Goal: Task Accomplishment & Management: Manage account settings

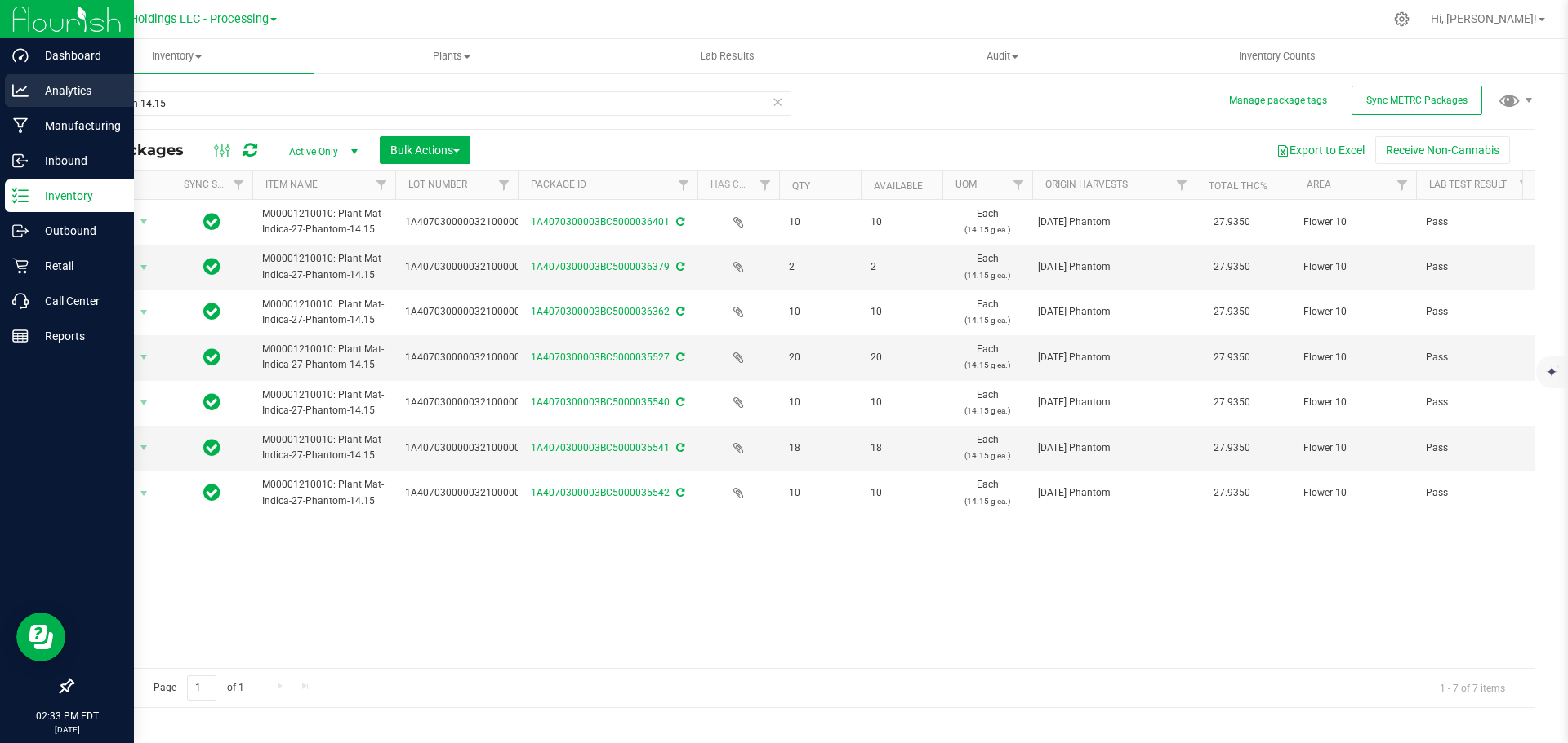
click at [60, 101] on div "Analytics" at bounding box center [68, 90] width 129 height 32
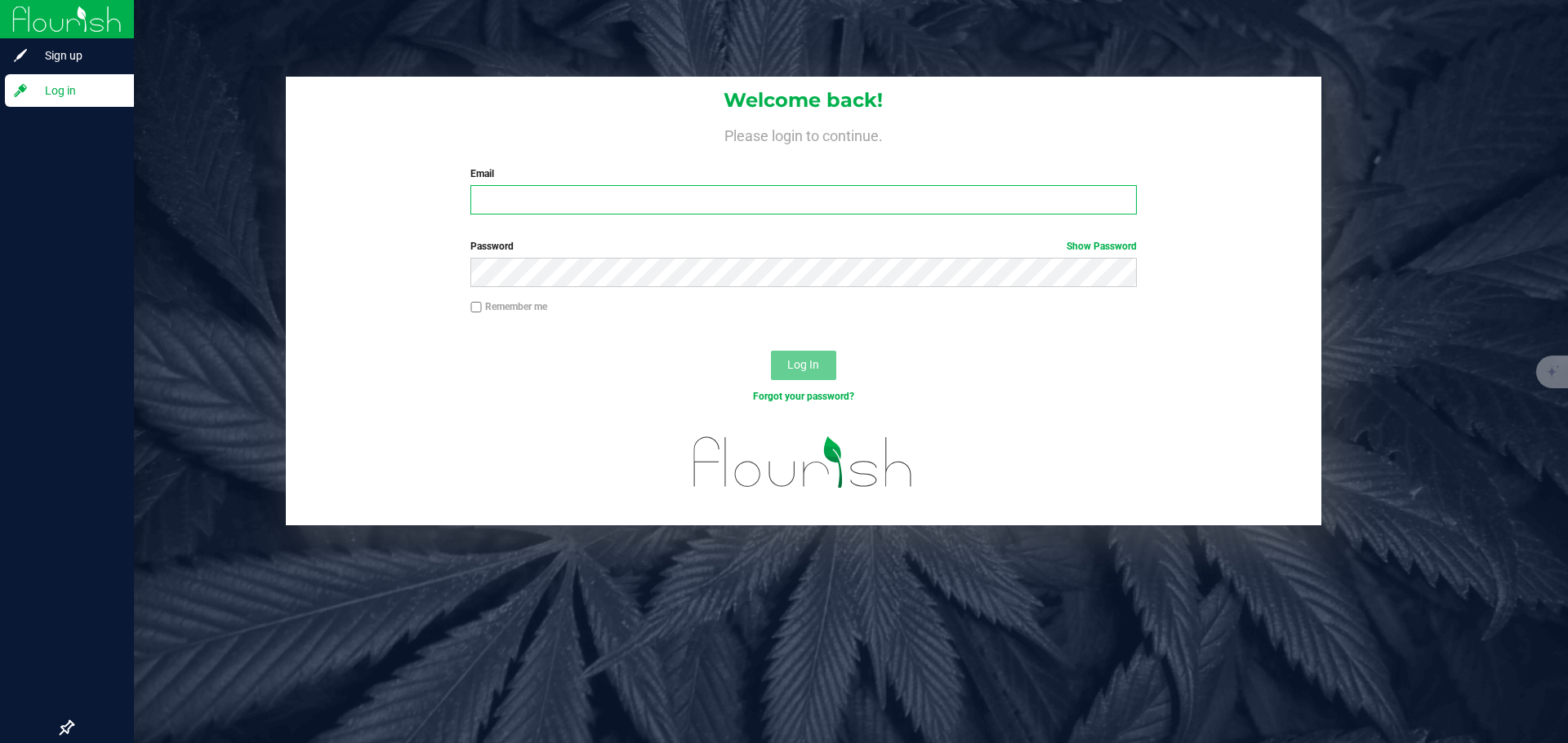
type input "mcurran@rivieracreek.com"
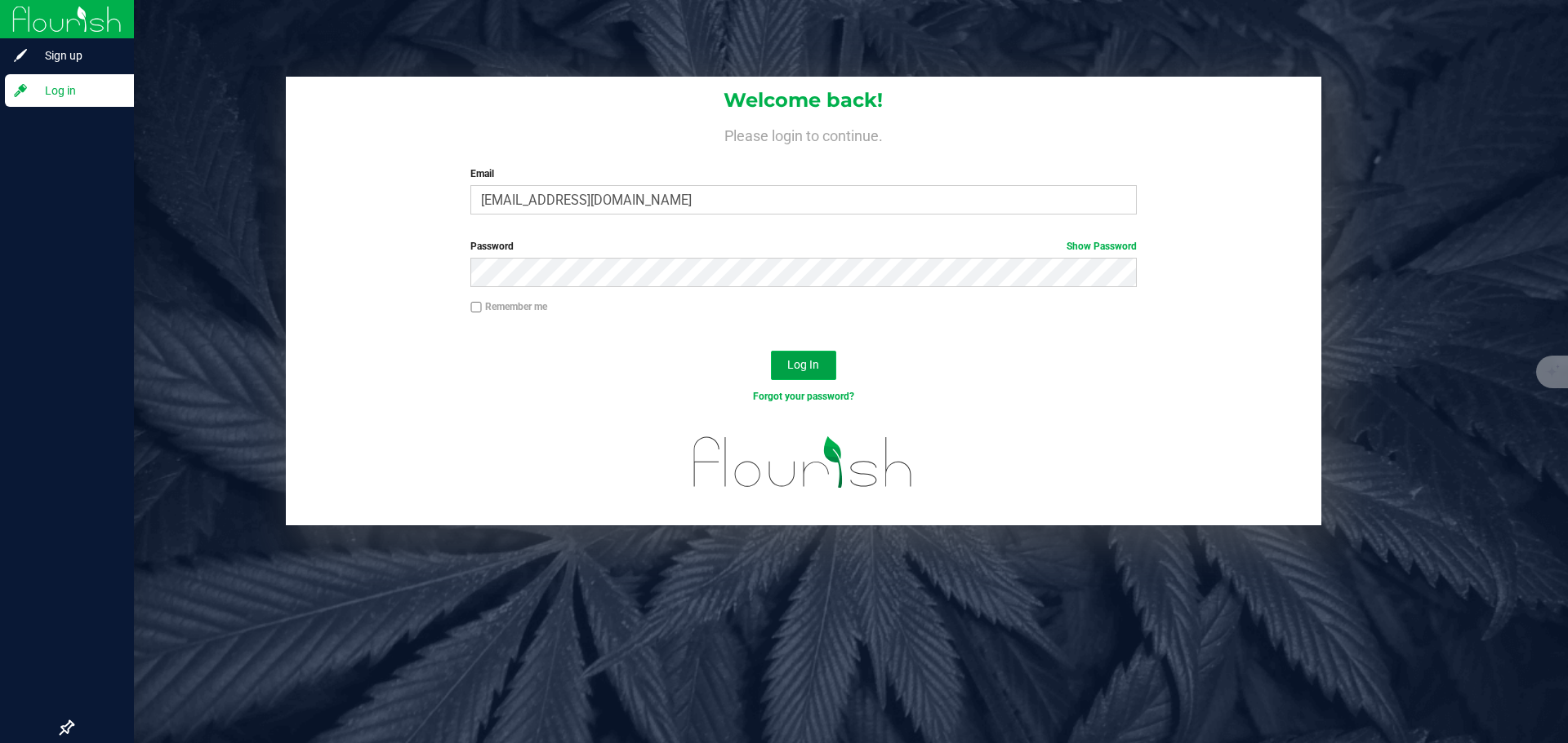
click at [801, 357] on button "Log In" at bounding box center [803, 366] width 65 height 30
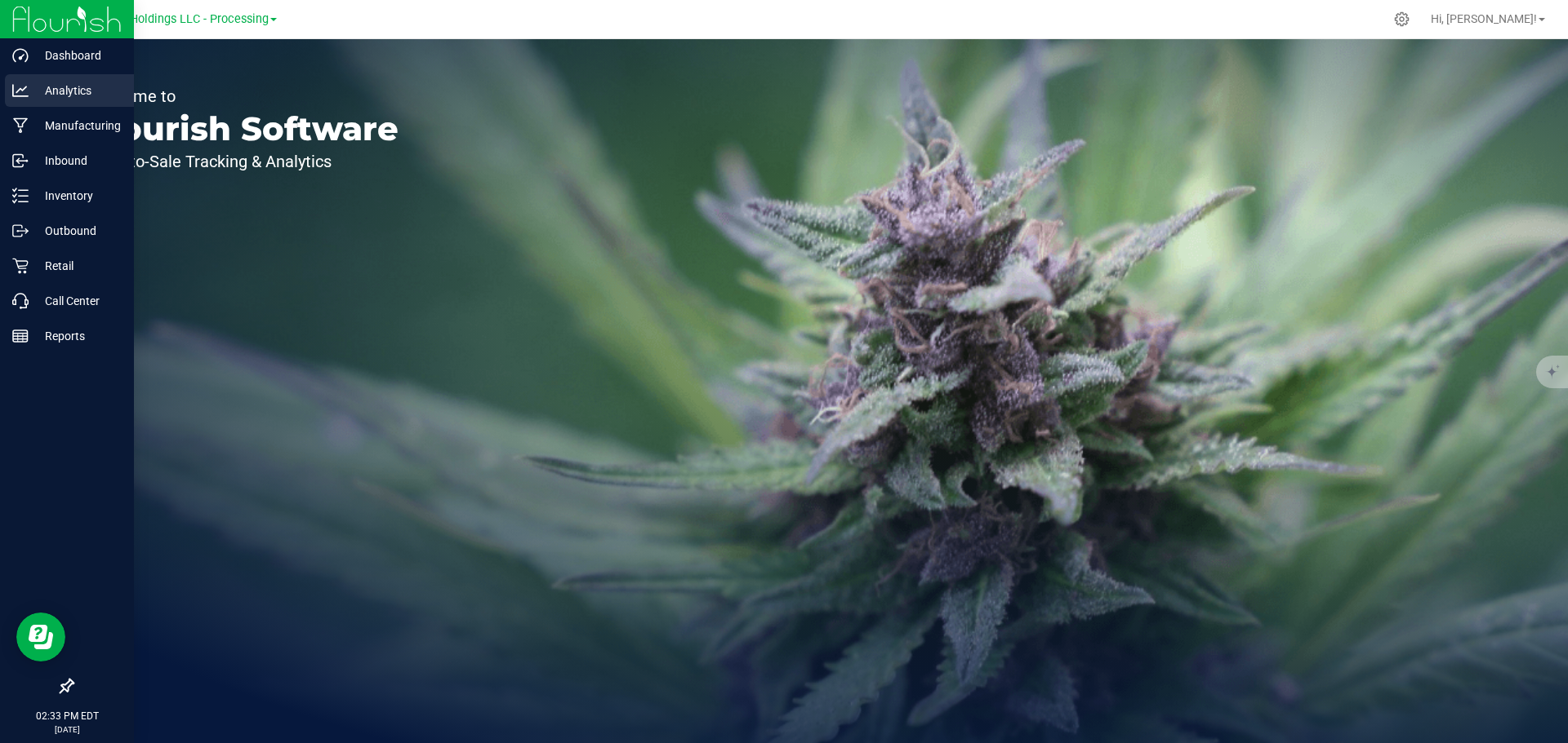
click at [70, 84] on p "Analytics" at bounding box center [77, 91] width 98 height 20
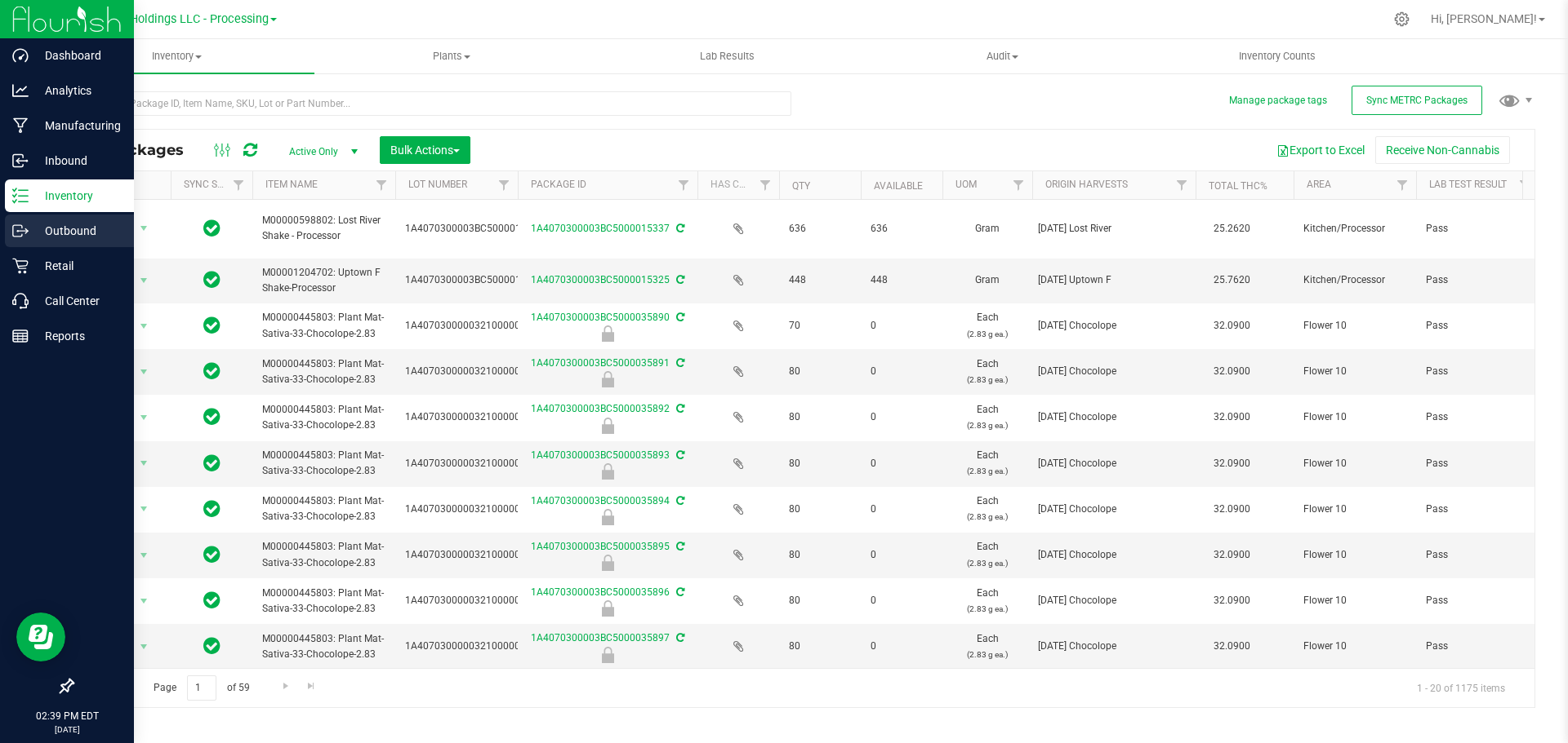
click at [45, 239] on p "Outbound" at bounding box center [77, 231] width 98 height 20
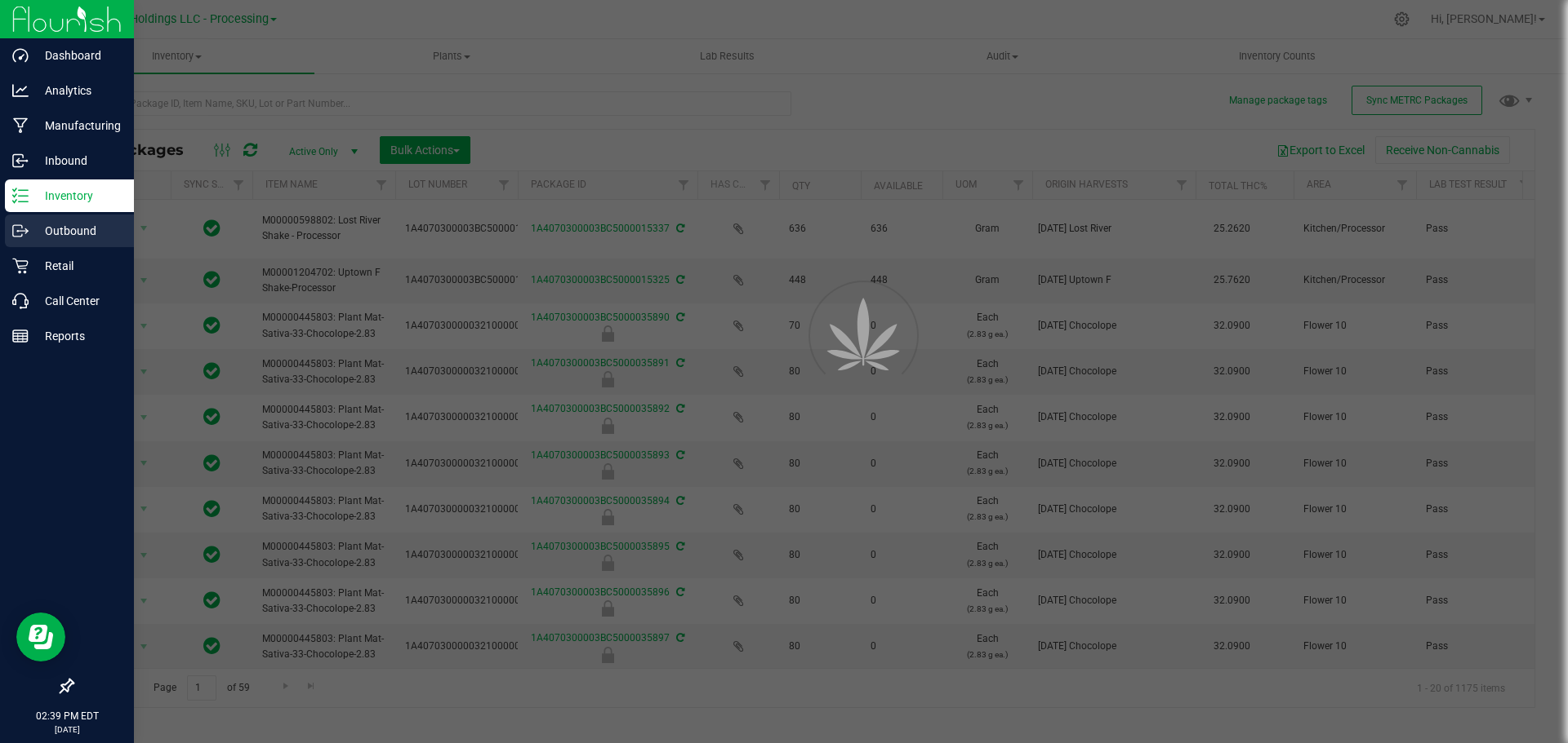
click at [49, 238] on p "Outbound" at bounding box center [77, 231] width 98 height 20
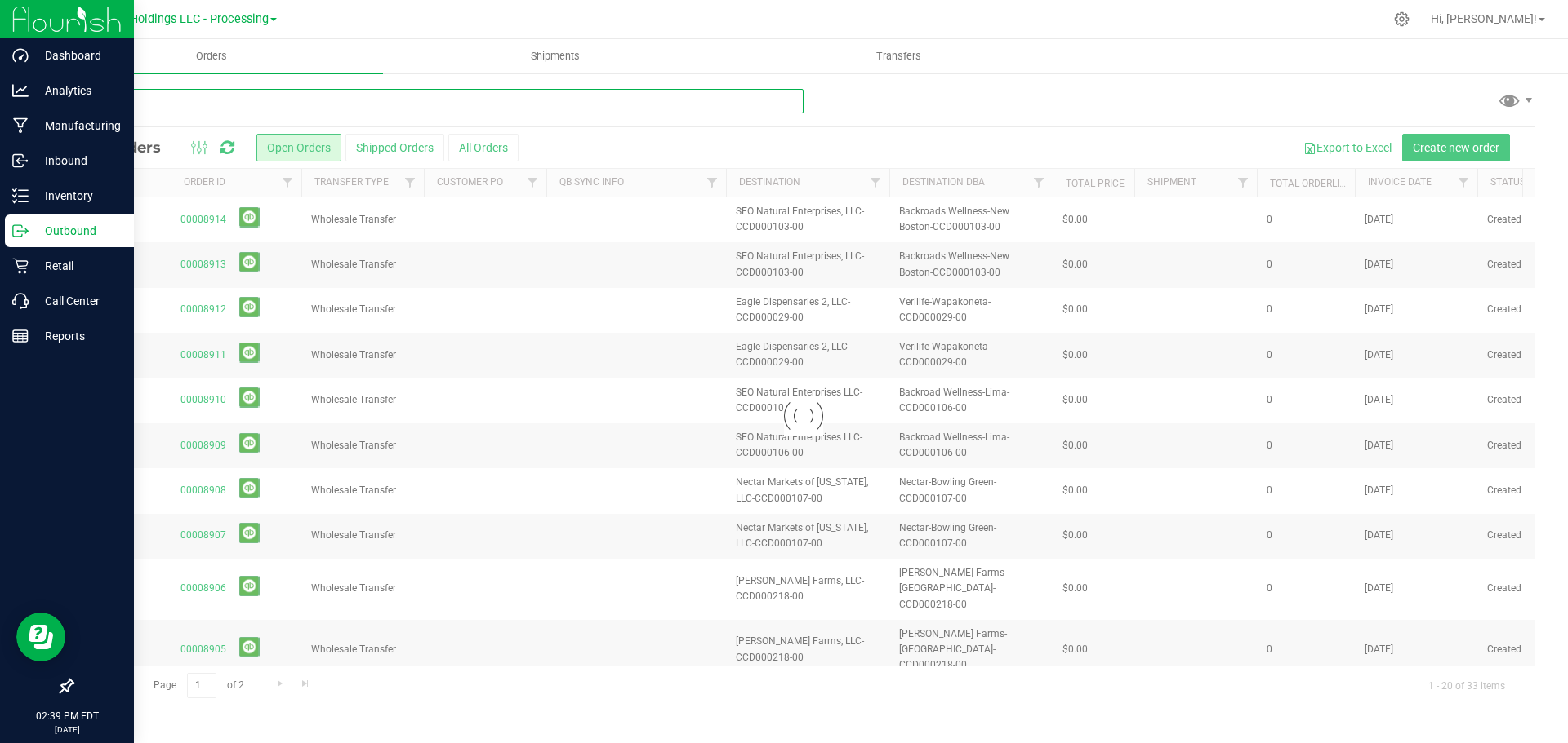
click at [171, 100] on input "text" at bounding box center [438, 101] width 732 height 24
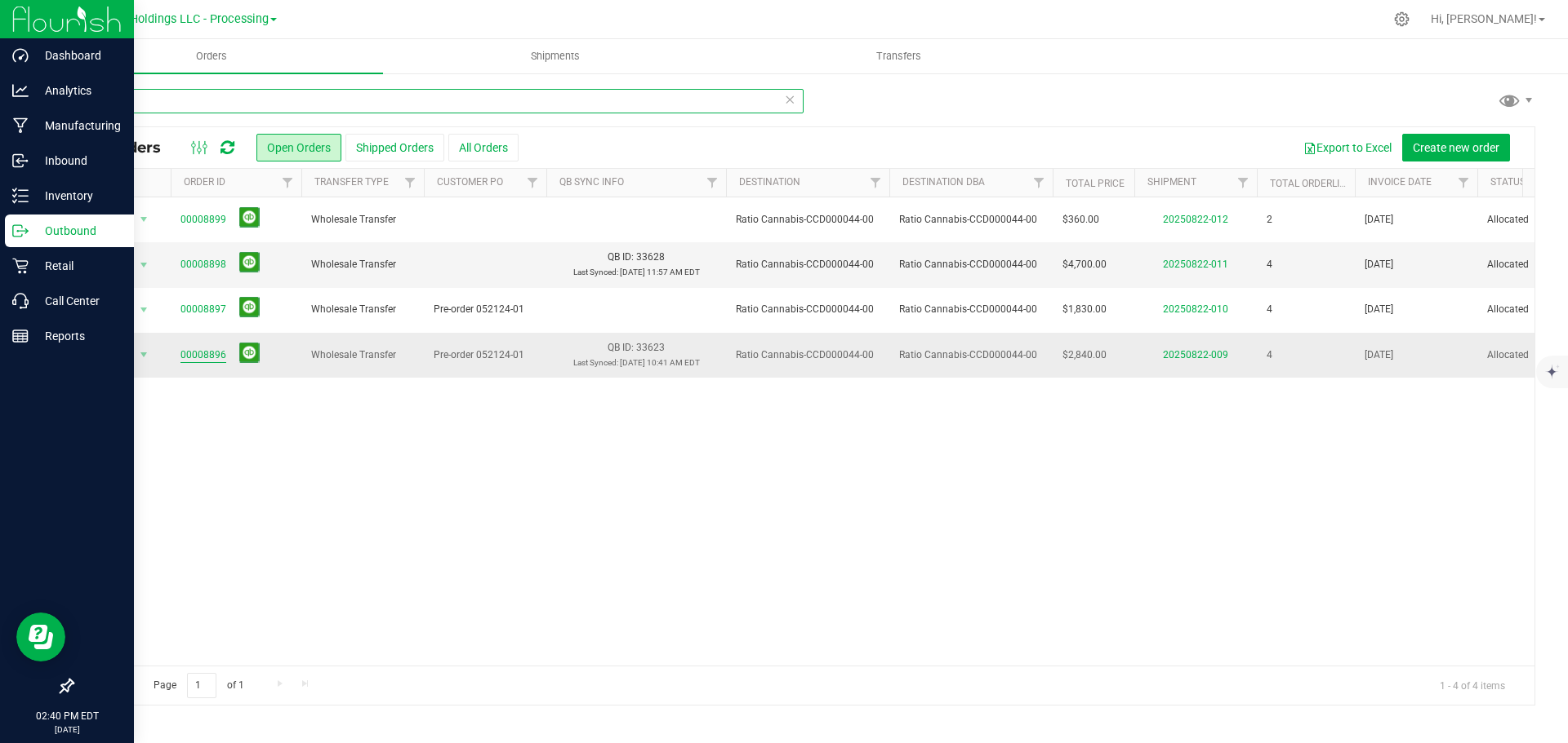
type input "Ratio"
click at [193, 356] on link "00008896" at bounding box center [203, 355] width 46 height 15
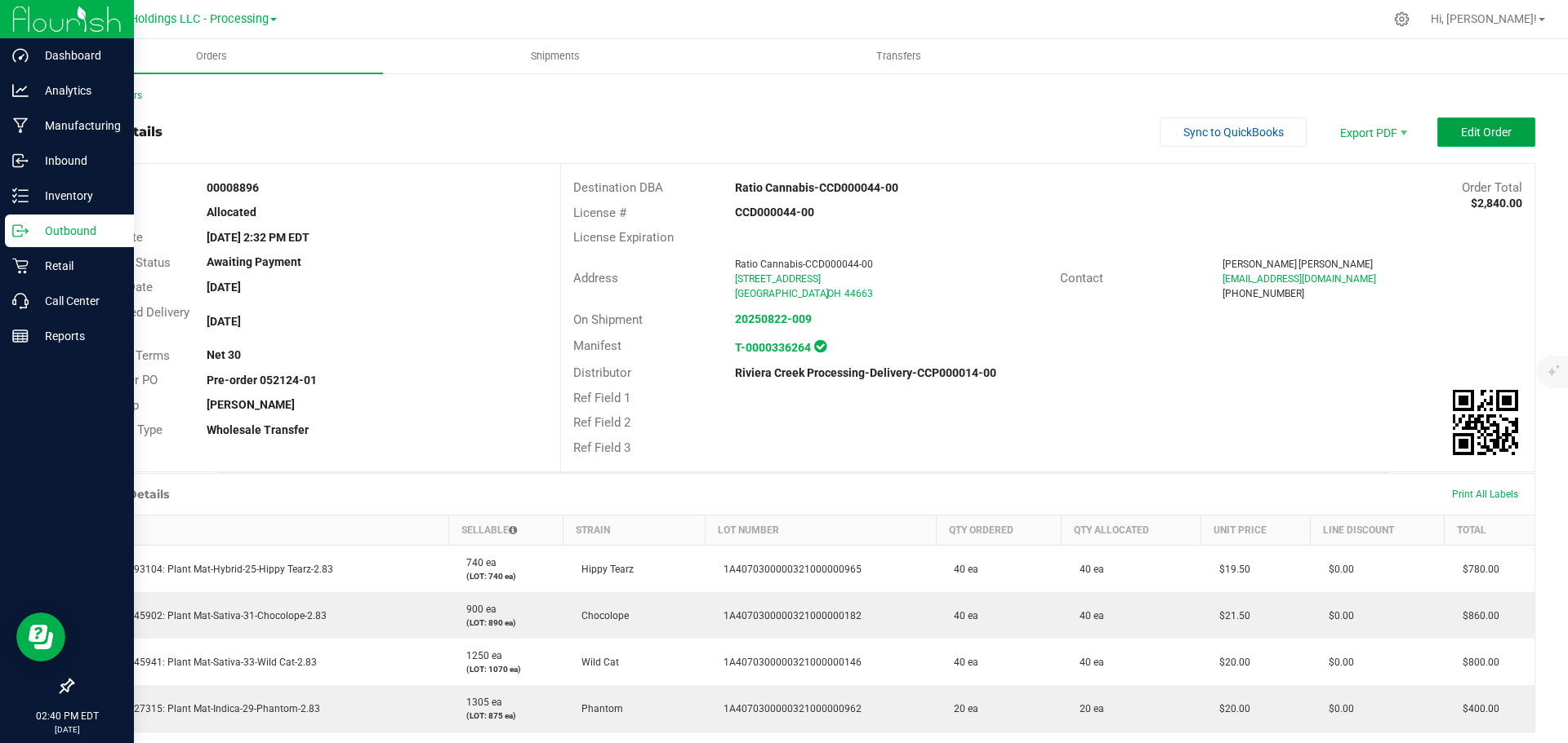
click at [1490, 134] on span "Edit Order" at bounding box center [1486, 132] width 50 height 13
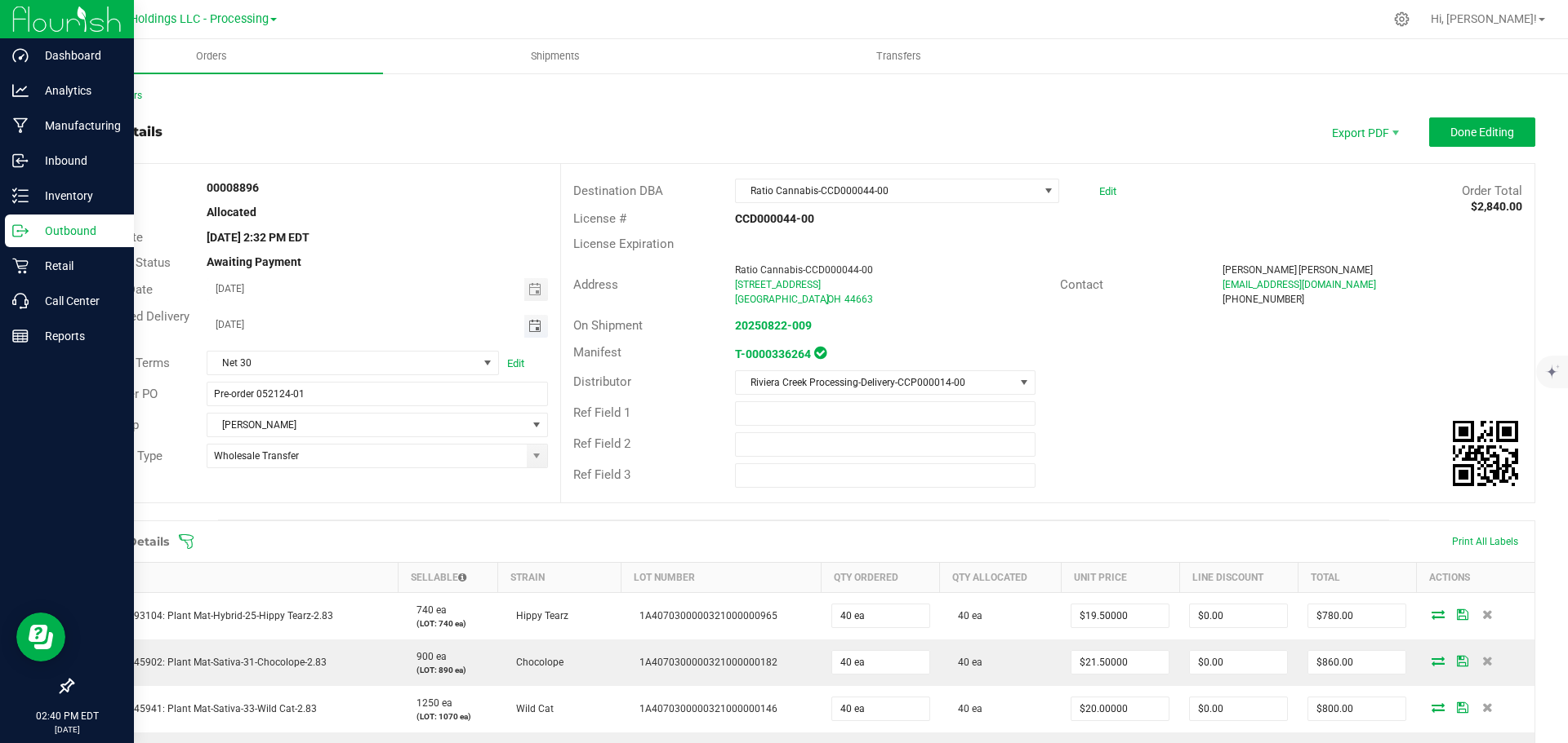
click at [531, 331] on span "Toggle calendar" at bounding box center [534, 326] width 13 height 13
click at [306, 518] on span "25" at bounding box center [304, 512] width 23 height 25
type input "[DATE]"
click at [1463, 128] on span "Done Editing" at bounding box center [1481, 132] width 64 height 13
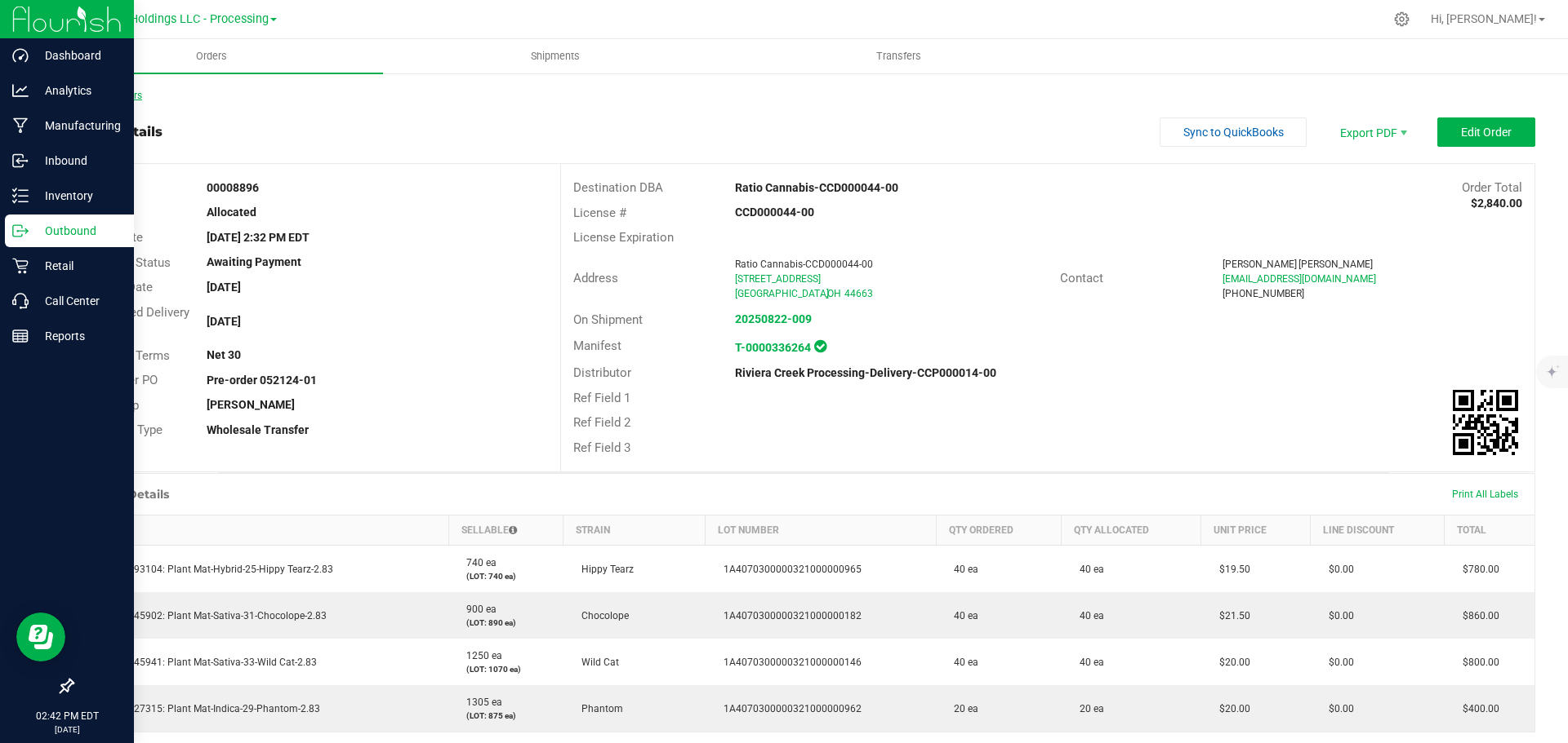
click at [130, 95] on link "Back to Orders" at bounding box center [107, 95] width 70 height 12
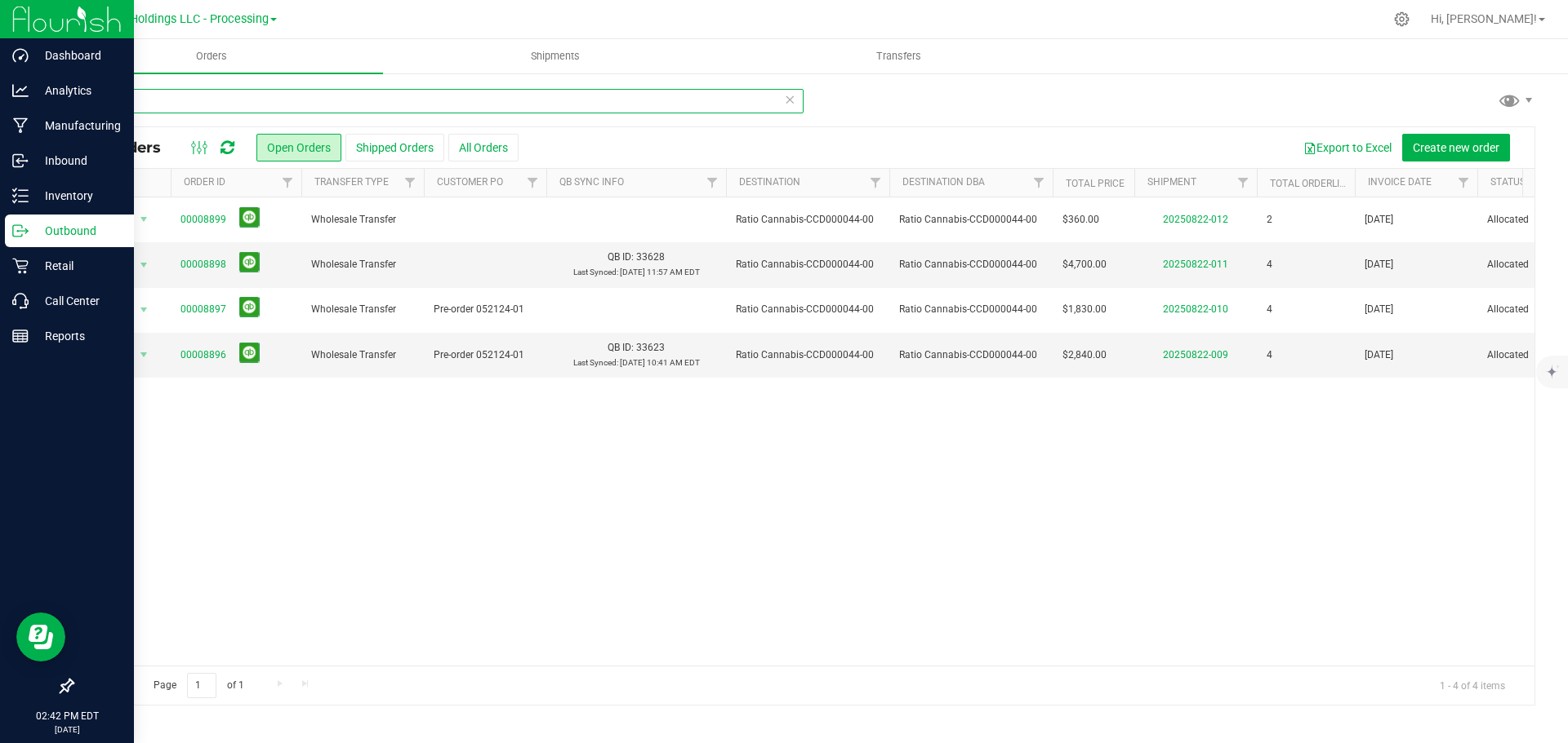
drag, startPoint x: 96, startPoint y: 93, endPoint x: 74, endPoint y: 91, distance: 22.1
click at [74, 91] on input "Ratio" at bounding box center [438, 101] width 732 height 24
type input "Verilife"
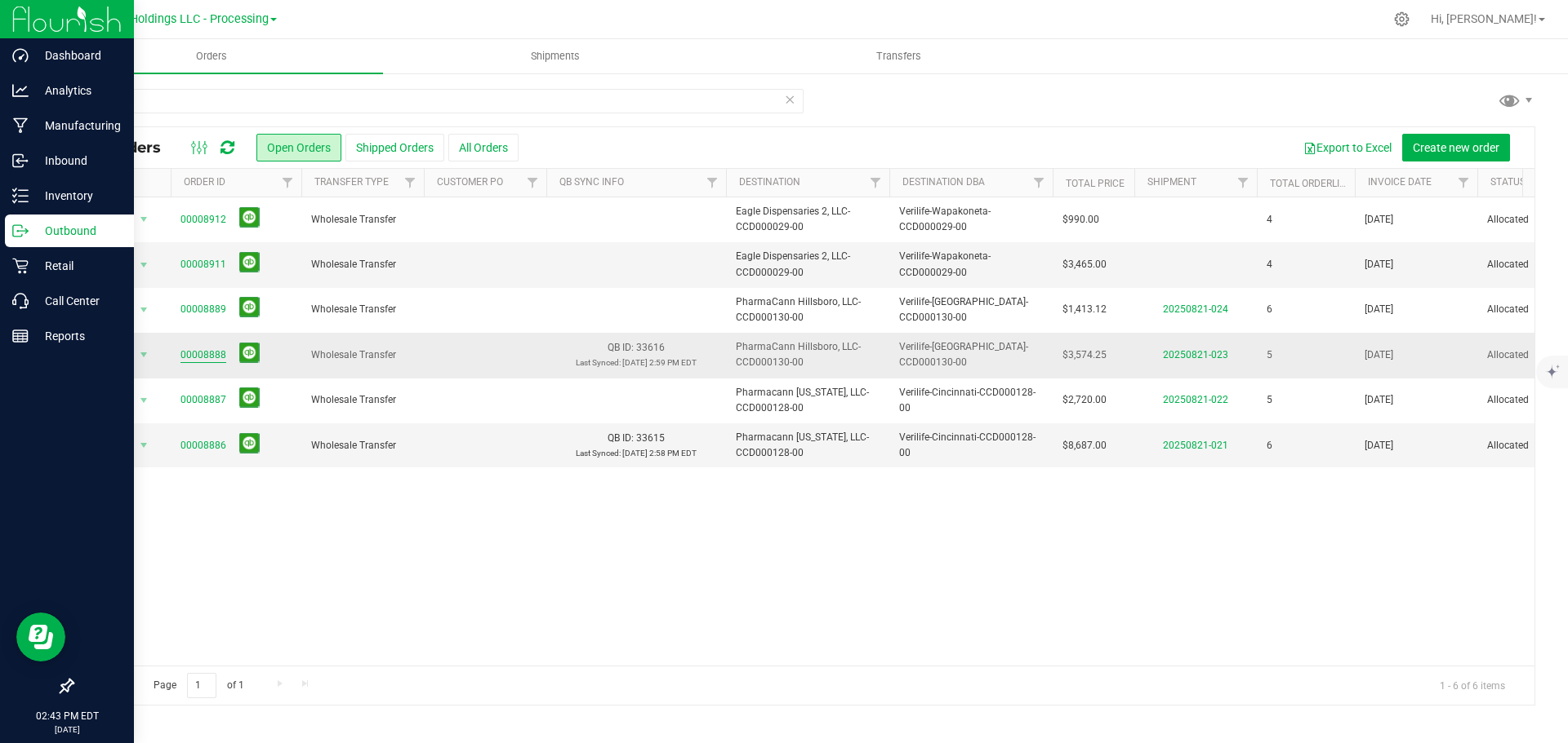
click at [189, 355] on link "00008888" at bounding box center [203, 355] width 46 height 15
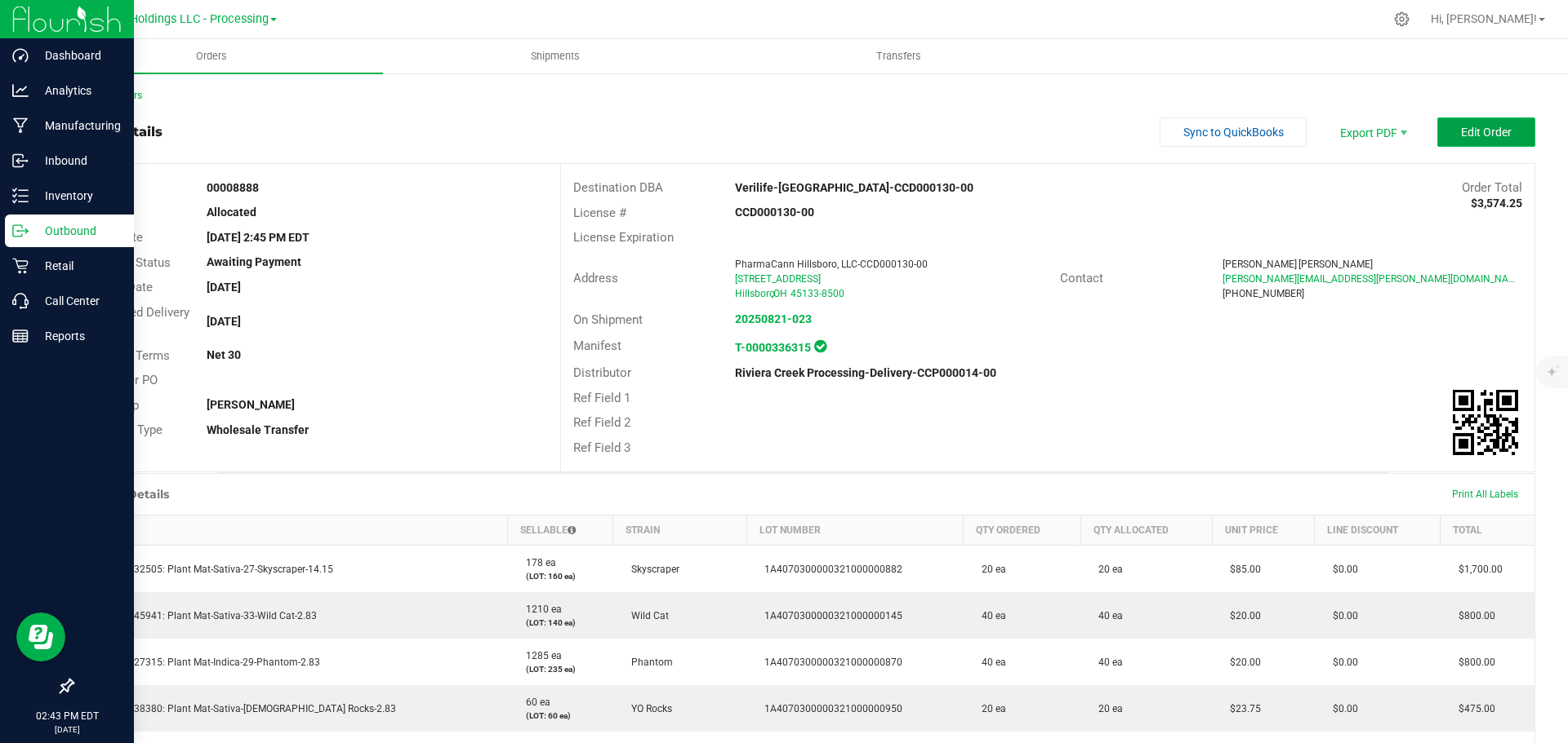
click at [1500, 131] on button "Edit Order" at bounding box center [1486, 131] width 98 height 30
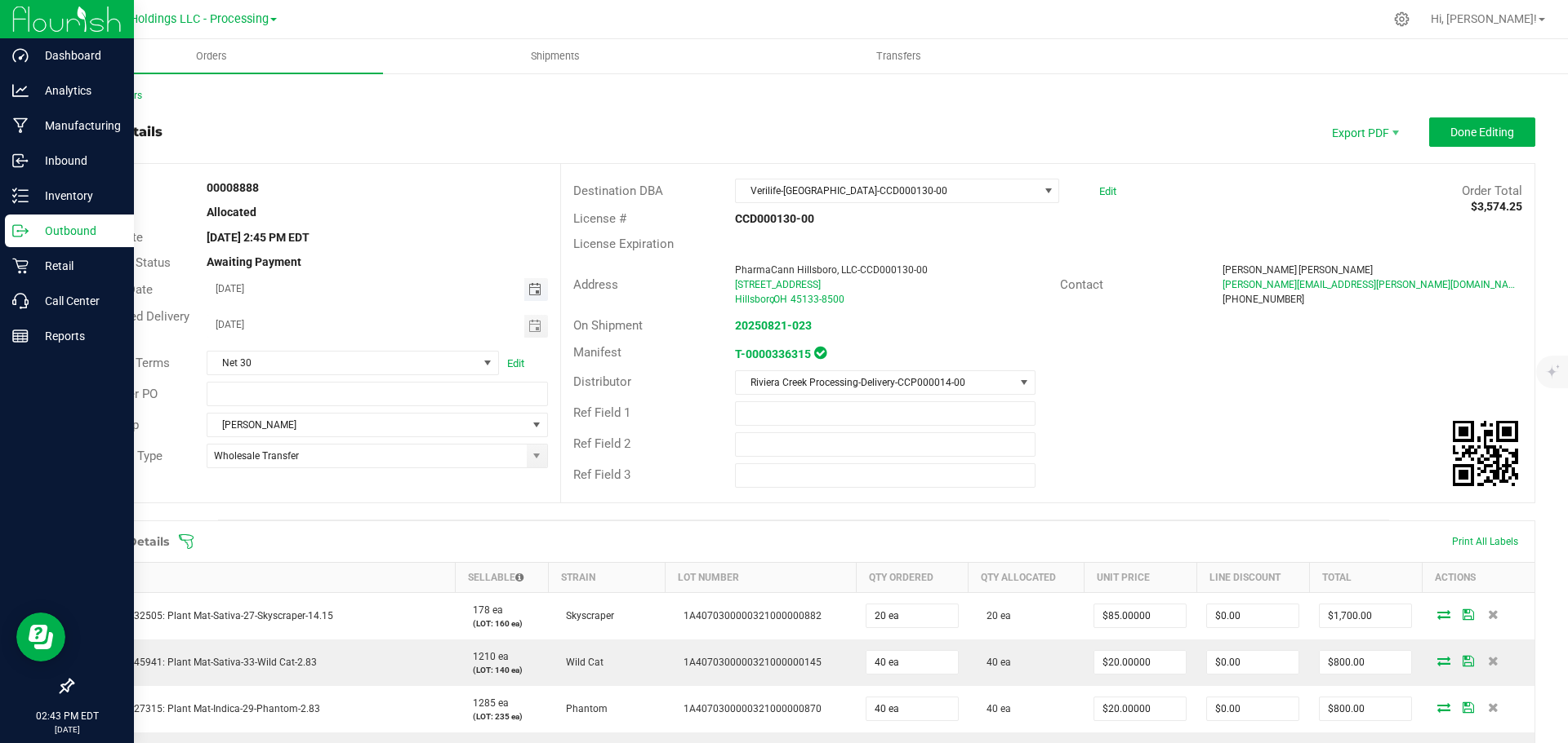
click at [529, 294] on span "Toggle calendar" at bounding box center [534, 289] width 13 height 13
click at [301, 472] on span "25" at bounding box center [304, 476] width 23 height 25
type input "[DATE]"
click at [1455, 134] on span "Done Editing" at bounding box center [1481, 132] width 64 height 13
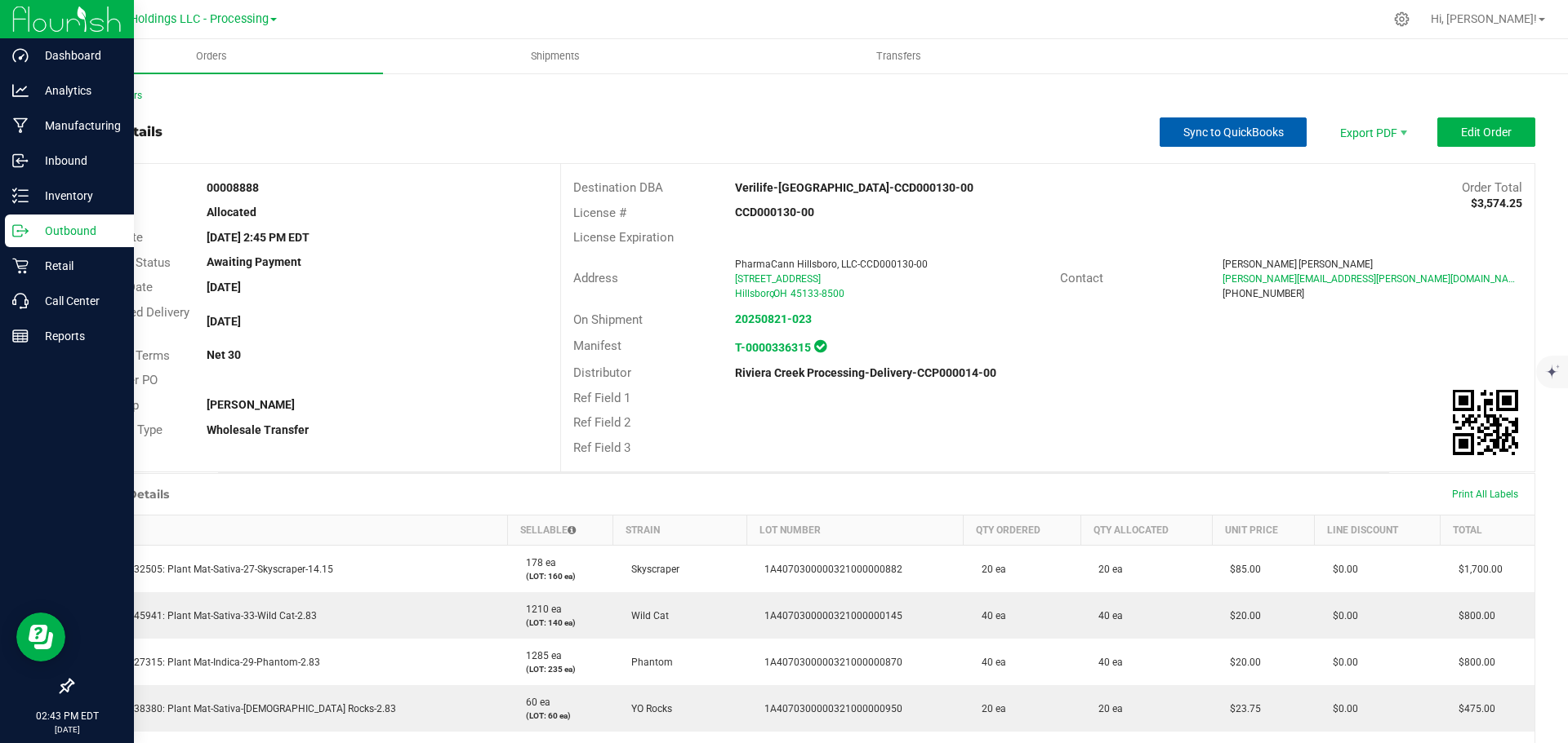
click at [1216, 131] on span "Sync to QuickBooks" at bounding box center [1233, 132] width 100 height 13
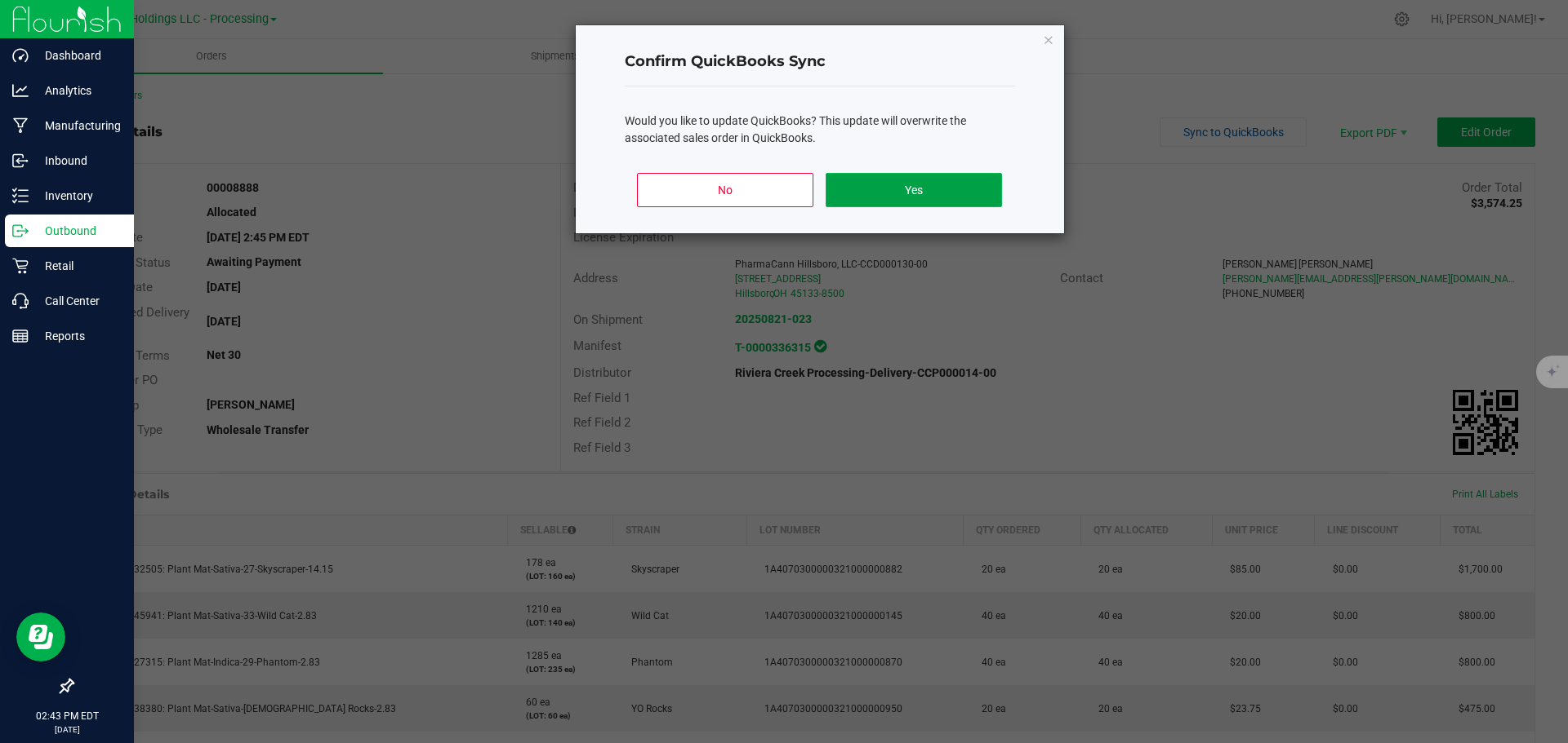
click at [925, 186] on button "Yes" at bounding box center [913, 190] width 176 height 34
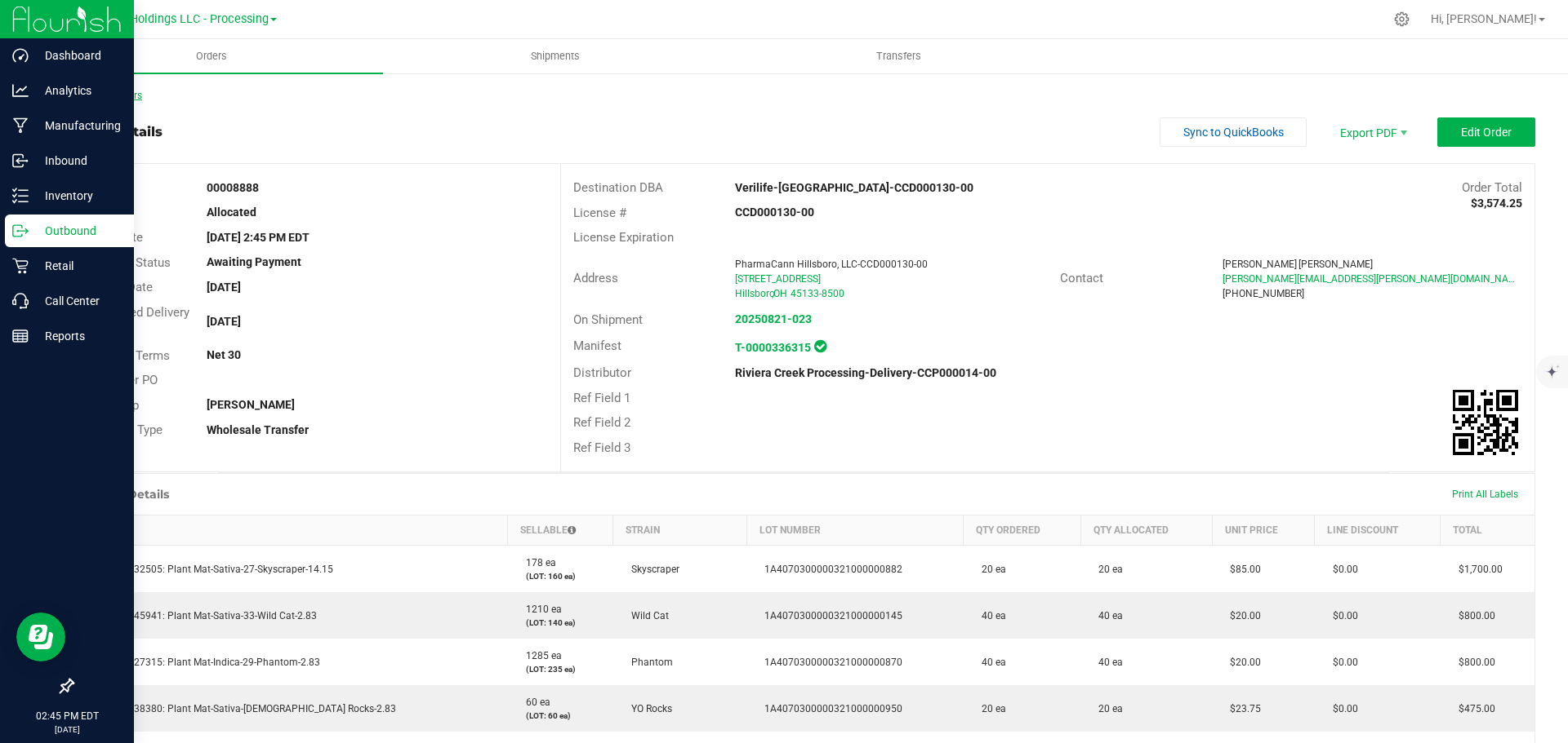
click at [118, 96] on link "Back to Orders" at bounding box center [107, 95] width 70 height 12
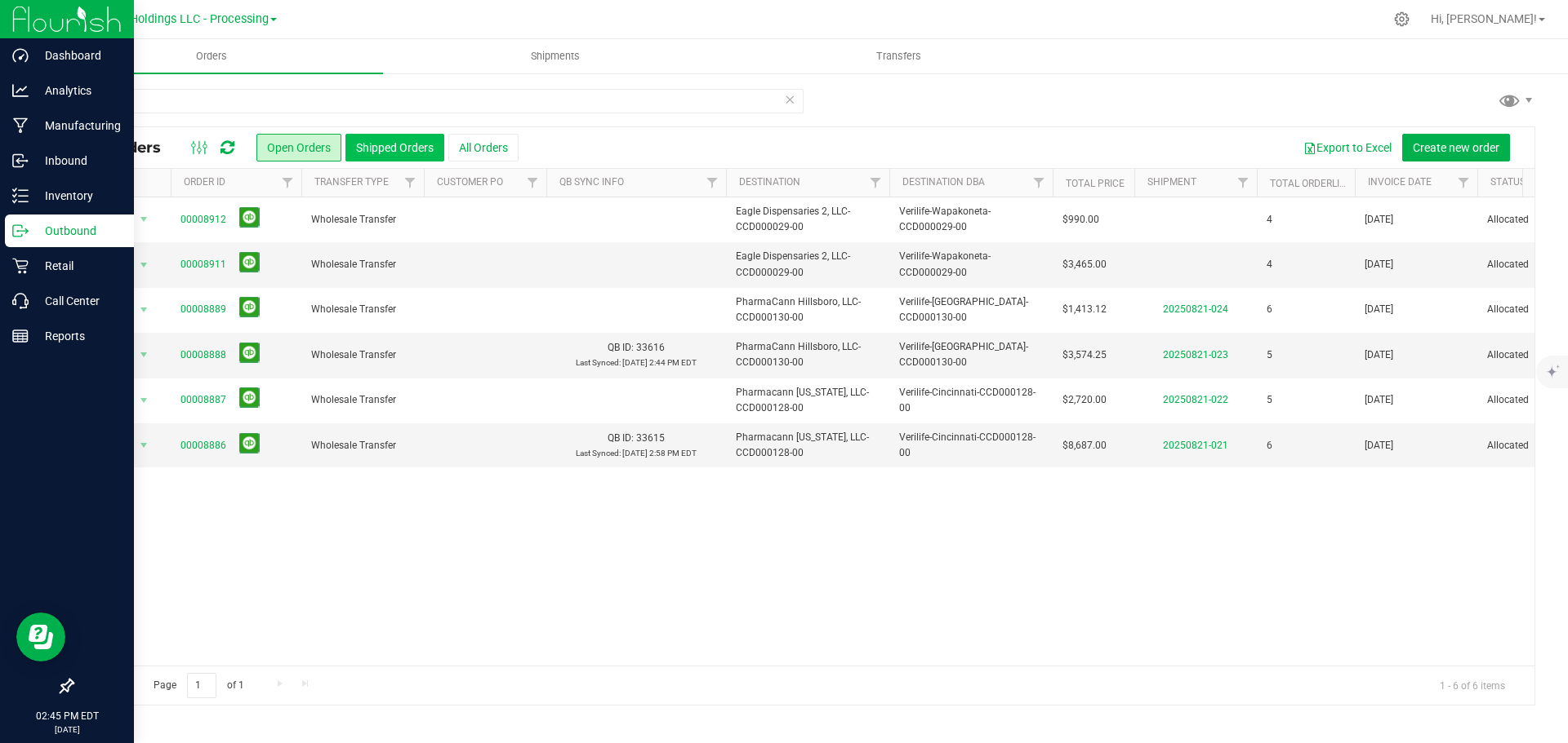
click at [384, 159] on button "Shipped Orders" at bounding box center [395, 148] width 99 height 28
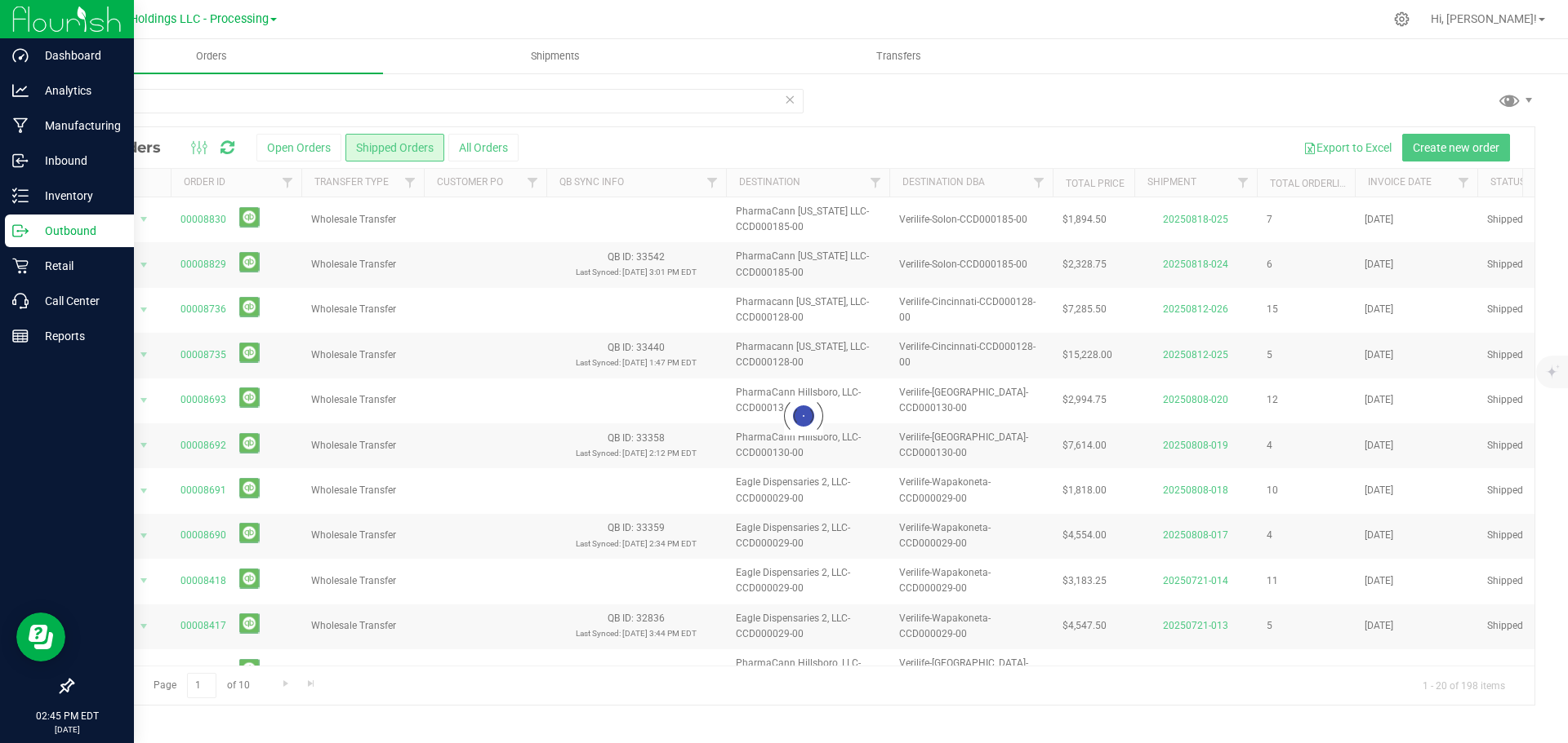
click at [480, 145] on div at bounding box center [804, 415] width 1462 height 577
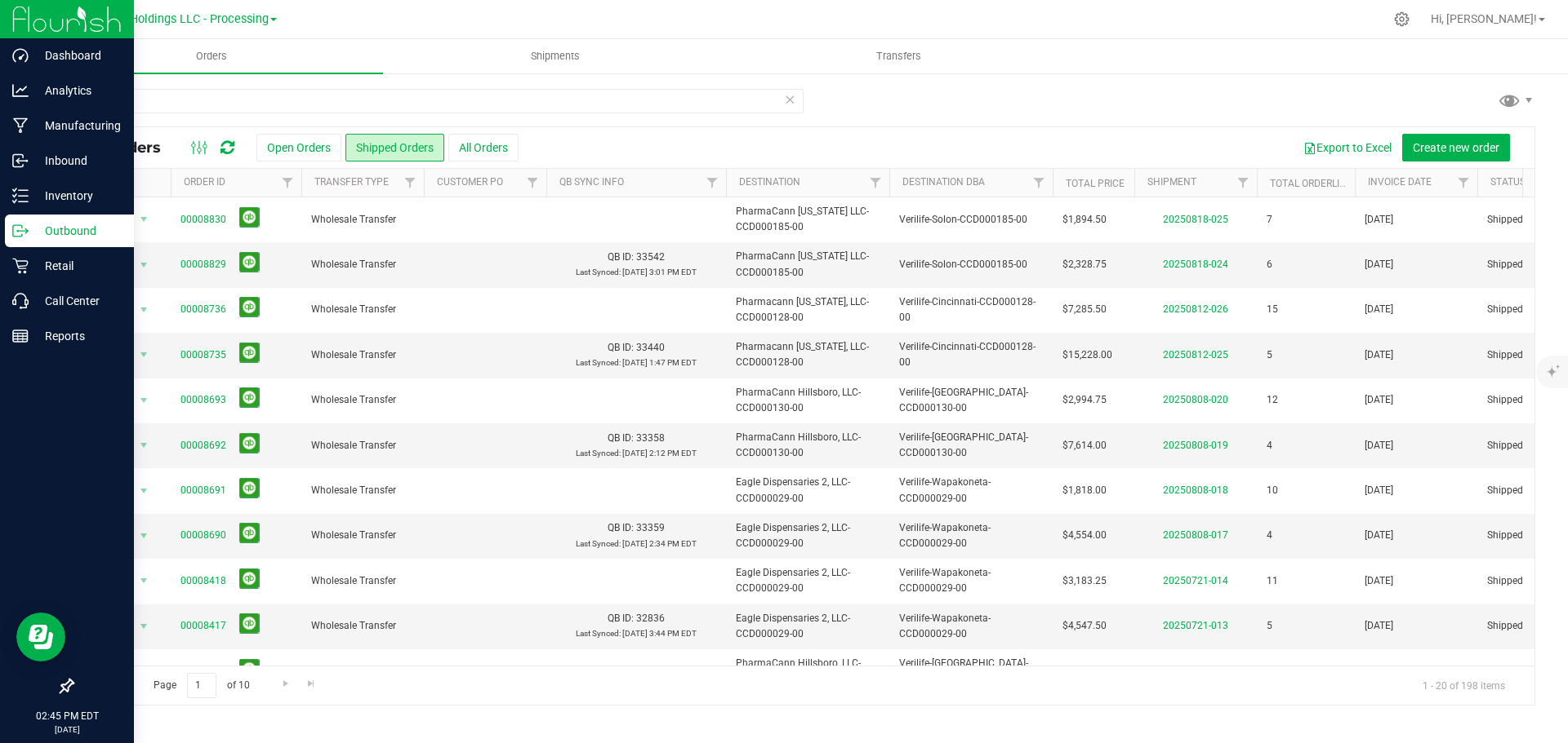
click at [480, 145] on button "All Orders" at bounding box center [483, 148] width 70 height 28
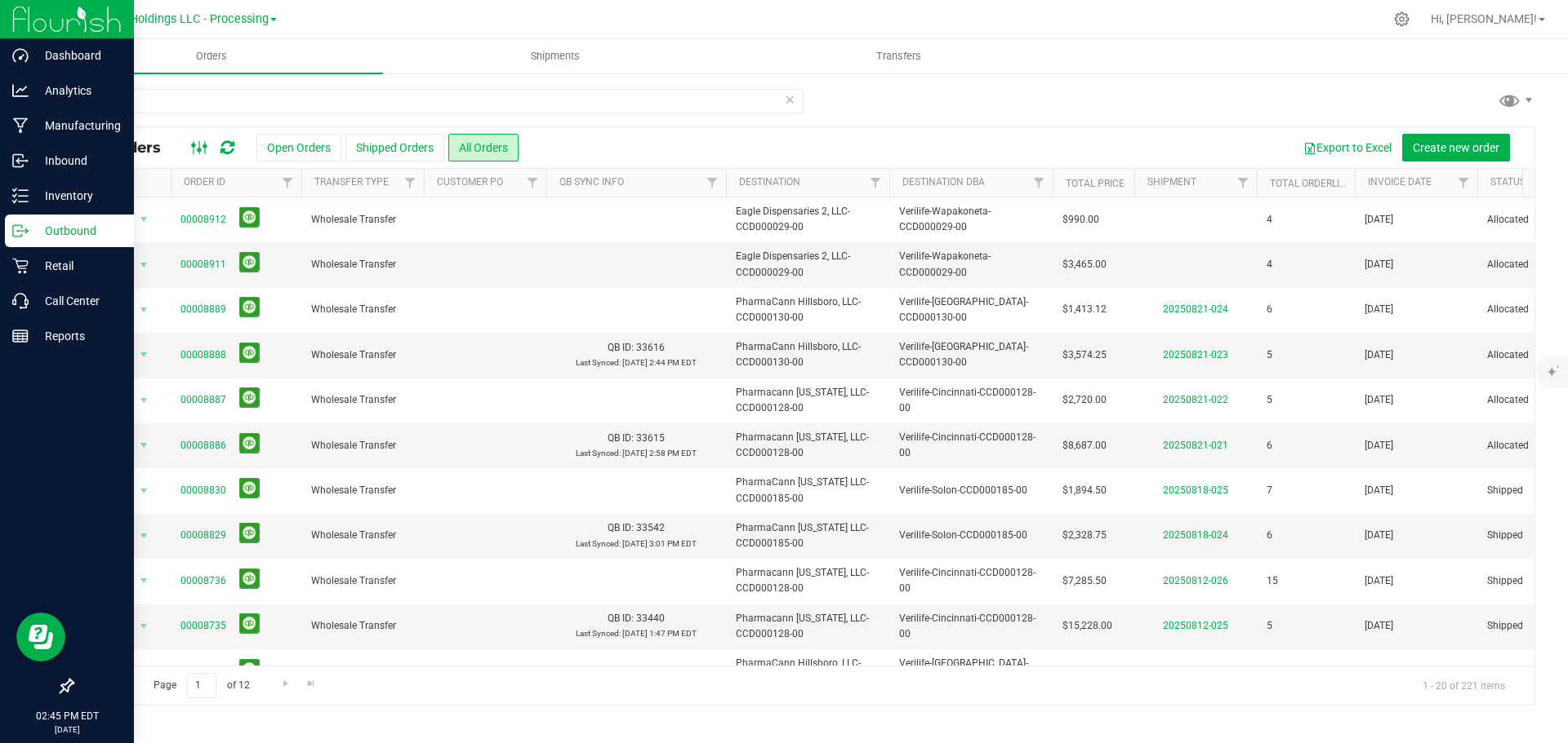
click at [204, 149] on ellipse at bounding box center [205, 146] width 5 height 5
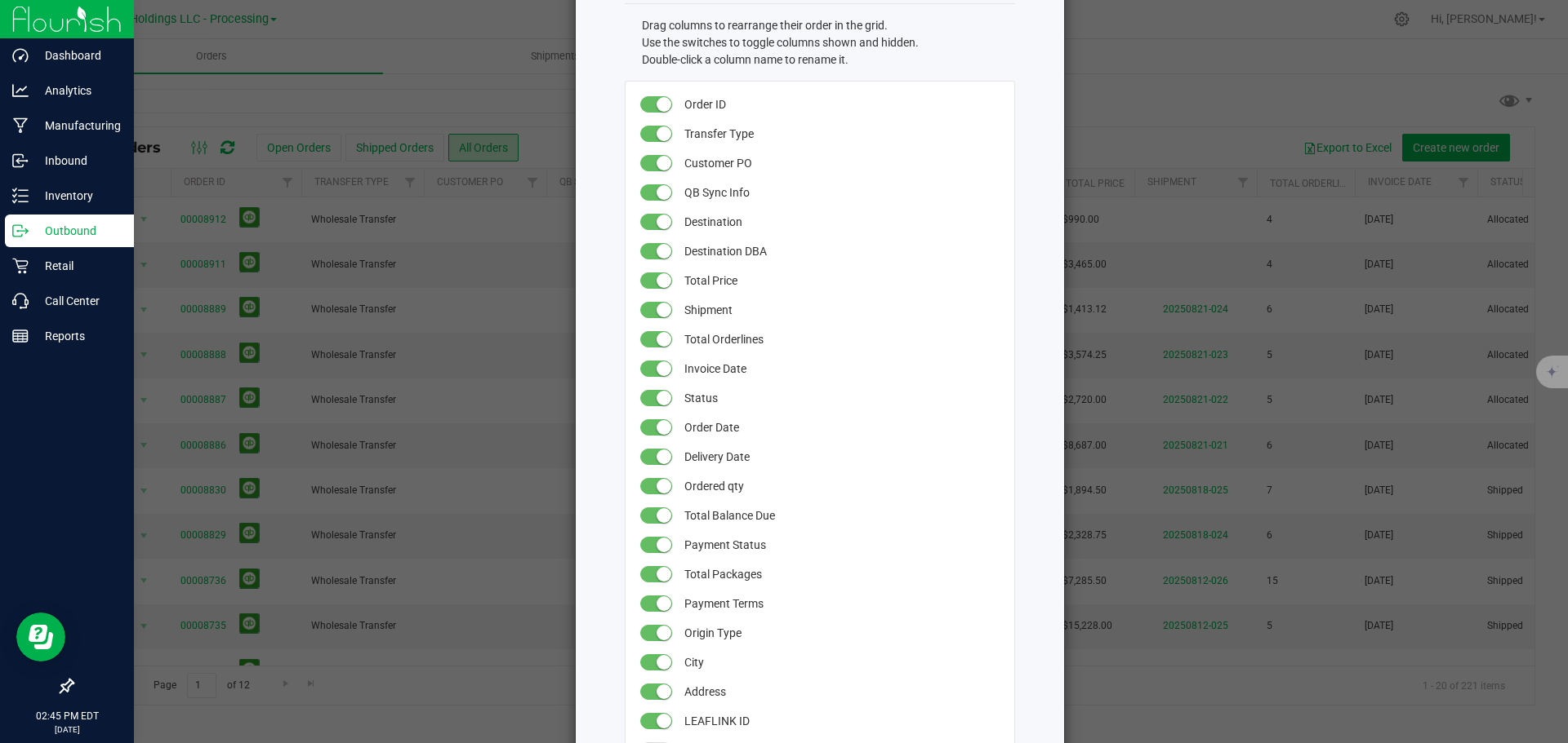
scroll to position [163, 0]
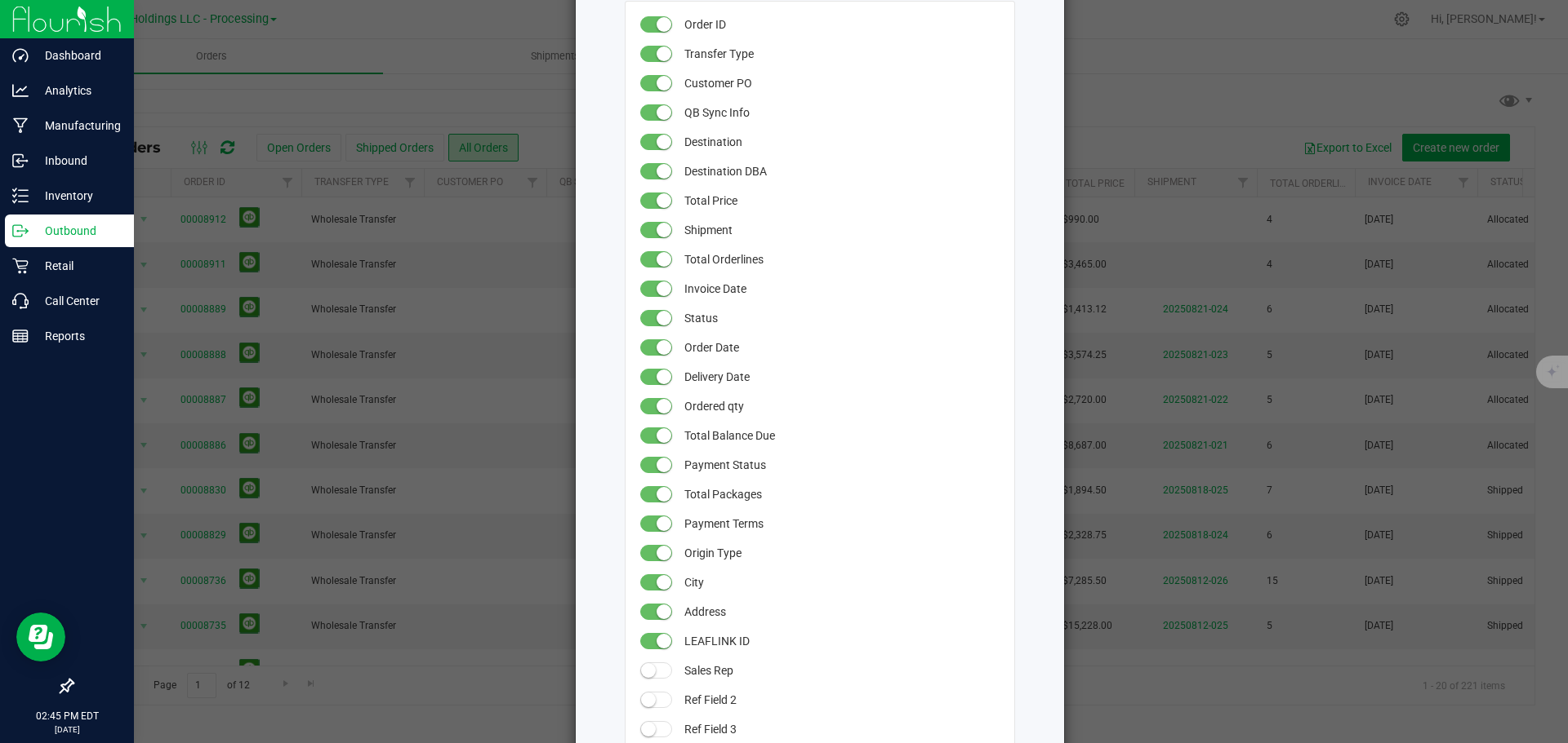
click at [497, 687] on ngb-modal-window "All Orders Grid Settings Drag columns to rearrange their order in the grid. Use…" at bounding box center [789, 371] width 1580 height 743
click at [502, 530] on ngb-modal-window "All Orders Grid Settings Drag columns to rearrange their order in the grid. Use…" at bounding box center [789, 371] width 1580 height 743
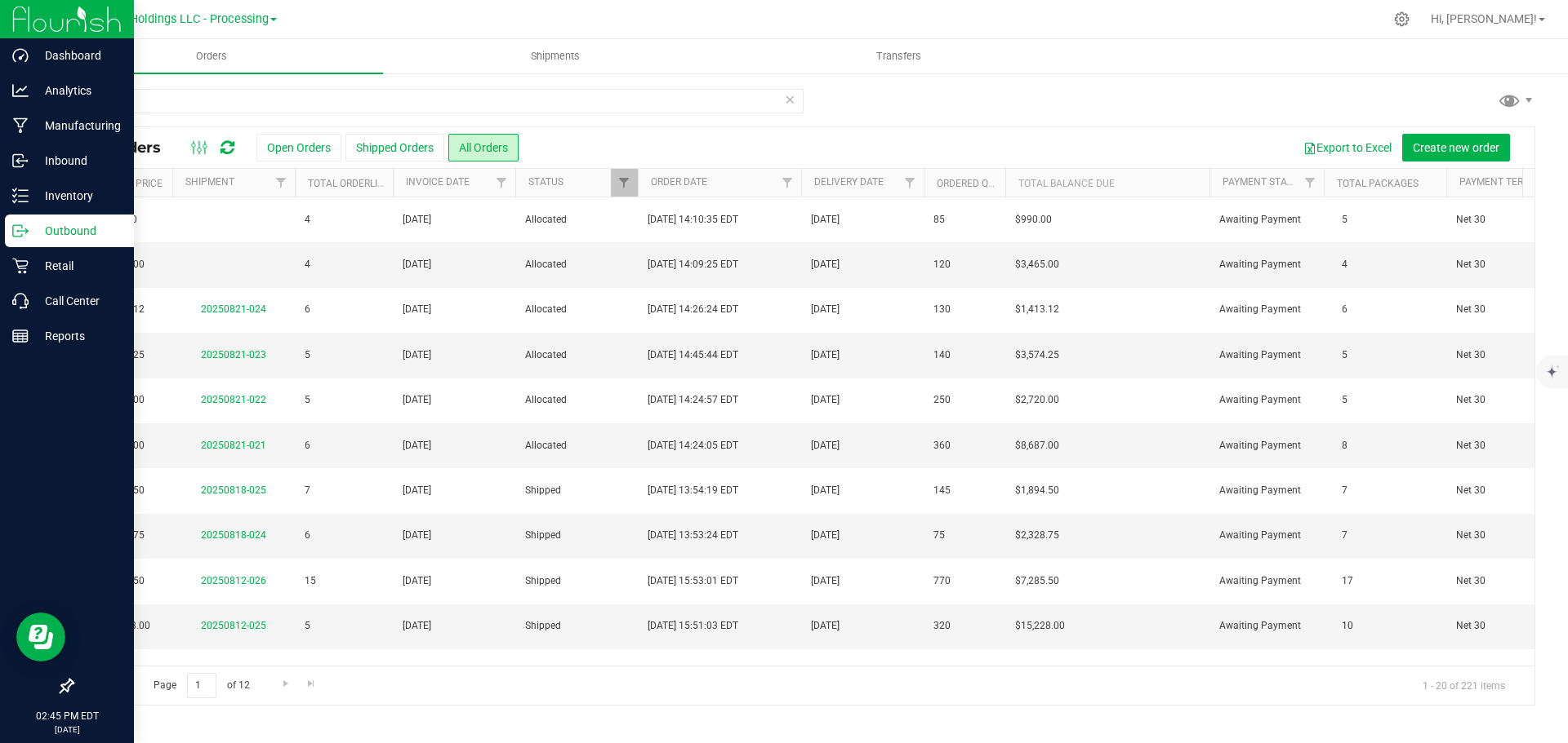
scroll to position [0, 0]
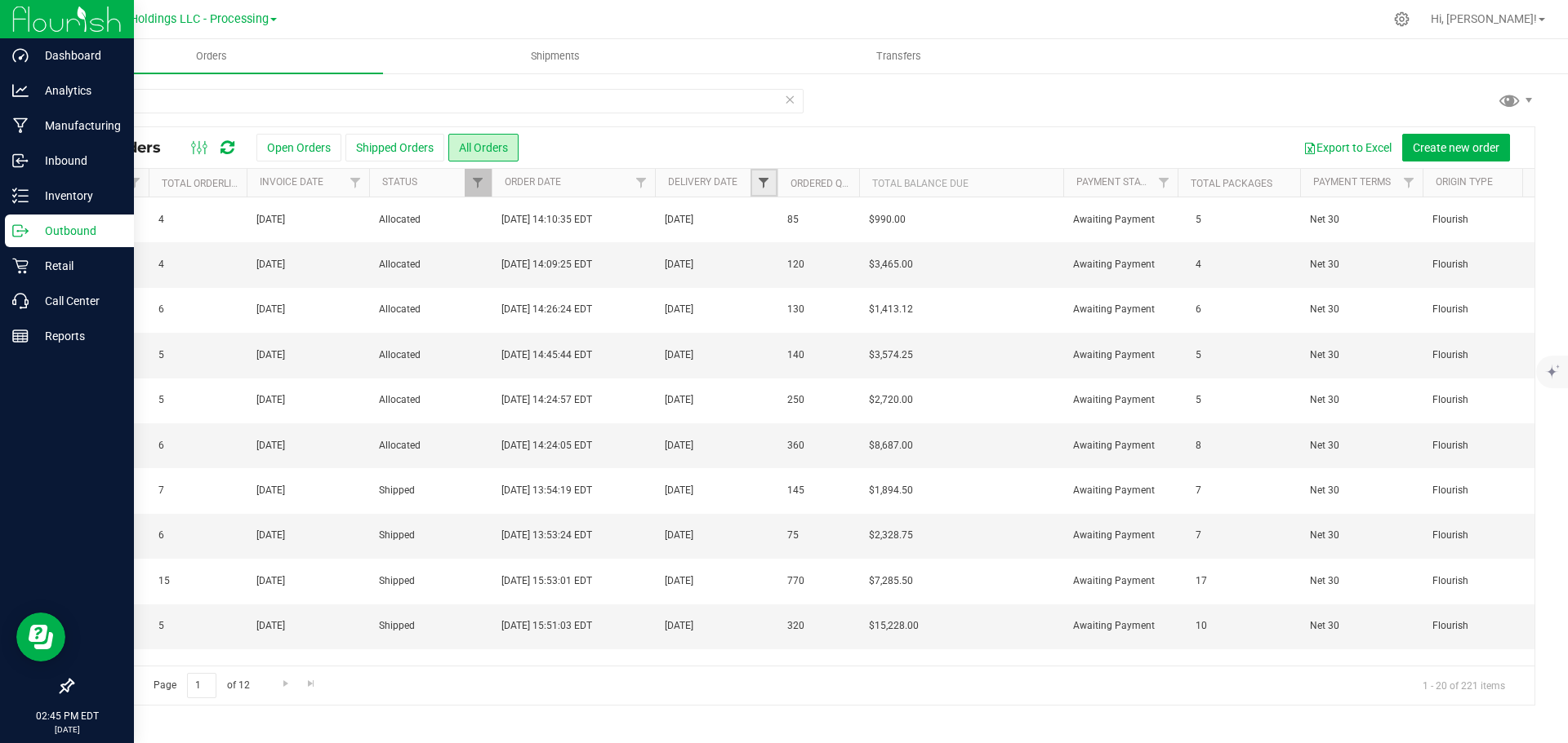
click at [763, 178] on span "Filter" at bounding box center [763, 183] width 13 height 13
click at [916, 281] on span "select" at bounding box center [915, 281] width 13 height 13
click at [825, 239] on span "Equal to" at bounding box center [834, 240] width 146 height 23
click at [797, 300] on li "Is after" at bounding box center [843, 292] width 167 height 24
click at [909, 243] on span "select" at bounding box center [917, 240] width 21 height 23
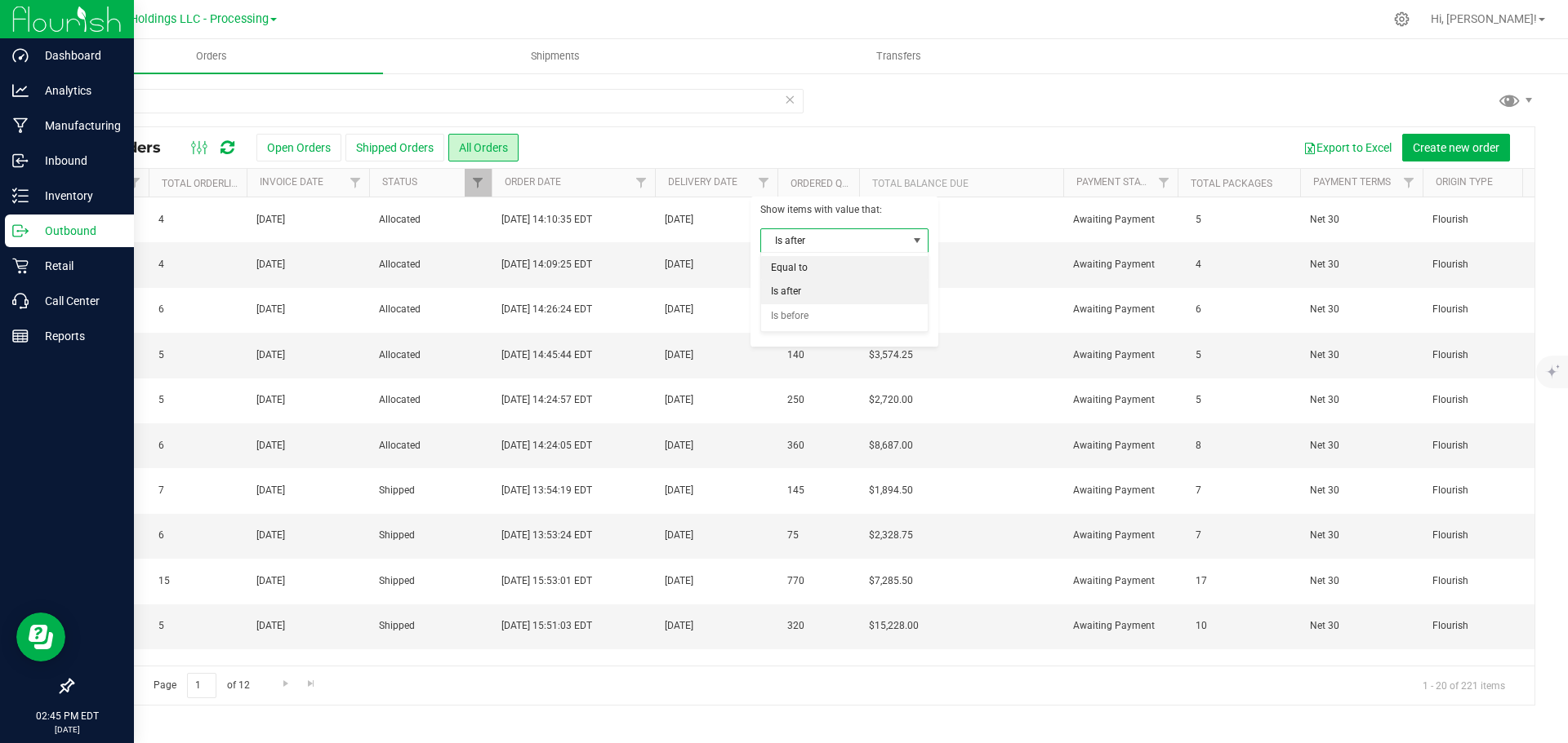
click at [802, 272] on li "Equal to" at bounding box center [843, 267] width 167 height 24
click at [920, 281] on span "select" at bounding box center [915, 281] width 13 height 13
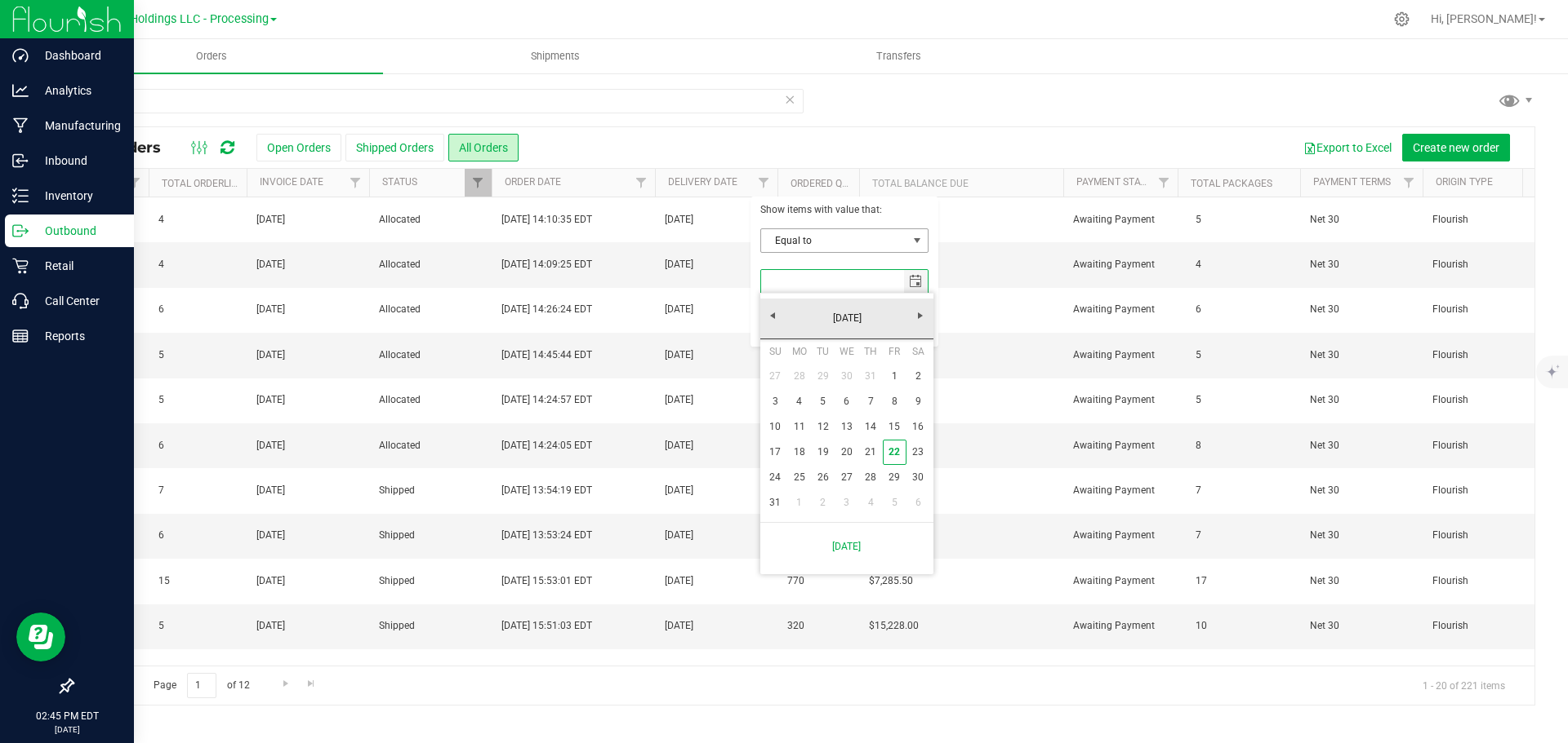
click at [842, 240] on span "Equal to" at bounding box center [834, 240] width 146 height 23
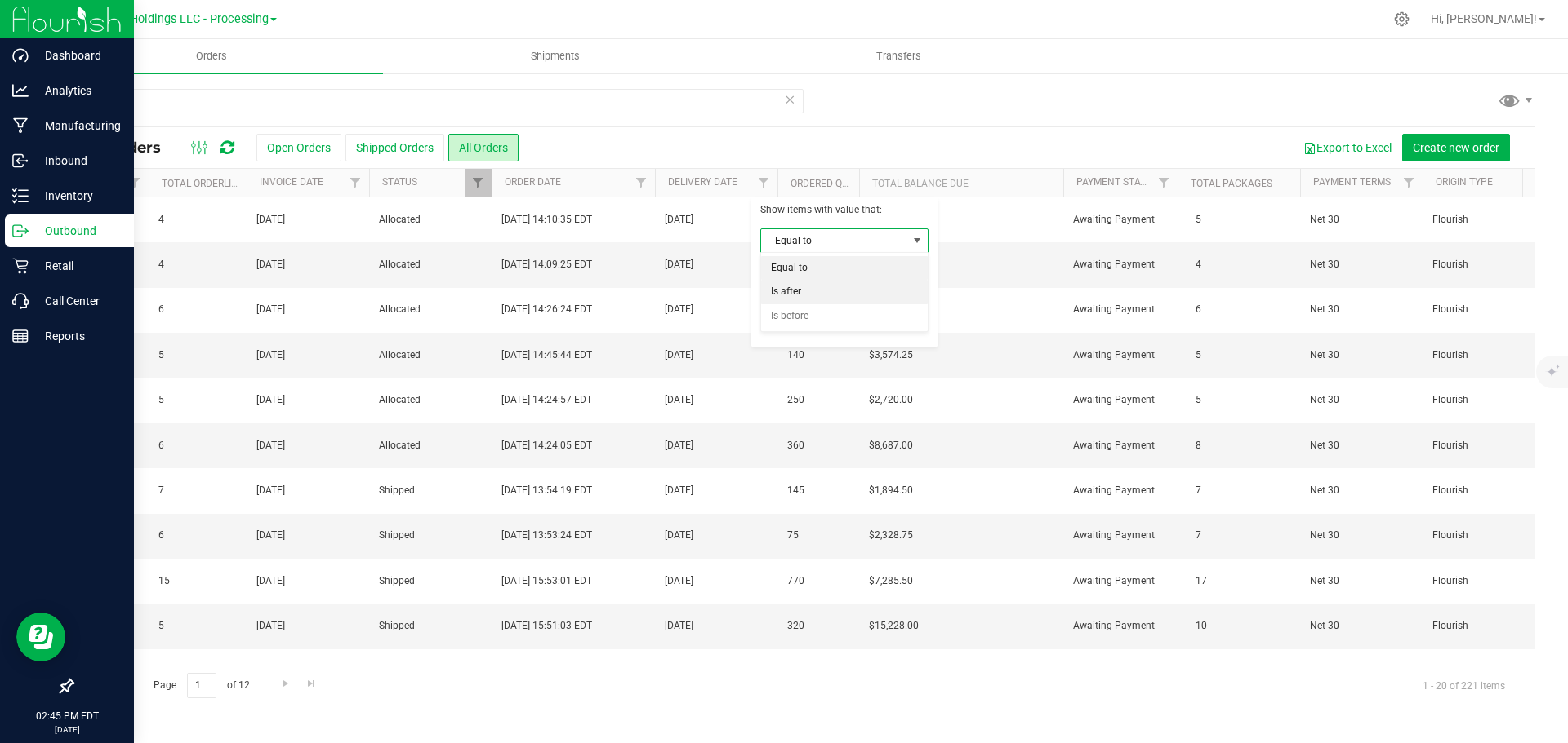
click at [793, 291] on li "Is after" at bounding box center [843, 292] width 167 height 24
click at [916, 277] on span "select" at bounding box center [915, 281] width 13 height 13
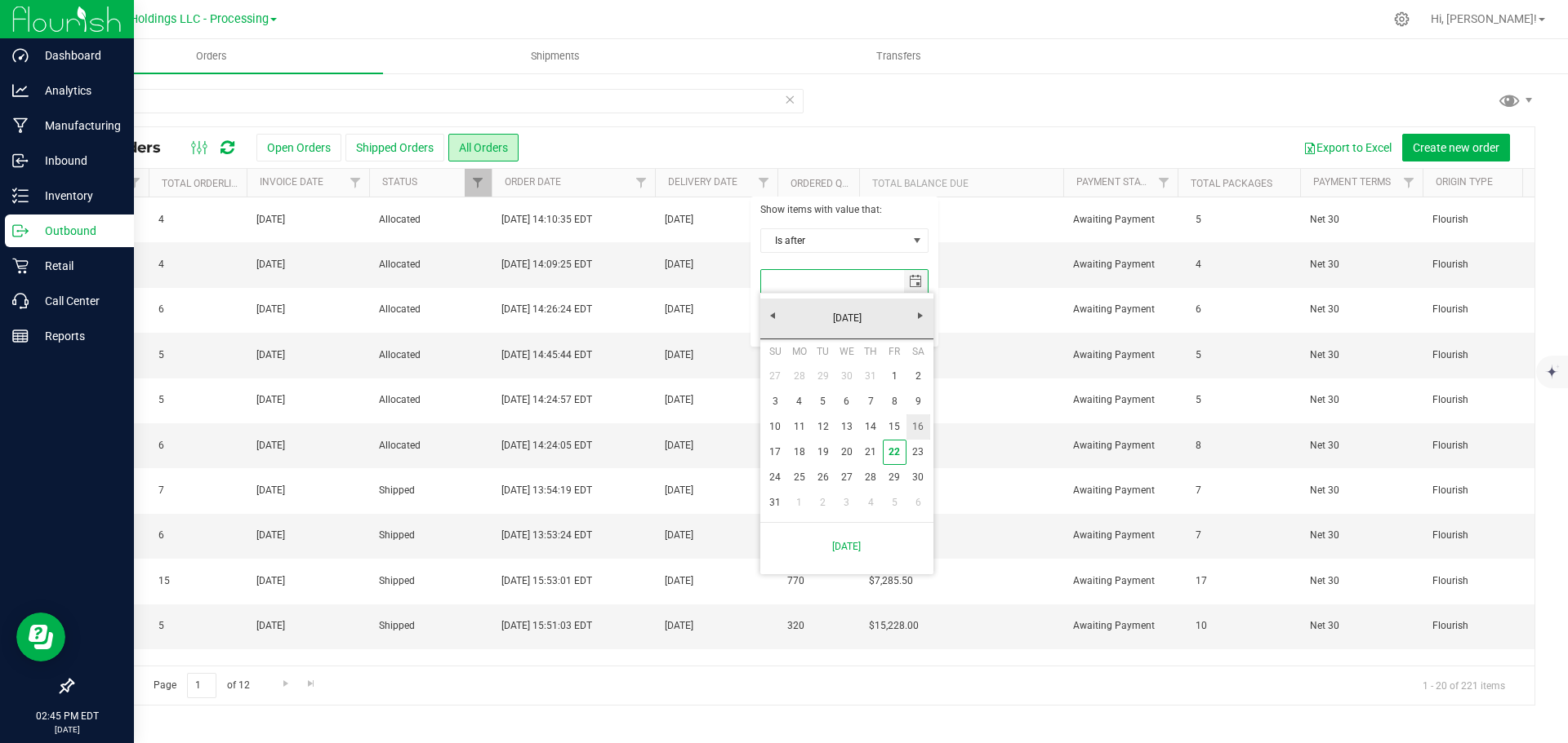
click at [921, 430] on link "16" at bounding box center [918, 427] width 23 height 25
type input "[DATE]"
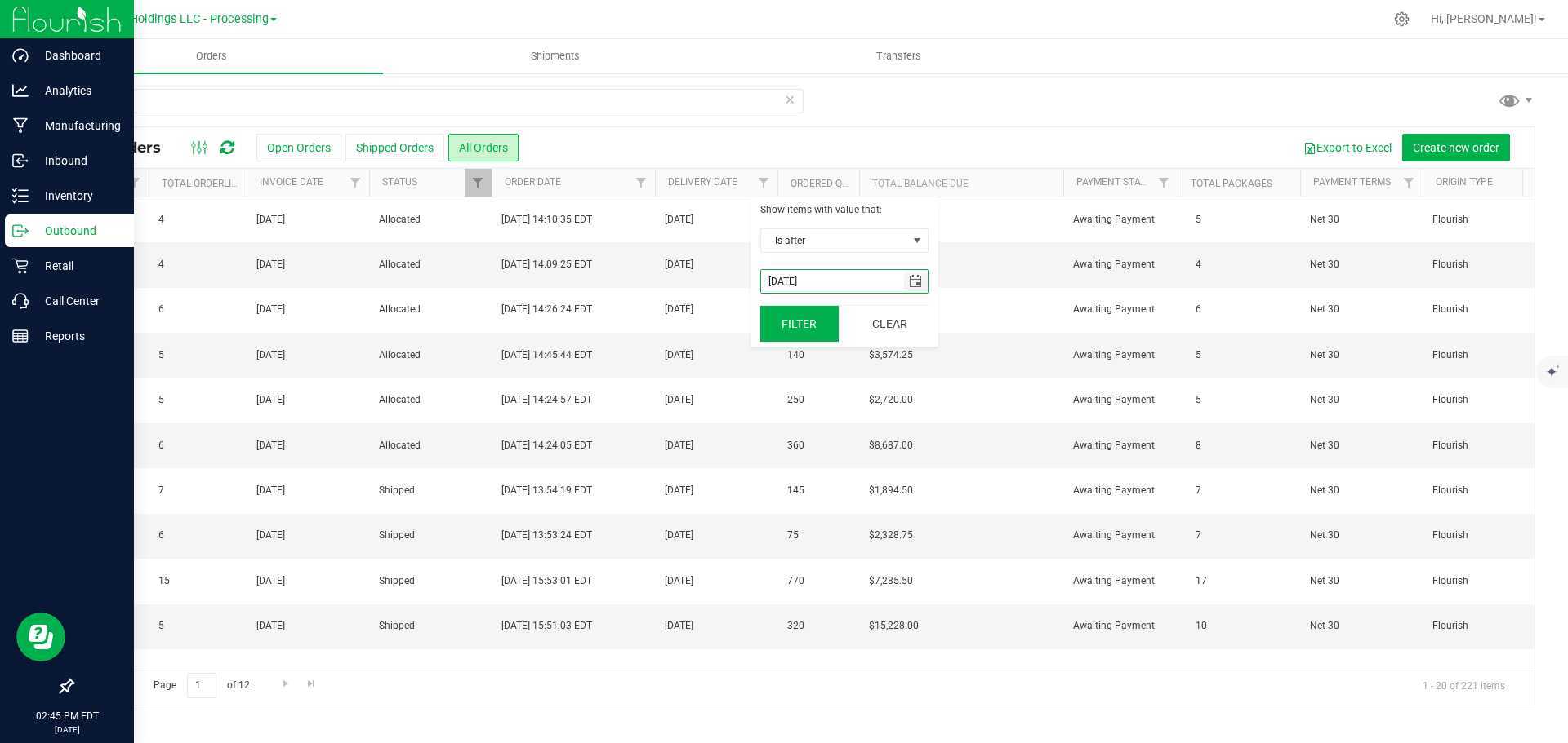
click at [807, 328] on button "Filter" at bounding box center [799, 324] width 78 height 36
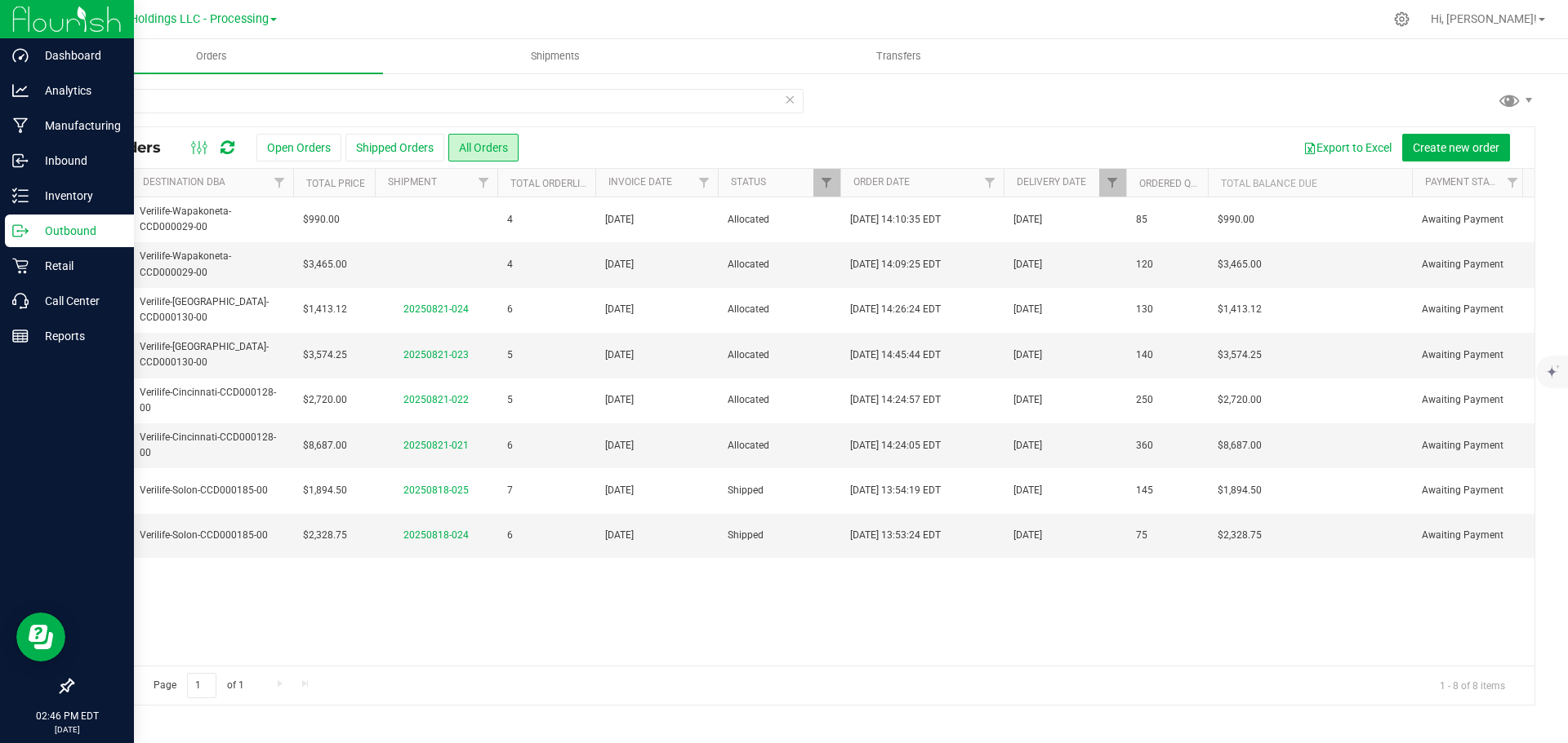
scroll to position [0, 805]
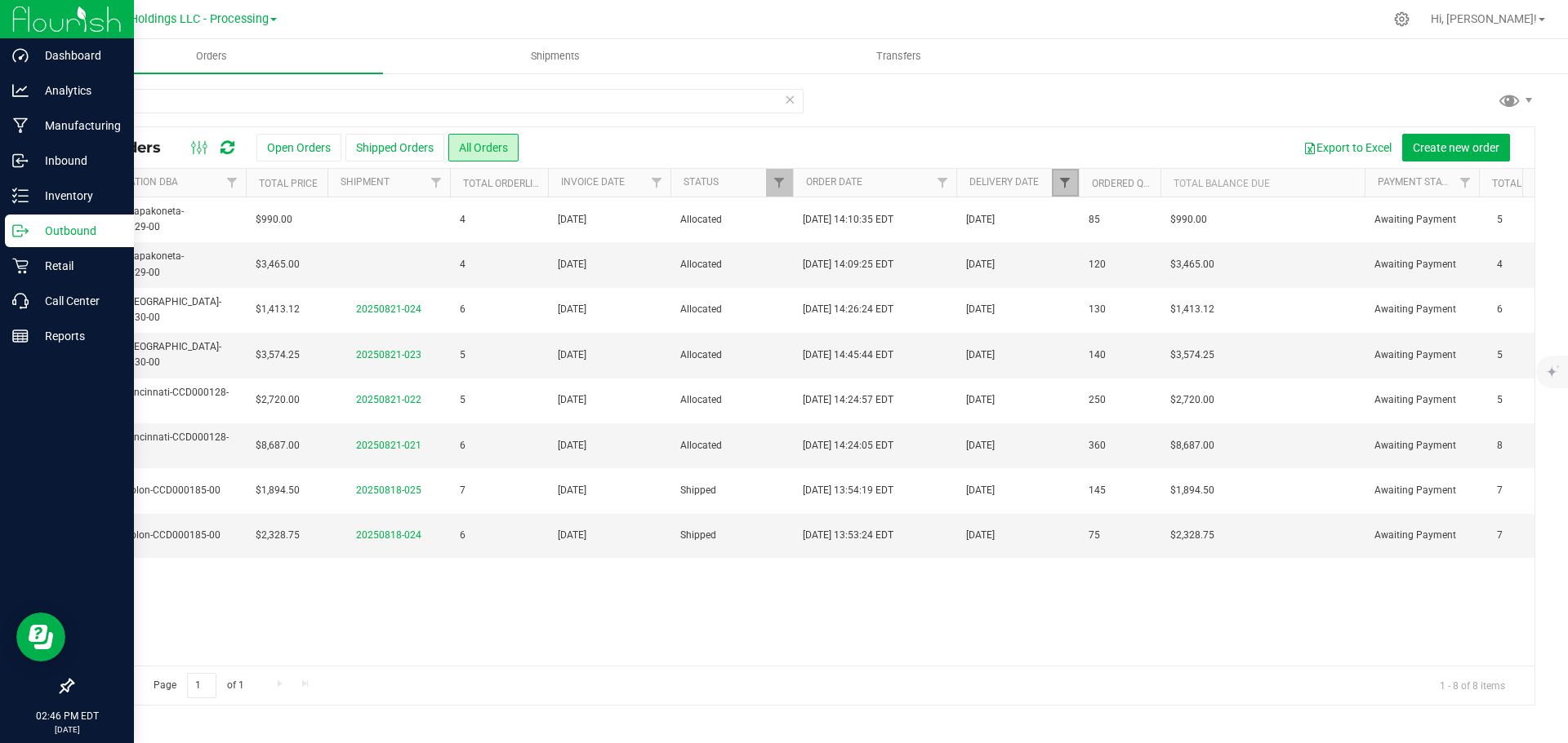
click at [1063, 180] on span "Filter" at bounding box center [1064, 183] width 13 height 13
click at [1220, 280] on span "select" at bounding box center [1217, 281] width 13 height 13
click at [1210, 239] on span "select" at bounding box center [1218, 240] width 21 height 23
click at [1090, 292] on li "Is after" at bounding box center [1145, 292] width 167 height 24
click at [1216, 282] on span "select" at bounding box center [1217, 281] width 13 height 13
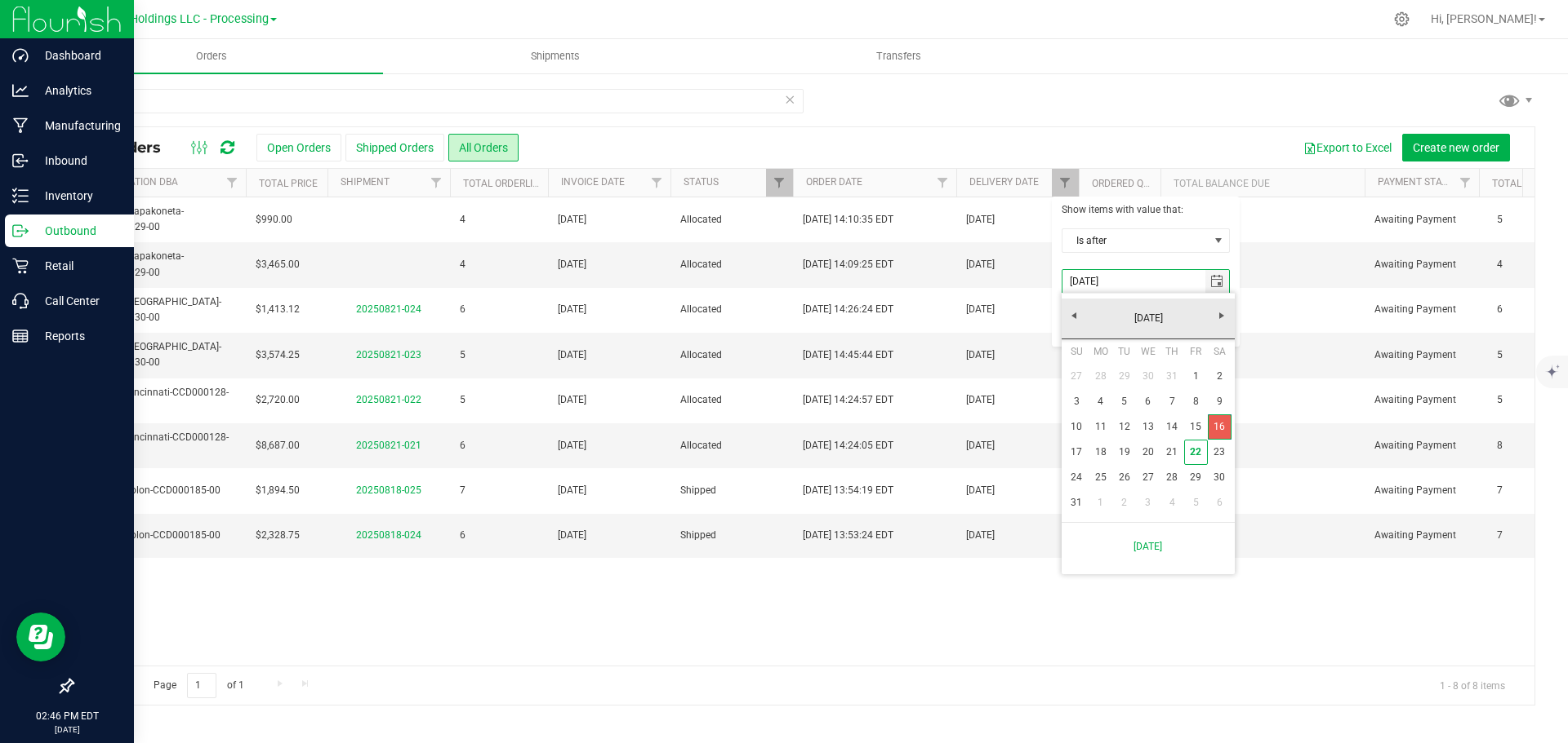
click at [1217, 430] on link "16" at bounding box center [1219, 427] width 23 height 25
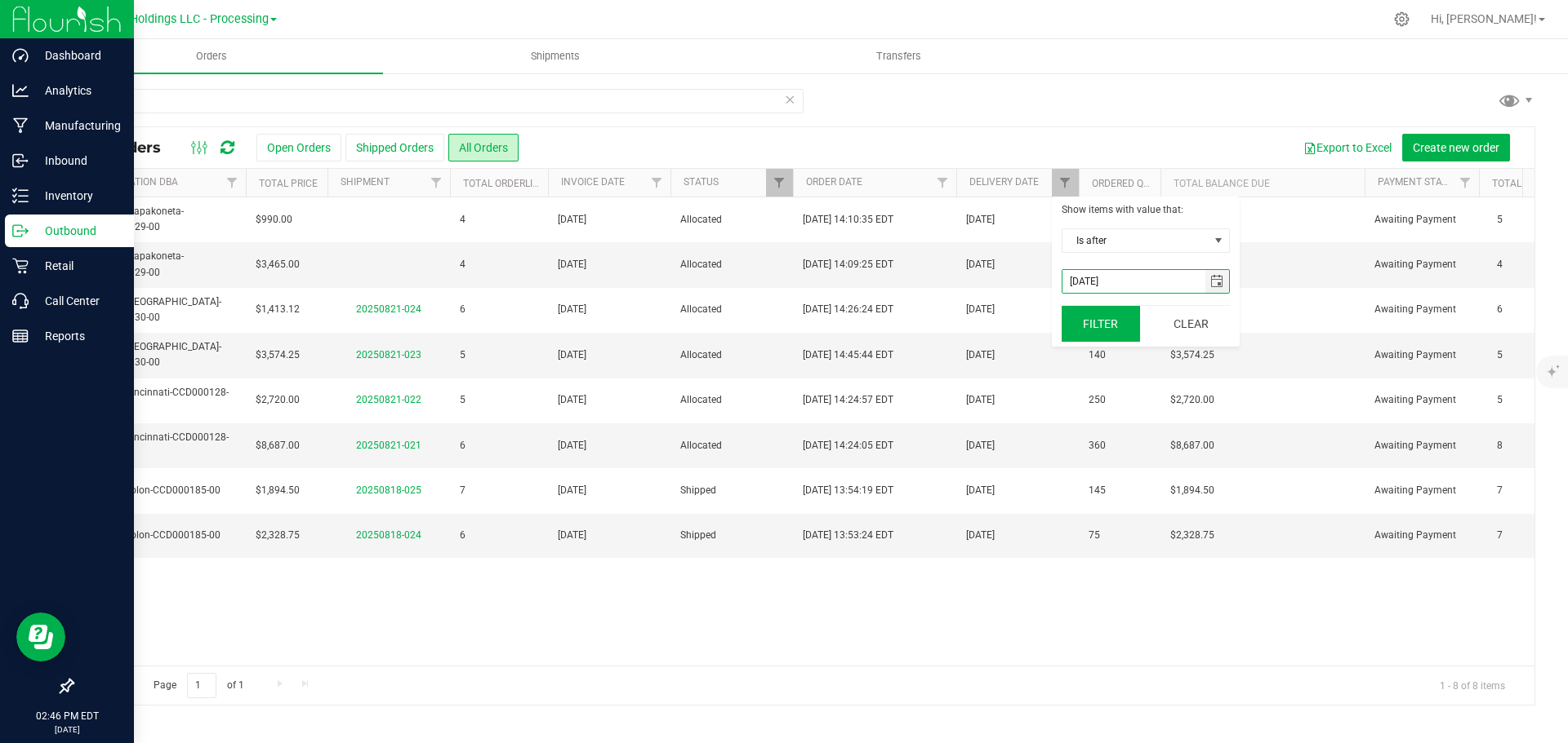
click at [1110, 325] on button "Filter" at bounding box center [1100, 324] width 78 height 36
click at [780, 181] on span "Filter" at bounding box center [779, 183] width 13 height 13
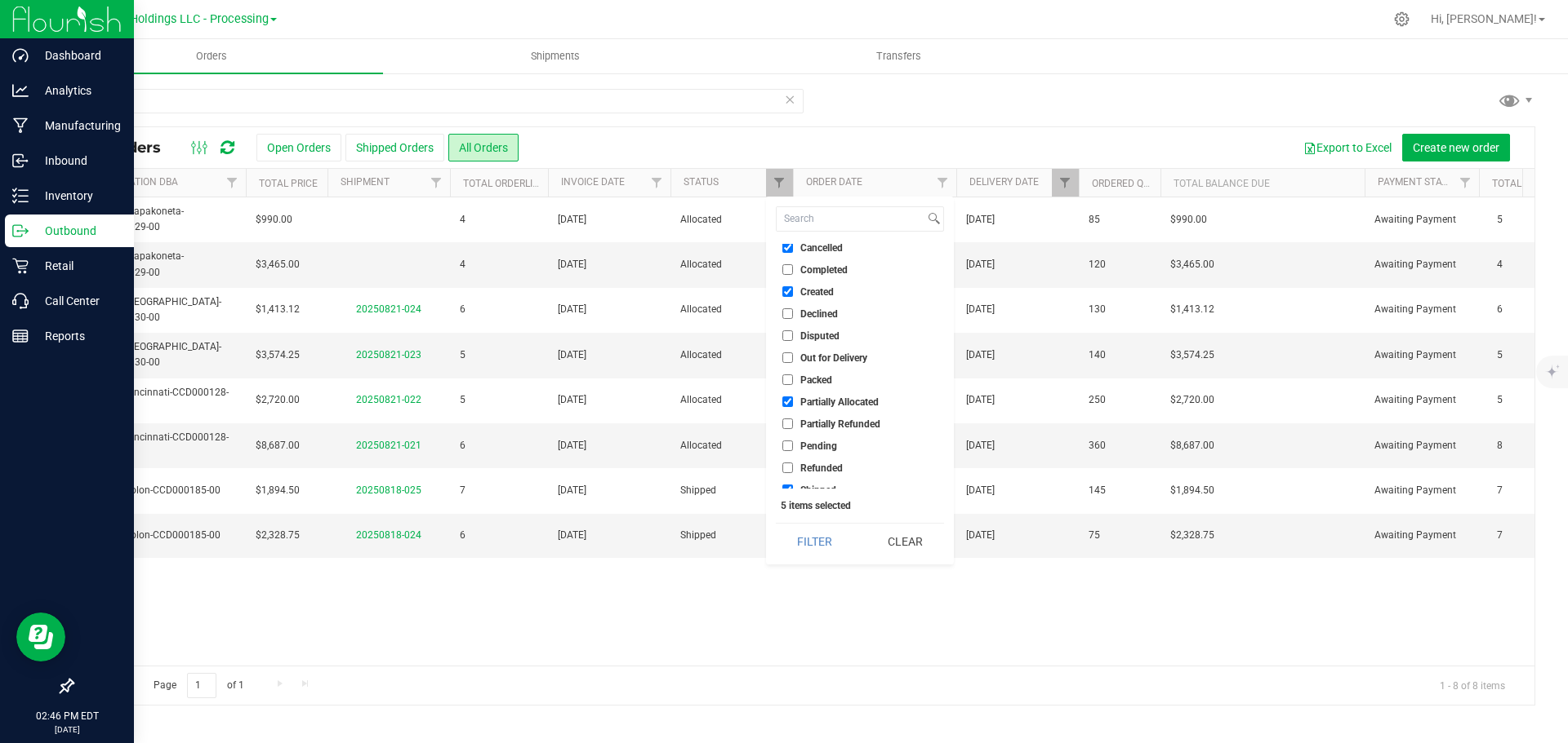
scroll to position [0, 0]
click at [834, 619] on div "Action Action Cancel order Clone order Edit order Mark as fully paid Order audi…" at bounding box center [804, 431] width 1462 height 468
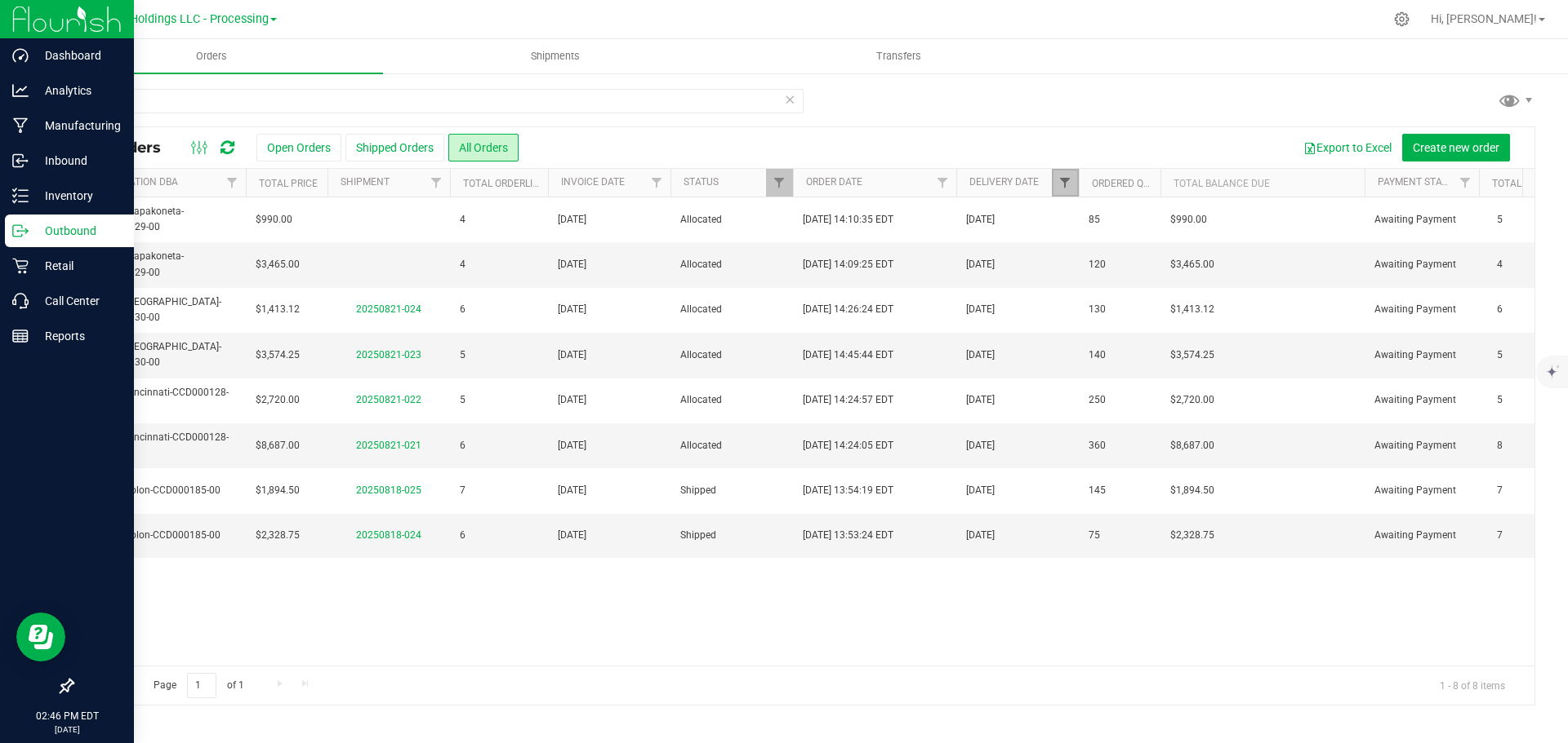
click at [1058, 181] on span "Filter" at bounding box center [1064, 183] width 13 height 13
click at [1177, 324] on button "Clear" at bounding box center [1190, 324] width 78 height 36
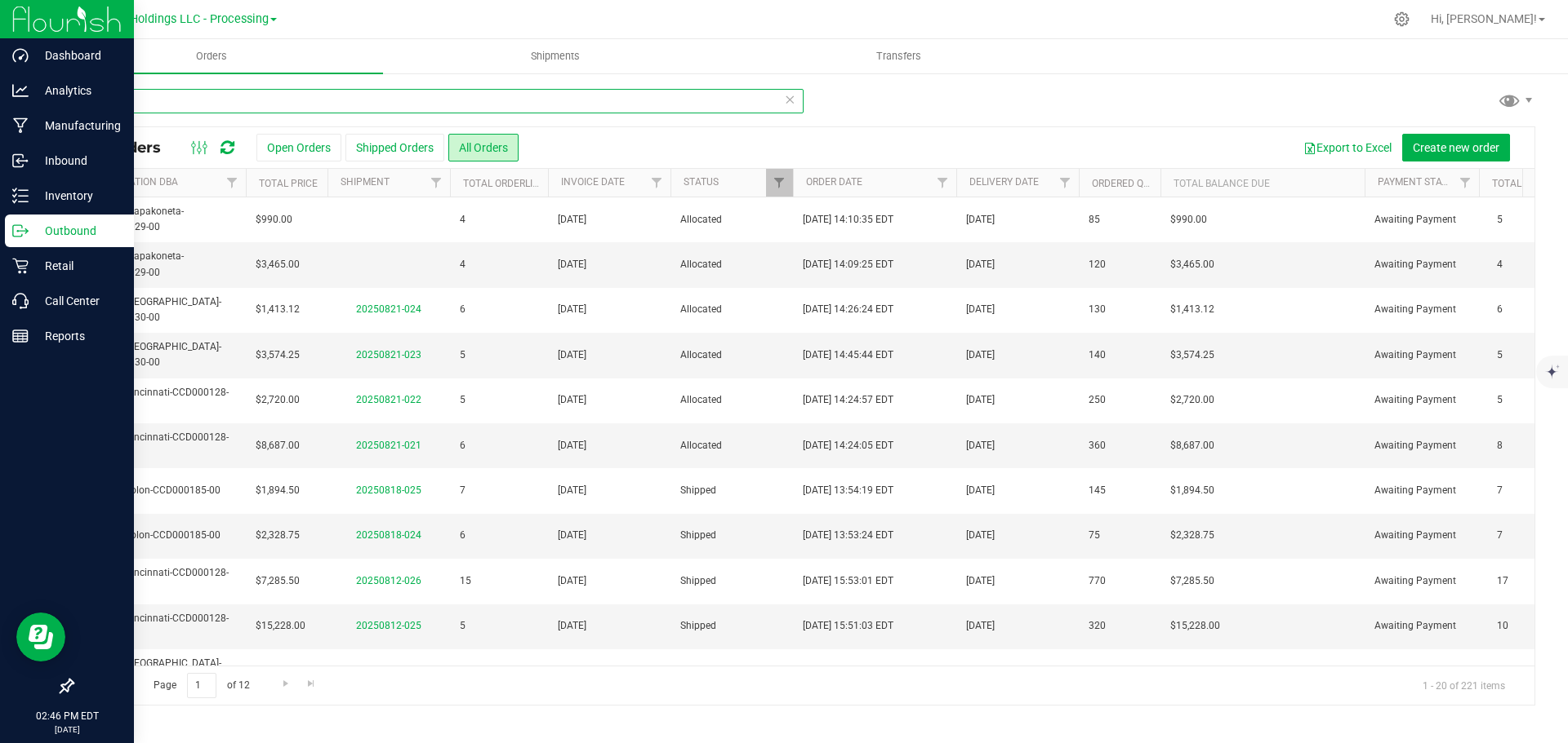
click at [154, 104] on input "Verilife" at bounding box center [438, 101] width 732 height 24
drag, startPoint x: 169, startPoint y: 100, endPoint x: -87, endPoint y: 66, distance: 258.2
click at [0, 66] on html "Dashboard Analytics Manufacturing Inbound Inventory Outbound Retail Call Center…" at bounding box center [784, 371] width 1568 height 743
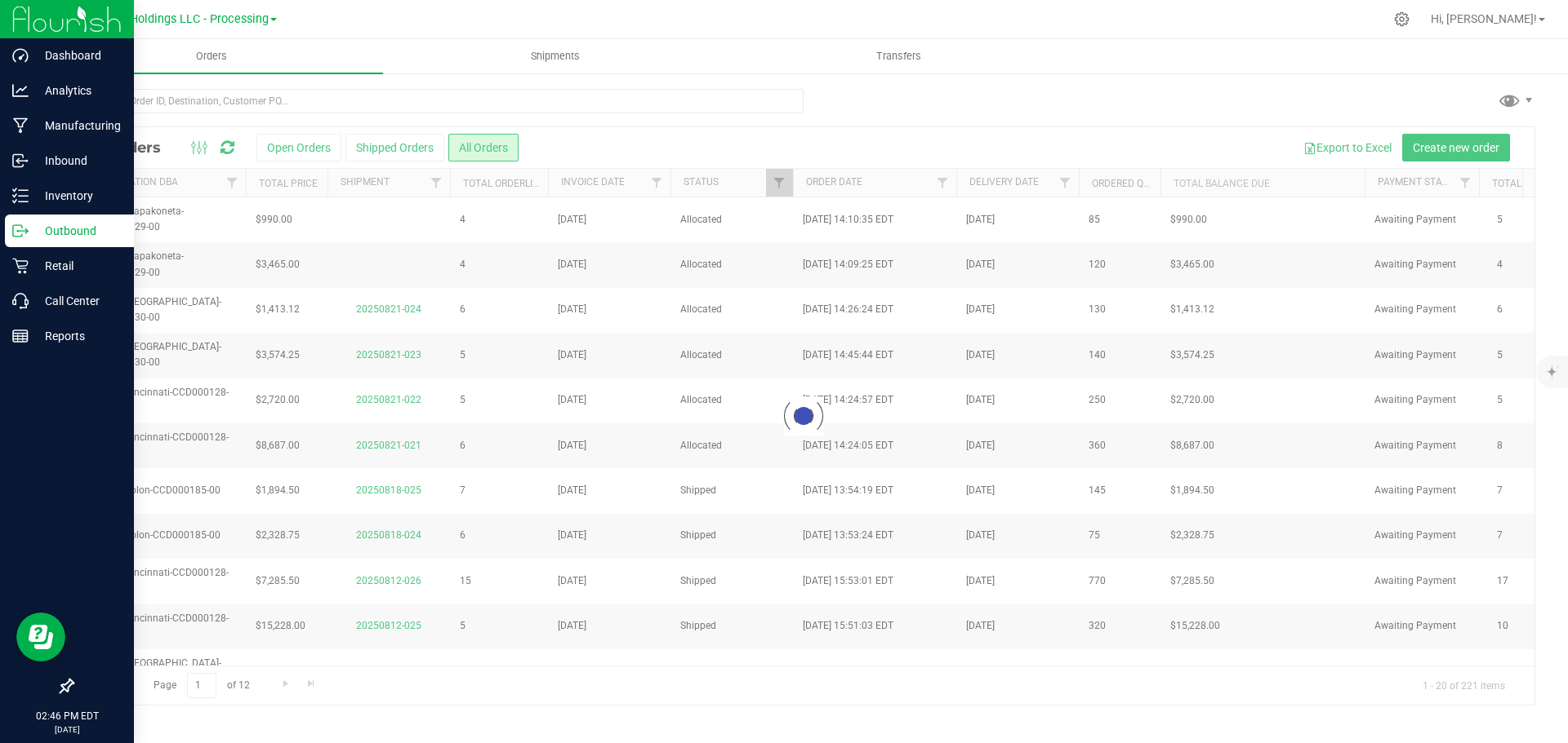
click at [1068, 182] on div at bounding box center [804, 415] width 1462 height 577
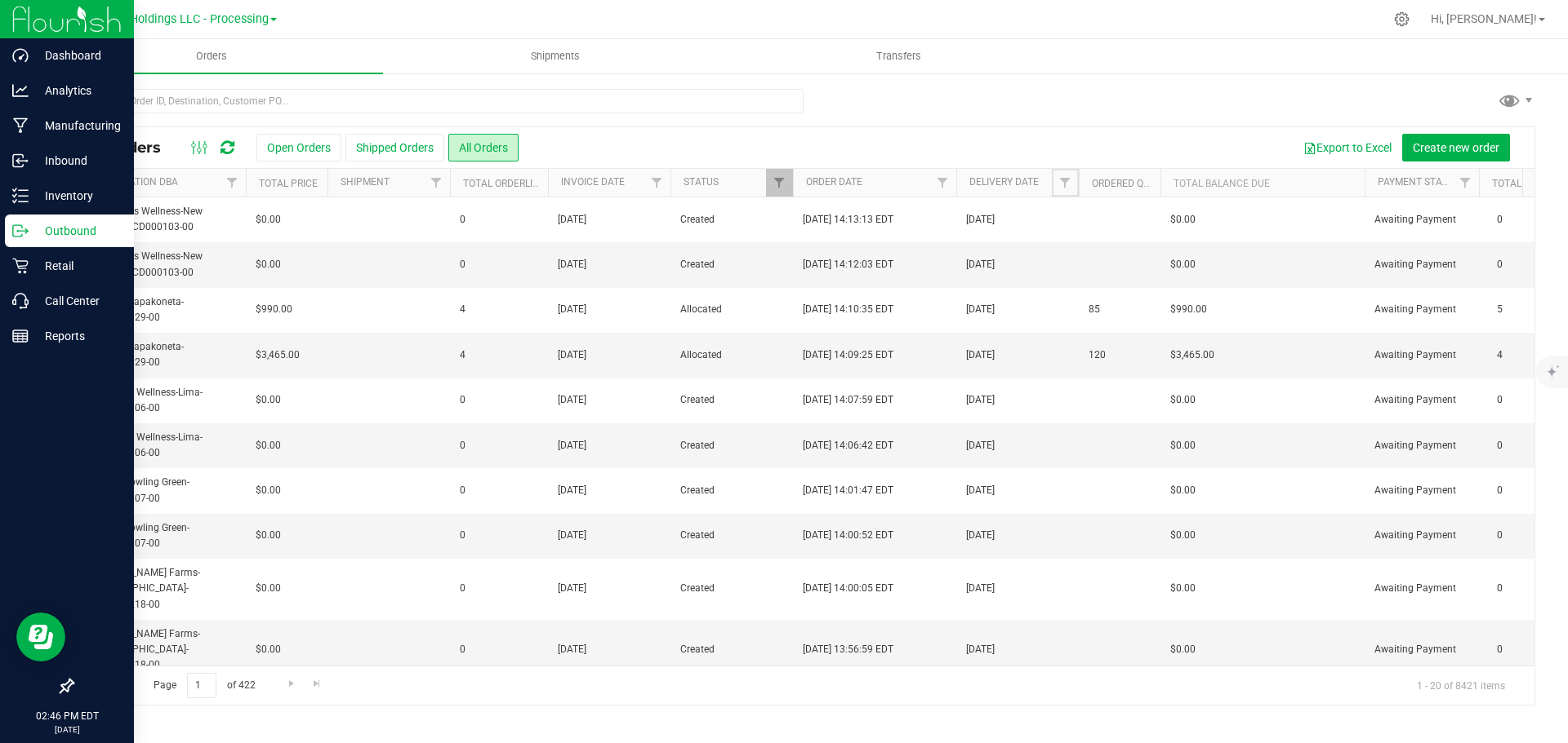
click at [1061, 183] on span "Filter" at bounding box center [1064, 183] width 13 height 13
click at [1144, 239] on span "Equal to" at bounding box center [1135, 240] width 146 height 23
click at [1136, 293] on li "Is after" at bounding box center [1145, 292] width 167 height 24
click at [1216, 280] on span "select" at bounding box center [1217, 281] width 13 height 13
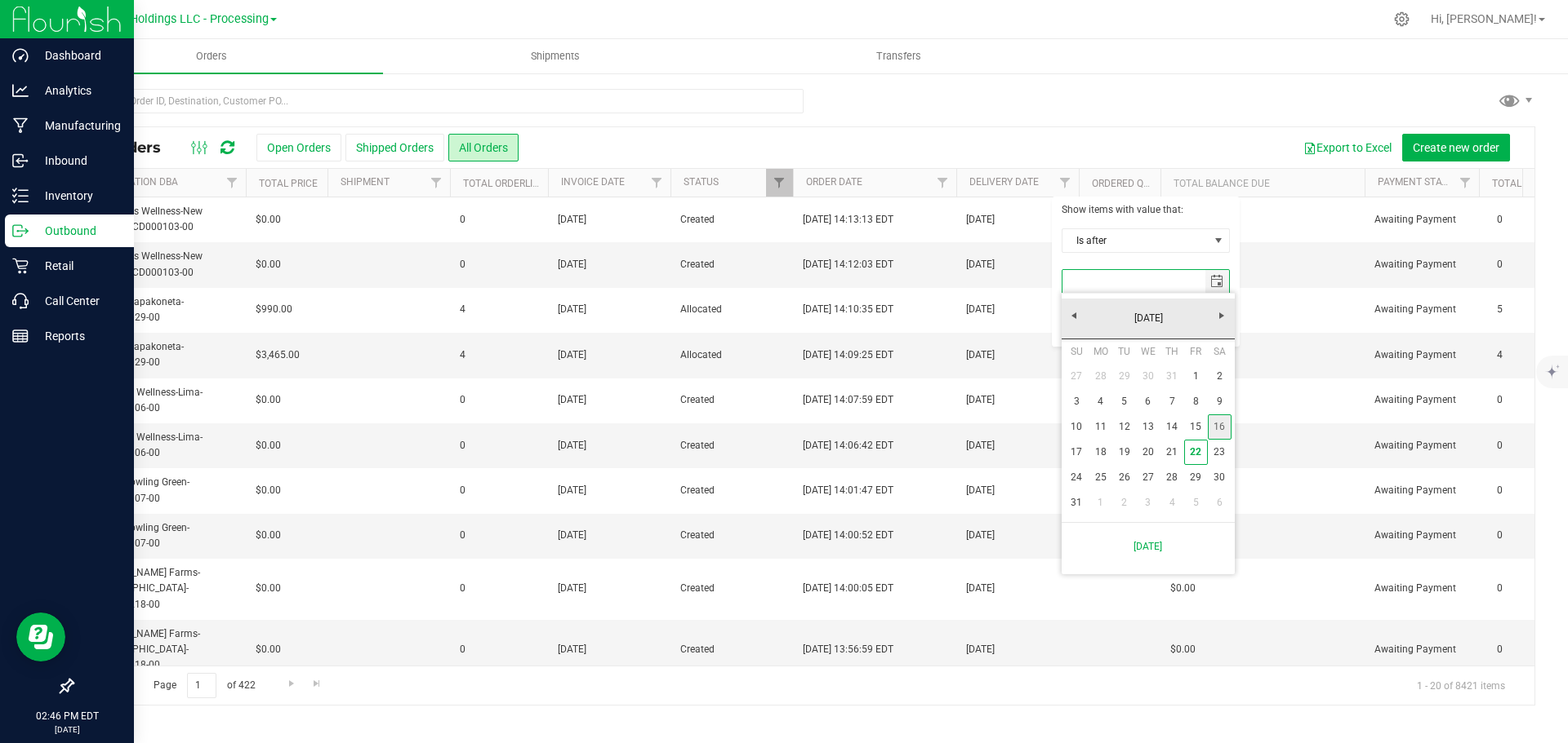
click at [1225, 428] on link "16" at bounding box center [1219, 427] width 23 height 25
type input "[DATE]"
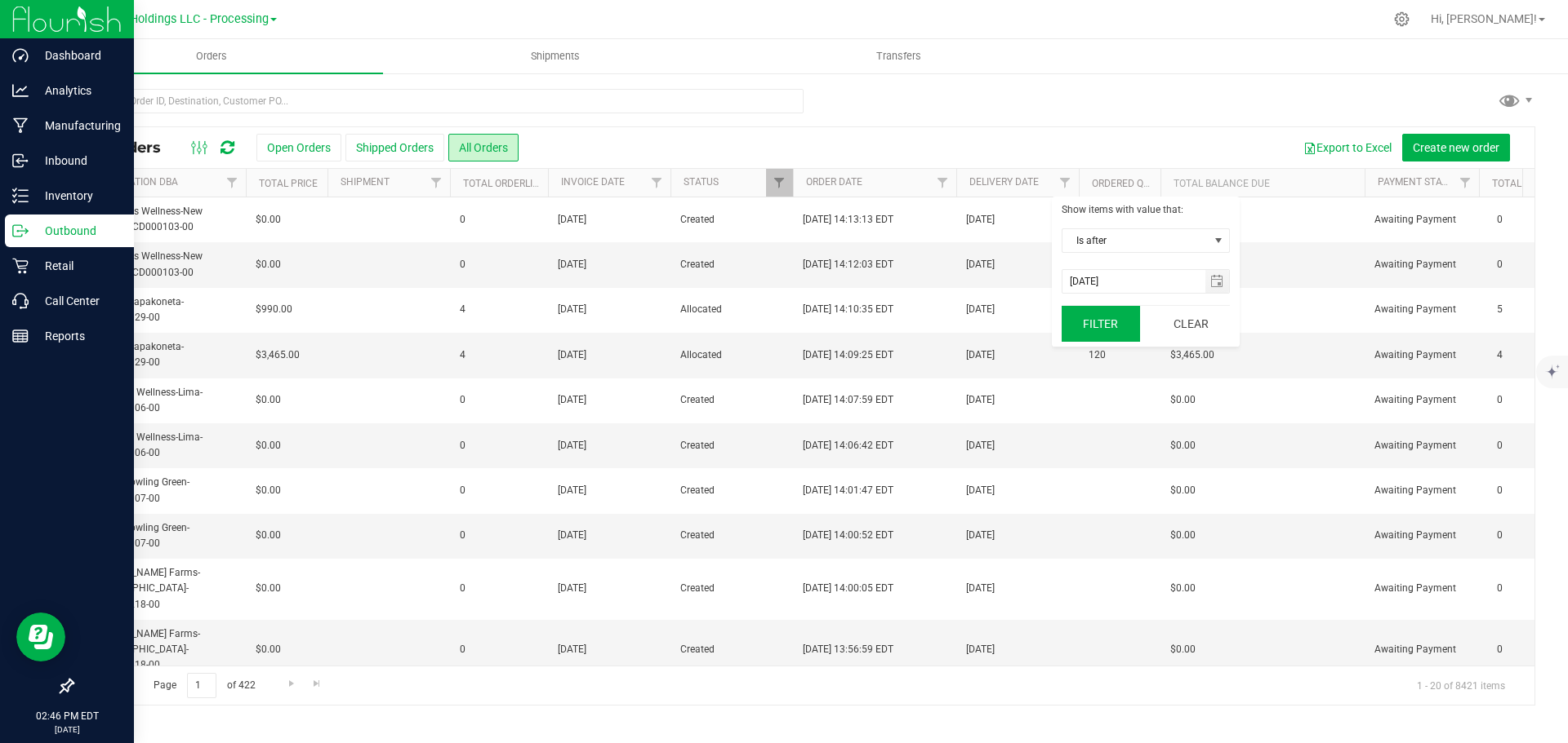
click at [1099, 324] on button "Filter" at bounding box center [1100, 324] width 78 height 36
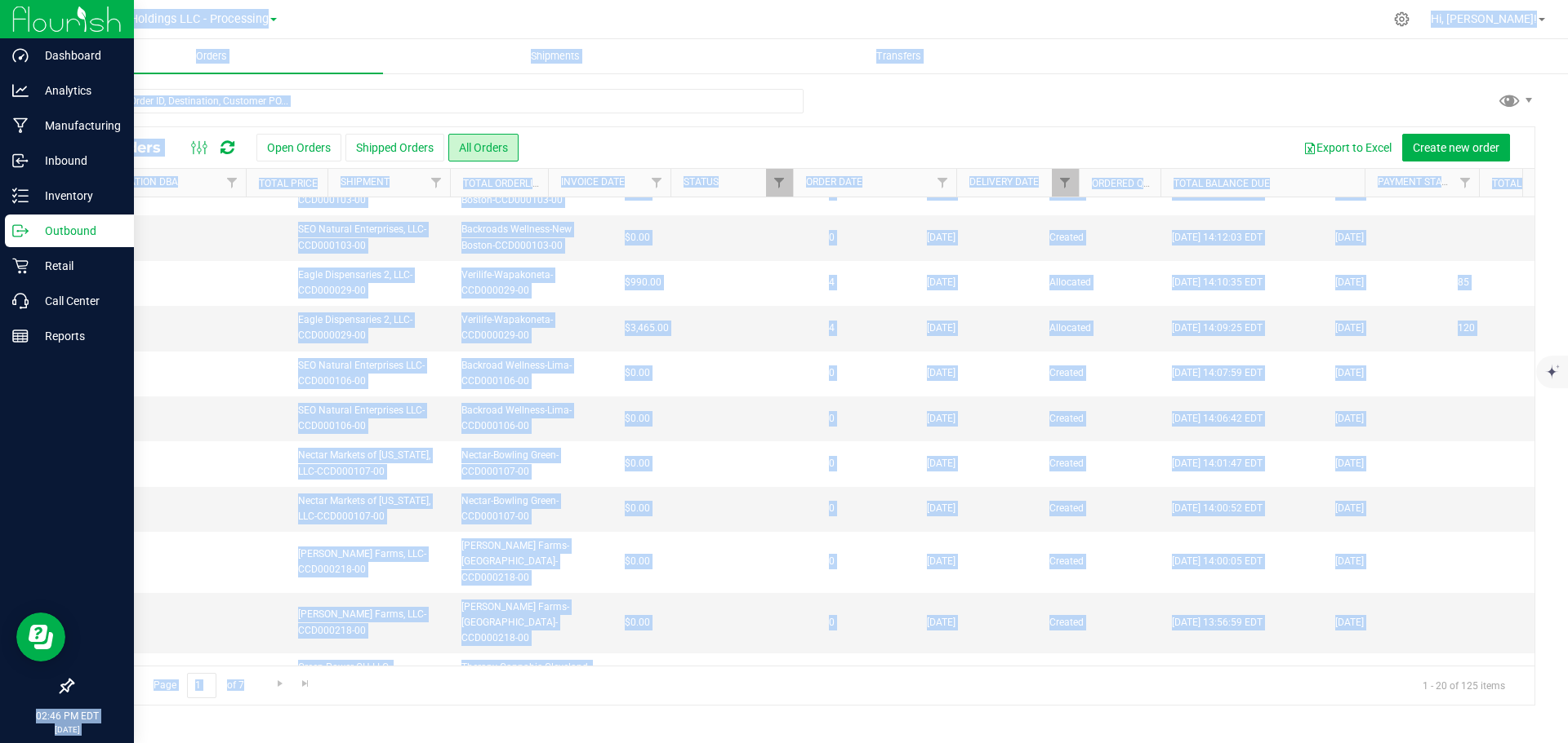
drag, startPoint x: 661, startPoint y: 668, endPoint x: -76, endPoint y: 603, distance: 739.9
click at [0, 603] on html "Dashboard Analytics Manufacturing Inbound Inventory Outbound Retail Call Center…" at bounding box center [784, 371] width 1568 height 743
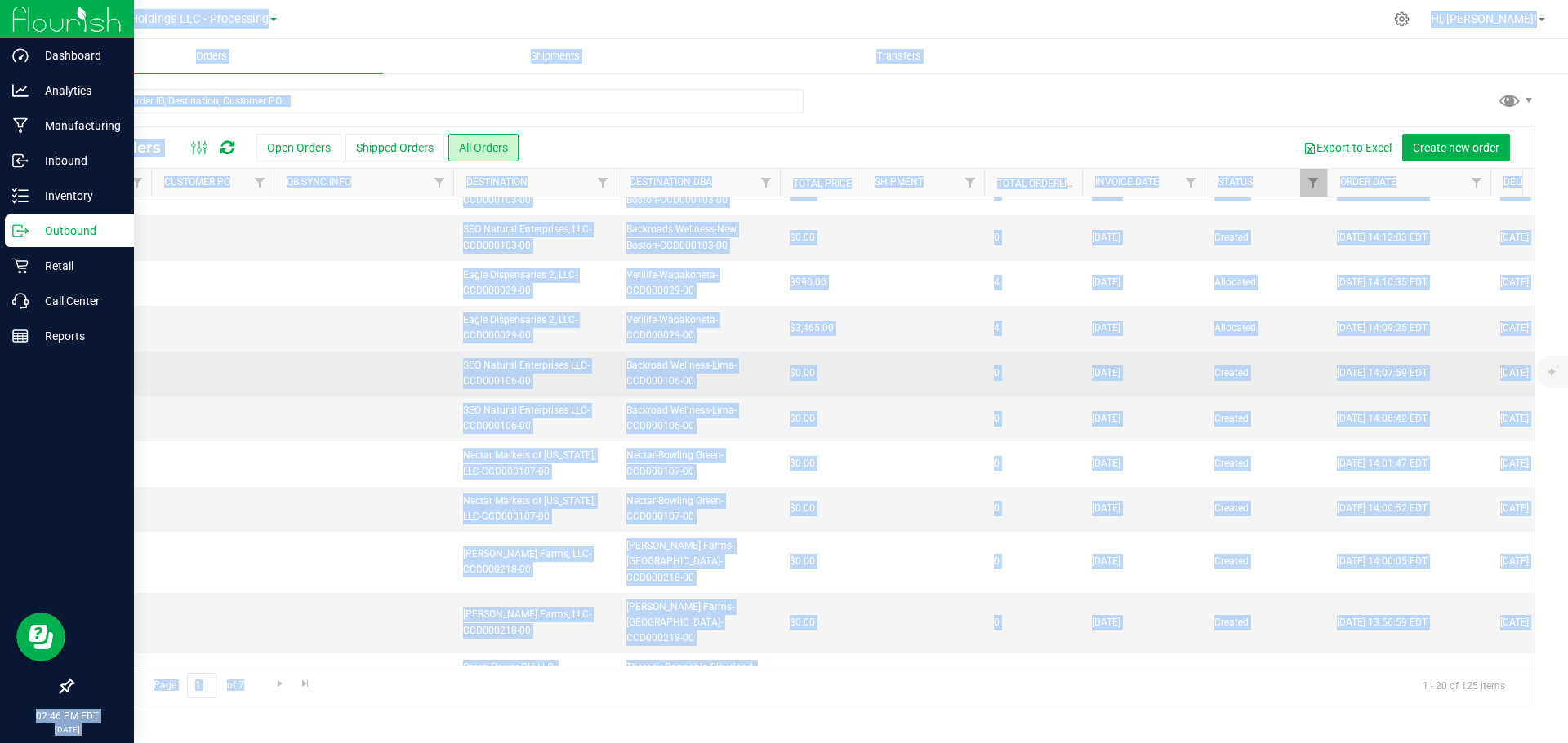
click at [865, 385] on td at bounding box center [923, 375] width 123 height 45
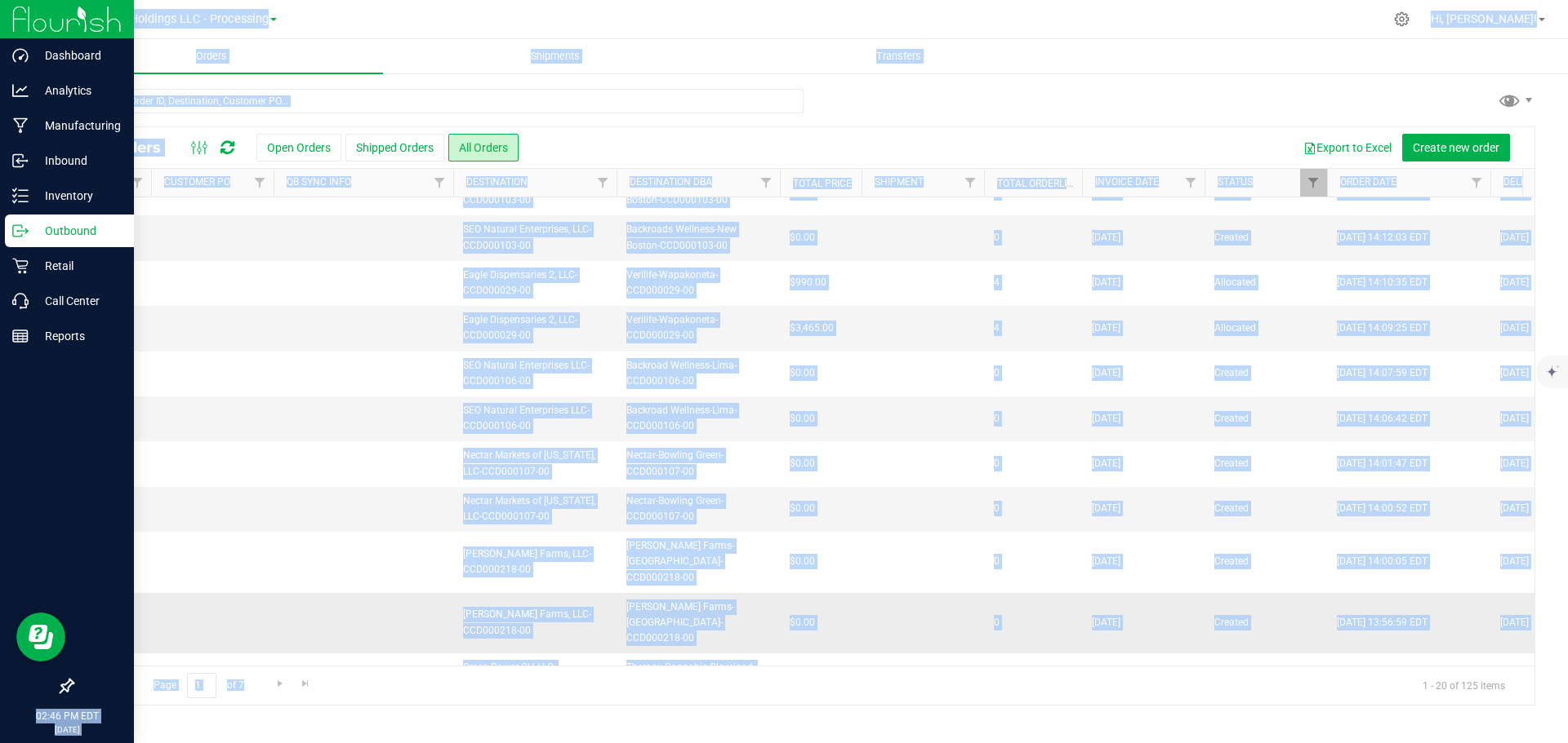
drag, startPoint x: 356, startPoint y: 560, endPoint x: 380, endPoint y: 592, distance: 40.0
click at [358, 559] on td at bounding box center [363, 563] width 179 height 61
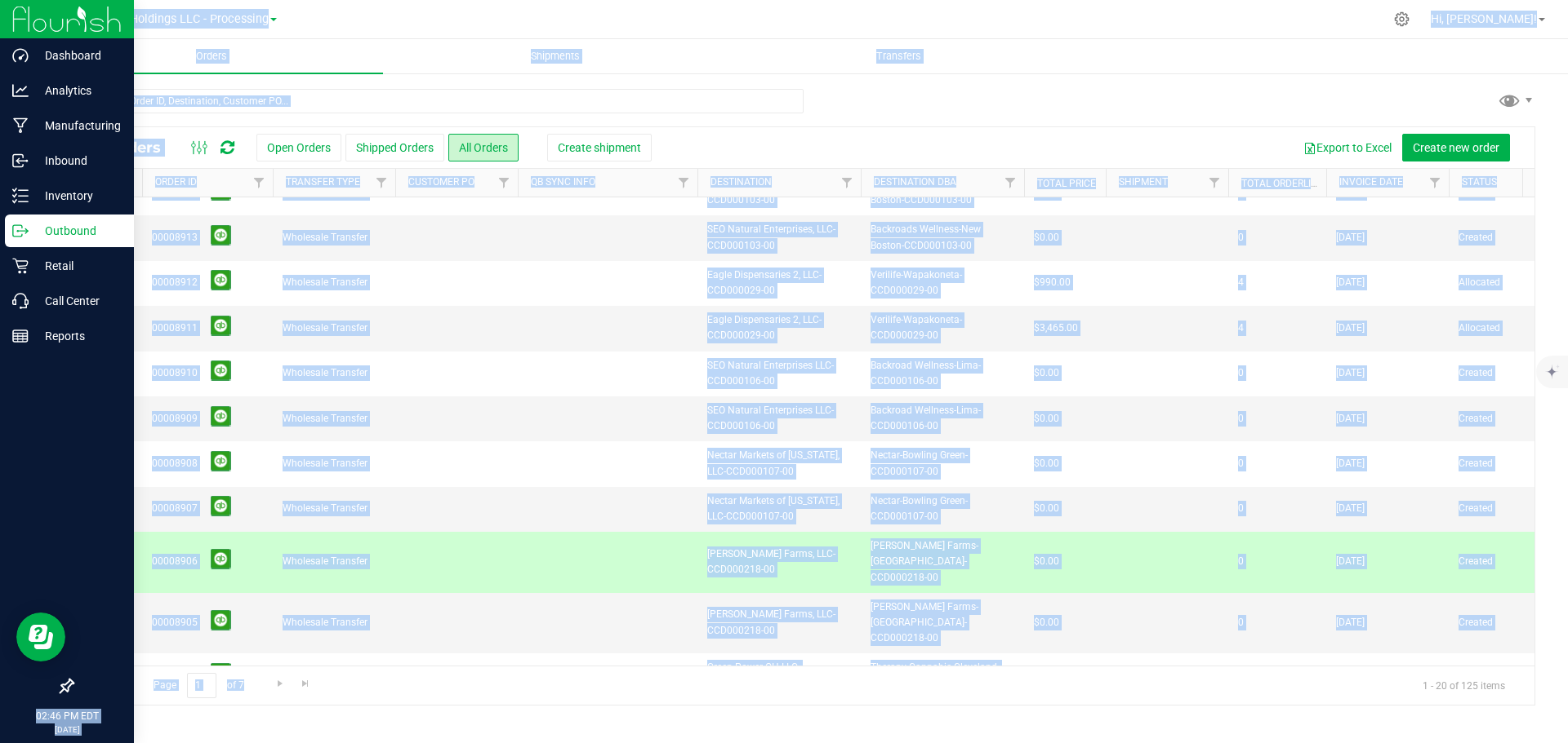
scroll to position [0, 0]
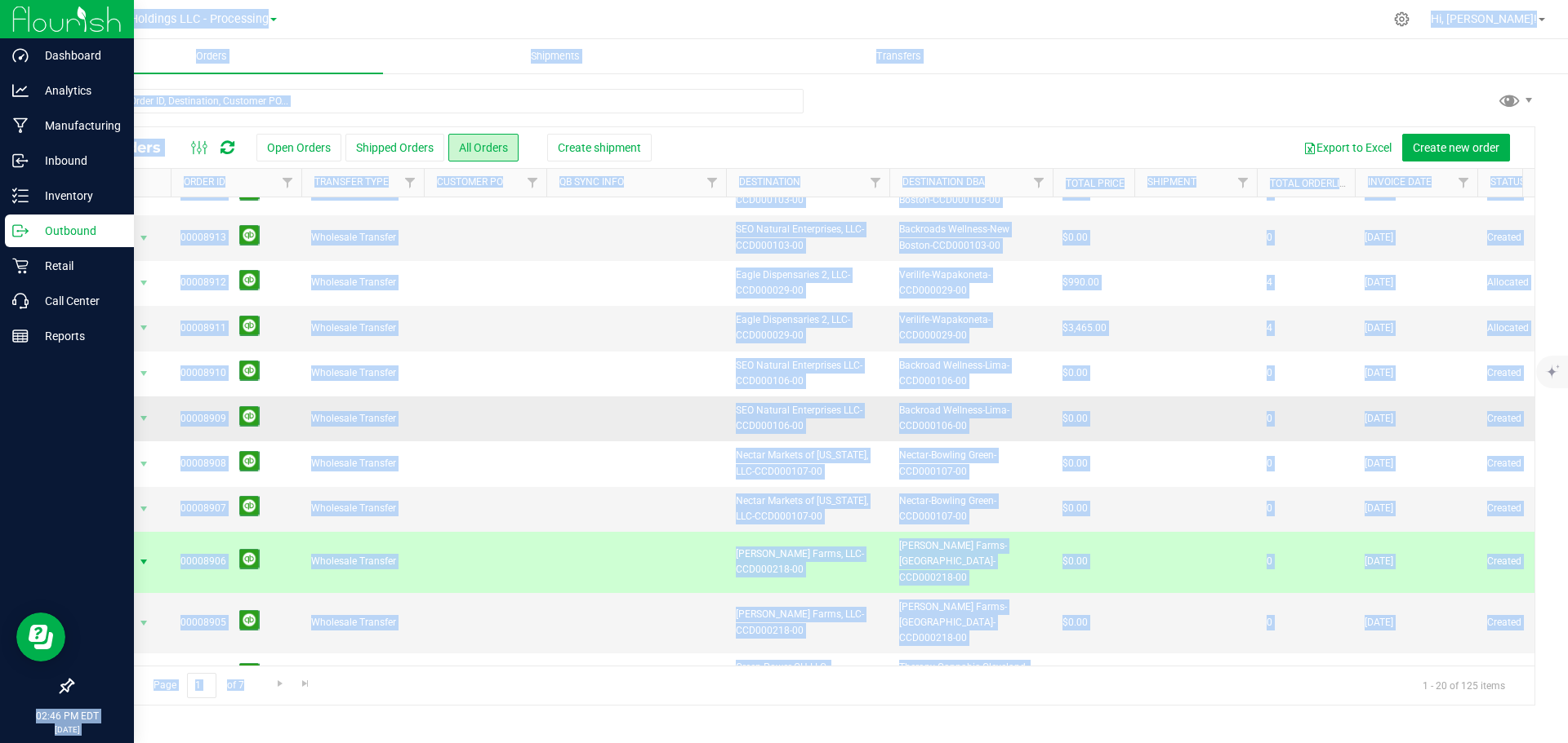
click at [469, 454] on td at bounding box center [485, 464] width 123 height 45
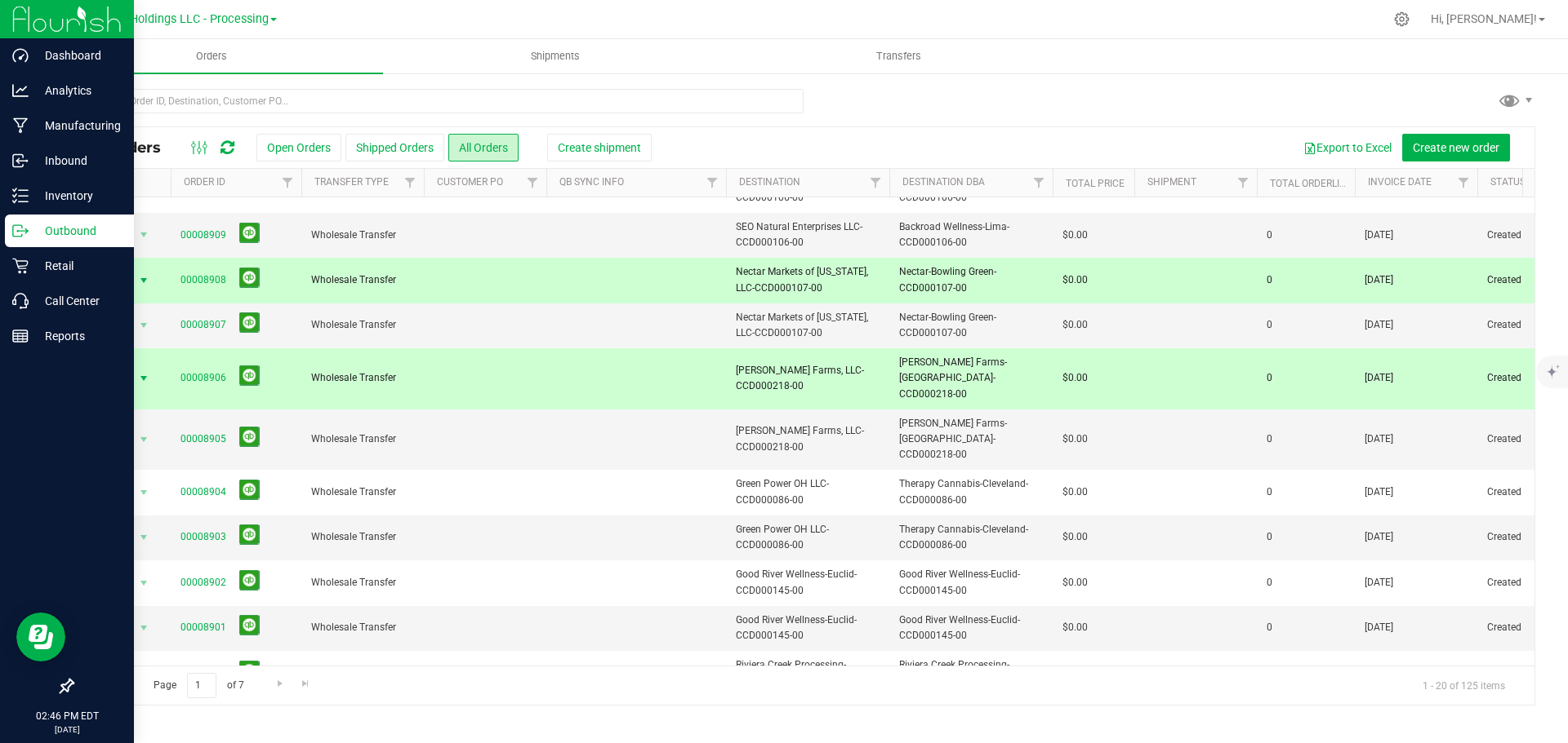
scroll to position [448, 0]
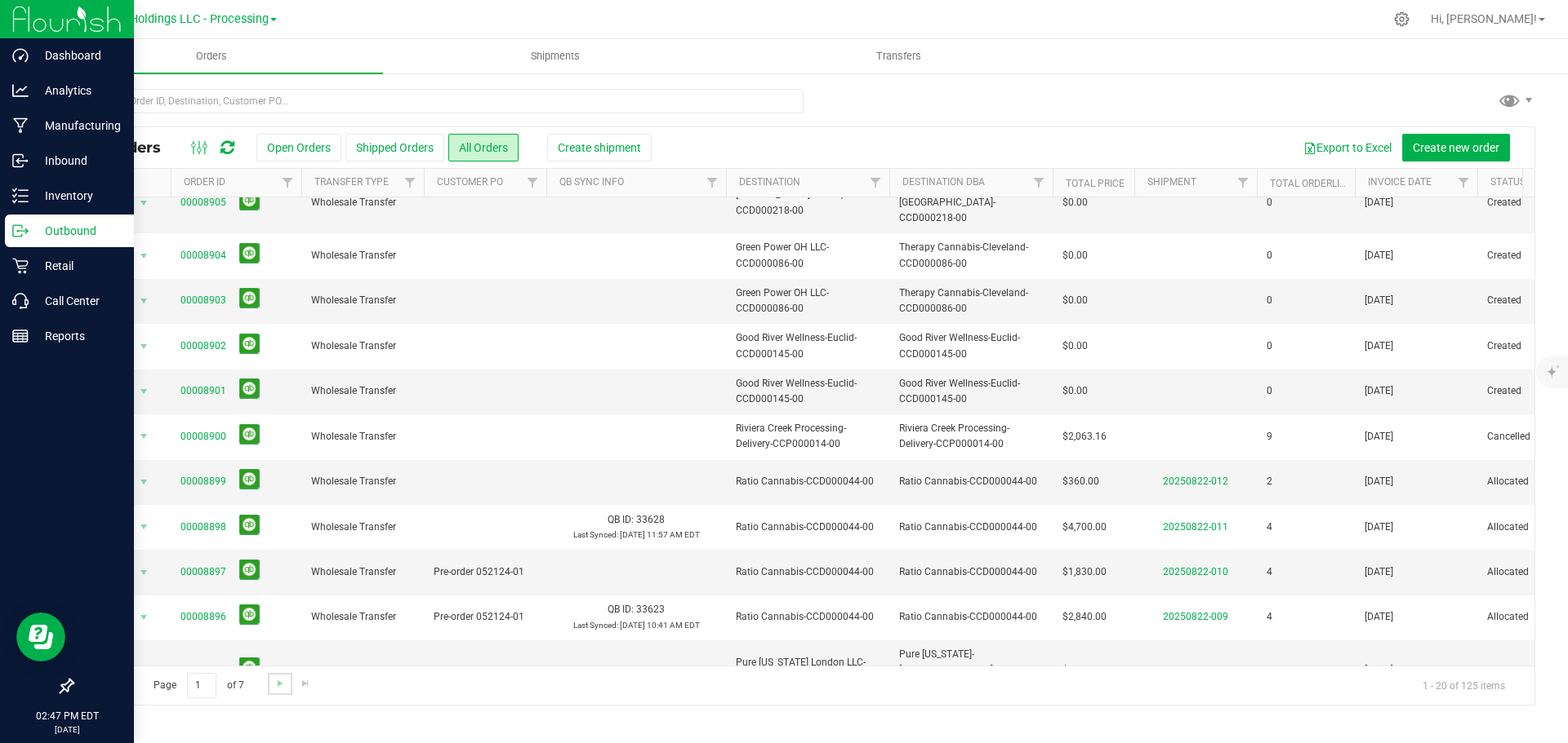
click at [270, 688] on link "Go to the next page" at bounding box center [279, 684] width 23 height 22
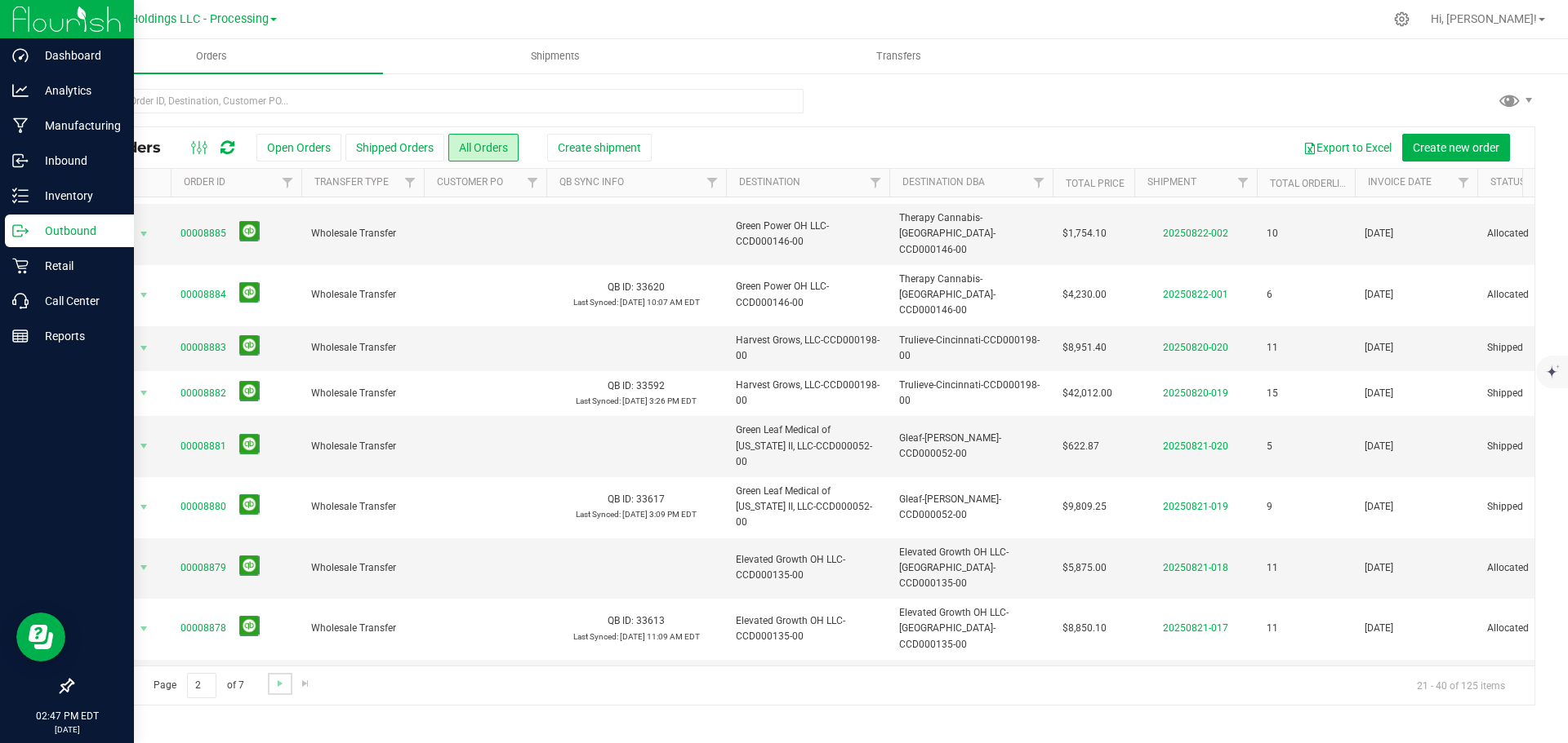
scroll to position [0, 0]
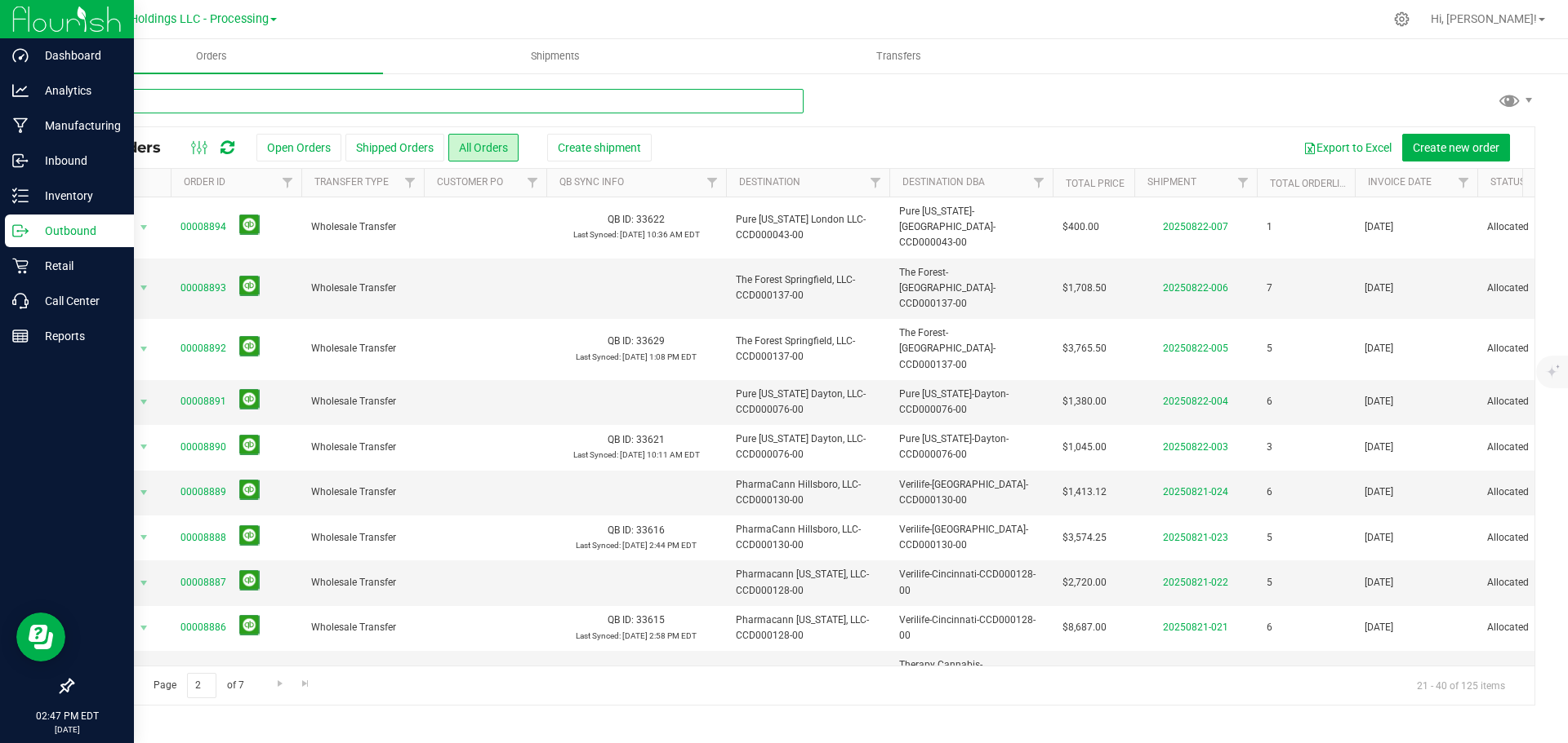
click at [137, 101] on input "text" at bounding box center [438, 101] width 732 height 24
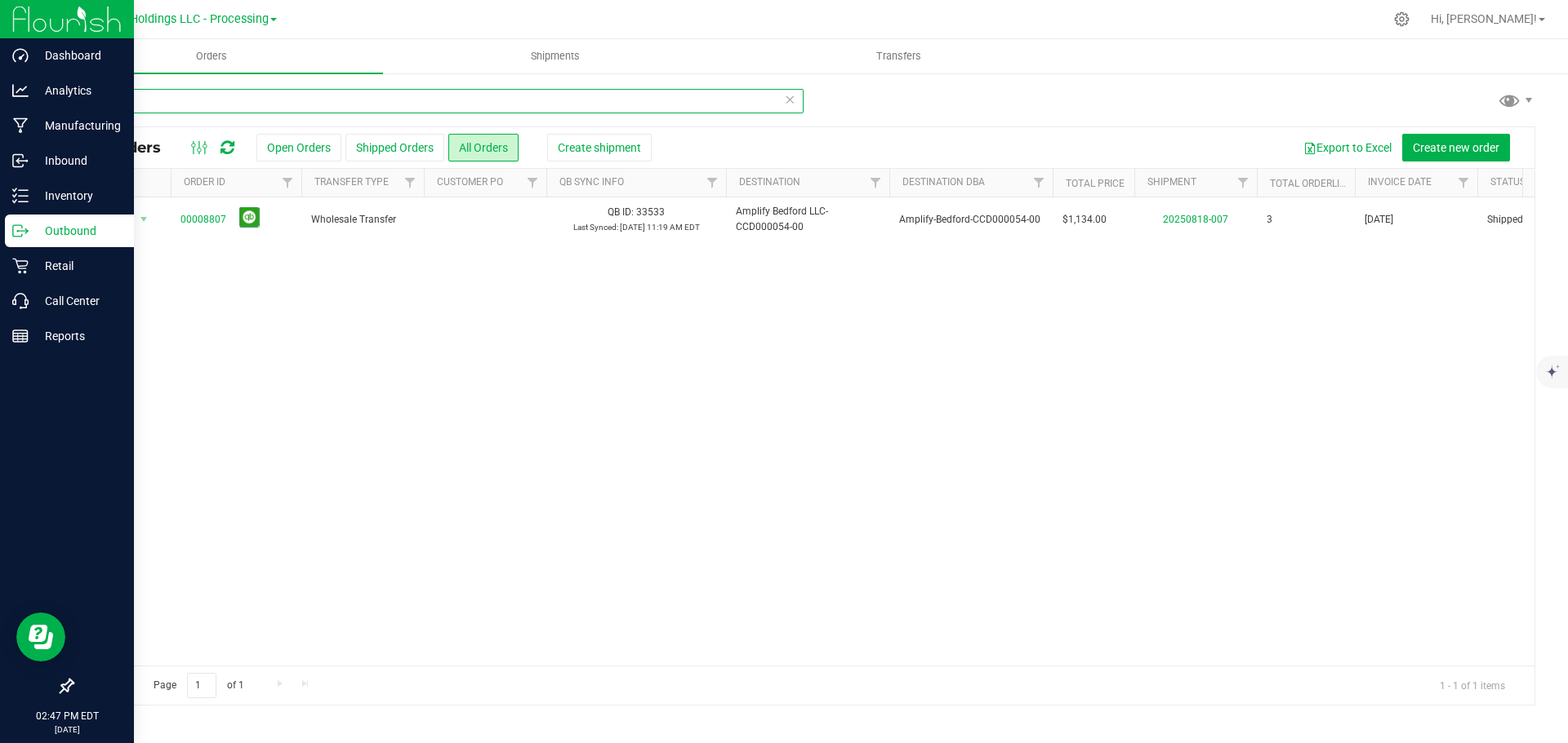
drag, startPoint x: 148, startPoint y: 101, endPoint x: -32, endPoint y: 79, distance: 181.3
click at [0, 79] on html "Dashboard Analytics Manufacturing Inbound Inventory Outbound Retail Call Center…" at bounding box center [784, 371] width 1568 height 743
click at [830, 476] on div "Action Action Clone order Mark as fully paid Order audit log Print COAs (single…" at bounding box center [804, 431] width 1462 height 468
click at [136, 97] on input "8831" at bounding box center [438, 101] width 732 height 24
drag, startPoint x: 136, startPoint y: 97, endPoint x: 61, endPoint y: 95, distance: 75.0
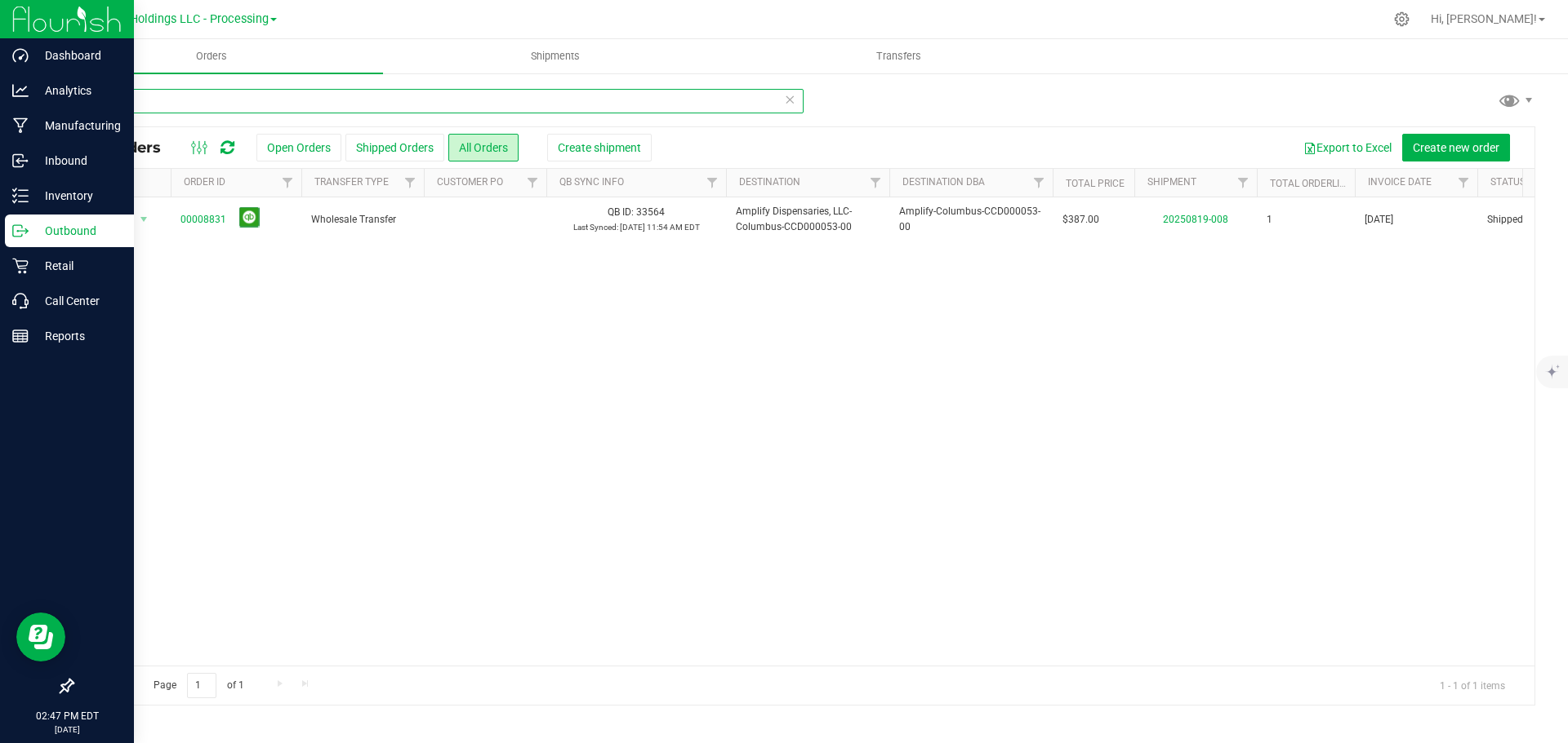
click at [61, 95] on div "8831 All Orders Open Orders Shipped Orders All Orders Create shipment Export to…" at bounding box center [803, 397] width 1528 height 650
click at [743, 468] on div "Action Action Clone order Mark as fully paid Order audit log Print COAs (single…" at bounding box center [804, 431] width 1462 height 468
drag, startPoint x: 158, startPoint y: 95, endPoint x: 32, endPoint y: 95, distance: 126.0
click at [32, 95] on div "Dashboard Analytics Manufacturing Inbound Inventory Outbound Retail Call Center…" at bounding box center [784, 371] width 1568 height 743
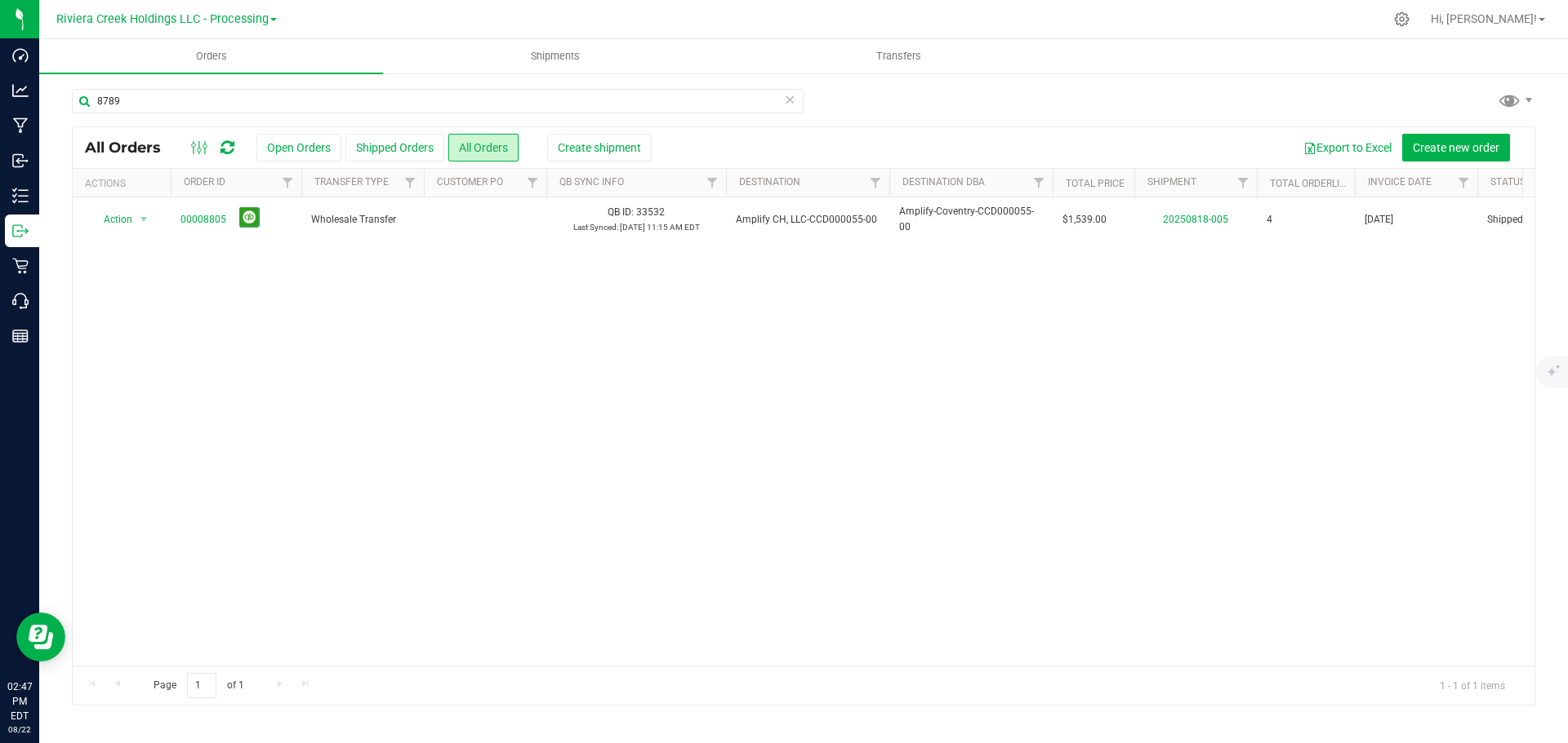
click at [918, 487] on div "Action Action Clone order Mark as fully paid Order audit log Print COAs (single…" at bounding box center [804, 431] width 1462 height 468
click at [606, 469] on div "Action Action Clone order Mark as fully paid Order audit log Print COAs (single…" at bounding box center [804, 431] width 1462 height 468
drag, startPoint x: 141, startPoint y: 92, endPoint x: 50, endPoint y: 88, distance: 91.1
click at [52, 88] on div "8789 All Orders Open Orders Shipped Orders All Orders Create shipment Export to…" at bounding box center [803, 397] width 1528 height 650
click at [916, 534] on div "Action Action Clone order Mark as fully paid Order audit log Print COAs (single…" at bounding box center [804, 431] width 1462 height 468
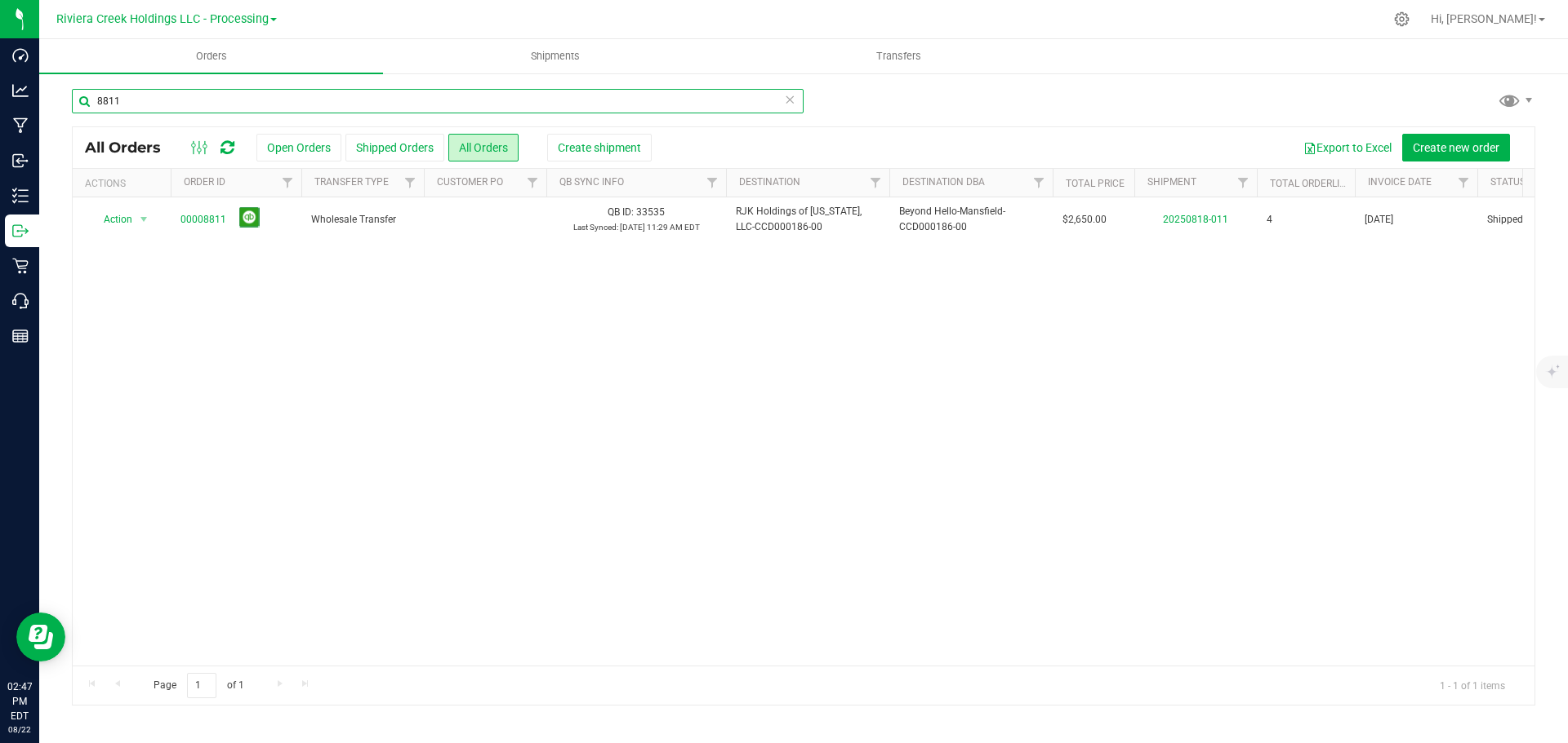
drag, startPoint x: 146, startPoint y: 98, endPoint x: 50, endPoint y: 97, distance: 96.0
click at [50, 97] on div "8811 All Orders Open Orders Shipped Orders All Orders Create shipment Export to…" at bounding box center [803, 397] width 1528 height 650
click at [648, 317] on div "Action Action Clone order Mark as fully paid Order audit log Print COAs (single…" at bounding box center [804, 431] width 1462 height 468
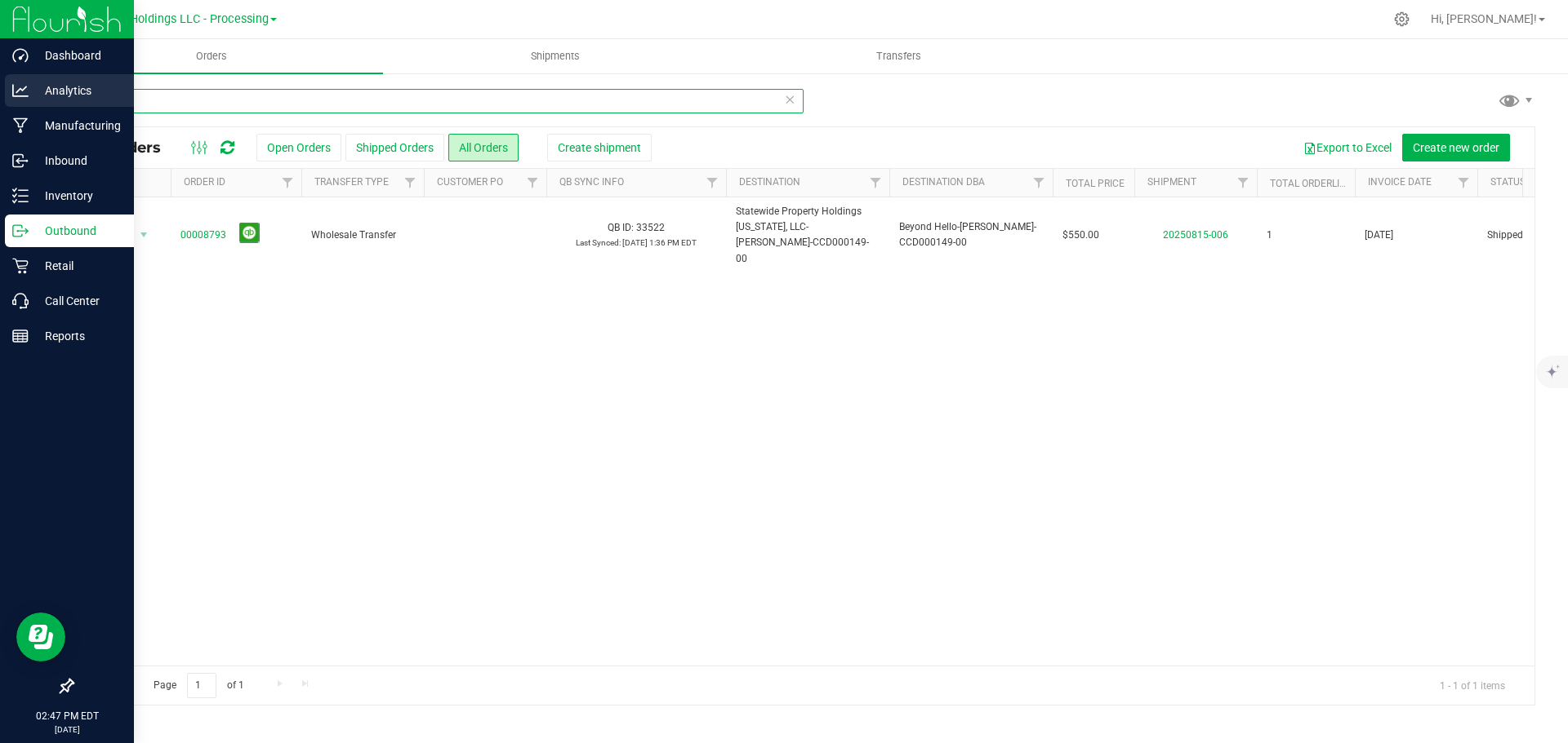
drag, startPoint x: 161, startPoint y: 99, endPoint x: 13, endPoint y: 98, distance: 148.0
click at [13, 98] on div "Dashboard Analytics Manufacturing Inbound Inventory Outbound Retail Call Center…" at bounding box center [784, 371] width 1568 height 743
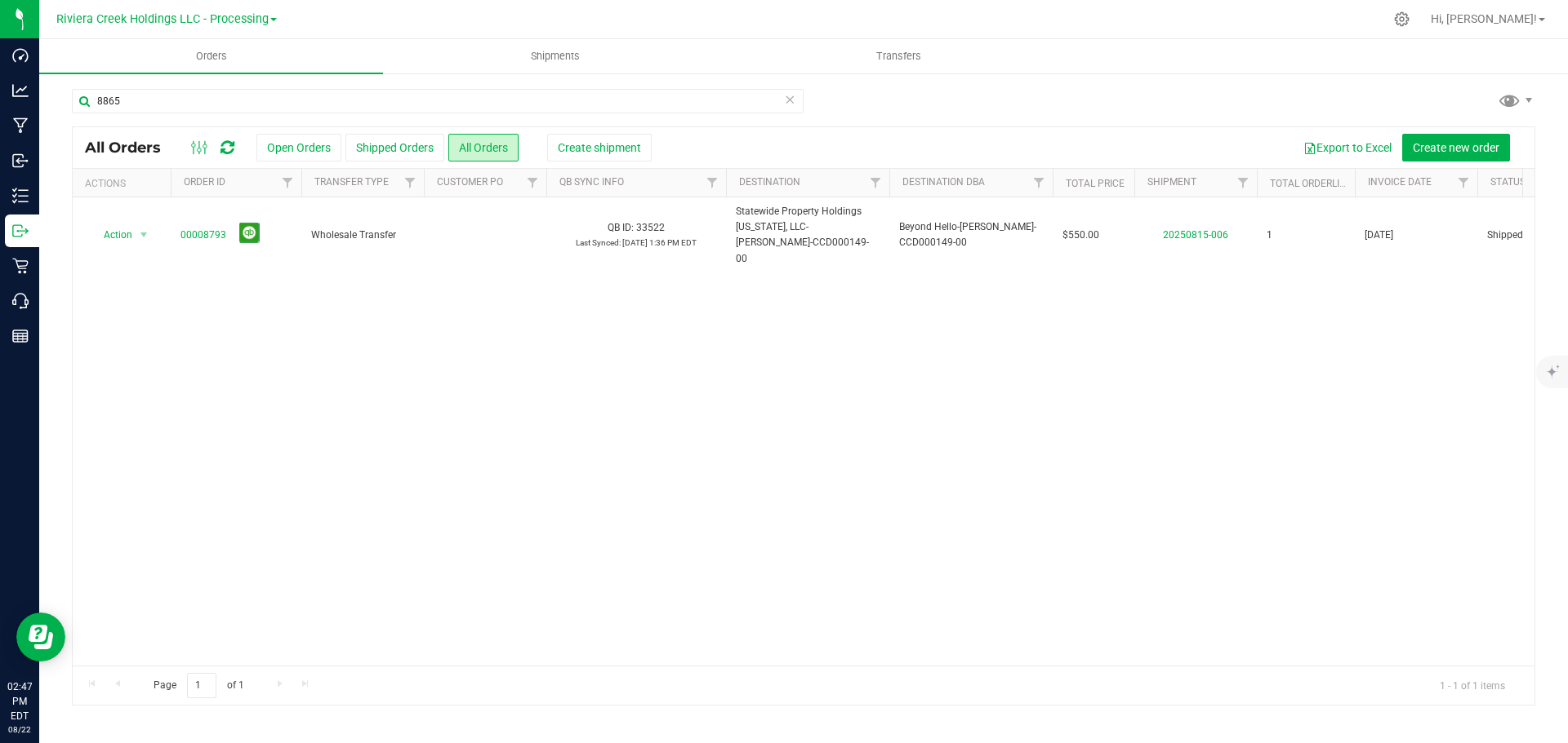
click at [823, 421] on div "Action Action Clone order Mark as fully paid Order audit log Print COAs (single…" at bounding box center [804, 431] width 1462 height 468
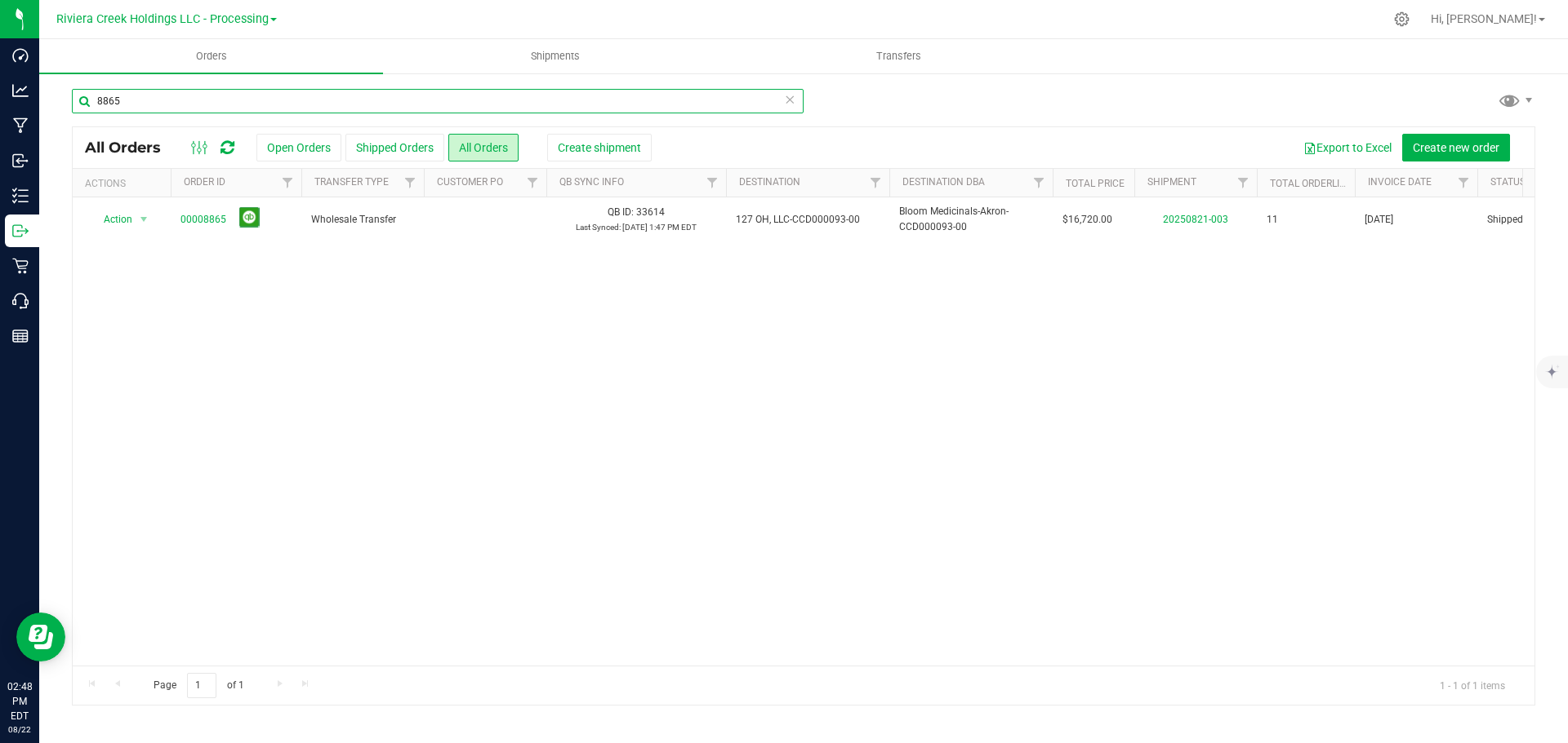
drag, startPoint x: 143, startPoint y: 96, endPoint x: -18, endPoint y: 76, distance: 162.2
click at [0, 76] on html "Dashboard Analytics Manufacturing Inbound Inventory Outbound Retail Call Center…" at bounding box center [784, 371] width 1568 height 743
click at [752, 369] on div "Action Action Clone order Mark as fully paid Order audit log Print COAs (single…" at bounding box center [804, 431] width 1462 height 468
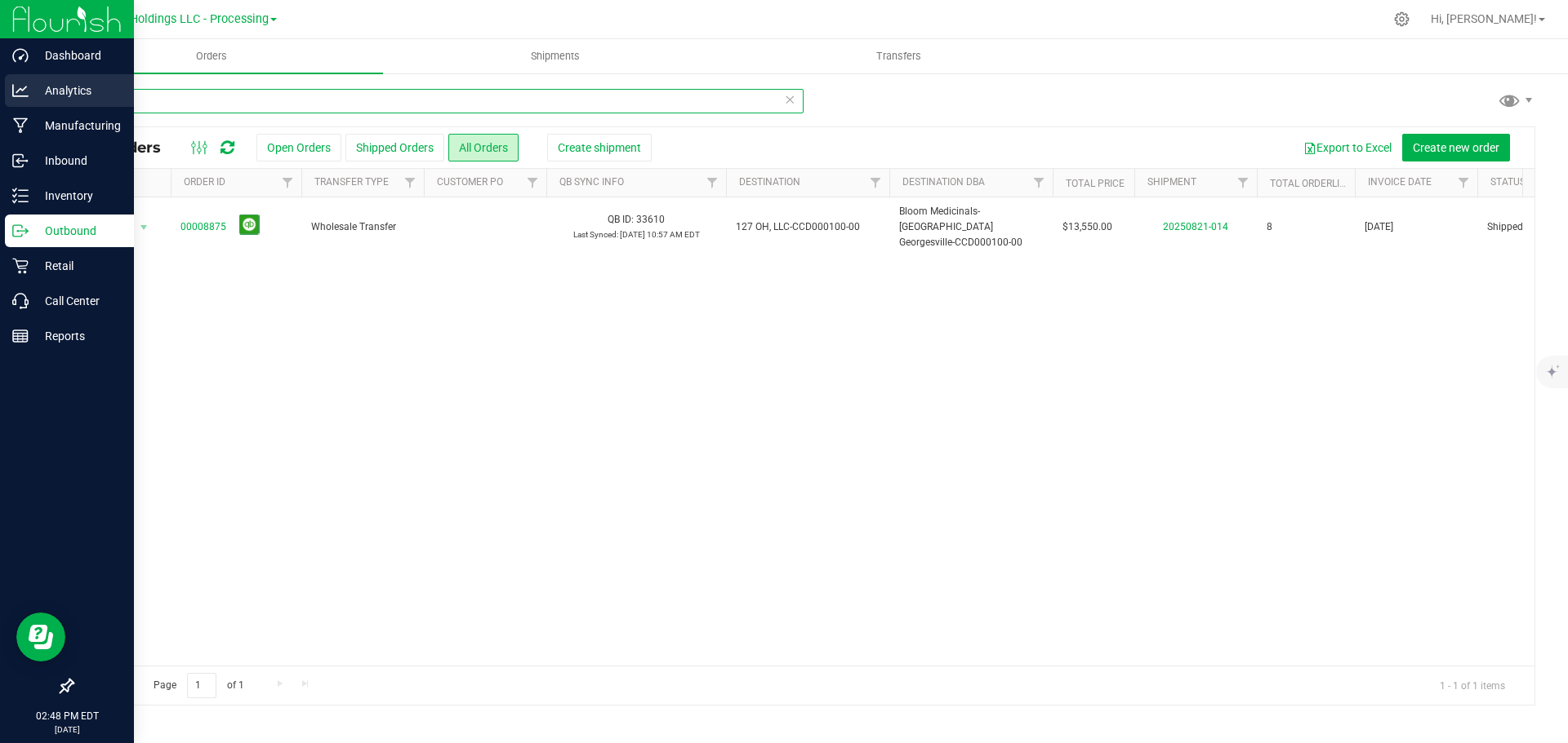
drag, startPoint x: 152, startPoint y: 100, endPoint x: 31, endPoint y: 88, distance: 121.6
click at [31, 88] on div "Dashboard Analytics Manufacturing Inbound Inventory Outbound Retail Call Center…" at bounding box center [784, 371] width 1568 height 743
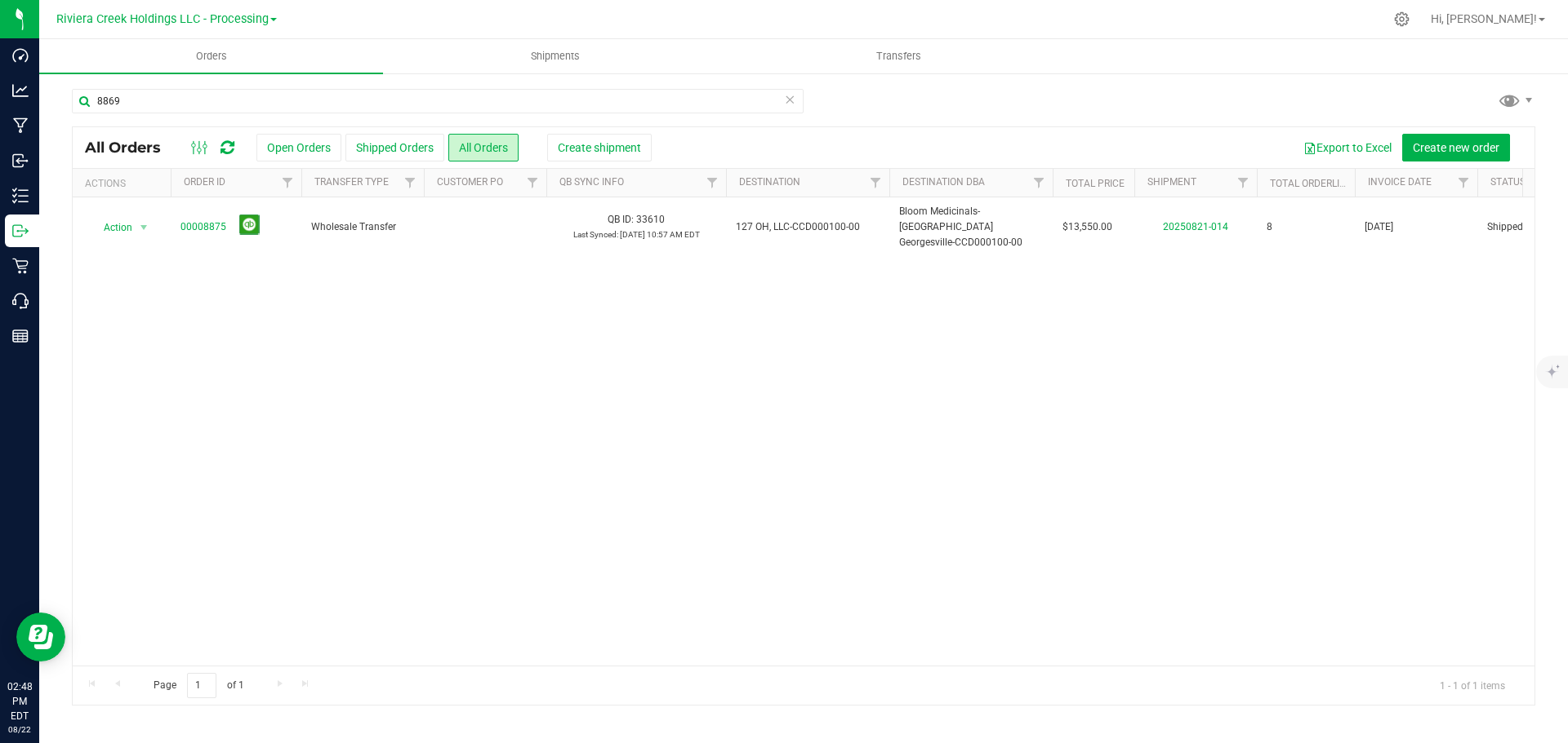
click at [808, 430] on div "Action Action Clone order Mark as fully paid Order audit log Print COAs (single…" at bounding box center [804, 431] width 1462 height 468
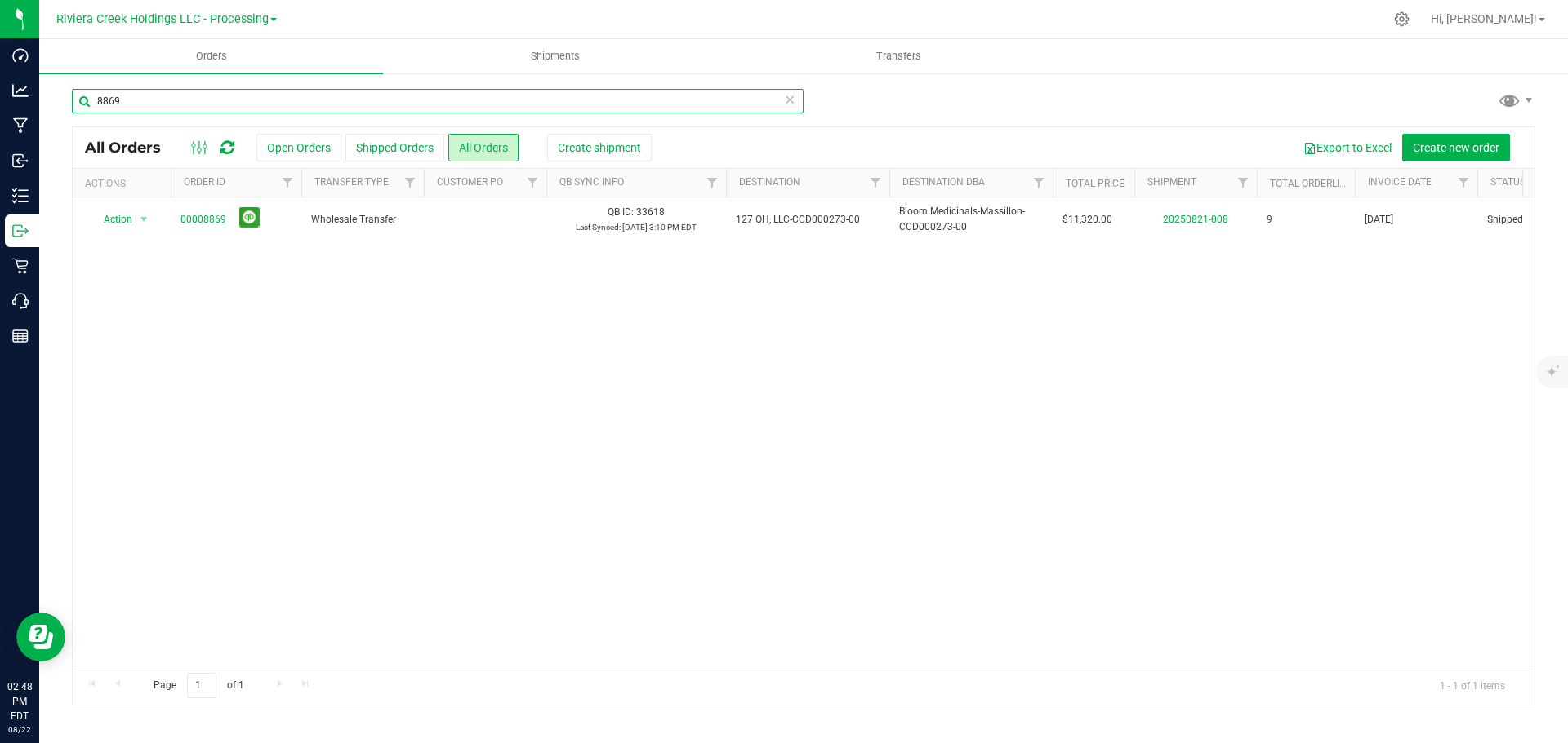
drag, startPoint x: 118, startPoint y: 100, endPoint x: -58, endPoint y: 82, distance: 176.9
click at [0, 82] on html "Dashboard Analytics Manufacturing Inbound Inventory Outbound Retail Call Center…" at bounding box center [784, 371] width 1568 height 743
drag, startPoint x: 887, startPoint y: 512, endPoint x: 721, endPoint y: 447, distance: 178.3
click at [889, 511] on div "Action Action Clone order Mark as fully paid Order audit log Print COAs (single…" at bounding box center [804, 431] width 1462 height 468
drag, startPoint x: 133, startPoint y: 97, endPoint x: 49, endPoint y: 91, distance: 84.2
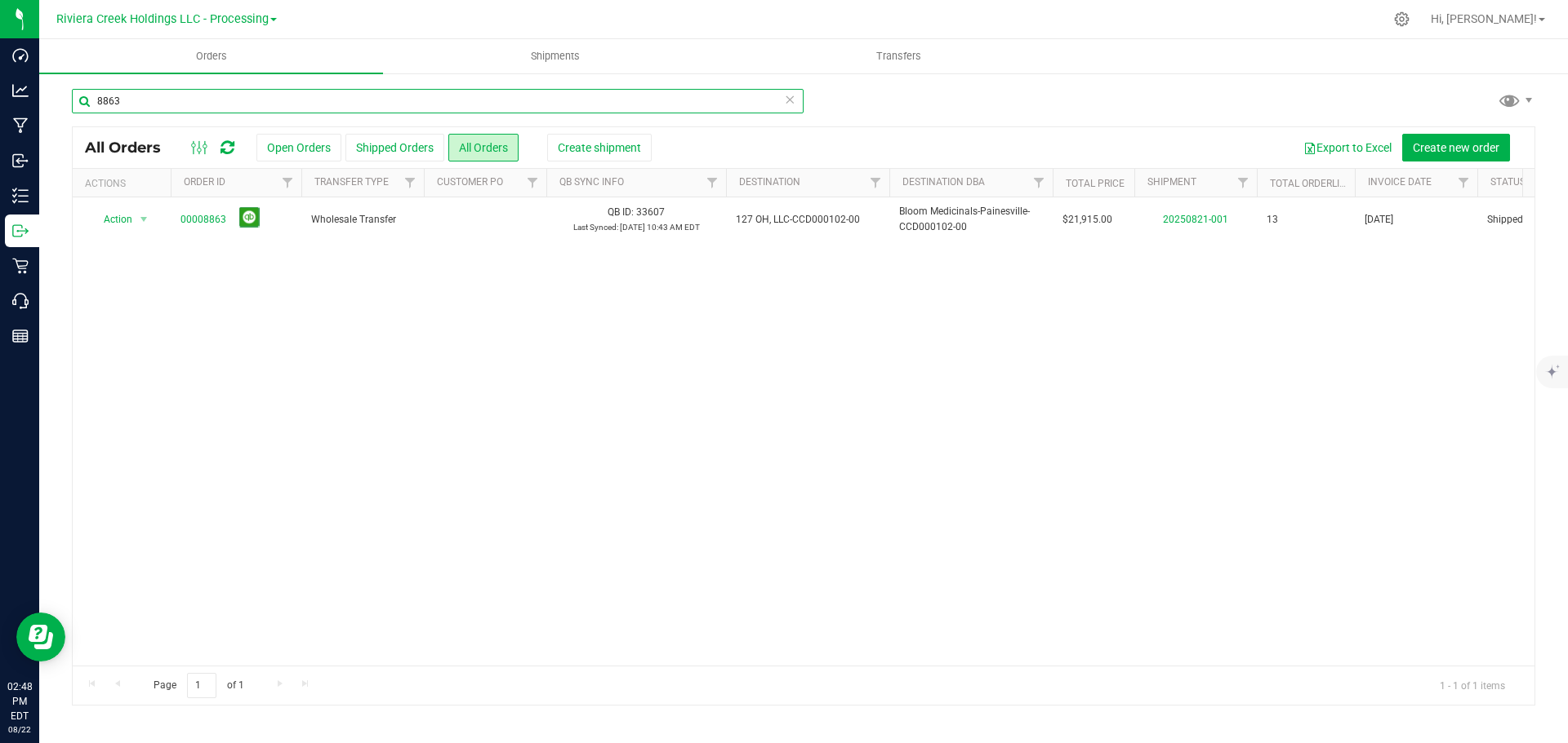
click at [49, 91] on div "8863 All Orders Open Orders Shipped Orders All Orders Create shipment Export to…" at bounding box center [803, 397] width 1528 height 650
click at [595, 394] on div "Action Action Clone order Mark as fully paid Order audit log Print COAs (single…" at bounding box center [804, 431] width 1462 height 468
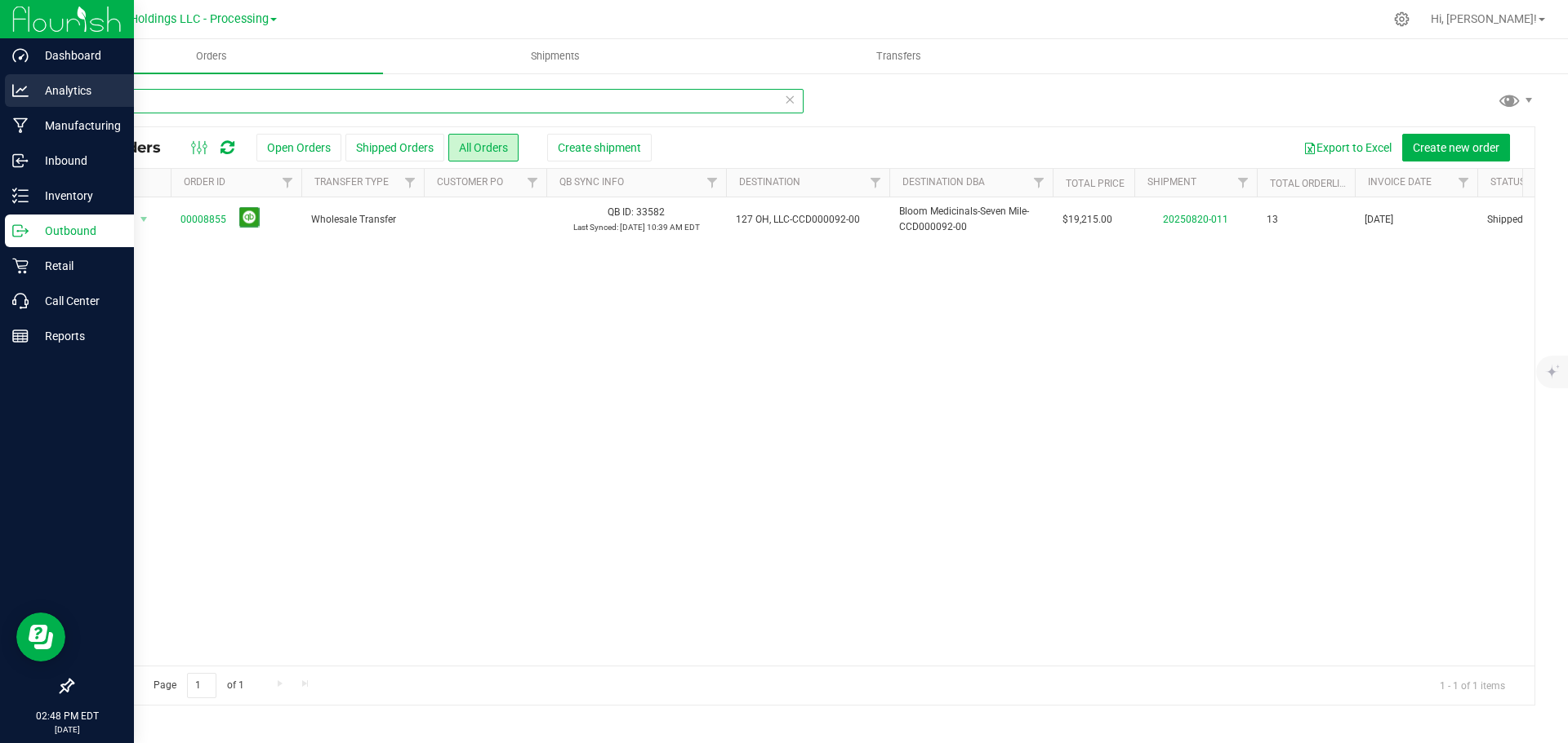
drag, startPoint x: 143, startPoint y: 95, endPoint x: 37, endPoint y: 79, distance: 107.2
click at [37, 79] on div "Dashboard Analytics Manufacturing Inbound Inventory Outbound Retail Call Center…" at bounding box center [784, 371] width 1568 height 743
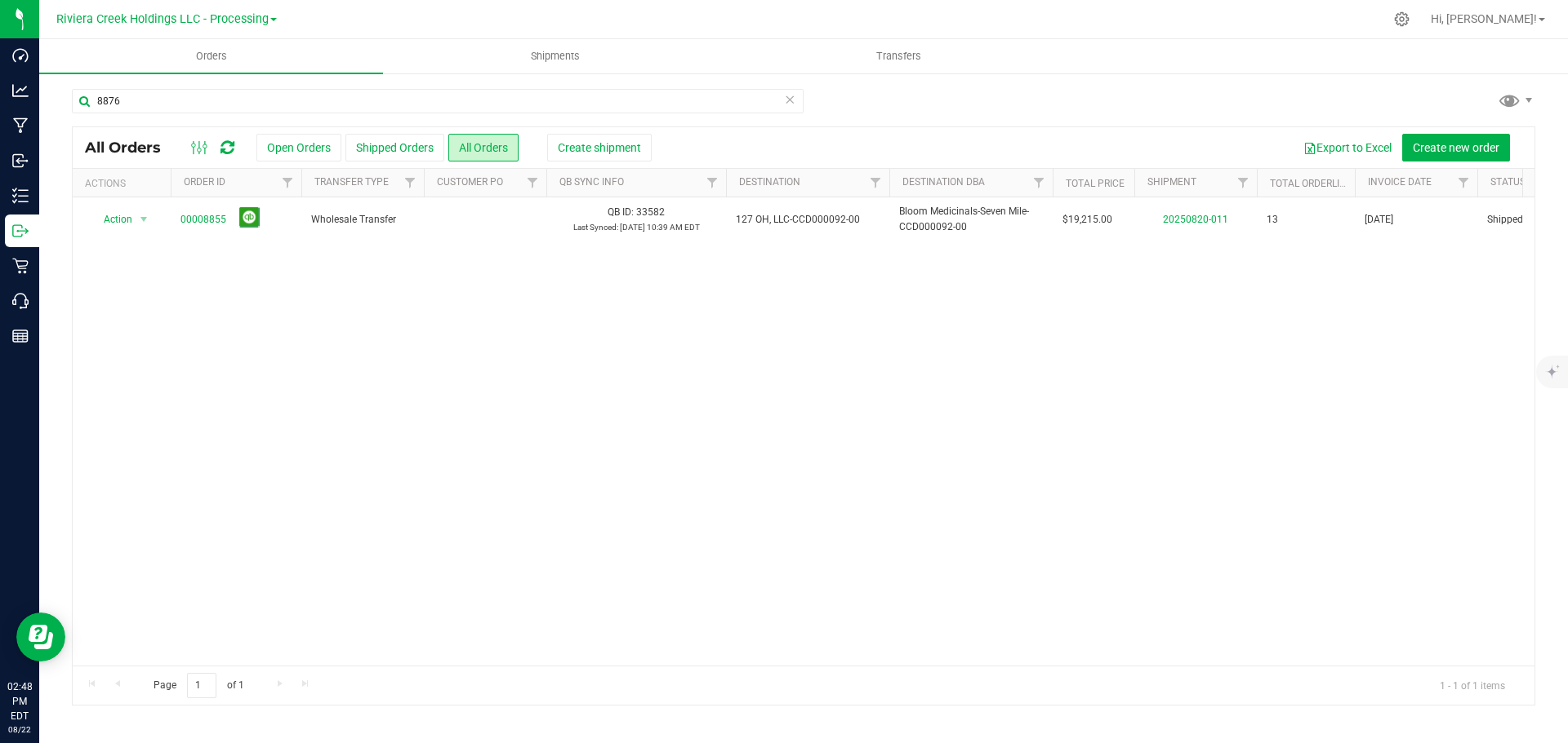
click at [979, 439] on div "Action Action Clone order Mark as fully paid Order audit log Print COAs (single…" at bounding box center [804, 431] width 1462 height 468
click at [171, 98] on input "8876" at bounding box center [438, 101] width 732 height 24
drag, startPoint x: 168, startPoint y: 96, endPoint x: 39, endPoint y: 91, distance: 129.1
click at [39, 91] on div "8876 All Orders Open Orders Shipped Orders All Orders Create shipment Export to…" at bounding box center [803, 397] width 1528 height 650
click at [807, 491] on div "Action Action Clone order Mark as fully paid Order audit log Print COAs (single…" at bounding box center [804, 431] width 1462 height 468
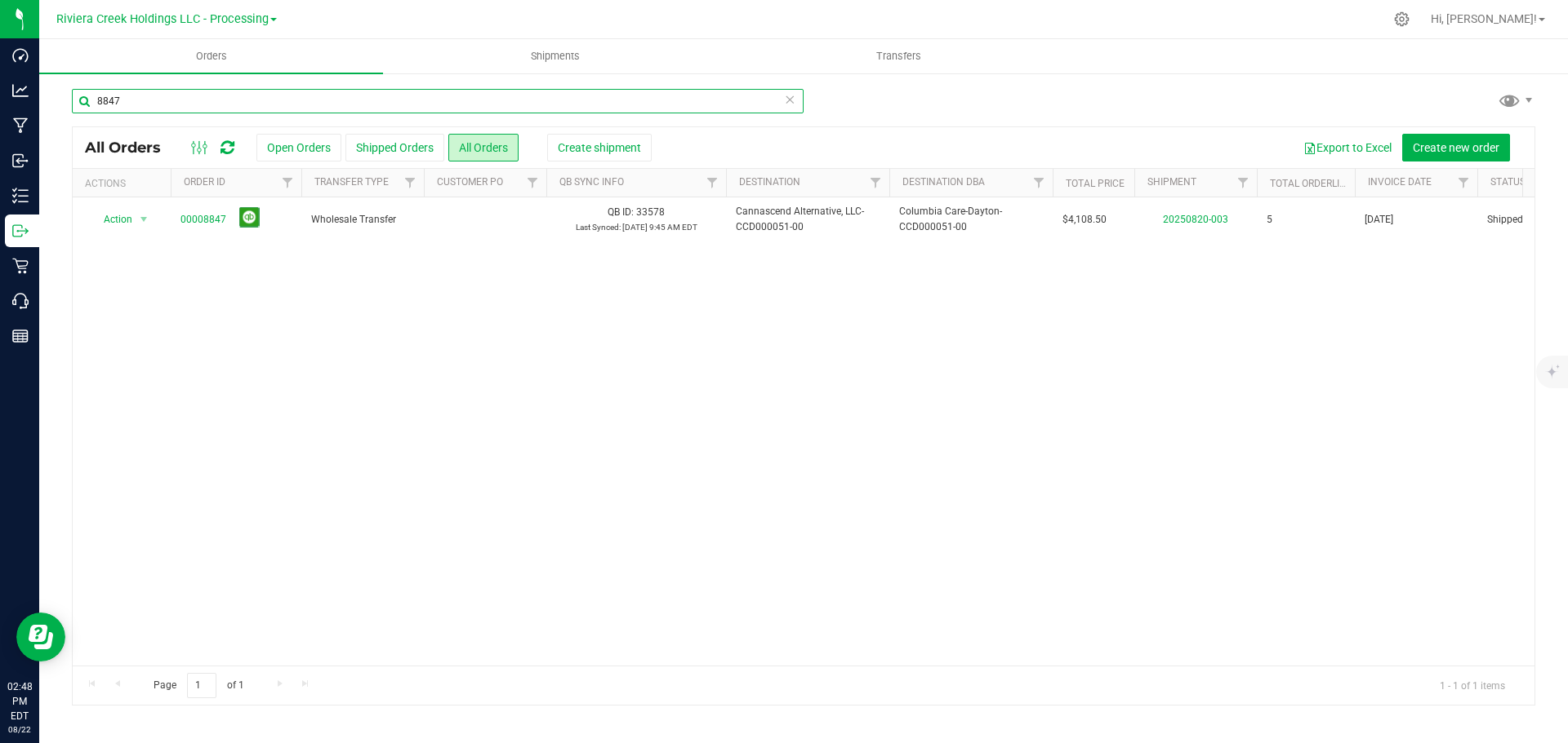
drag, startPoint x: 99, startPoint y: 99, endPoint x: 50, endPoint y: 97, distance: 49.0
click at [51, 97] on div "8847 All Orders Open Orders Shipped Orders All Orders Create shipment Export to…" at bounding box center [803, 397] width 1528 height 650
click at [696, 360] on div "Action Action Clone order Mark as fully paid Order audit log Print COAs (single…" at bounding box center [804, 431] width 1462 height 468
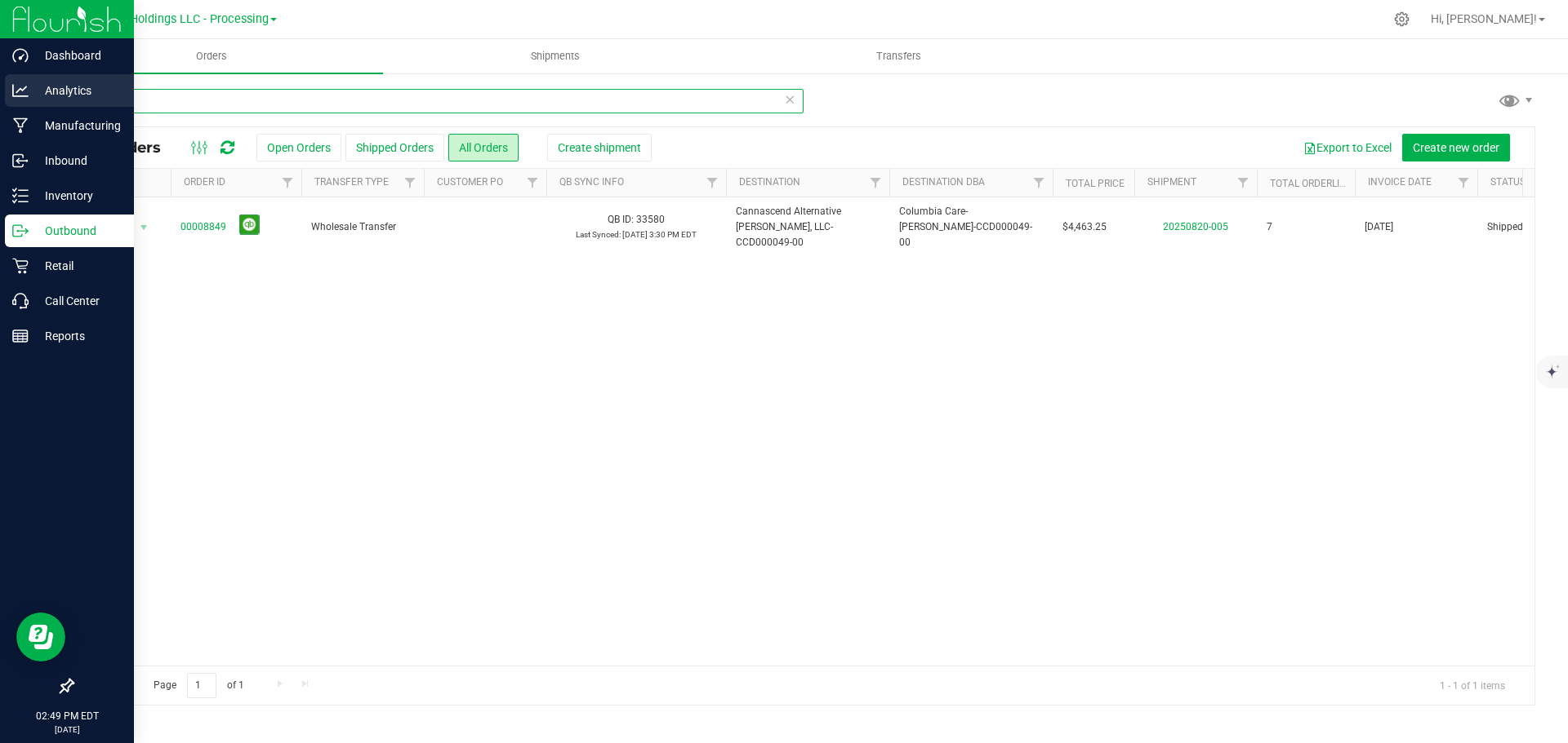
drag, startPoint x: 132, startPoint y: 98, endPoint x: 33, endPoint y: 94, distance: 99.1
click at [33, 94] on div "Dashboard Analytics Manufacturing Inbound Inventory Outbound Retail Call Center…" at bounding box center [784, 371] width 1568 height 743
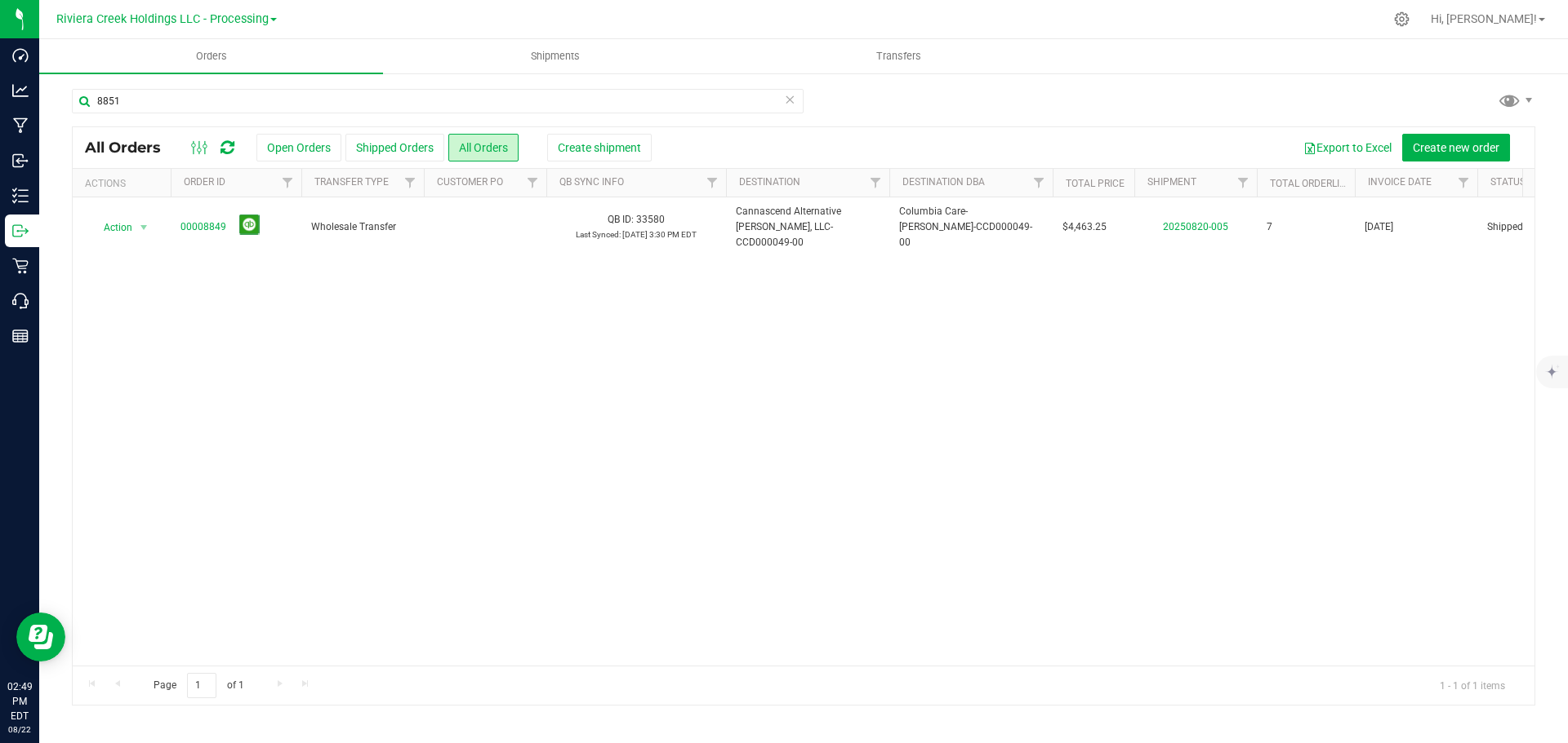
click at [500, 326] on div "Action Action Clone order Mark as fully paid Order audit log Print COAs (single…" at bounding box center [804, 431] width 1462 height 468
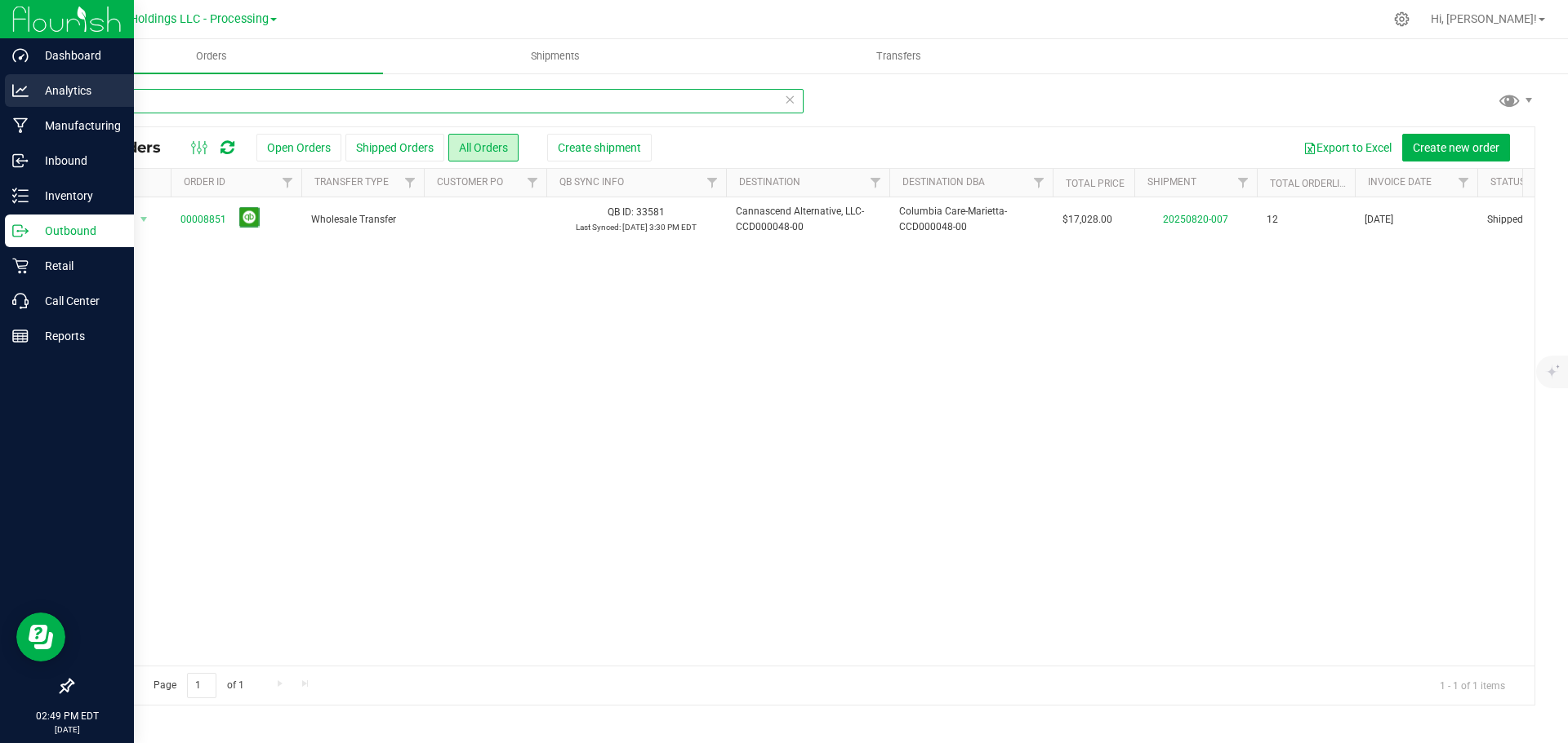
drag, startPoint x: 124, startPoint y: 101, endPoint x: 35, endPoint y: 100, distance: 89.0
click at [35, 100] on div "Dashboard Analytics Manufacturing Inbound Inventory Outbound Retail Call Center…" at bounding box center [784, 371] width 1568 height 743
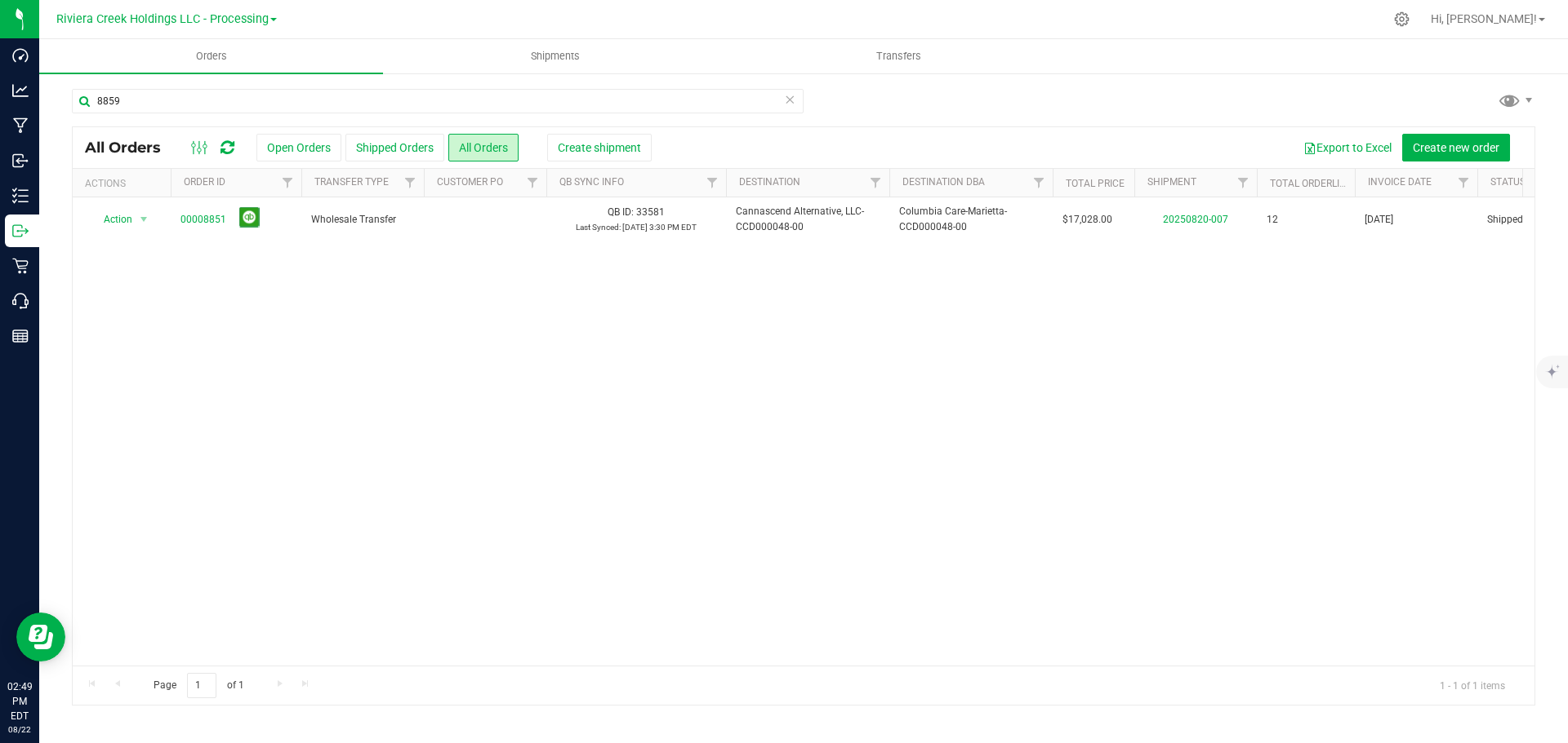
click at [894, 438] on div "Action Action Clone order Mark as fully paid Order audit log Print COAs (single…" at bounding box center [804, 431] width 1462 height 468
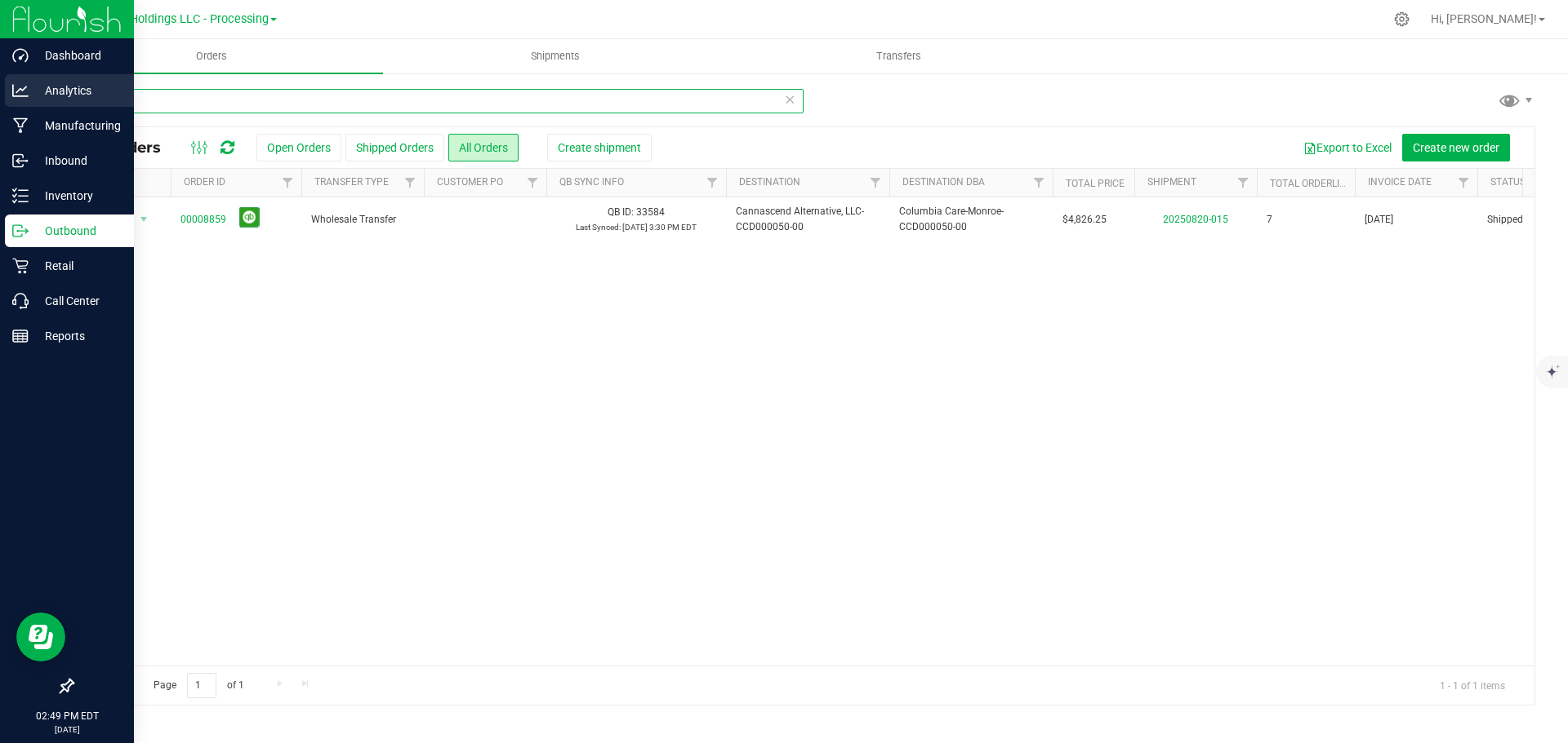
drag, startPoint x: 133, startPoint y: 99, endPoint x: 28, endPoint y: 91, distance: 105.3
click at [28, 91] on div "Dashboard Analytics Manufacturing Inbound Inventory Outbound Retail Call Center…" at bounding box center [784, 371] width 1568 height 743
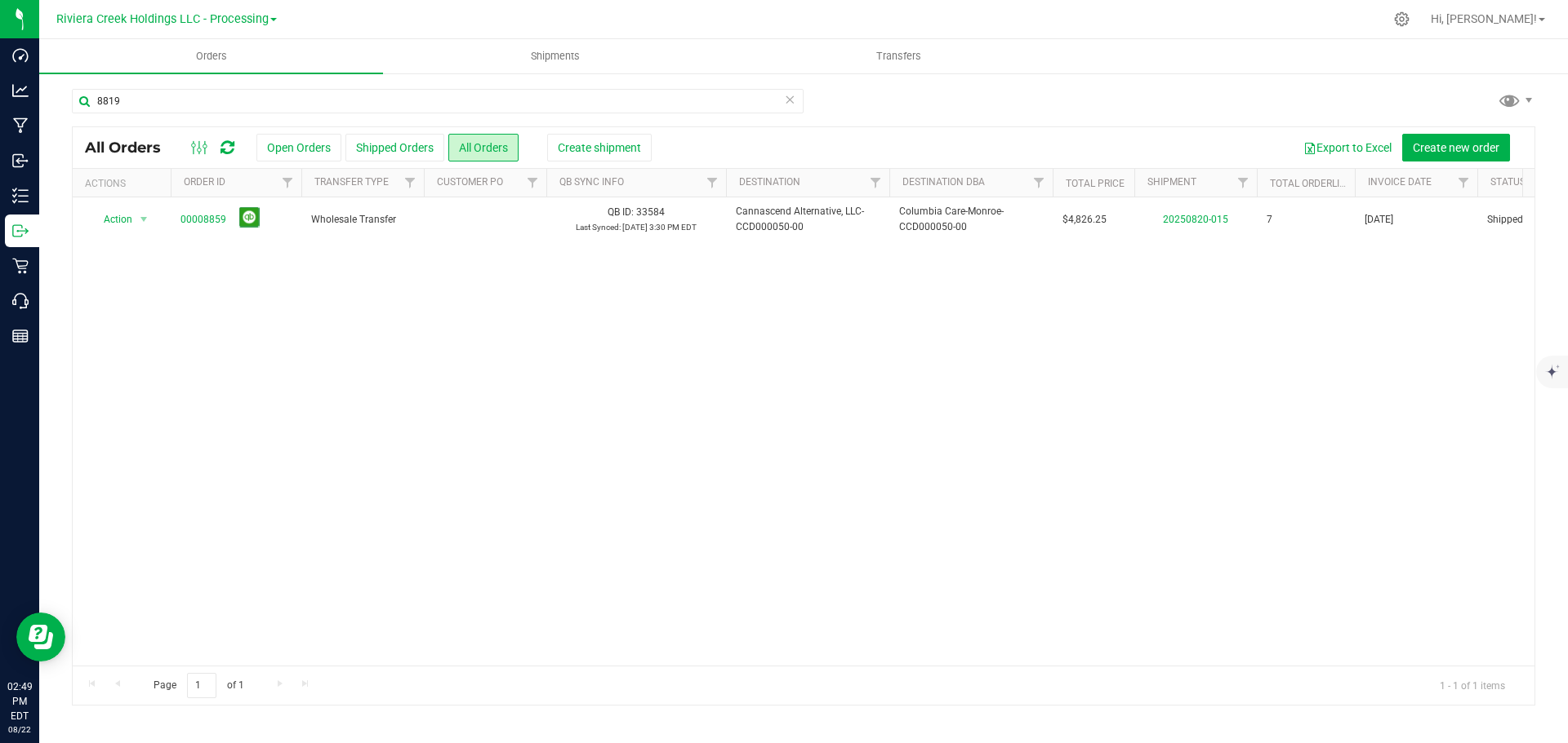
drag, startPoint x: 703, startPoint y: 323, endPoint x: 497, endPoint y: 322, distance: 206.0
click at [701, 323] on div "Action Action Clone order Mark as fully paid Order audit log Print COAs (single…" at bounding box center [804, 431] width 1462 height 468
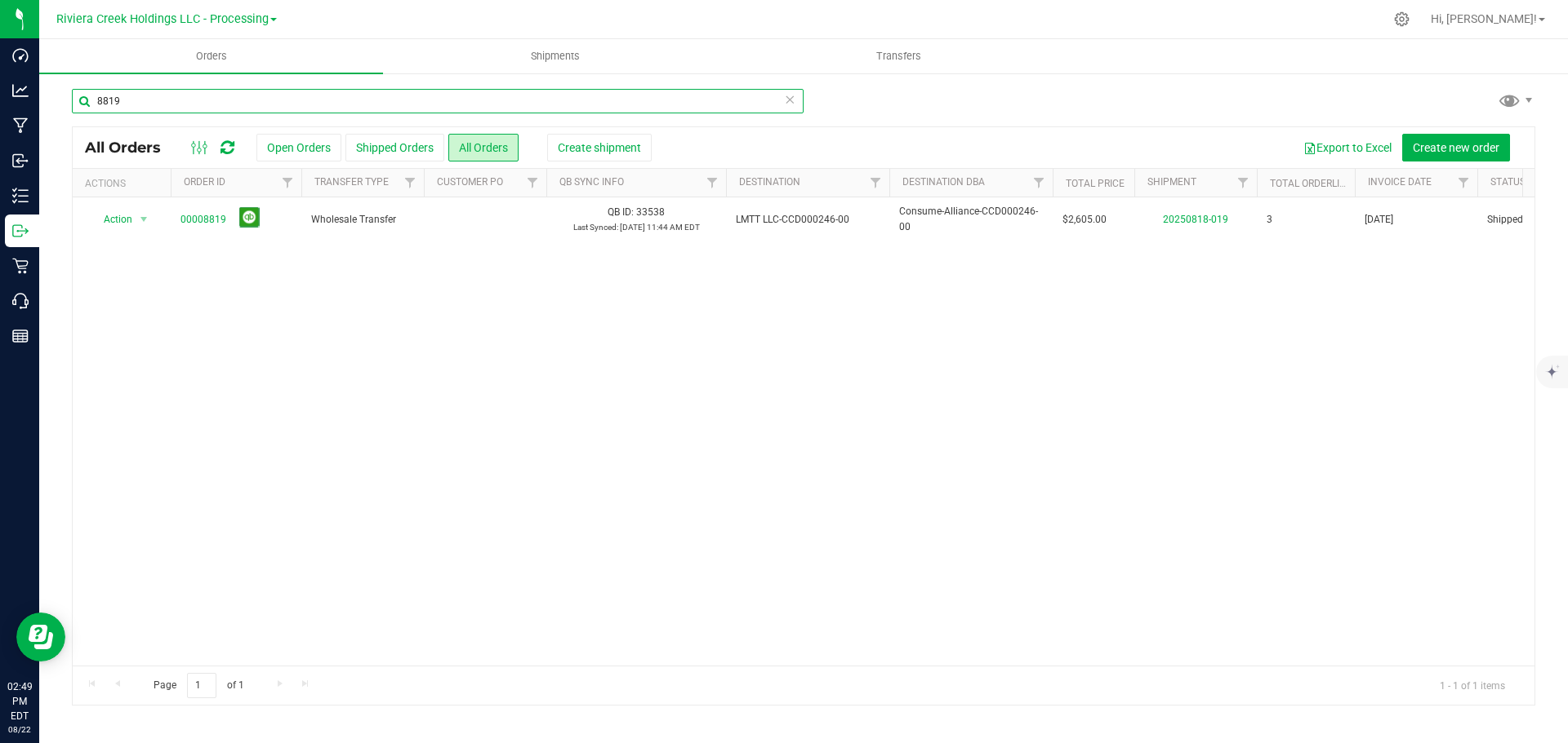
drag, startPoint x: 105, startPoint y: 99, endPoint x: 68, endPoint y: 98, distance: 37.0
click at [68, 98] on div "8819 All Orders Open Orders Shipped Orders All Orders Create shipment Export to…" at bounding box center [803, 397] width 1528 height 650
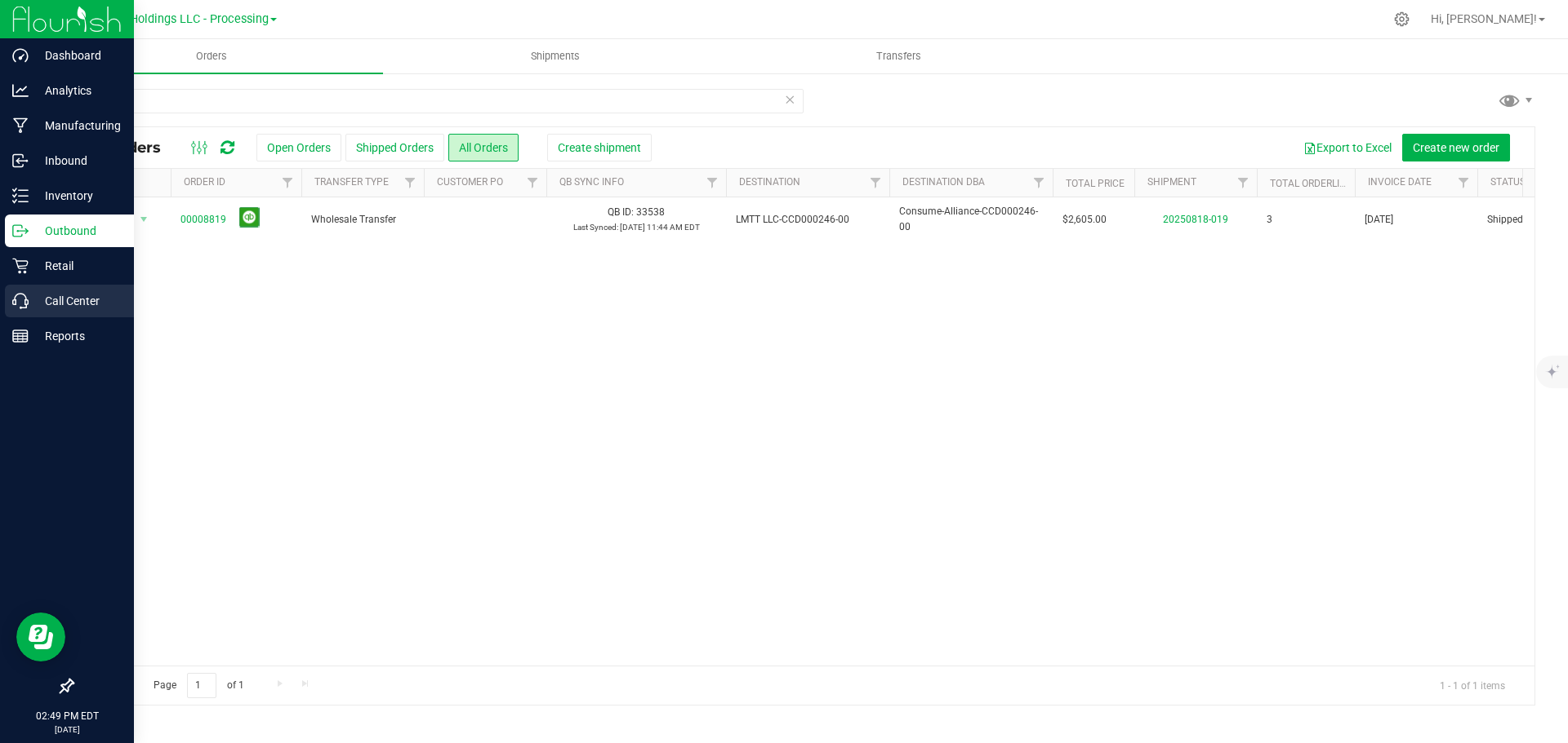
drag, startPoint x: 504, startPoint y: 418, endPoint x: 12, endPoint y: 294, distance: 507.4
click at [504, 415] on div "Action Action Clone order Mark as fully paid Order audit log Print COAs (single…" at bounding box center [804, 431] width 1462 height 468
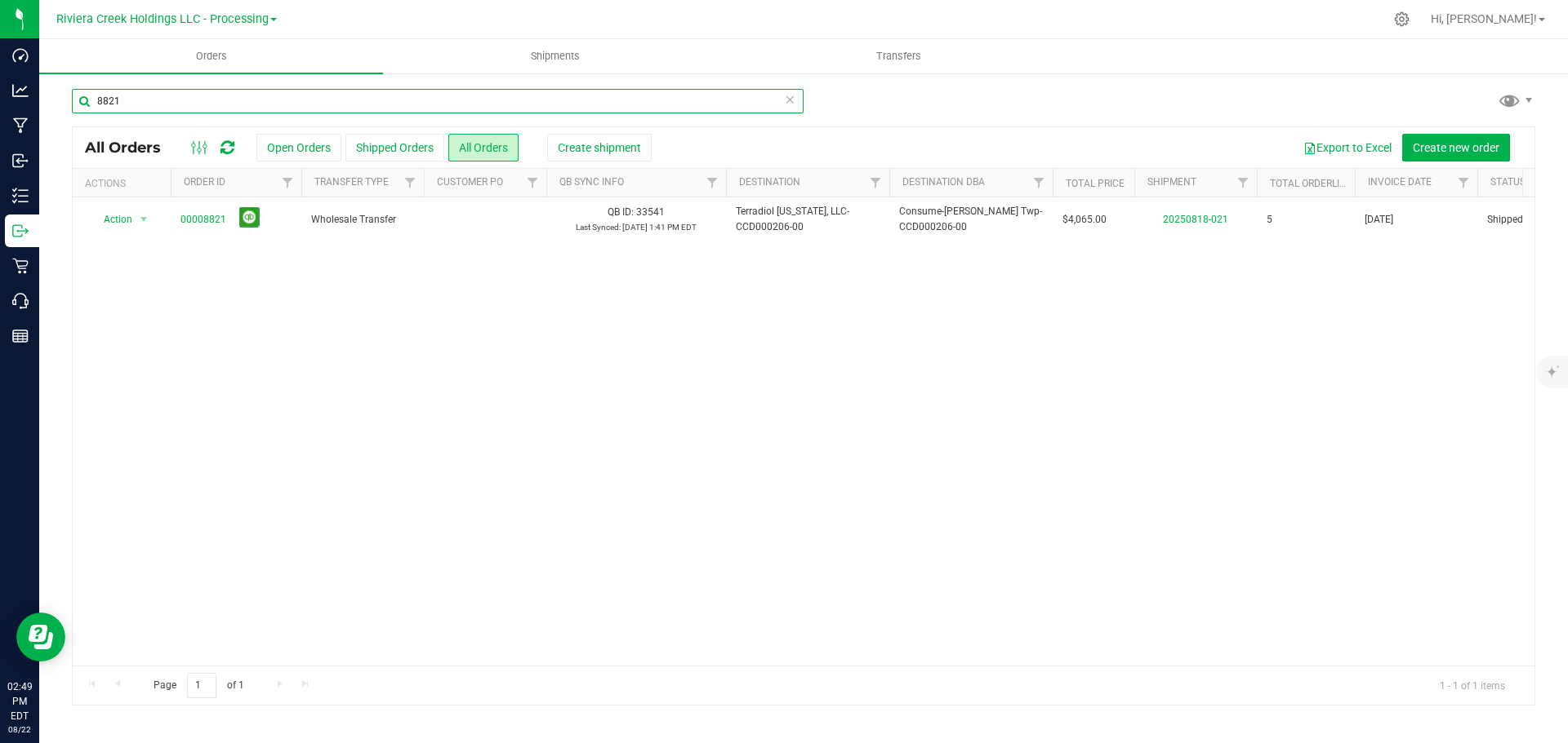
drag, startPoint x: 137, startPoint y: 100, endPoint x: -48, endPoint y: 75, distance: 186.7
click at [0, 75] on html "Dashboard Analytics Manufacturing Inbound Inventory Outbound Retail Call Center…" at bounding box center [784, 371] width 1568 height 743
click at [201, 101] on input "8821" at bounding box center [438, 101] width 732 height 24
drag, startPoint x: 170, startPoint y: 103, endPoint x: -39, endPoint y: 78, distance: 210.5
click at [0, 78] on html "Dashboard Analytics Manufacturing Inbound Inventory Outbound Retail Call Center…" at bounding box center [784, 371] width 1568 height 743
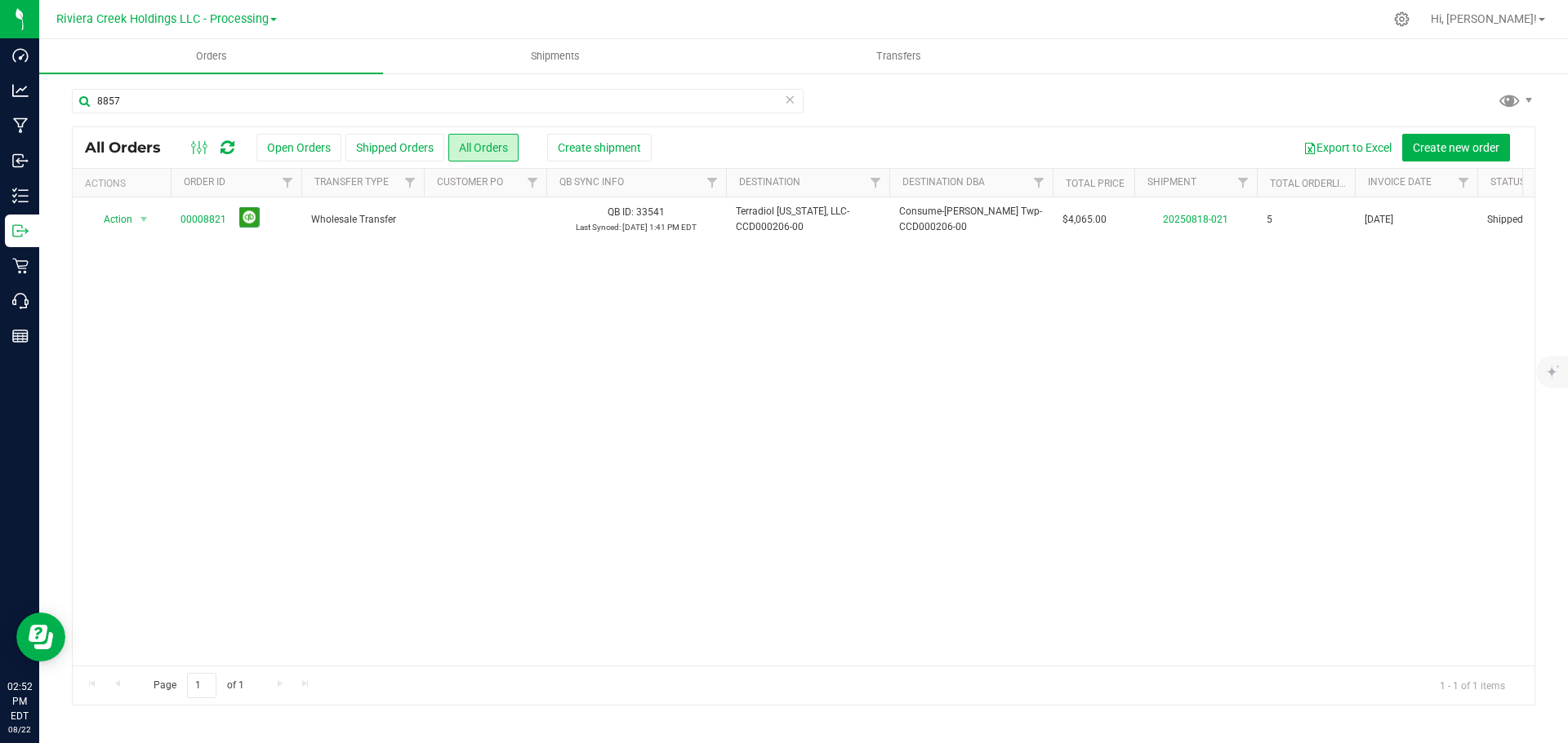
click at [453, 425] on div "Action Action Clone order Mark as fully paid Order audit log Print COAs (single…" at bounding box center [804, 431] width 1462 height 468
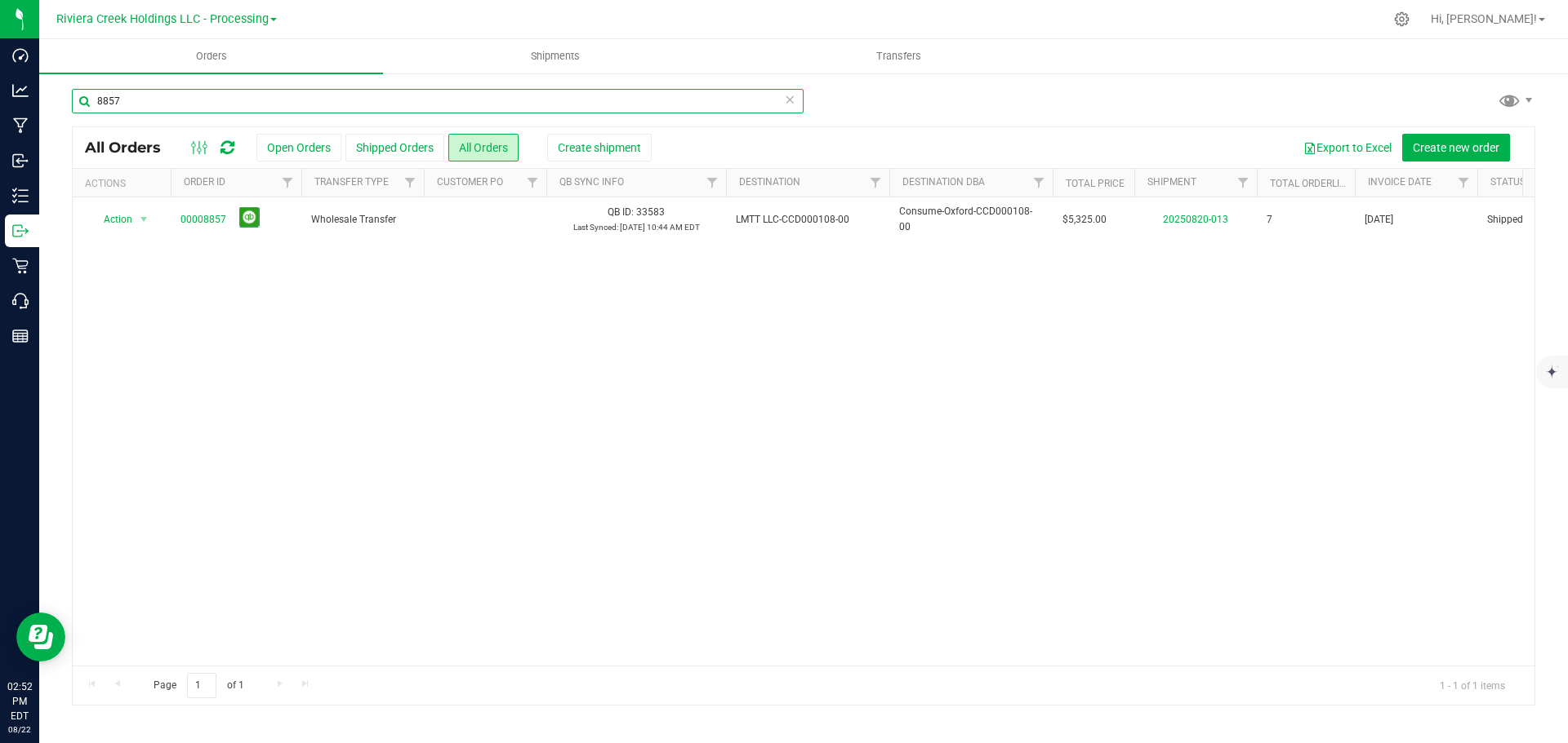
drag, startPoint x: 74, startPoint y: 96, endPoint x: -37, endPoint y: 98, distance: 111.0
click at [0, 98] on html "Dashboard Analytics Manufacturing Inbound Inventory Outbound Retail Call Center…" at bounding box center [784, 371] width 1568 height 743
click at [567, 471] on div "Action Action Clone order Mark as fully paid Order audit log Print COAs (single…" at bounding box center [804, 431] width 1462 height 468
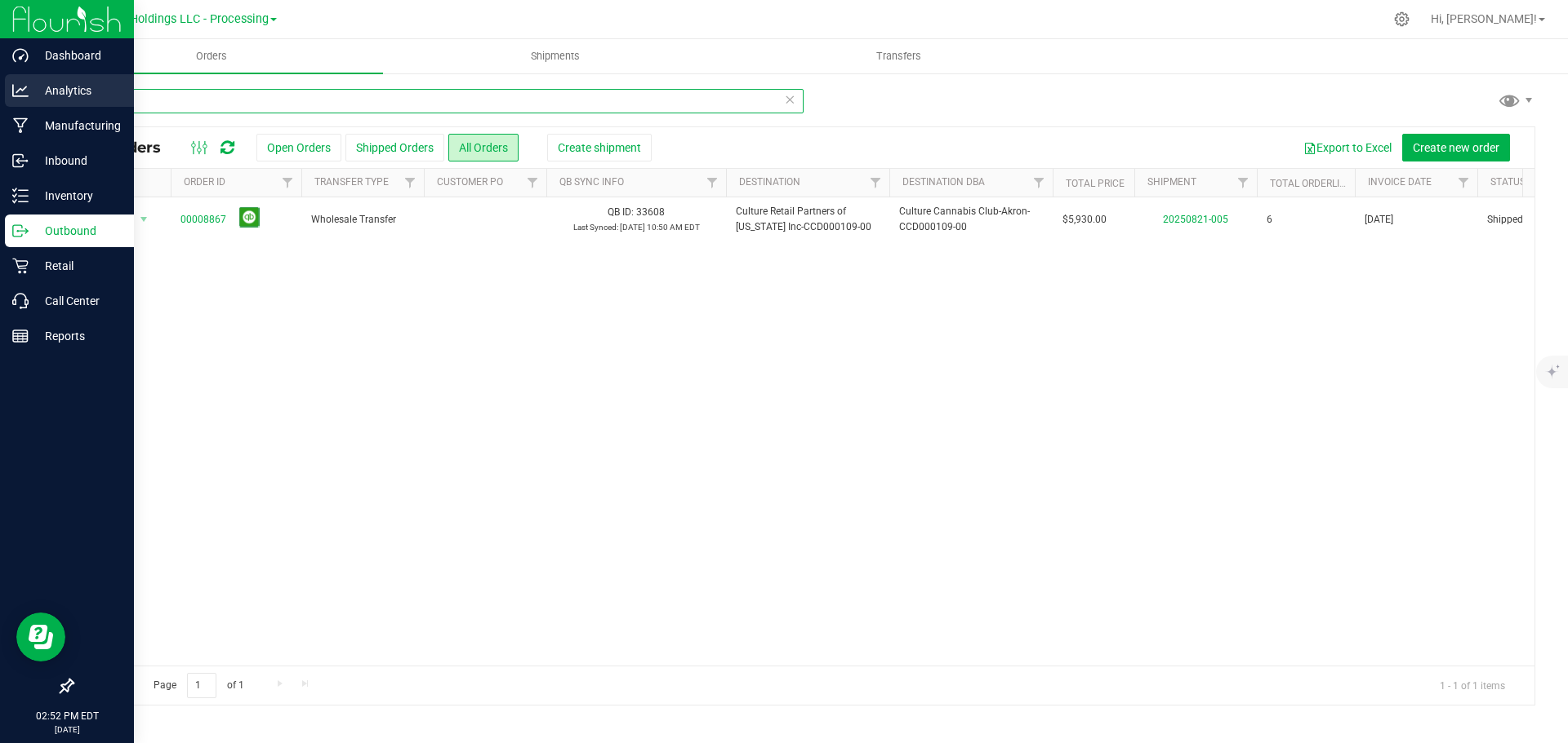
drag, startPoint x: 171, startPoint y: 102, endPoint x: 0, endPoint y: 86, distance: 171.7
click at [0, 86] on div "Dashboard Analytics Manufacturing Inbound Inventory Outbound Retail Call Center…" at bounding box center [784, 371] width 1568 height 743
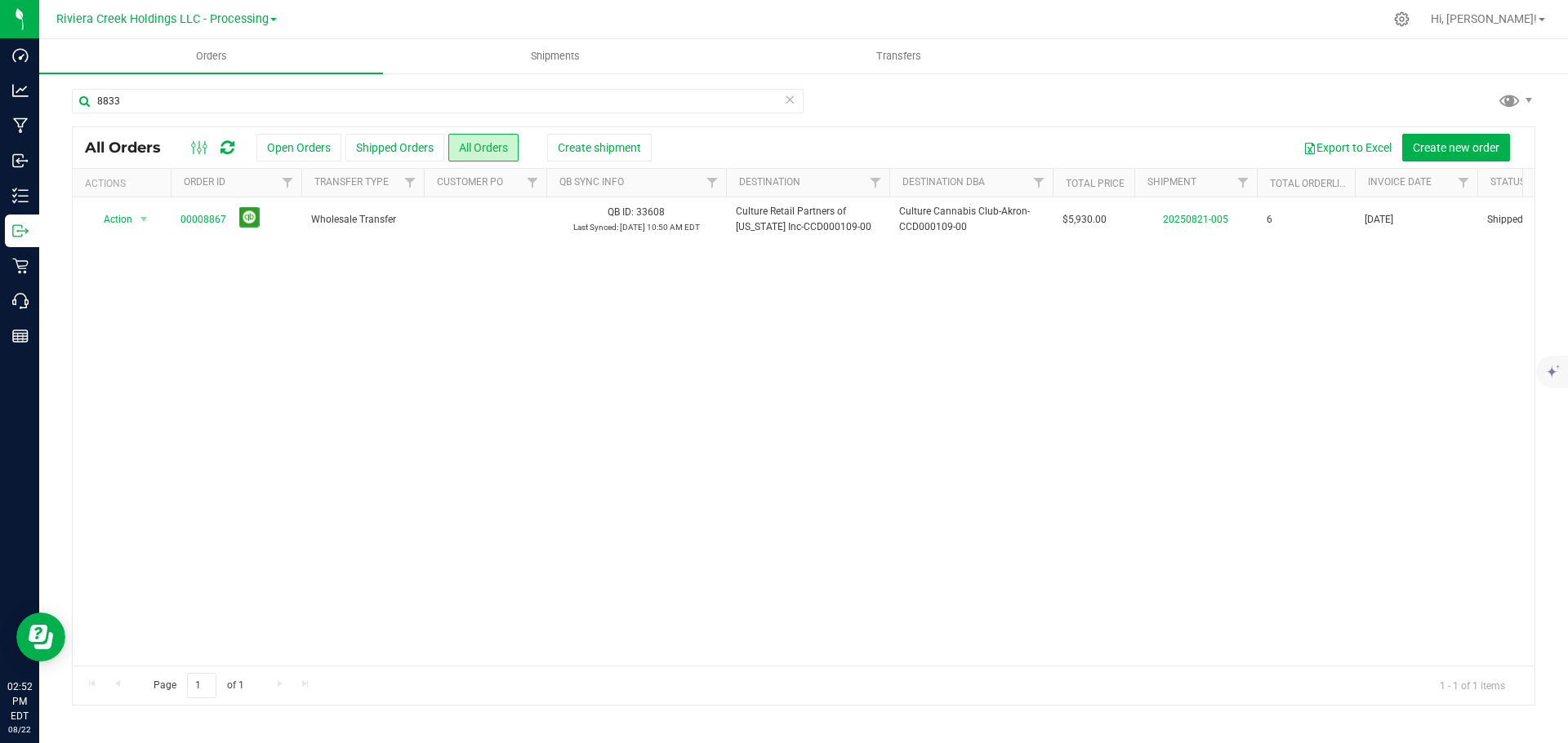
click at [624, 382] on div "Action Action Clone order Mark as fully paid Order audit log Print COAs (single…" at bounding box center [804, 431] width 1462 height 468
drag, startPoint x: 168, startPoint y: 101, endPoint x: -36, endPoint y: 89, distance: 204.4
click at [0, 89] on html "Dashboard Analytics Manufacturing Inbound Inventory Outbound Retail Call Center…" at bounding box center [784, 371] width 1568 height 743
click at [704, 466] on div "Action Action Clone order Mark as fully paid Order audit log Print COAs (single…" at bounding box center [804, 431] width 1462 height 468
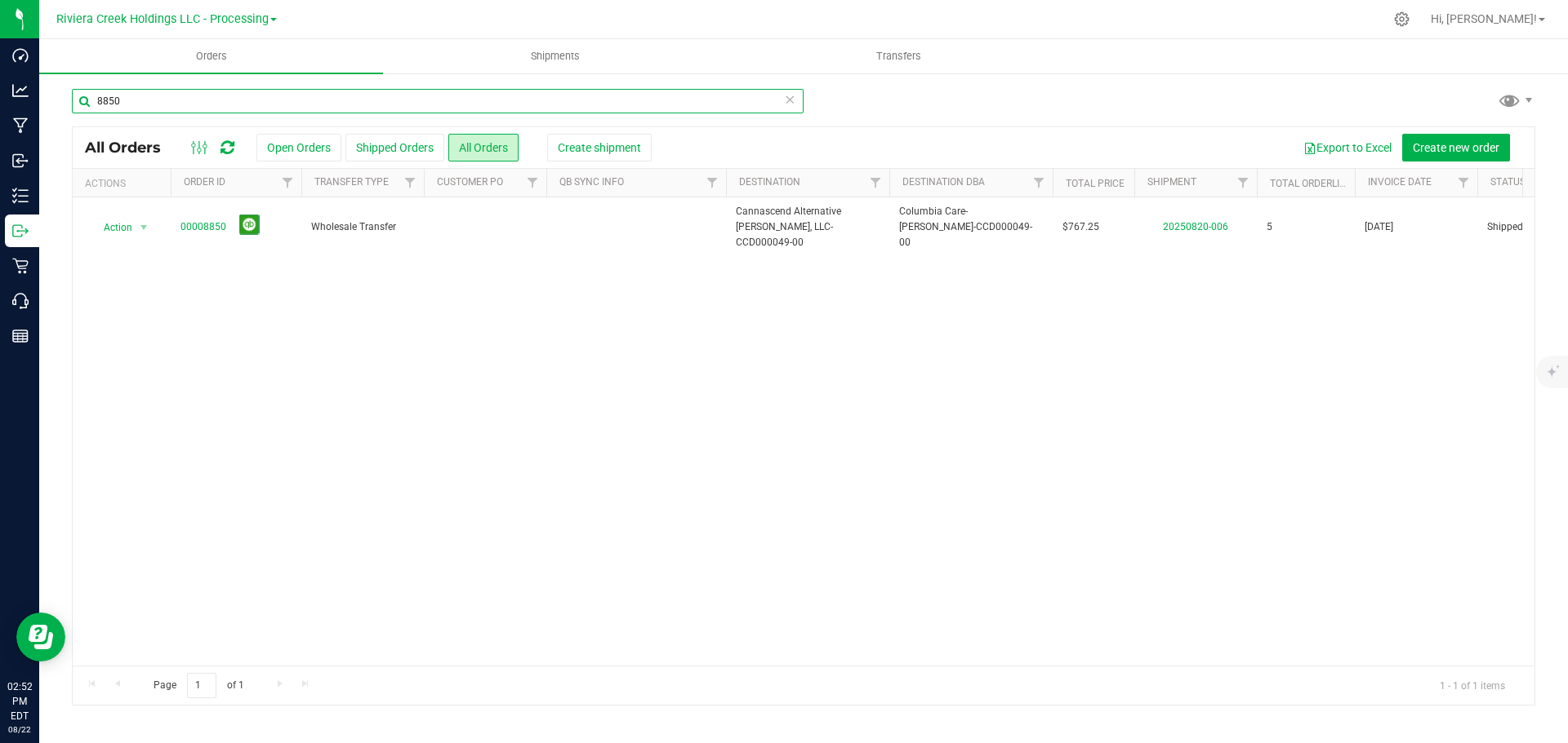
drag, startPoint x: 150, startPoint y: 104, endPoint x: -41, endPoint y: 90, distance: 191.5
click at [0, 90] on html "Dashboard Analytics Manufacturing Inbound Inventory Outbound Retail Call Center…" at bounding box center [784, 371] width 1568 height 743
drag, startPoint x: 656, startPoint y: 448, endPoint x: 463, endPoint y: 429, distance: 193.9
click at [657, 448] on div "Action Action Clone order Mark as fully paid Order audit log Print COAs (single…" at bounding box center [804, 431] width 1462 height 468
drag, startPoint x: 143, startPoint y: 104, endPoint x: -17, endPoint y: 89, distance: 160.7
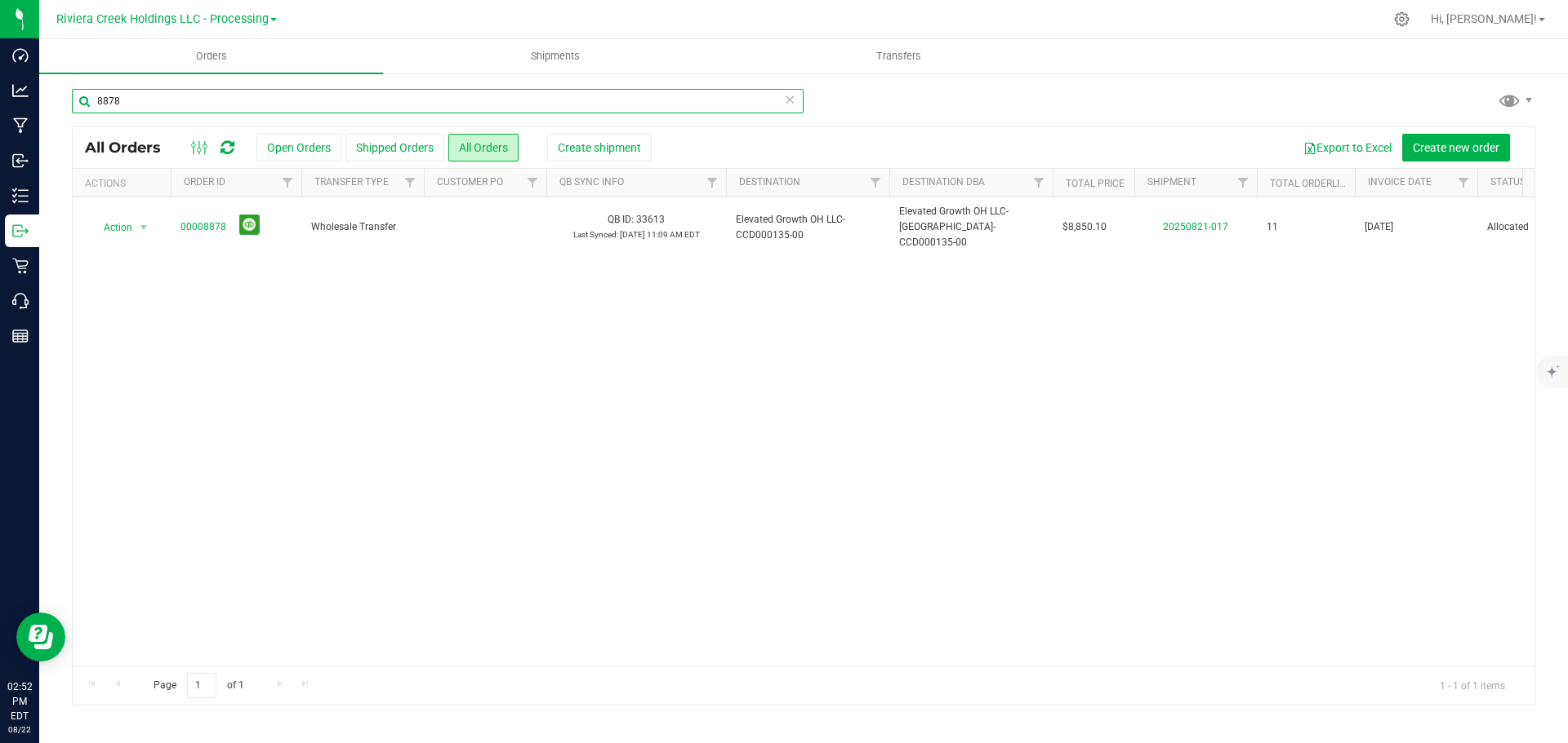
click at [0, 89] on html "Dashboard Analytics Manufacturing Inbound Inventory Outbound Retail Call Center…" at bounding box center [784, 371] width 1568 height 743
click at [783, 508] on div "Action Action Cancel order Clone order Edit order Mark as fully paid Order audi…" at bounding box center [804, 431] width 1462 height 468
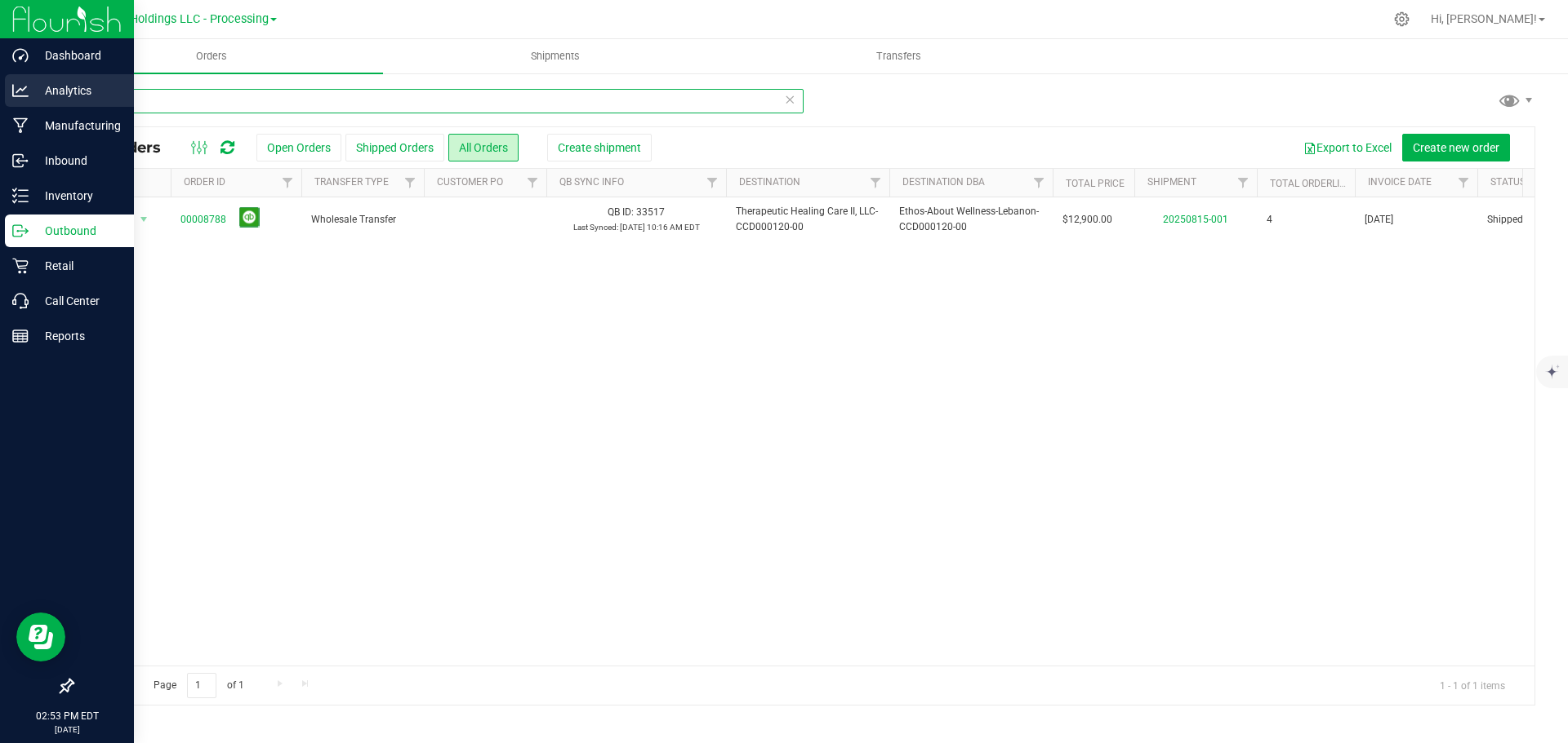
drag, startPoint x: 151, startPoint y: 100, endPoint x: 18, endPoint y: 100, distance: 133.0
click at [19, 100] on div "Dashboard Analytics Manufacturing Inbound Inventory Outbound Retail Call Center…" at bounding box center [784, 371] width 1568 height 743
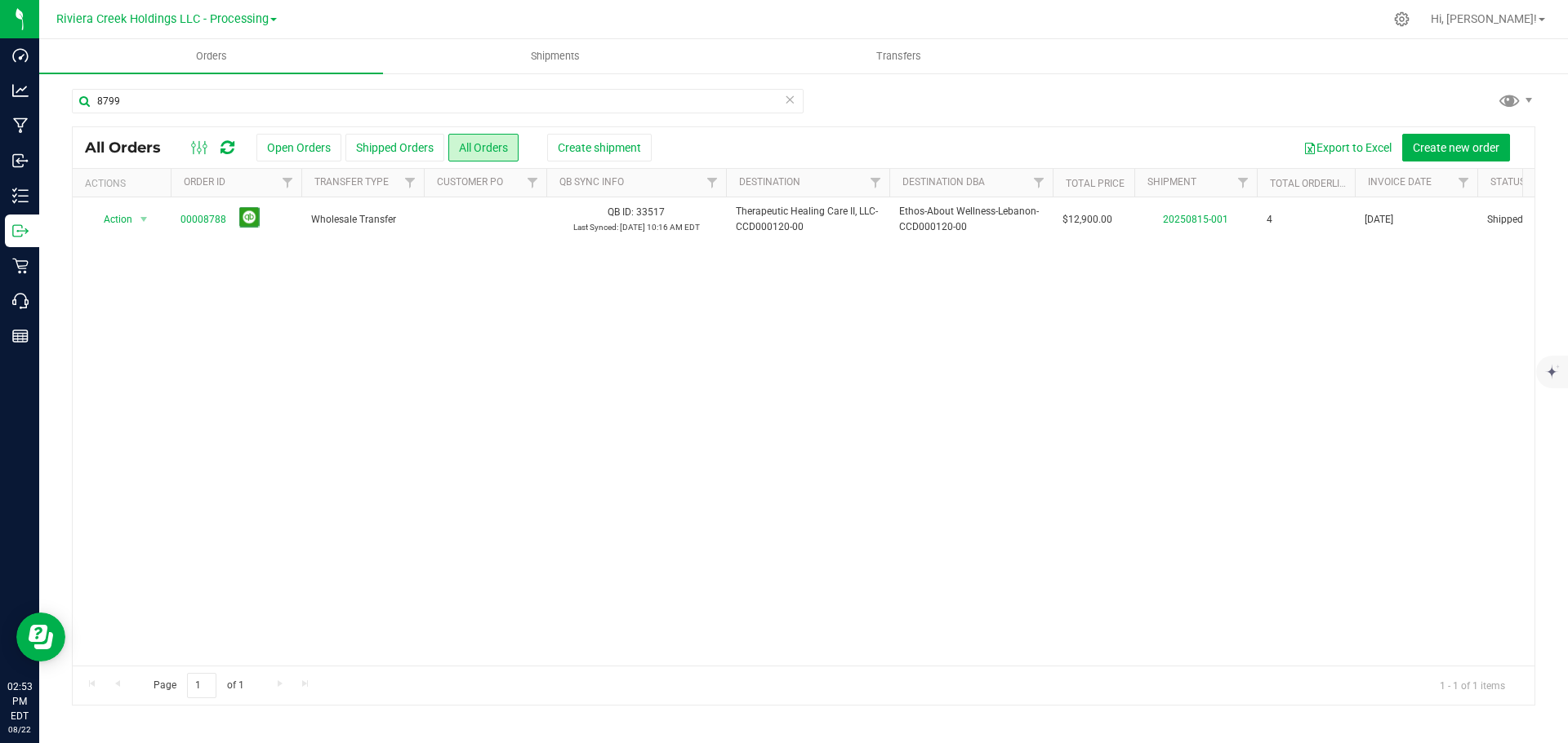
click at [706, 340] on div "Action Action Clone order Mark as fully paid Order audit log Print COAs (single…" at bounding box center [804, 431] width 1462 height 468
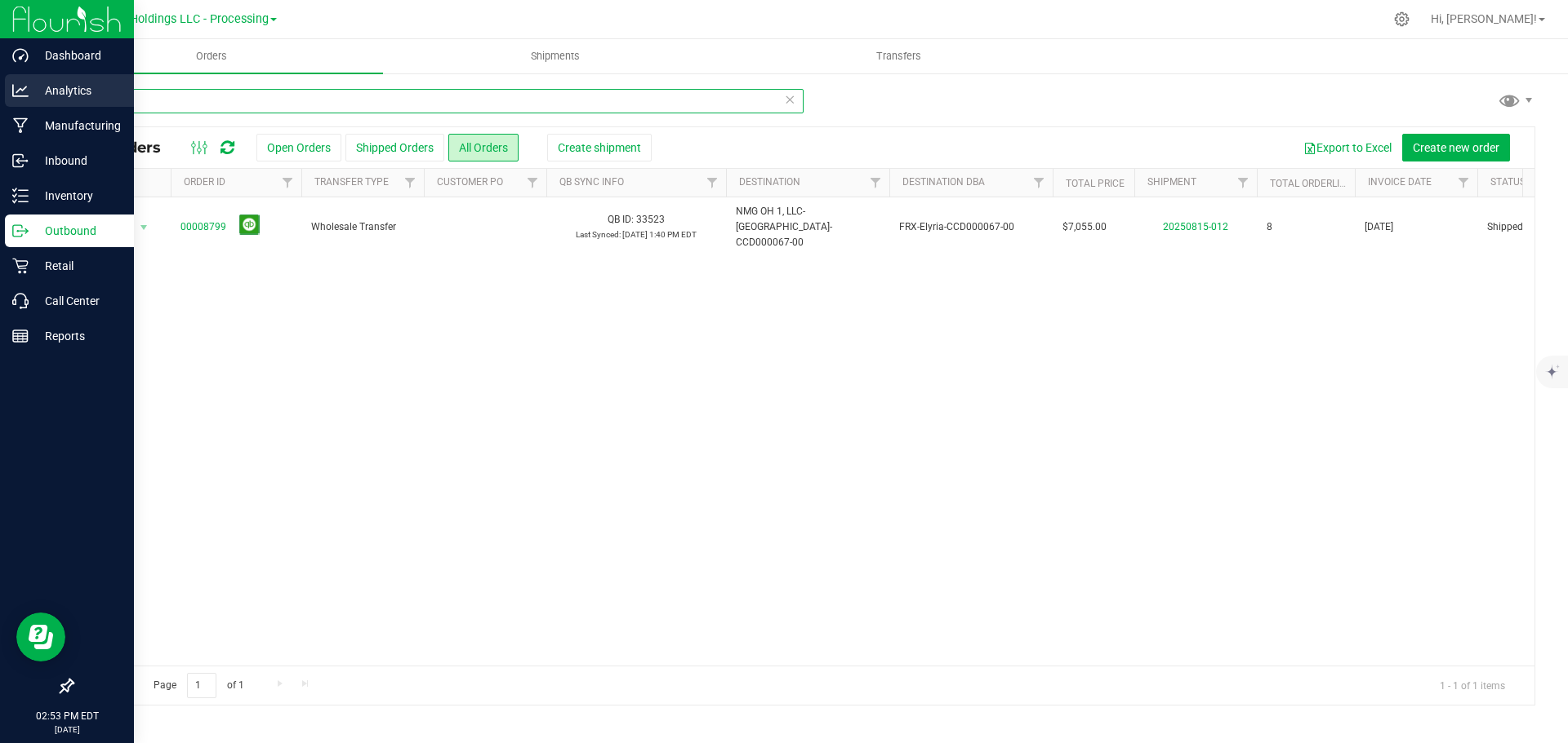
drag, startPoint x: 138, startPoint y: 90, endPoint x: 3, endPoint y: 88, distance: 135.0
click at [5, 89] on div "Dashboard Analytics Manufacturing Inbound Inventory Outbound Retail Call Center…" at bounding box center [784, 371] width 1568 height 743
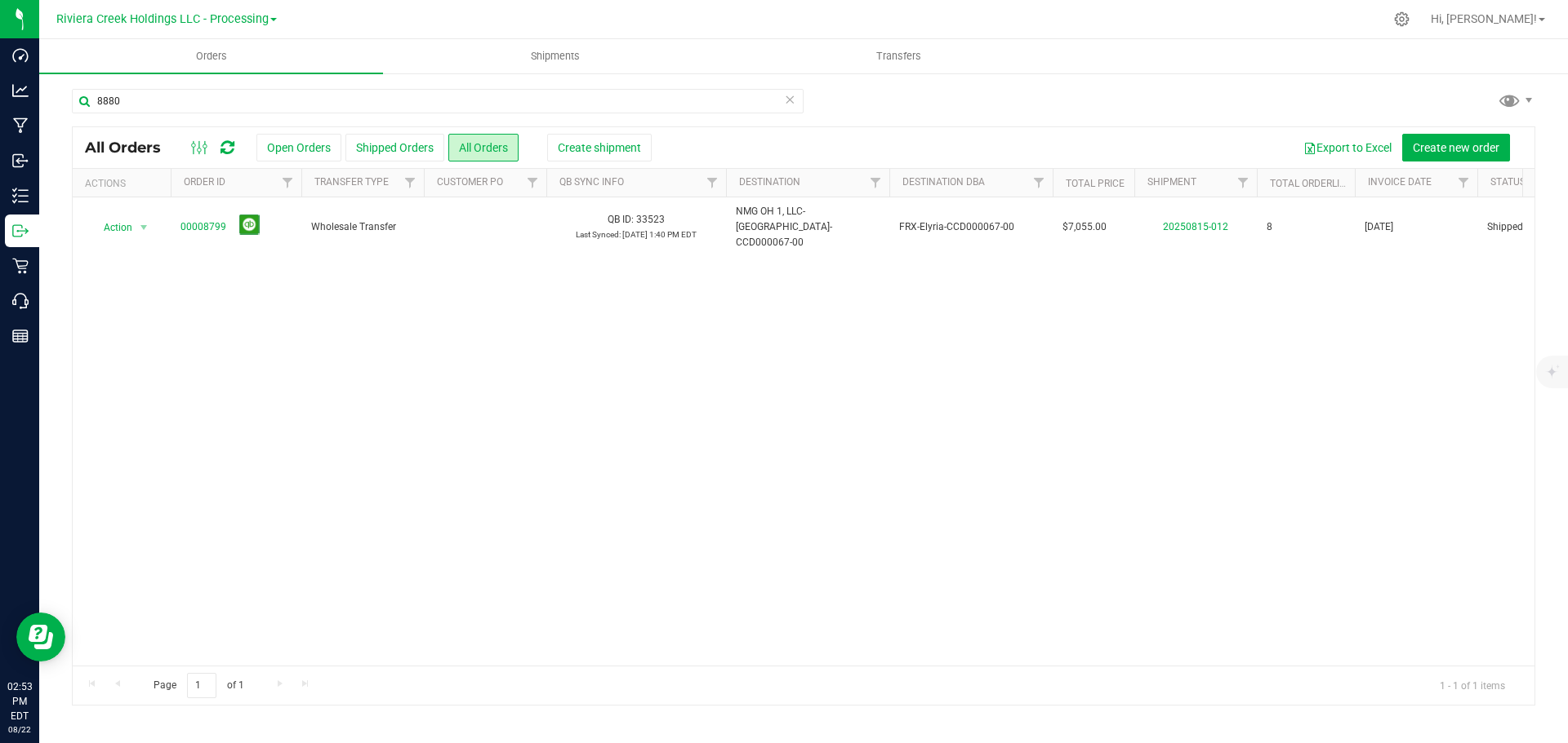
click at [673, 552] on div "Action Action Clone order Mark as fully paid Order audit log Print COAs (single…" at bounding box center [804, 431] width 1462 height 468
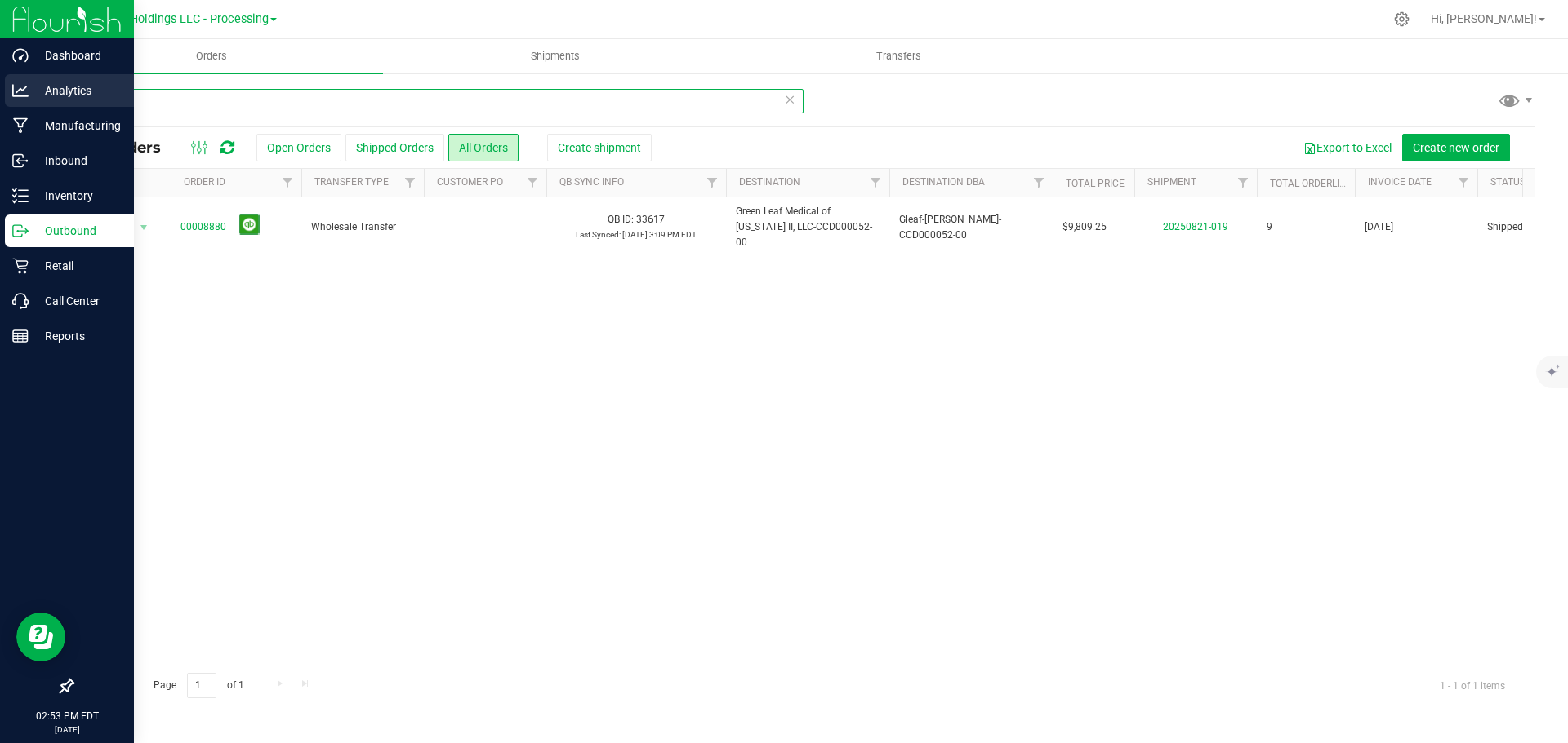
drag, startPoint x: 125, startPoint y: 99, endPoint x: 2, endPoint y: 99, distance: 123.0
click at [3, 99] on div "Dashboard Analytics Manufacturing Inbound Inventory Outbound Retail Call Center…" at bounding box center [784, 371] width 1568 height 743
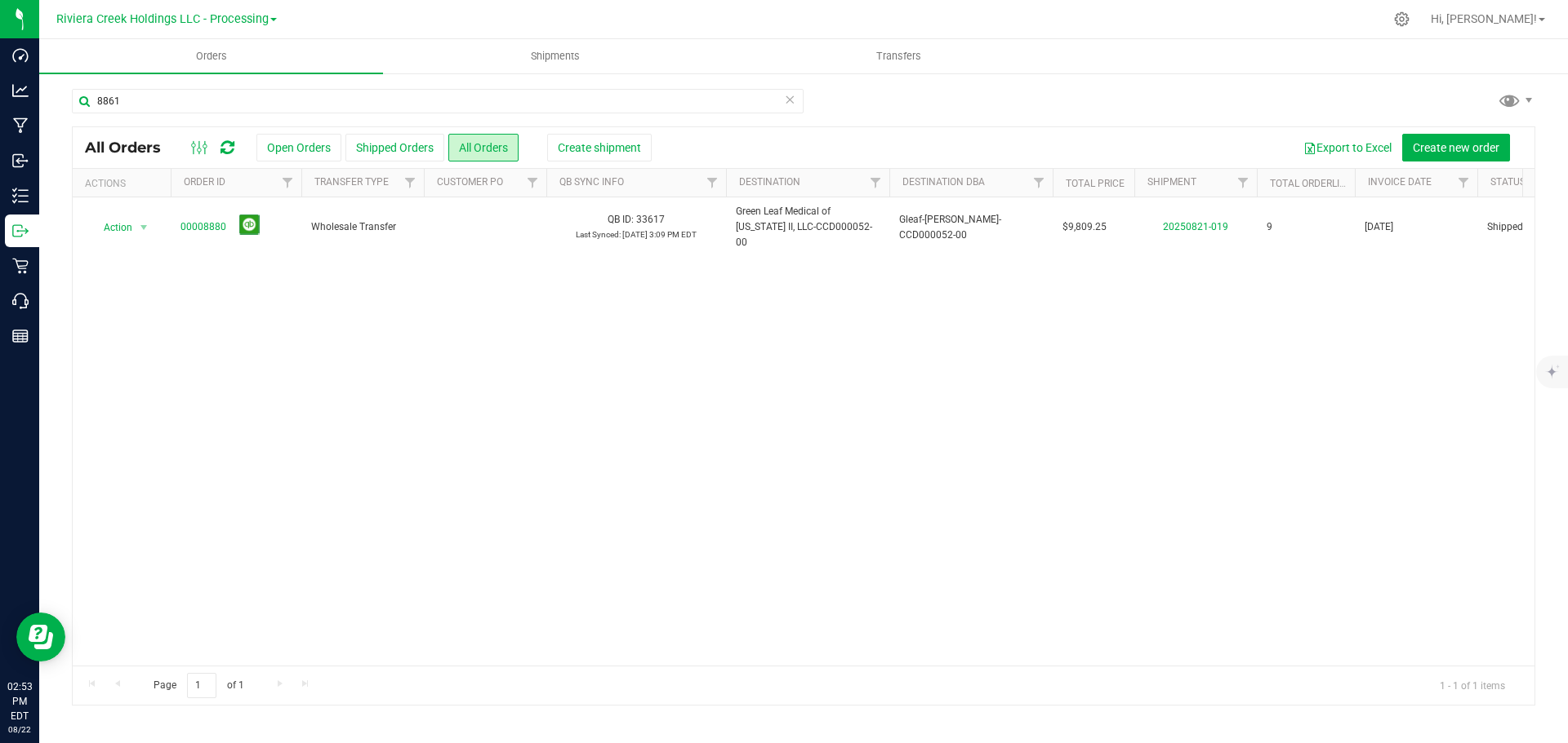
click at [513, 358] on div "Action Action Clone order Mark as fully paid Order audit log Print COAs (single…" at bounding box center [804, 431] width 1462 height 468
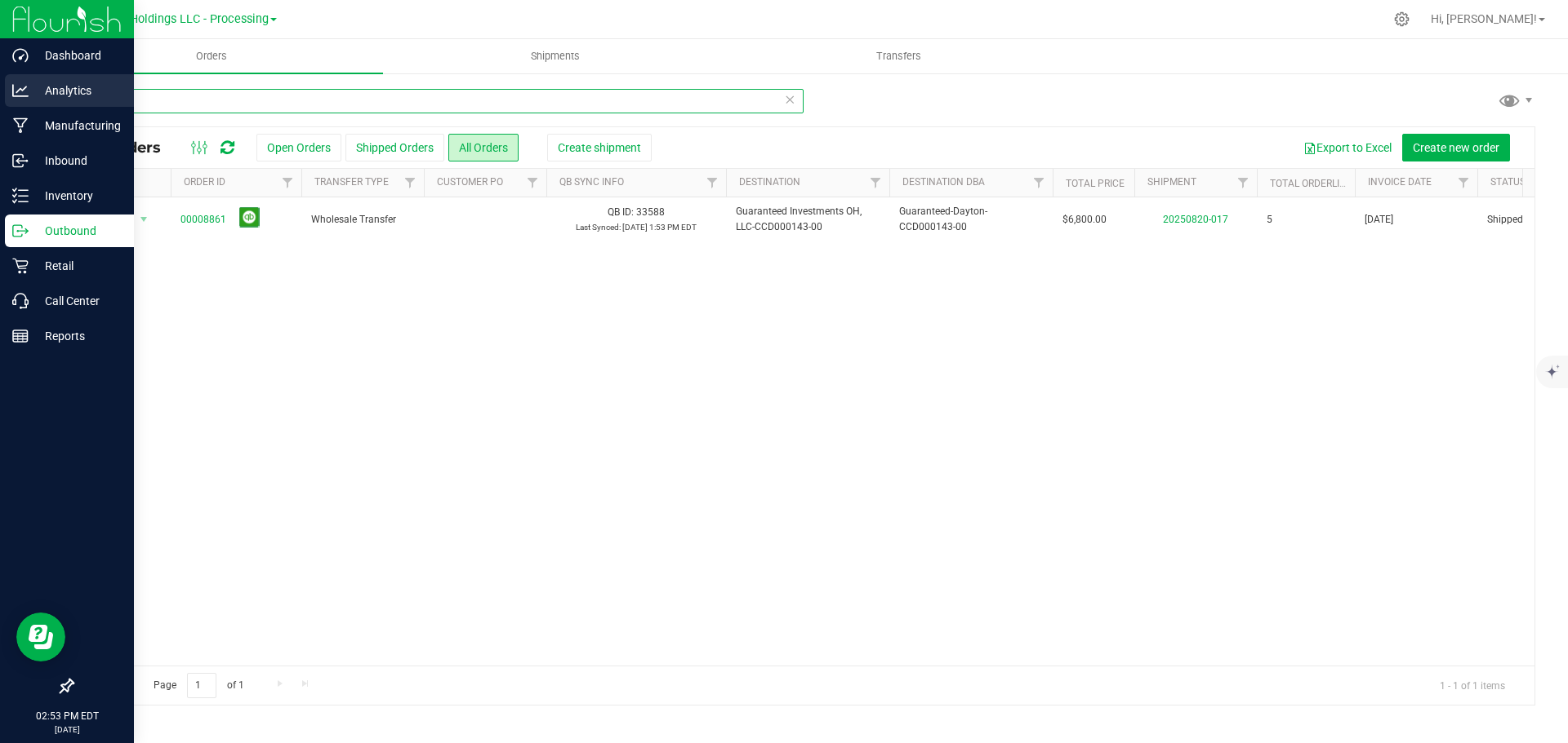
drag, startPoint x: 140, startPoint y: 97, endPoint x: 2, endPoint y: 94, distance: 138.0
click at [2, 94] on div "Dashboard Analytics Manufacturing Inbound Inventory Outbound Retail Call Center…" at bounding box center [784, 371] width 1568 height 743
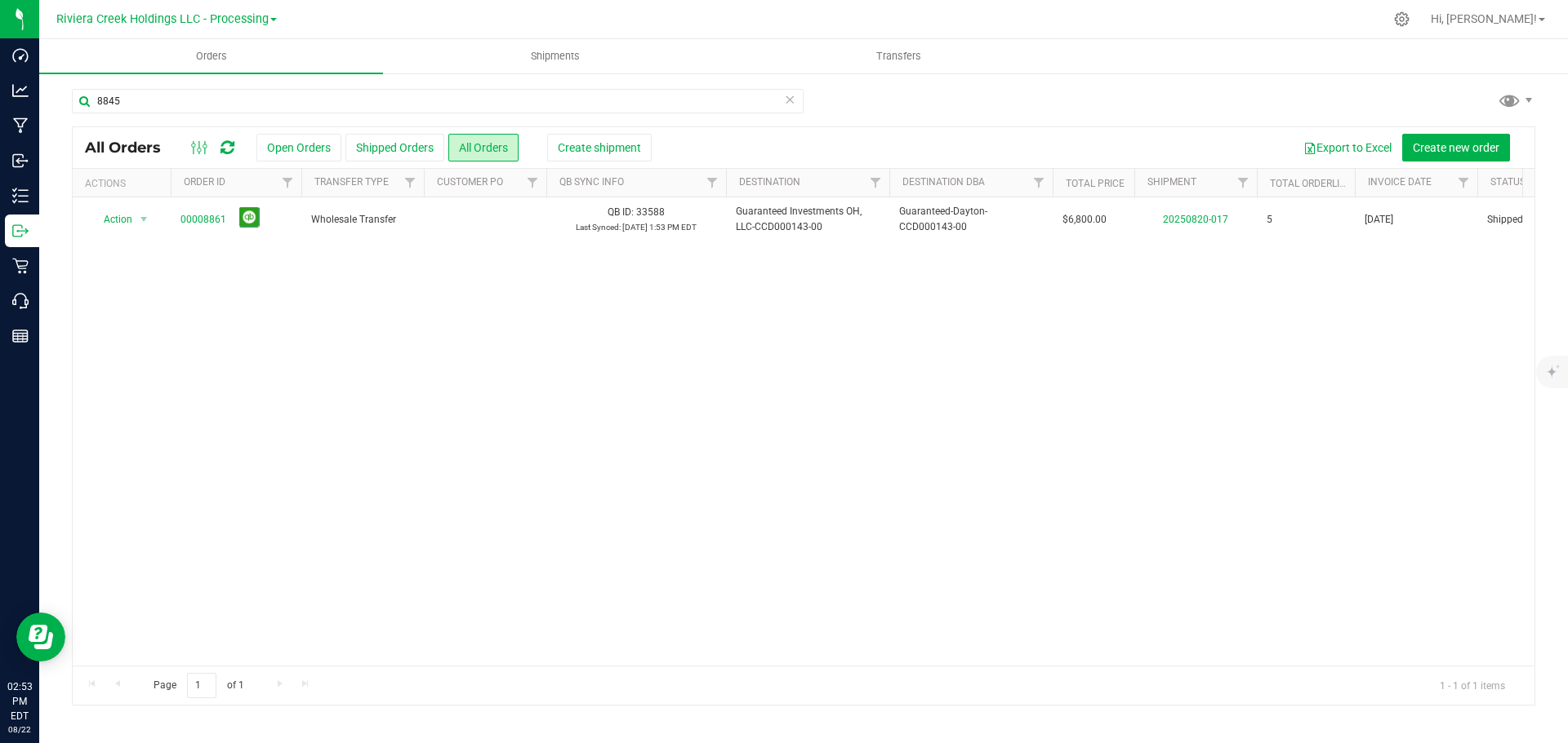
click at [676, 386] on div "Action Action Clone order Mark as fully paid Order audit log Print COAs (single…" at bounding box center [804, 431] width 1462 height 468
drag, startPoint x: 132, startPoint y: 106, endPoint x: -40, endPoint y: 91, distance: 172.7
click at [0, 91] on html "Dashboard Analytics Manufacturing Inbound Inventory Outbound Retail Call Center…" at bounding box center [784, 371] width 1568 height 743
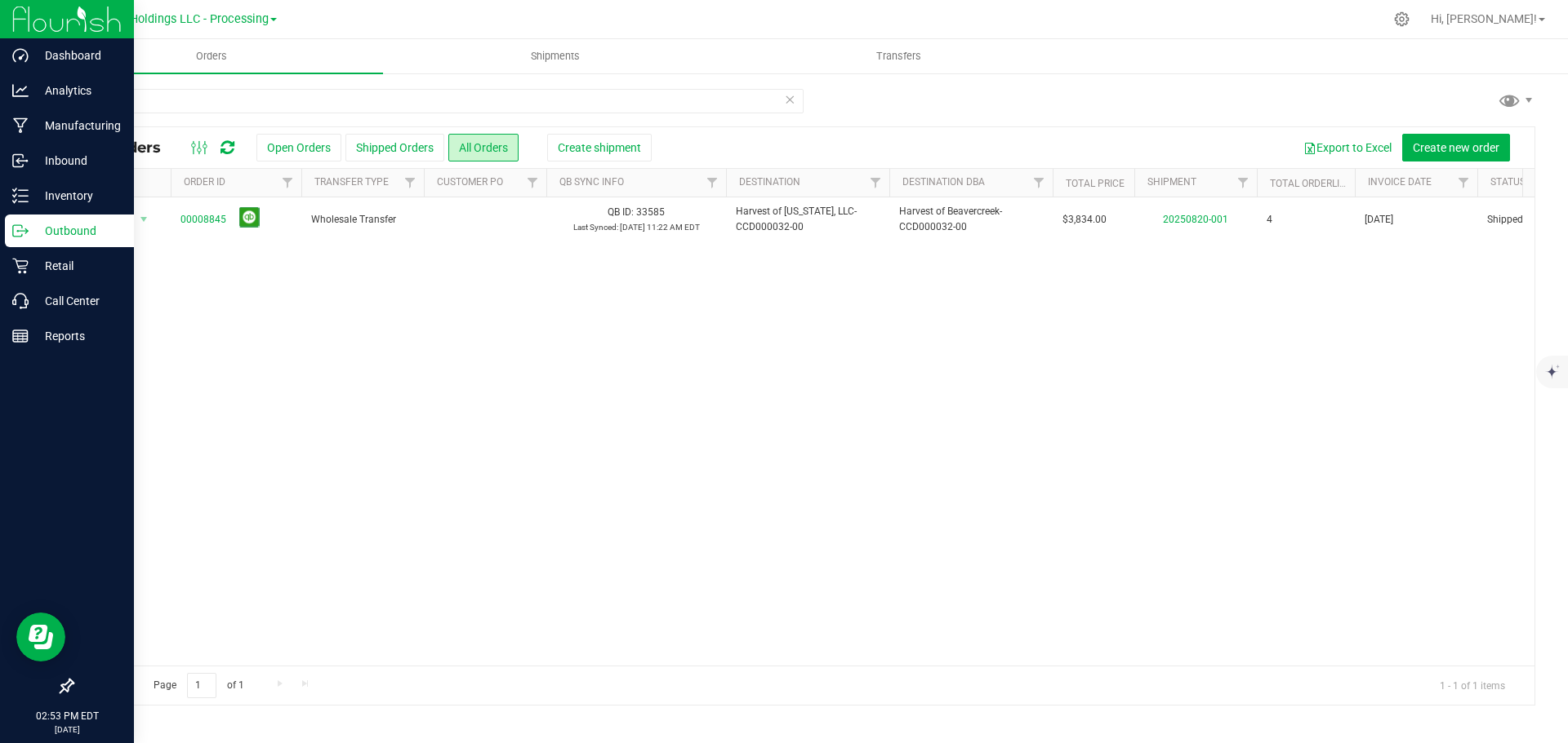
drag, startPoint x: 649, startPoint y: 460, endPoint x: 8, endPoint y: 367, distance: 647.7
click at [648, 460] on div "Action Action Clone order Mark as fully paid Order audit log Print COAs (single…" at bounding box center [804, 431] width 1462 height 468
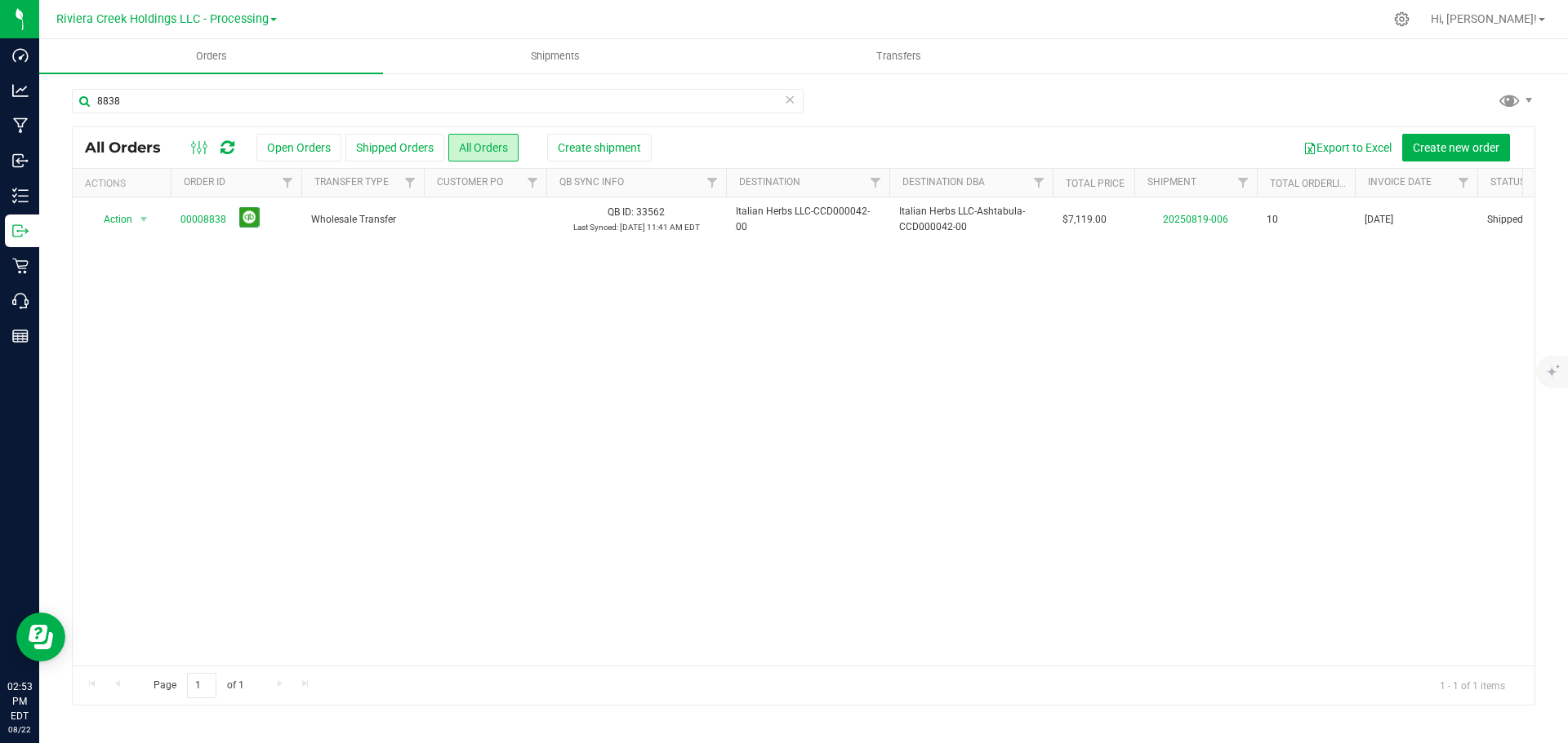
click at [446, 460] on div "Action Action Clone order Mark as fully paid Order audit log Print COAs (single…" at bounding box center [804, 431] width 1462 height 468
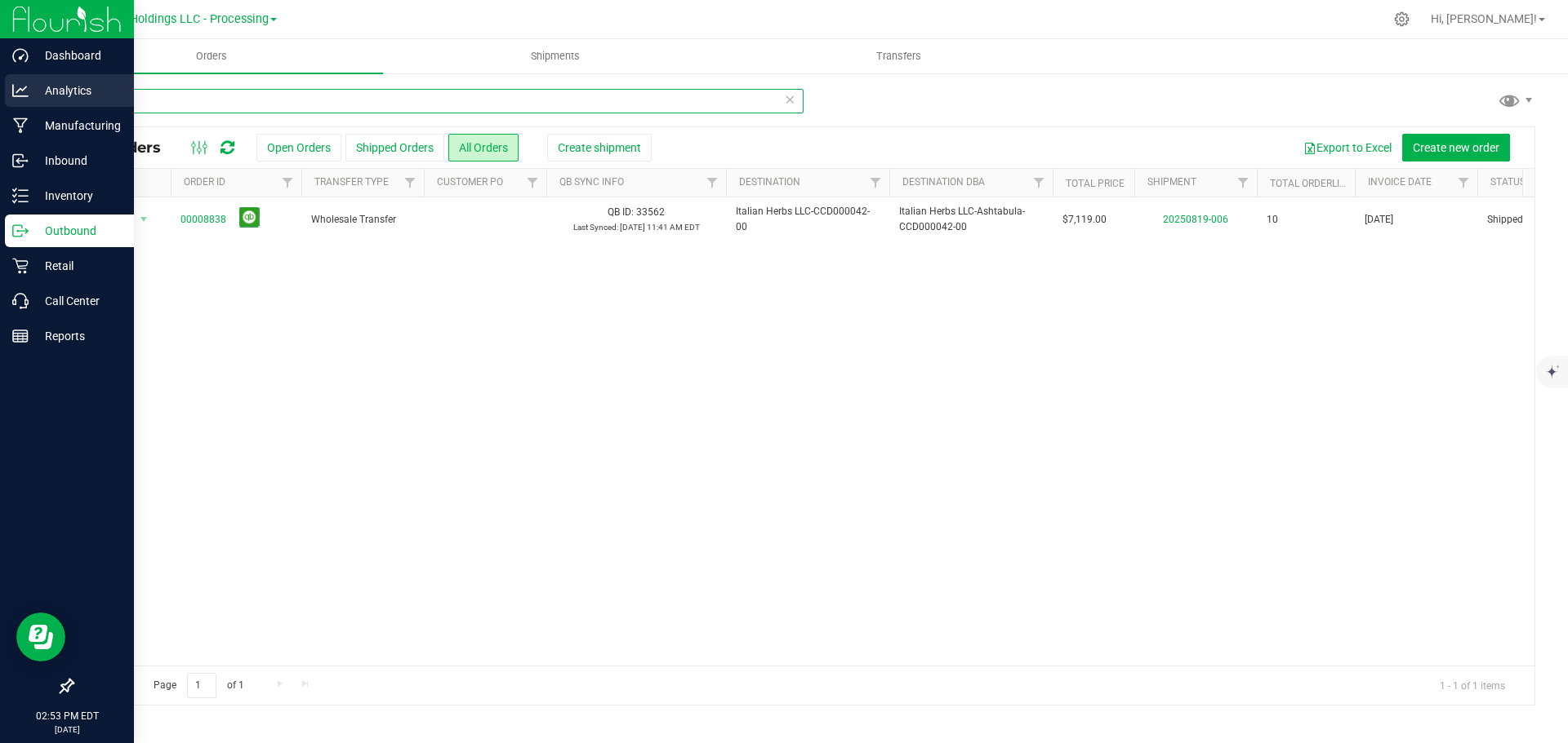
drag, startPoint x: 155, startPoint y: 108, endPoint x: 8, endPoint y: 92, distance: 147.9
click at [8, 92] on div "Dashboard Analytics Manufacturing Inbound Inventory Outbound Retail Call Center…" at bounding box center [784, 371] width 1568 height 743
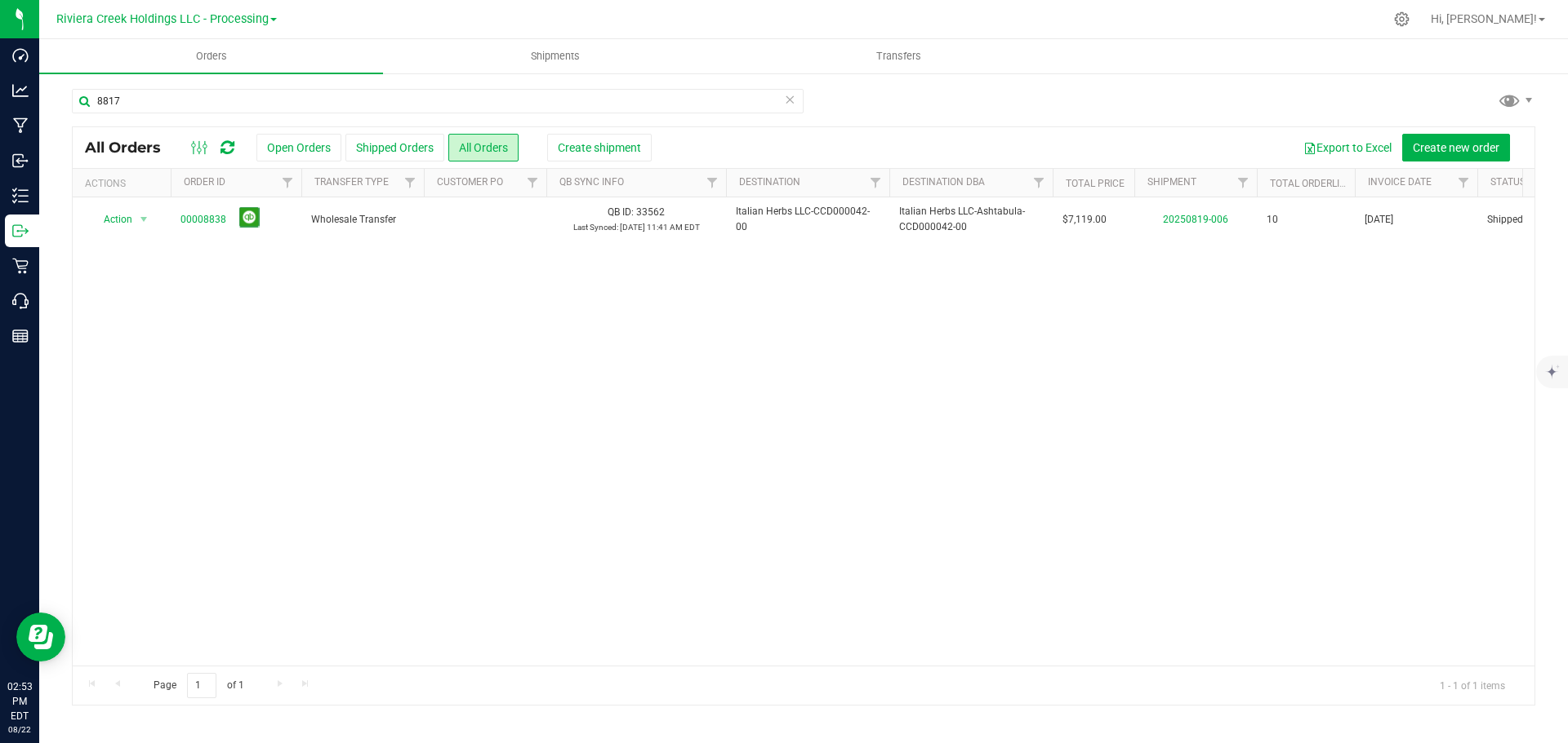
click at [770, 413] on div "Action Action Clone order Mark as fully paid Order audit log Print COAs (single…" at bounding box center [804, 431] width 1462 height 468
drag, startPoint x: 141, startPoint y: 101, endPoint x: -14, endPoint y: 90, distance: 155.4
click at [0, 90] on html "Dashboard Analytics Manufacturing Inbound Inventory Outbound Retail Call Center…" at bounding box center [784, 371] width 1568 height 743
click at [415, 403] on div "Action Action Clone order Mark as fully paid Order audit log Print COAs (single…" at bounding box center [804, 431] width 1462 height 468
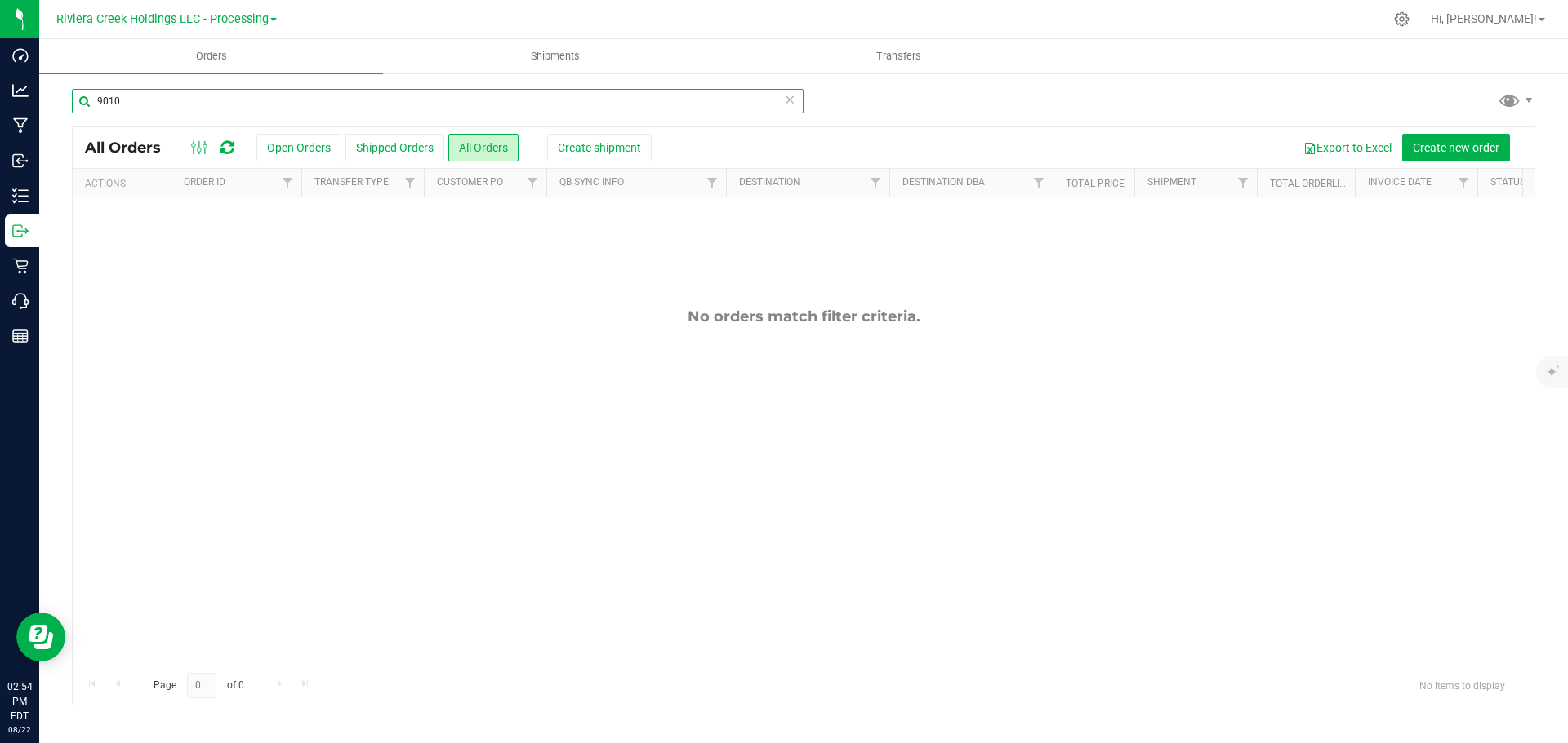
drag, startPoint x: 137, startPoint y: 102, endPoint x: -5, endPoint y: 77, distance: 144.2
click at [0, 77] on html "Dashboard Analytics Manufacturing Inbound Inventory Outbound Retail Call Center…" at bounding box center [784, 371] width 1568 height 743
click at [669, 434] on div "No orders match filter criteria." at bounding box center [804, 486] width 1462 height 578
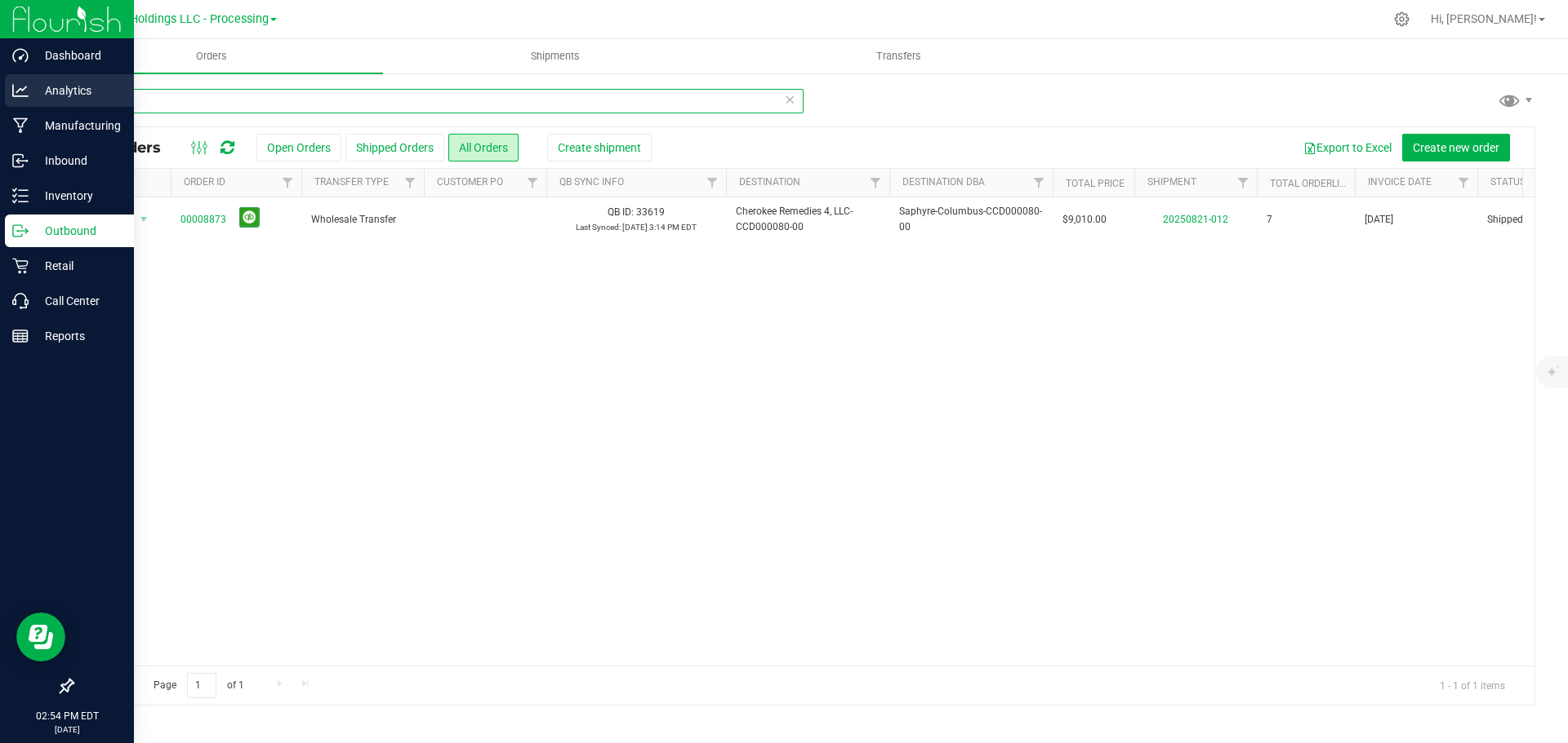
drag, startPoint x: 134, startPoint y: 97, endPoint x: 32, endPoint y: 88, distance: 102.4
click at [32, 88] on div "Dashboard Analytics Manufacturing Inbound Inventory Outbound Retail Call Center…" at bounding box center [784, 371] width 1568 height 743
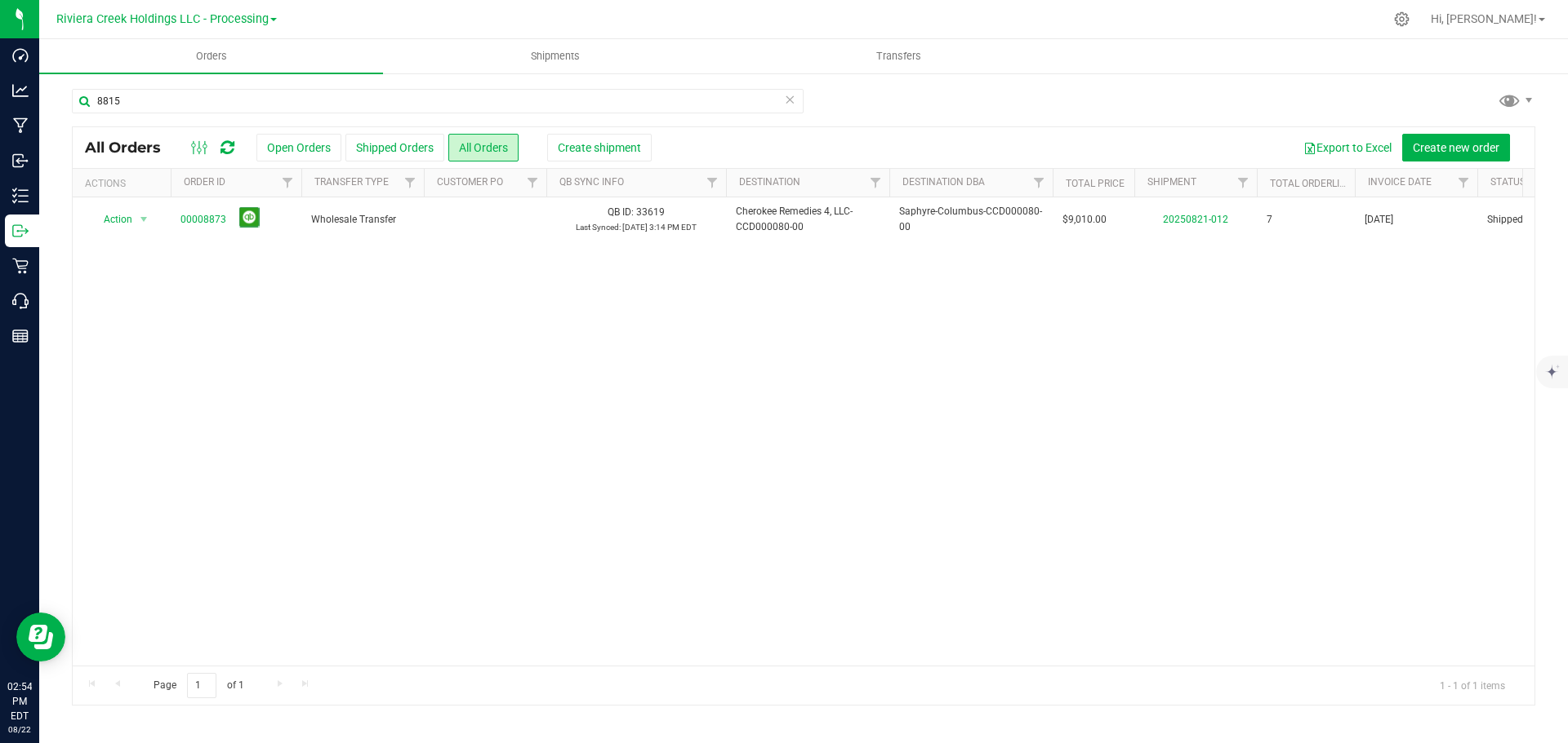
click at [909, 430] on div "Action Action Clone order Mark as fully paid Order audit log Print COAs (single…" at bounding box center [804, 431] width 1462 height 468
drag, startPoint x: 176, startPoint y: 95, endPoint x: -12, endPoint y: 90, distance: 188.1
click at [0, 90] on html "Dashboard Analytics Manufacturing Inbound Inventory Outbound Retail Call Center…" at bounding box center [784, 371] width 1568 height 743
drag, startPoint x: 819, startPoint y: 571, endPoint x: 506, endPoint y: 495, distance: 322.1
click at [819, 570] on div "Action Action Clone order Mark as fully paid Order audit log Print COAs (single…" at bounding box center [804, 431] width 1462 height 468
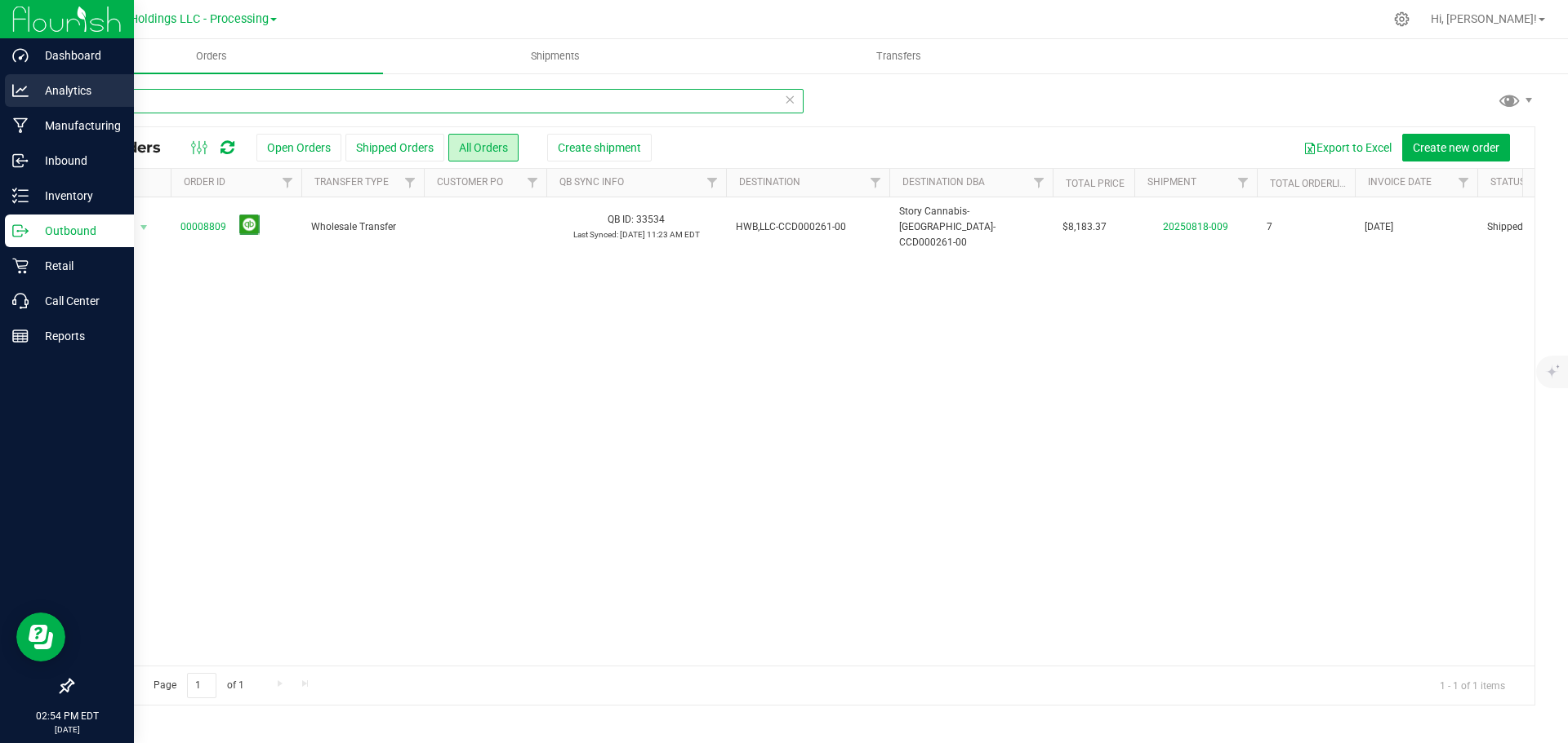
drag, startPoint x: 149, startPoint y: 100, endPoint x: 22, endPoint y: 85, distance: 127.9
click at [22, 85] on div "Dashboard Analytics Manufacturing Inbound Inventory Outbound Retail Call Center…" at bounding box center [784, 371] width 1568 height 743
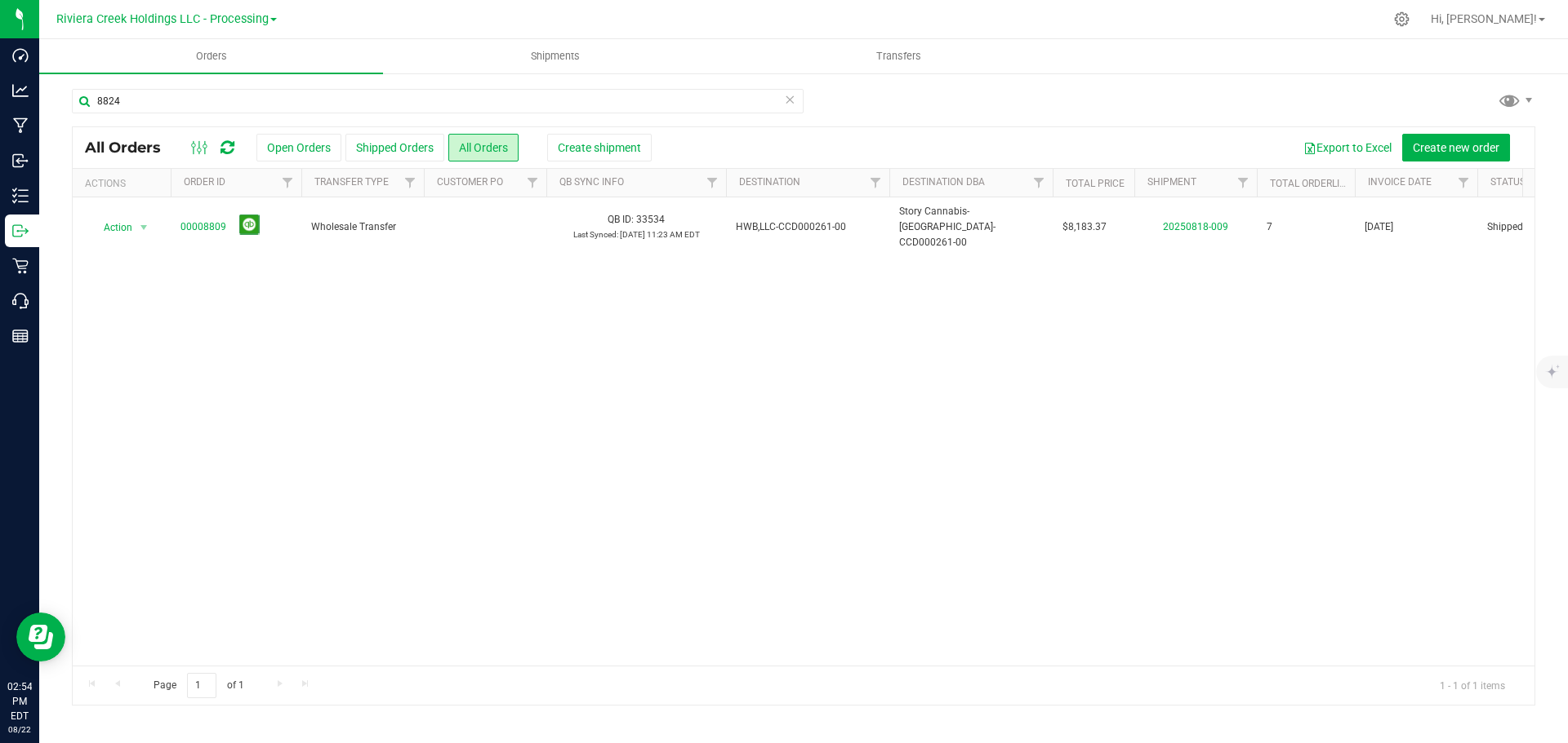
click at [819, 494] on div "Action Action Clone order Mark as fully paid Order audit log Print COAs (single…" at bounding box center [804, 431] width 1462 height 468
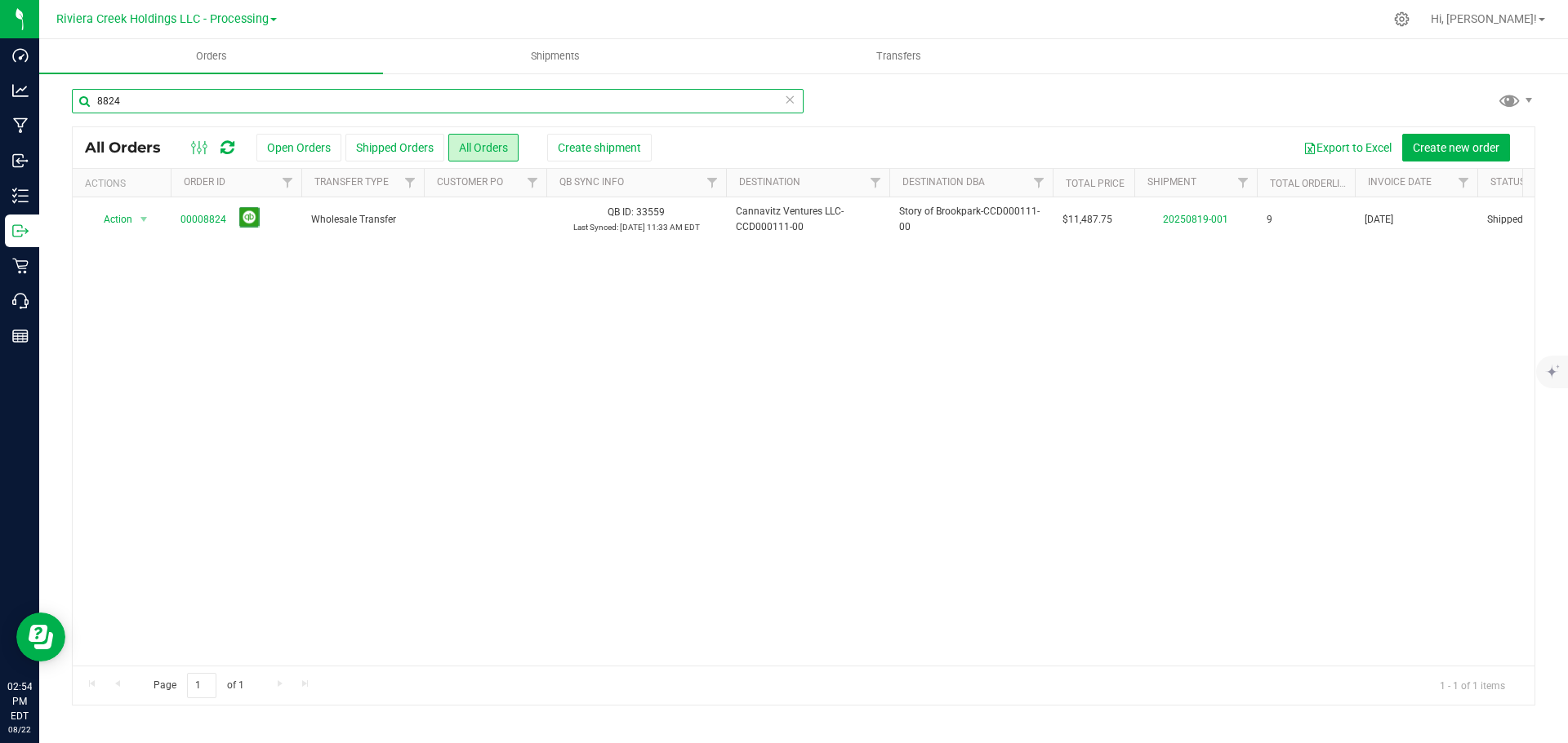
drag, startPoint x: 160, startPoint y: 102, endPoint x: -24, endPoint y: 91, distance: 184.3
click at [0, 91] on html "Dashboard Analytics Manufacturing Inbound Inventory Outbound Retail Call Center…" at bounding box center [784, 371] width 1568 height 743
click at [526, 412] on div "Action Action Clone order Mark as fully paid Order audit log Print COAs (single…" at bounding box center [804, 431] width 1462 height 468
drag, startPoint x: 134, startPoint y: 104, endPoint x: 44, endPoint y: 98, distance: 90.2
click at [44, 98] on div "8791 All Orders Open Orders Shipped Orders All Orders Create shipment Export to…" at bounding box center [803, 397] width 1528 height 650
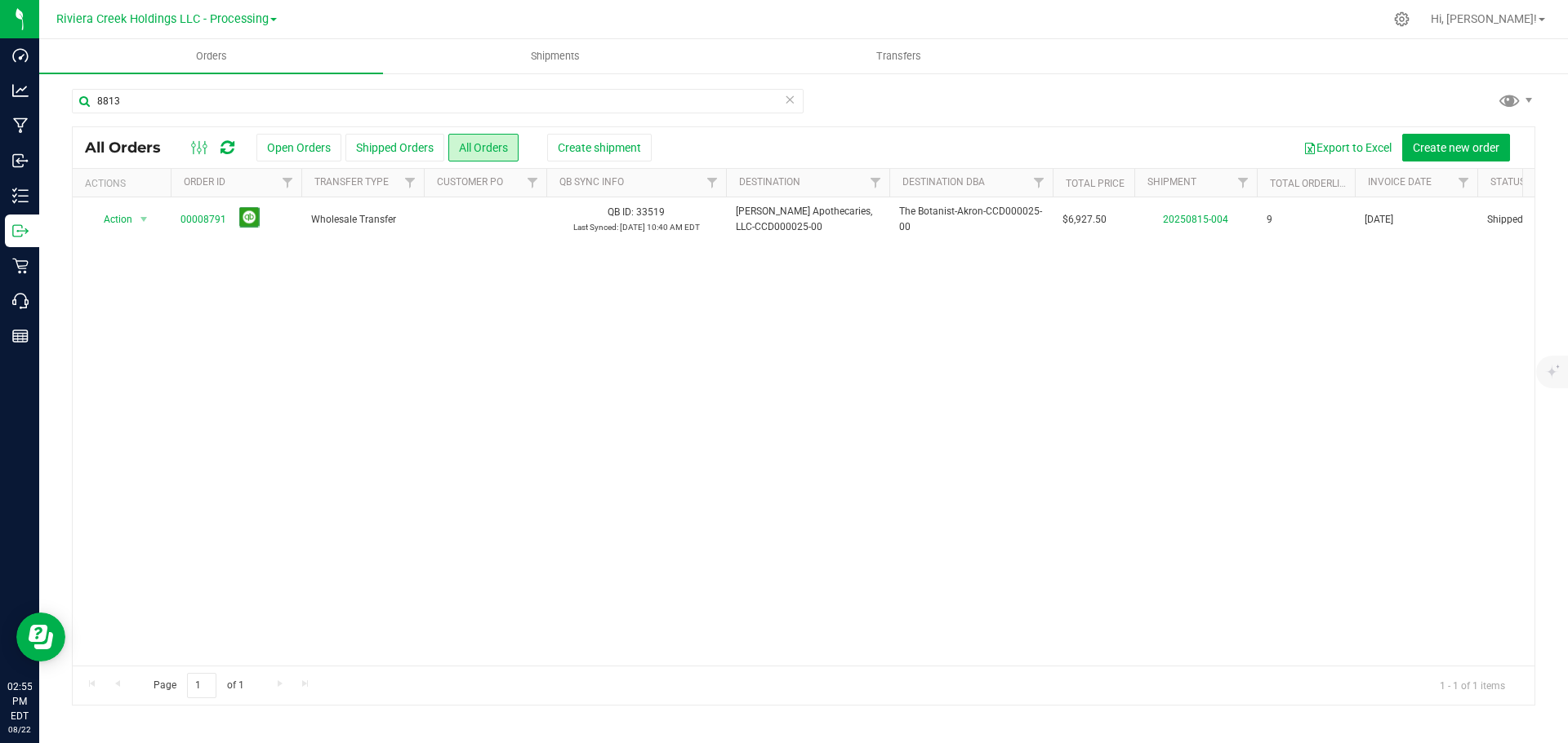
click at [624, 525] on div "Action Action Clone order Mark as fully paid Order audit log Print COAs (single…" at bounding box center [804, 431] width 1462 height 468
click at [149, 83] on div "8813 All Orders Open Orders Shipped Orders All Orders Create shipment Export to…" at bounding box center [803, 397] width 1528 height 650
drag, startPoint x: 143, startPoint y: 100, endPoint x: -16, endPoint y: 95, distance: 159.1
click at [0, 95] on html "Dashboard Analytics Manufacturing Inbound Inventory Outbound Retail Call Center…" at bounding box center [784, 371] width 1568 height 743
click at [831, 558] on div "Action Action Clone order Mark as fully paid Order audit log Print COAs (single…" at bounding box center [804, 431] width 1462 height 468
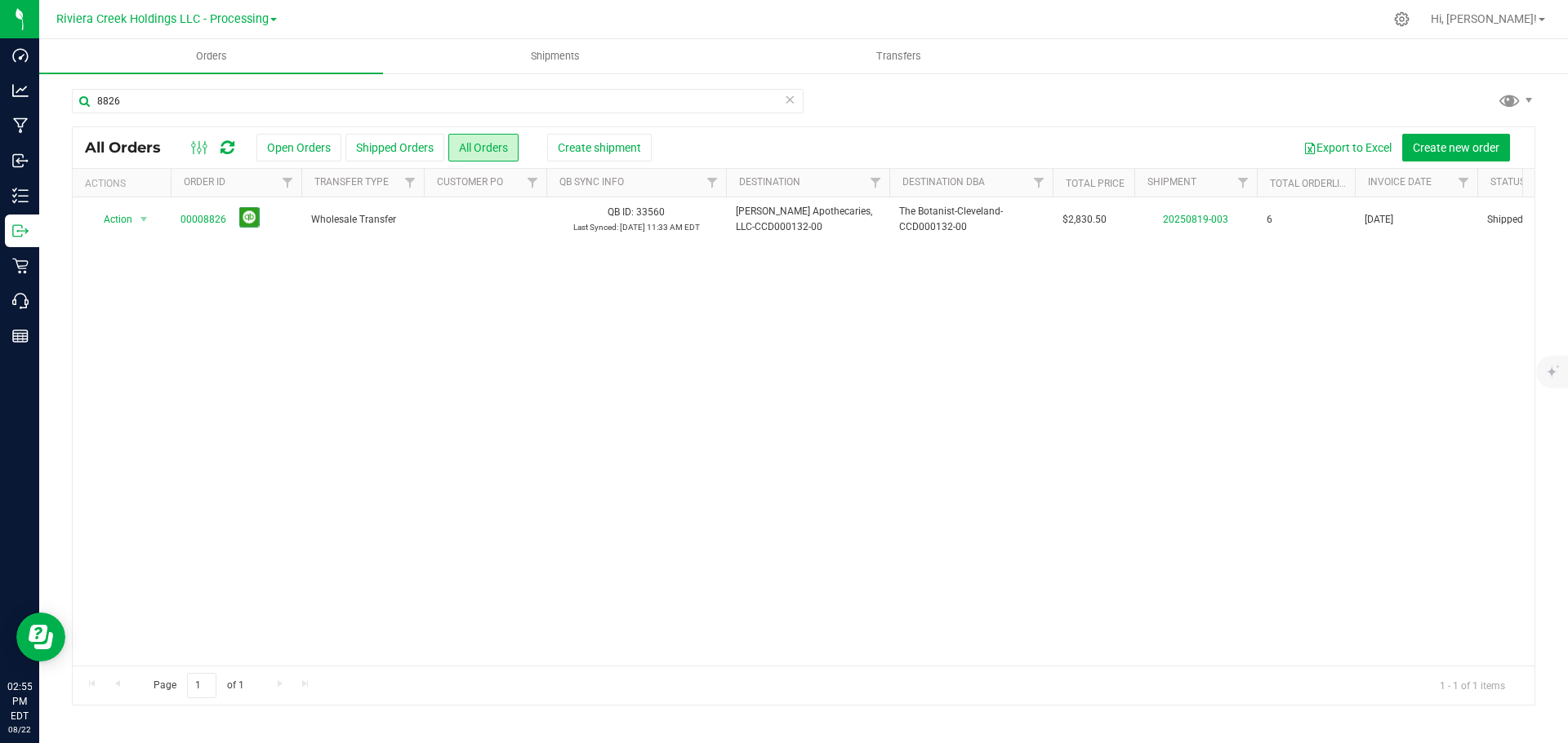
click at [164, 77] on div "8826 All Orders Open Orders Shipped Orders All Orders Create shipment Export to…" at bounding box center [803, 397] width 1528 height 650
drag, startPoint x: 152, startPoint y: 97, endPoint x: -4, endPoint y: 96, distance: 156.0
click at [0, 96] on html "Dashboard Analytics Manufacturing Inbound Inventory Outbound Retail Call Center…" at bounding box center [784, 371] width 1568 height 743
click at [326, 412] on div "Action Action Clone order Mark as fully paid Order audit log Print COAs (single…" at bounding box center [804, 431] width 1462 height 468
drag, startPoint x: 153, startPoint y: 101, endPoint x: -21, endPoint y: 93, distance: 174.2
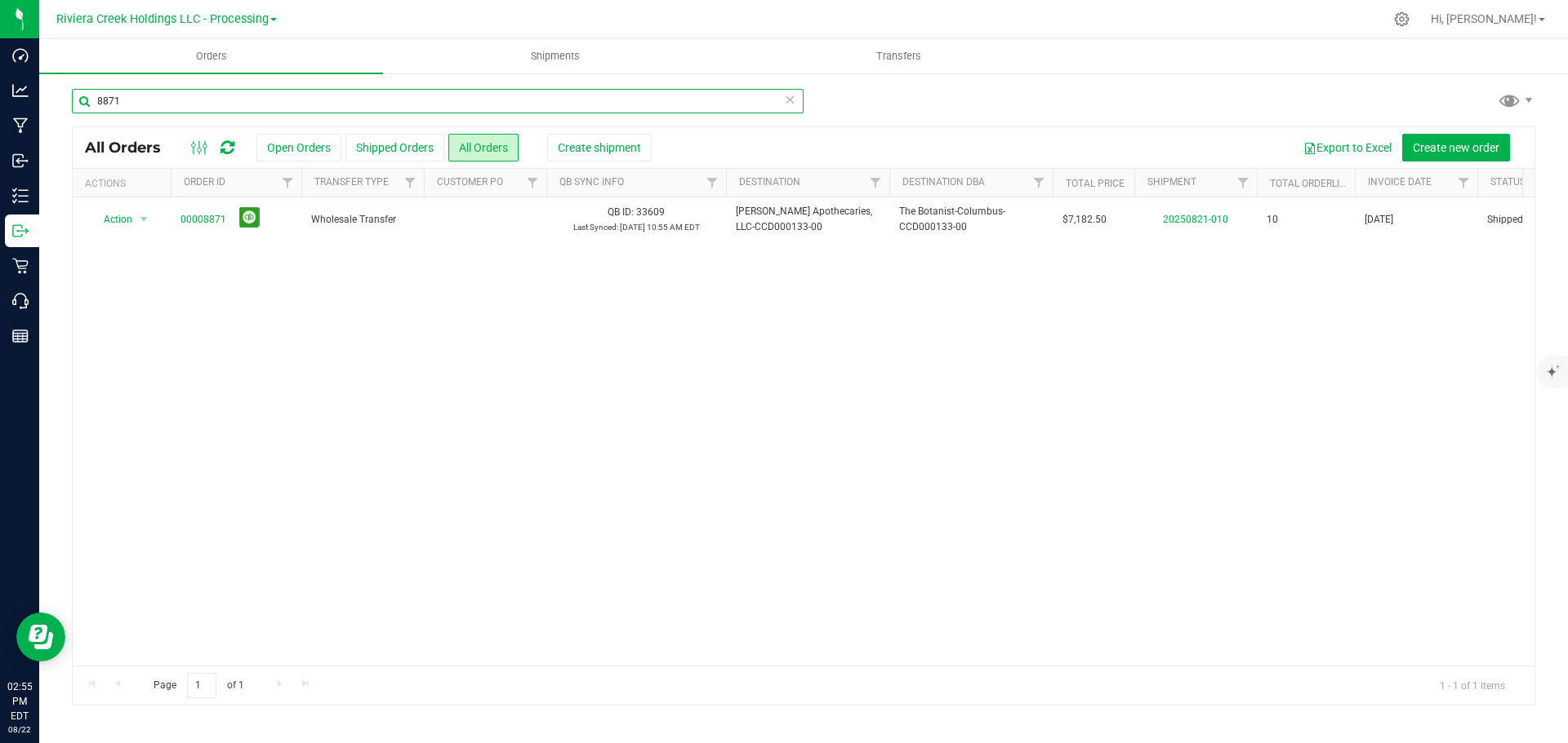
click at [0, 93] on html "Dashboard Analytics Manufacturing Inbound Inventory Outbound Retail Call Center…" at bounding box center [784, 371] width 1568 height 743
click at [504, 340] on div "Action Action Clone order Mark as fully paid Order audit log Print COAs (single…" at bounding box center [804, 431] width 1462 height 468
drag, startPoint x: 152, startPoint y: 108, endPoint x: -2, endPoint y: 93, distance: 154.7
click at [0, 93] on html "Dashboard Analytics Manufacturing Inbound Inventory Outbound Retail Call Center…" at bounding box center [784, 371] width 1568 height 743
drag, startPoint x: 798, startPoint y: 475, endPoint x: 524, endPoint y: 440, distance: 276.2
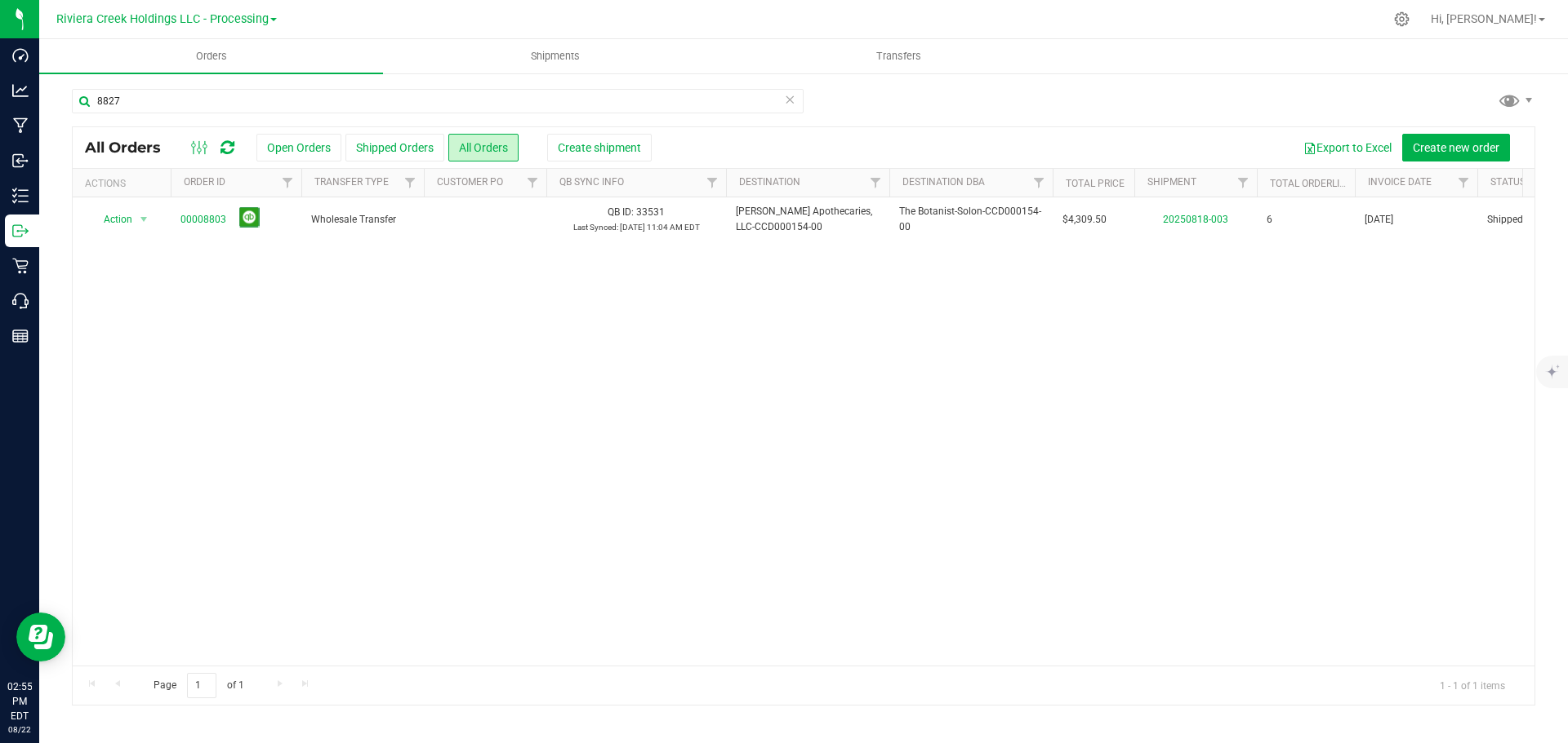
click at [783, 479] on div "Action Action Clone order Mark as fully paid Order audit log Print COAs (single…" at bounding box center [804, 431] width 1462 height 468
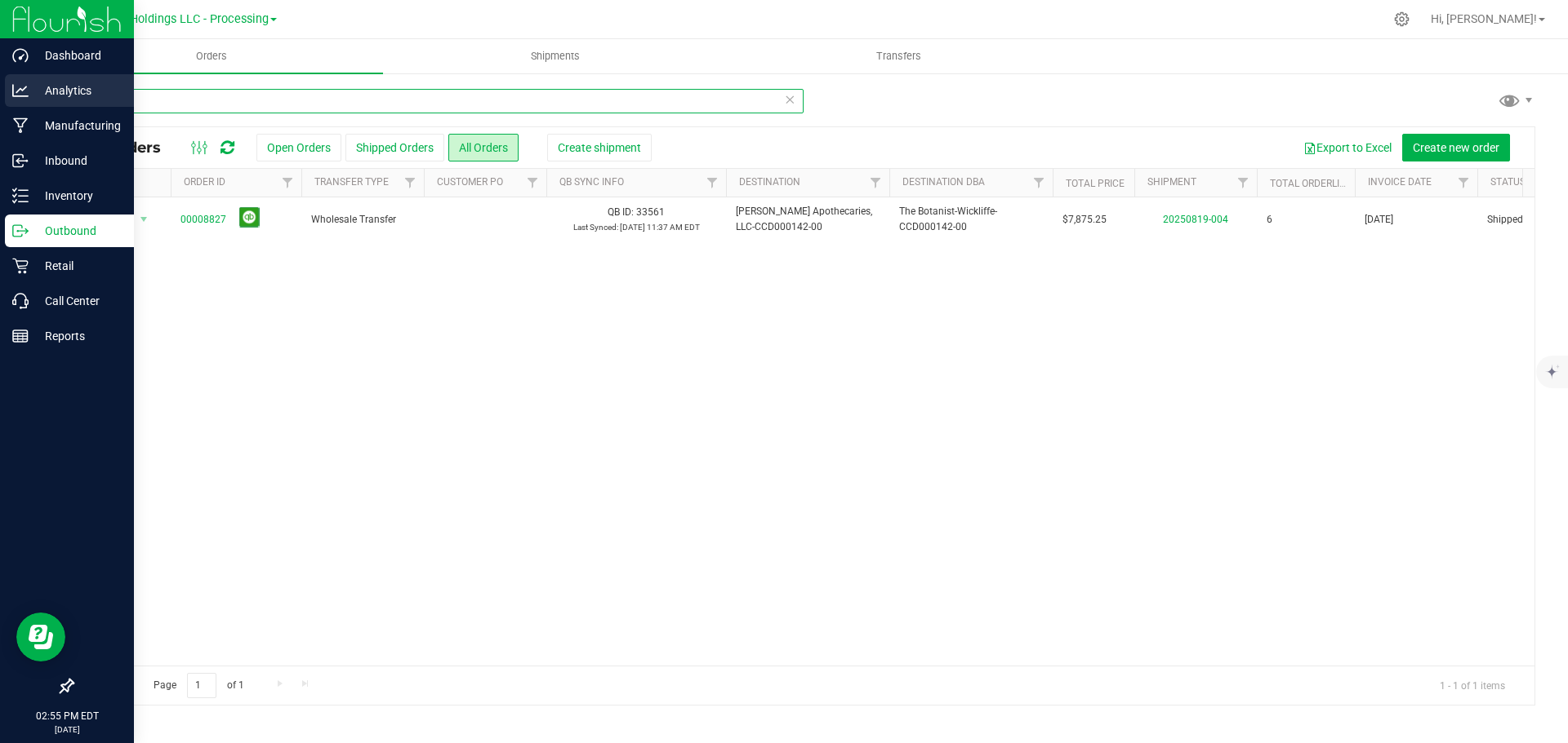
drag, startPoint x: 142, startPoint y: 106, endPoint x: 28, endPoint y: 87, distance: 115.6
click at [28, 87] on div "Dashboard Analytics Manufacturing Inbound Inventory Outbound Retail Call Center…" at bounding box center [784, 371] width 1568 height 743
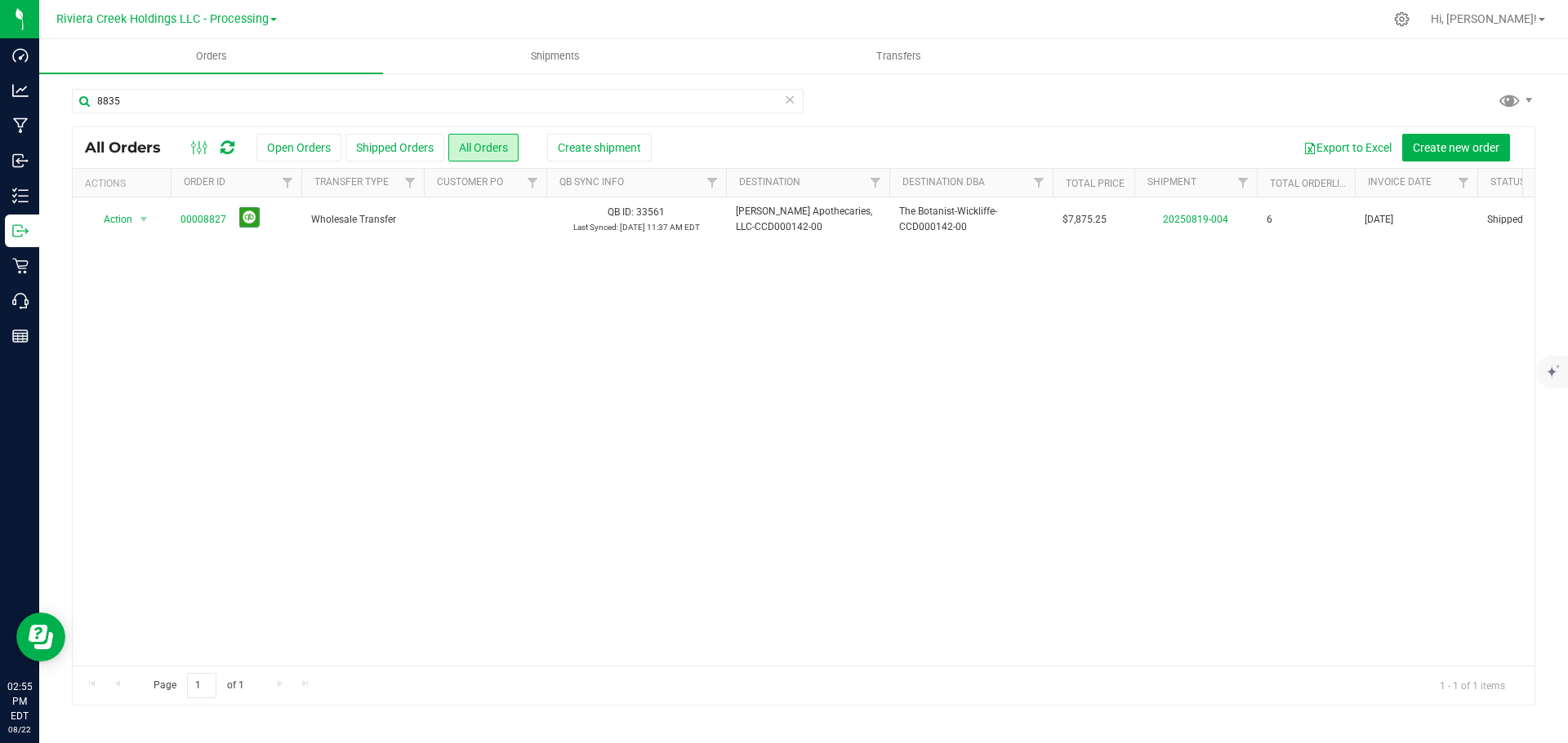
click at [830, 496] on div "Action Action Clone order Mark as fully paid Order audit log Print COAs (single…" at bounding box center [804, 431] width 1462 height 468
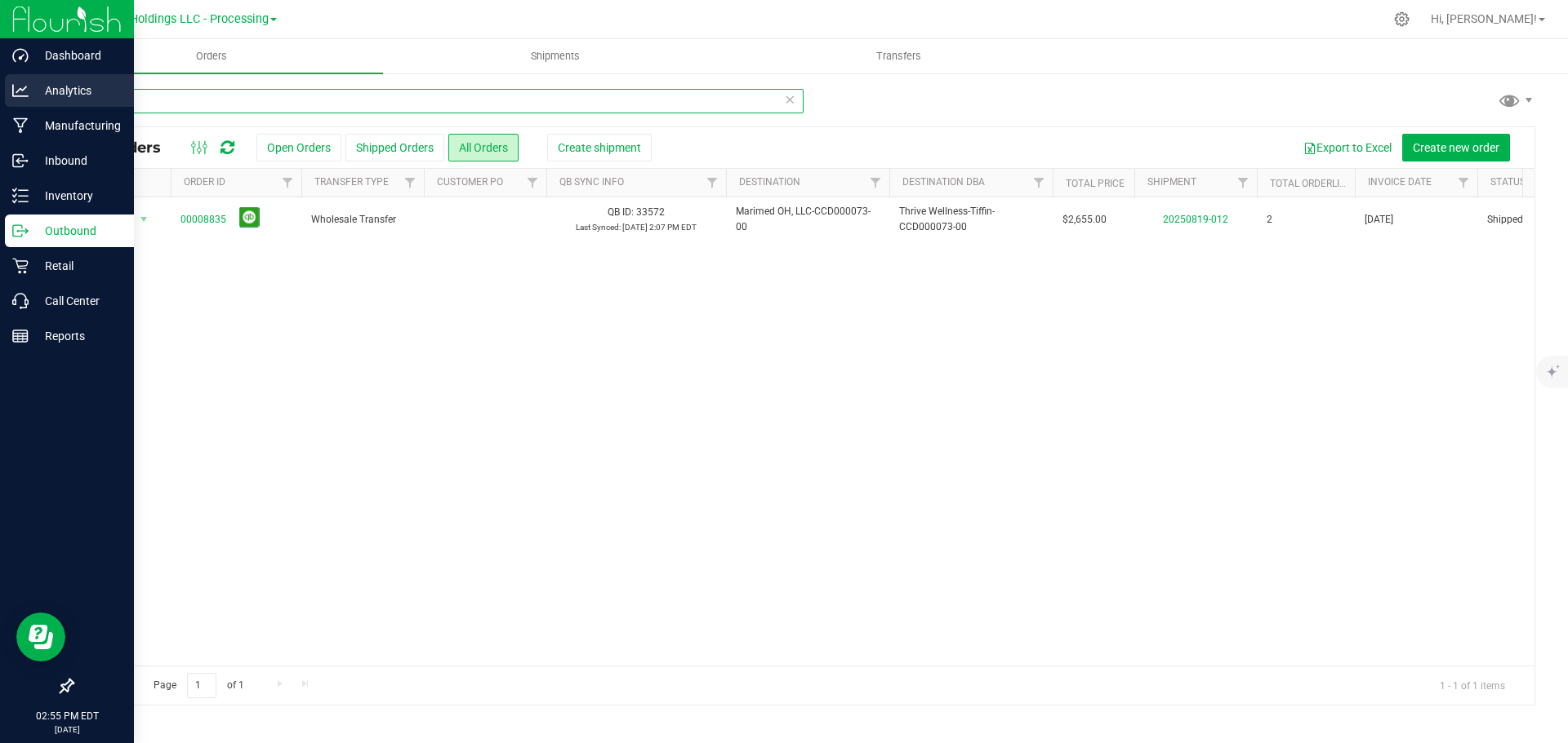
drag, startPoint x: 160, startPoint y: 104, endPoint x: 22, endPoint y: 79, distance: 140.2
click at [22, 79] on div "Dashboard Analytics Manufacturing Inbound Inventory Outbound Retail Call Center…" at bounding box center [784, 371] width 1568 height 743
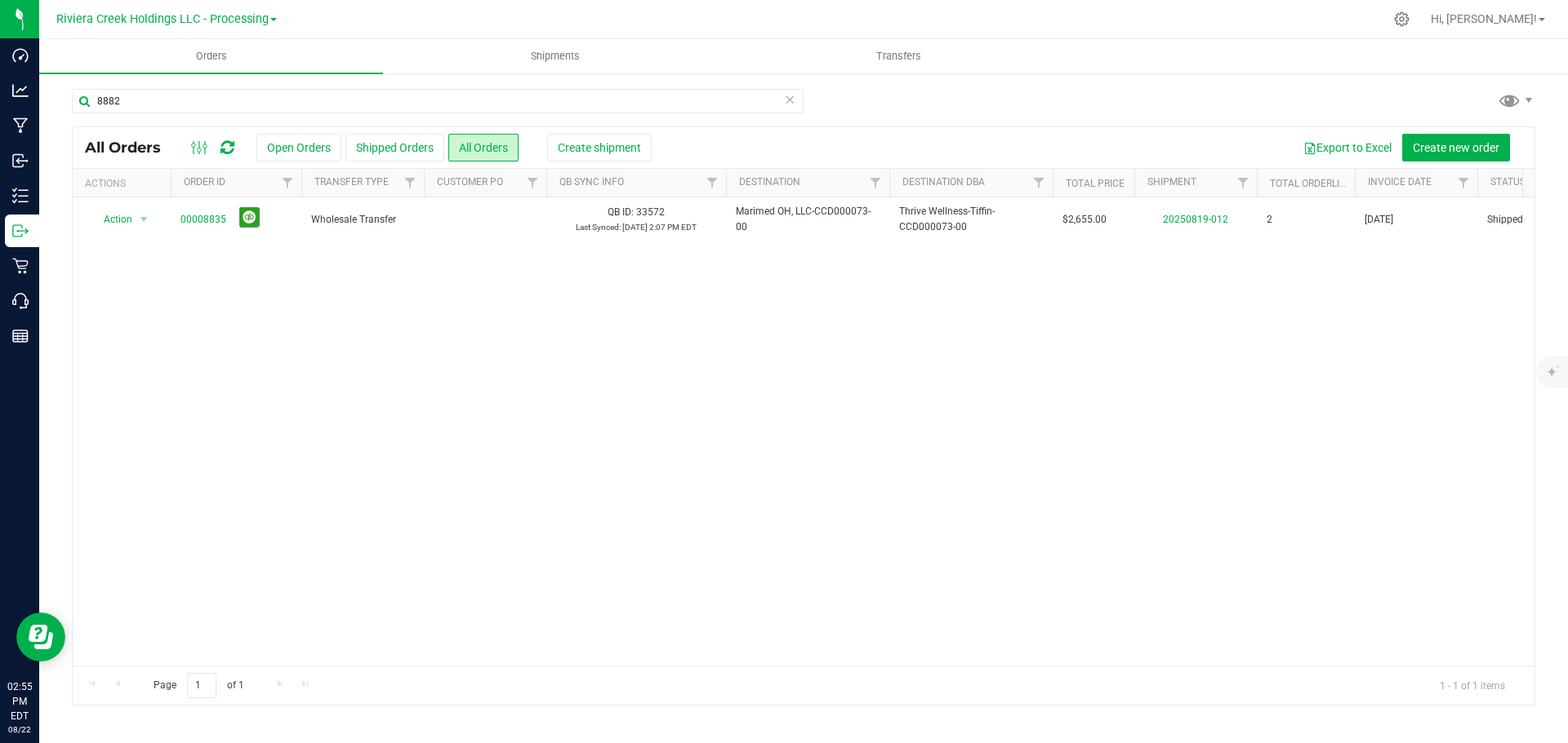
click at [648, 450] on div "Action Action Clone order Mark as fully paid Order audit log Print COAs (single…" at bounding box center [804, 431] width 1462 height 468
drag, startPoint x: 141, startPoint y: 94, endPoint x: 41, endPoint y: 91, distance: 100.0
click at [41, 91] on div "8882 All Orders Open Orders Shipped Orders All Orders Create shipment Export to…" at bounding box center [803, 397] width 1528 height 650
click at [852, 447] on div "Action Action Clone order Mark as fully paid Order audit log Print COAs (single…" at bounding box center [804, 431] width 1462 height 468
drag, startPoint x: 126, startPoint y: 95, endPoint x: -4, endPoint y: 91, distance: 130.1
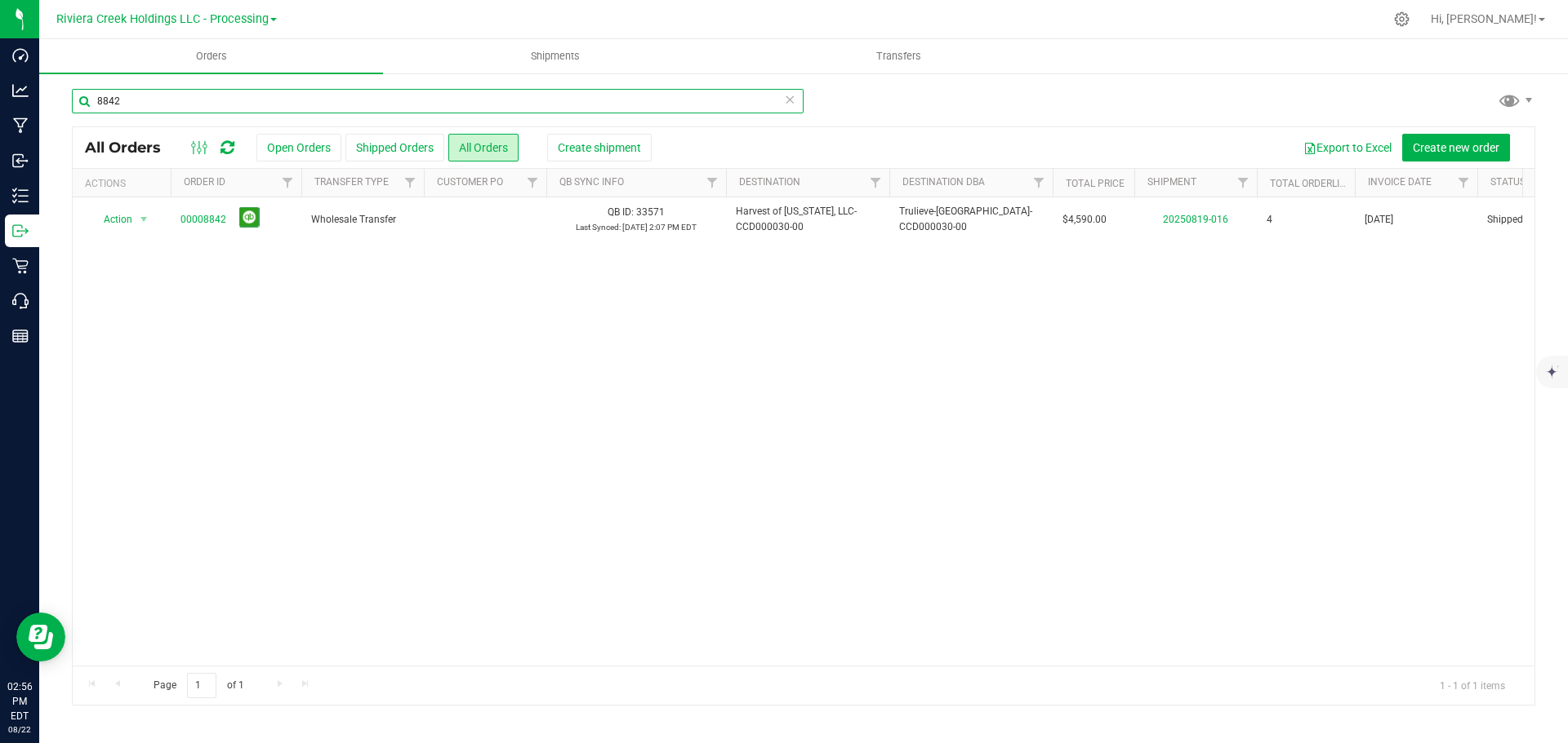
click at [0, 91] on html "Dashboard Analytics Manufacturing Inbound Inventory Outbound Retail Call Center…" at bounding box center [784, 371] width 1568 height 743
drag, startPoint x: 594, startPoint y: 442, endPoint x: 306, endPoint y: 385, distance: 293.6
click at [594, 439] on div "Action Action Clone order Mark as fully paid Order audit log Print COAs (single…" at bounding box center [804, 431] width 1462 height 468
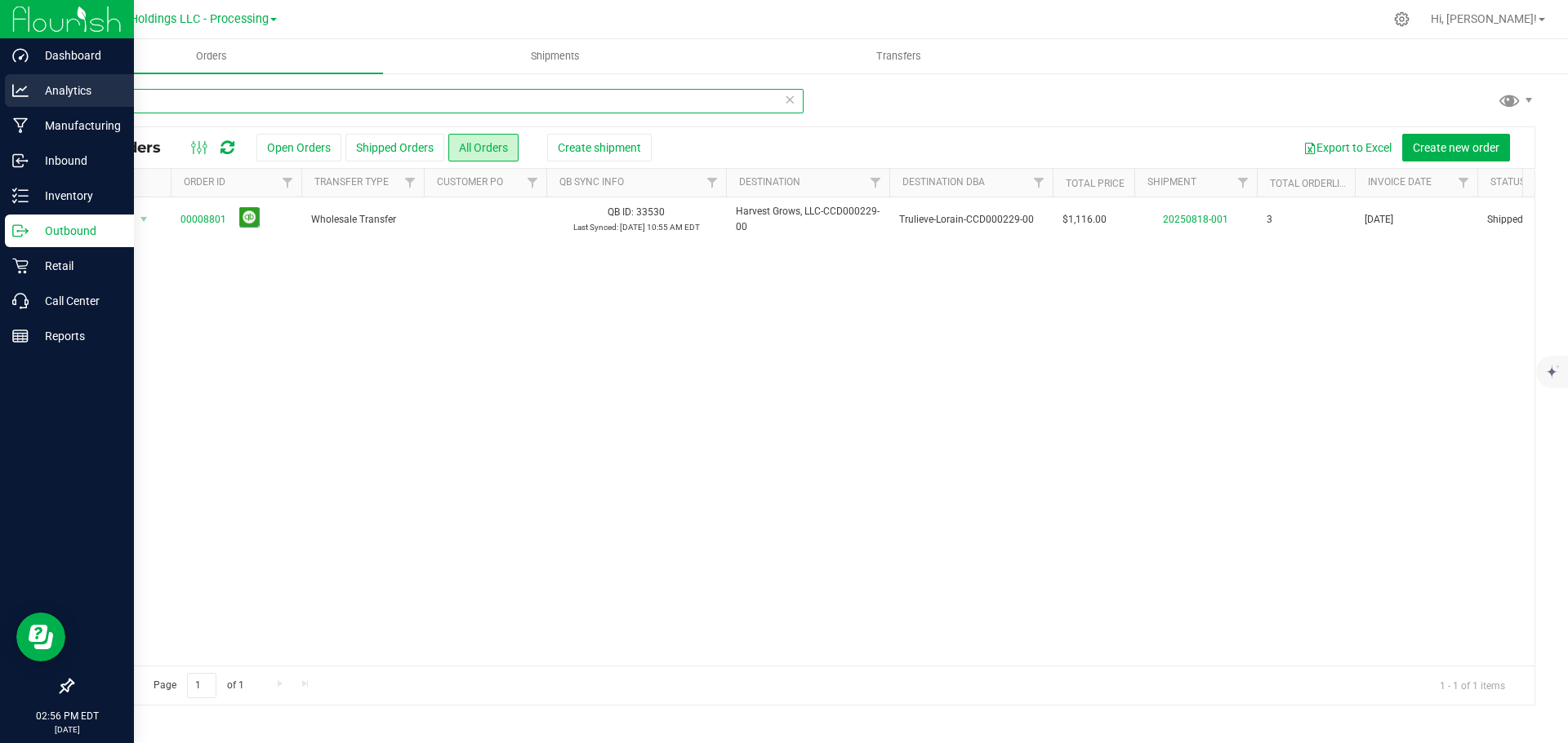
drag, startPoint x: 136, startPoint y: 101, endPoint x: 13, endPoint y: 91, distance: 123.4
click at [14, 91] on div "Dashboard Analytics Manufacturing Inbound Inventory Outbound Retail Call Center…" at bounding box center [784, 371] width 1568 height 743
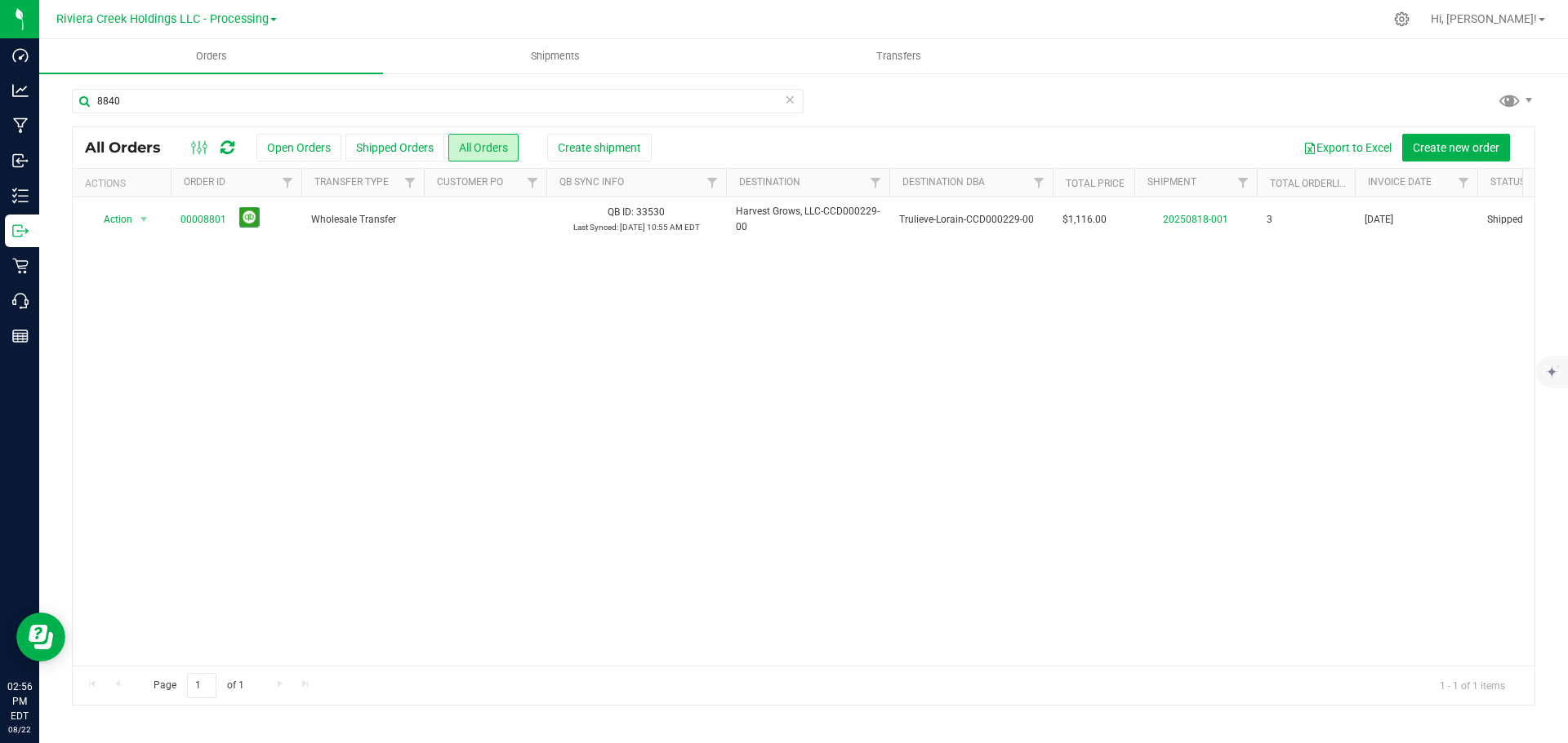
click at [709, 474] on div "Action Action Clone order Mark as fully paid Order audit log Print COAs (single…" at bounding box center [804, 431] width 1462 height 468
drag, startPoint x: 152, startPoint y: 98, endPoint x: -20, endPoint y: 97, distance: 172.0
click at [0, 97] on html "Dashboard Analytics Manufacturing Inbound Inventory Outbound Retail Call Center…" at bounding box center [784, 371] width 1568 height 743
click at [145, 108] on input "8853" at bounding box center [438, 101] width 732 height 24
drag, startPoint x: 122, startPoint y: 95, endPoint x: 47, endPoint y: 91, distance: 75.1
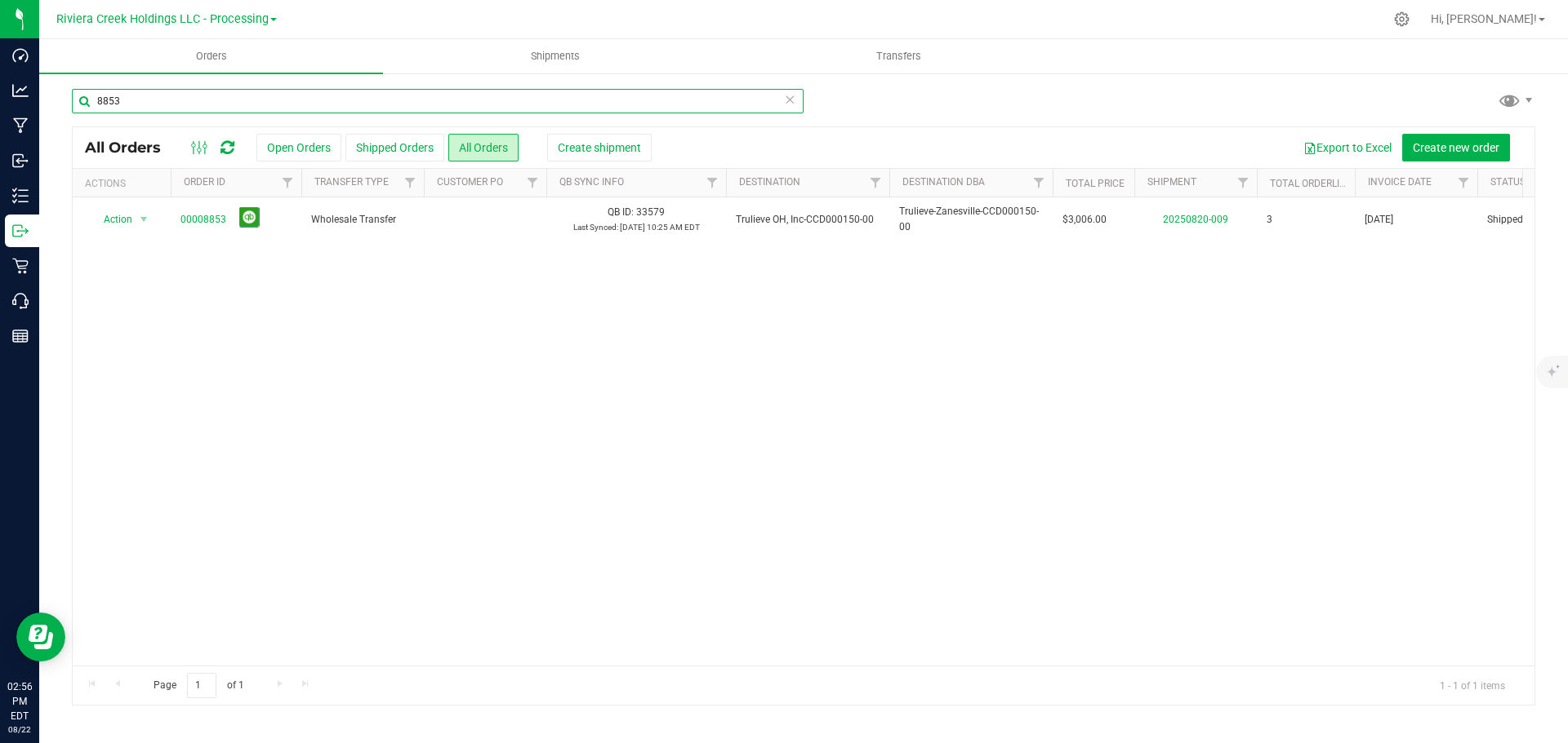
click at [47, 91] on div "8853 All Orders Open Orders Shipped Orders All Orders Create shipment Export to…" at bounding box center [803, 397] width 1528 height 650
click at [746, 534] on div "Action Action Clone order Mark as fully paid Order audit log Print COAs (single…" at bounding box center [804, 431] width 1462 height 468
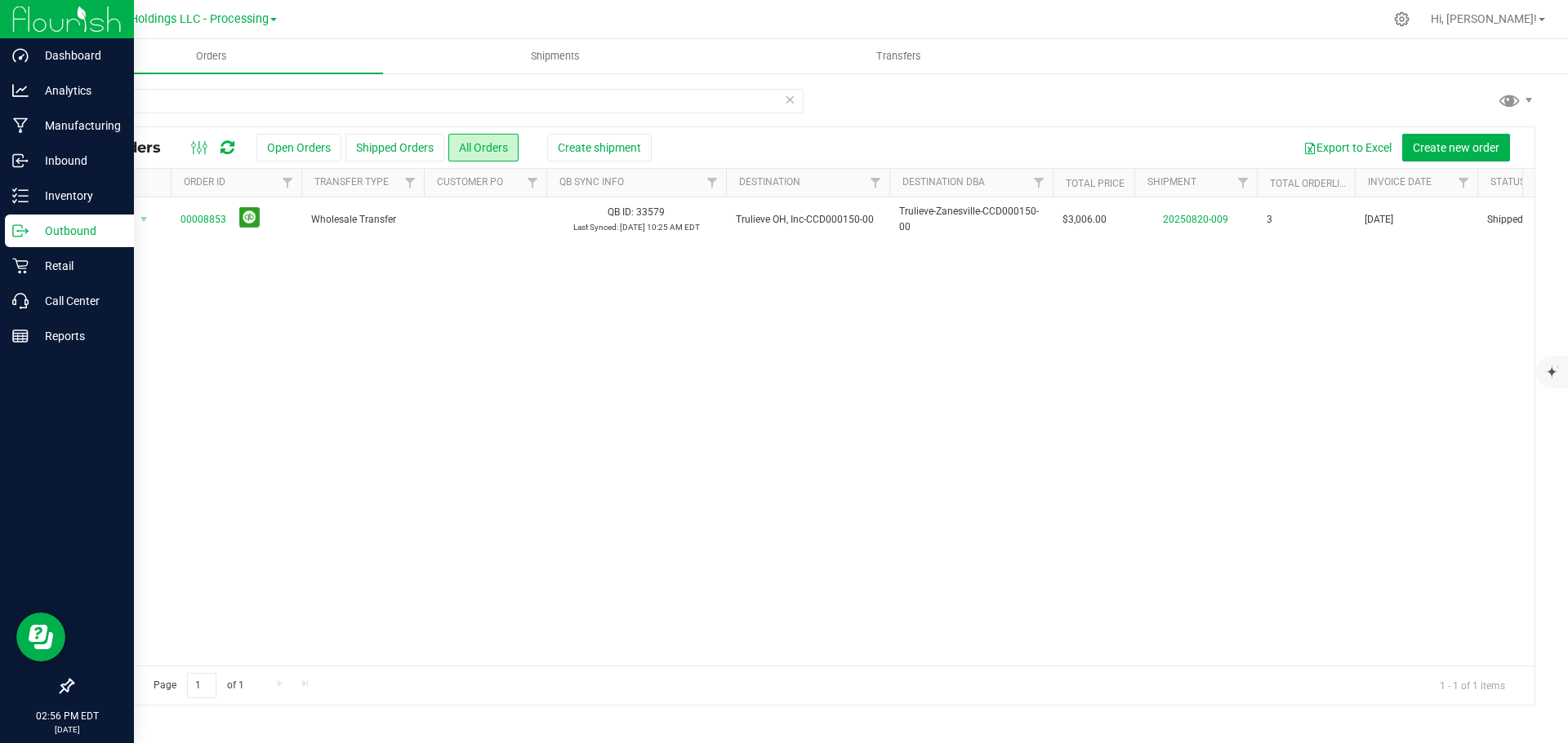
click at [14, 483] on div at bounding box center [67, 512] width 134 height 316
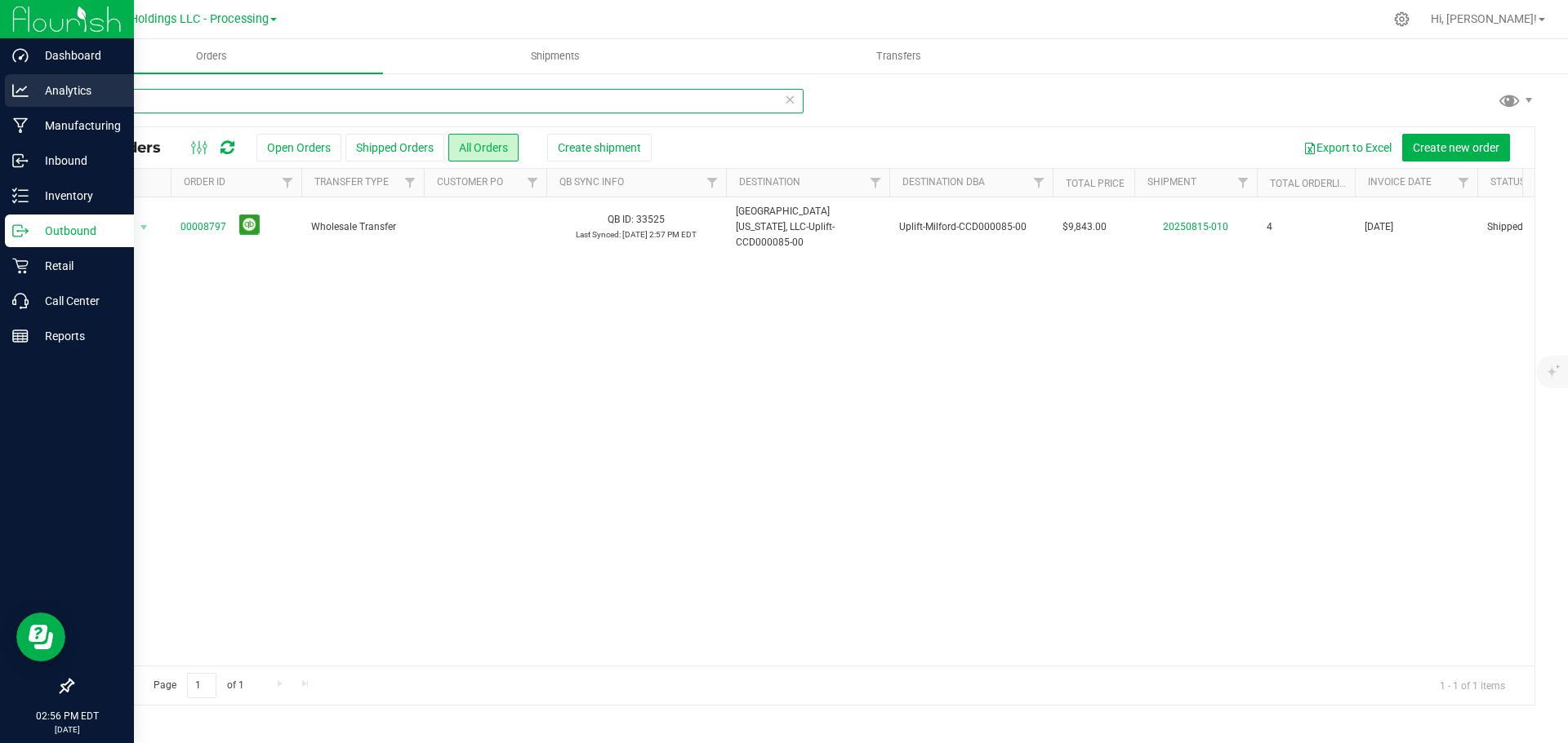
drag, startPoint x: 134, startPoint y: 101, endPoint x: 31, endPoint y: 98, distance: 103.0
click at [31, 98] on div "Dashboard Analytics Manufacturing Inbound Inventory Outbound Retail Call Center…" at bounding box center [784, 371] width 1568 height 743
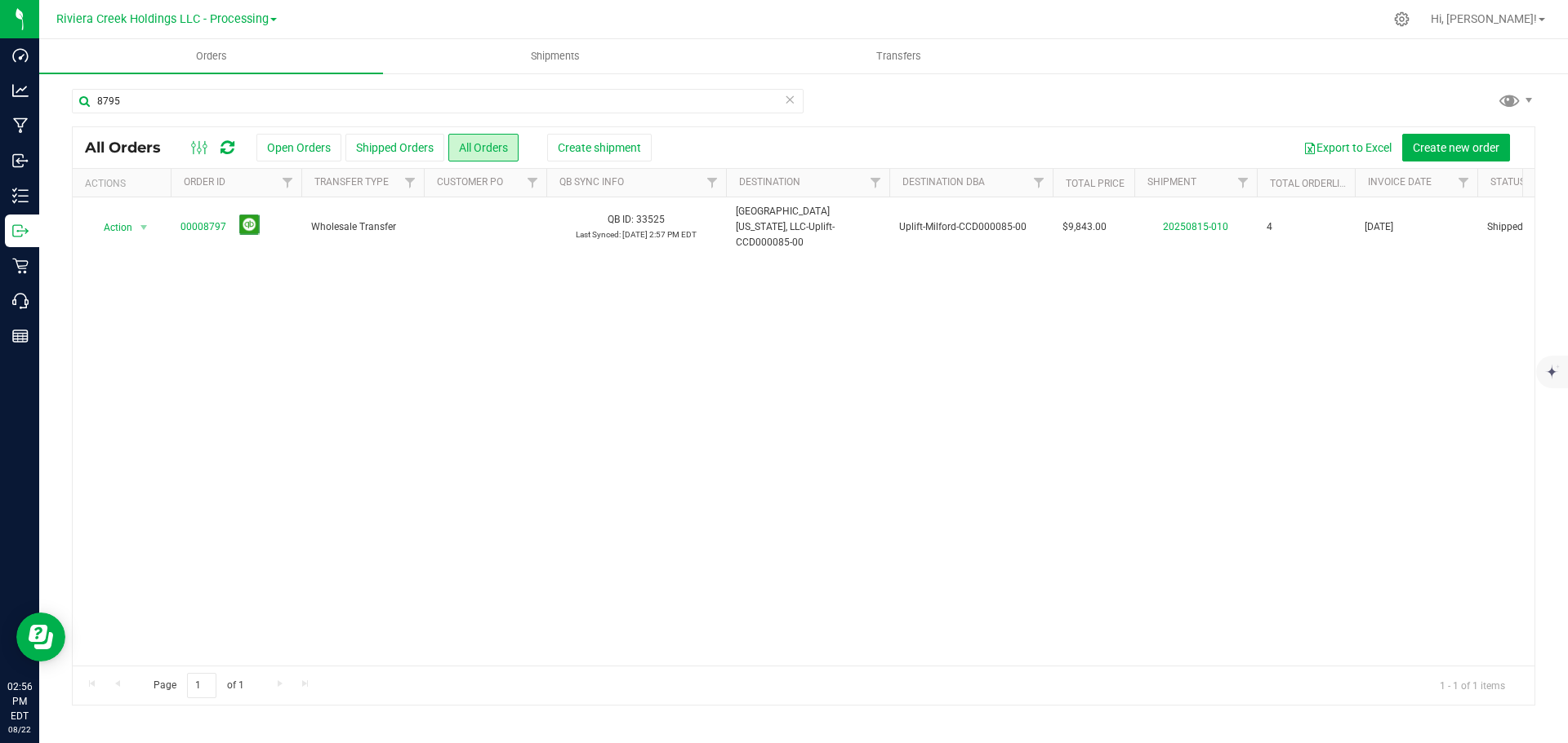
click at [458, 430] on div "Action Action Clone order Mark as fully paid Order audit log Print COAs (single…" at bounding box center [804, 431] width 1462 height 468
drag, startPoint x: 136, startPoint y: 103, endPoint x: 59, endPoint y: 86, distance: 78.9
click at [59, 86] on div "8795 All Orders Open Orders Shipped Orders All Orders Create shipment Export to…" at bounding box center [803, 397] width 1528 height 650
click at [819, 430] on div "Action Action Clone order Mark as fully paid Order audit log Print COAs (single…" at bounding box center [804, 431] width 1462 height 468
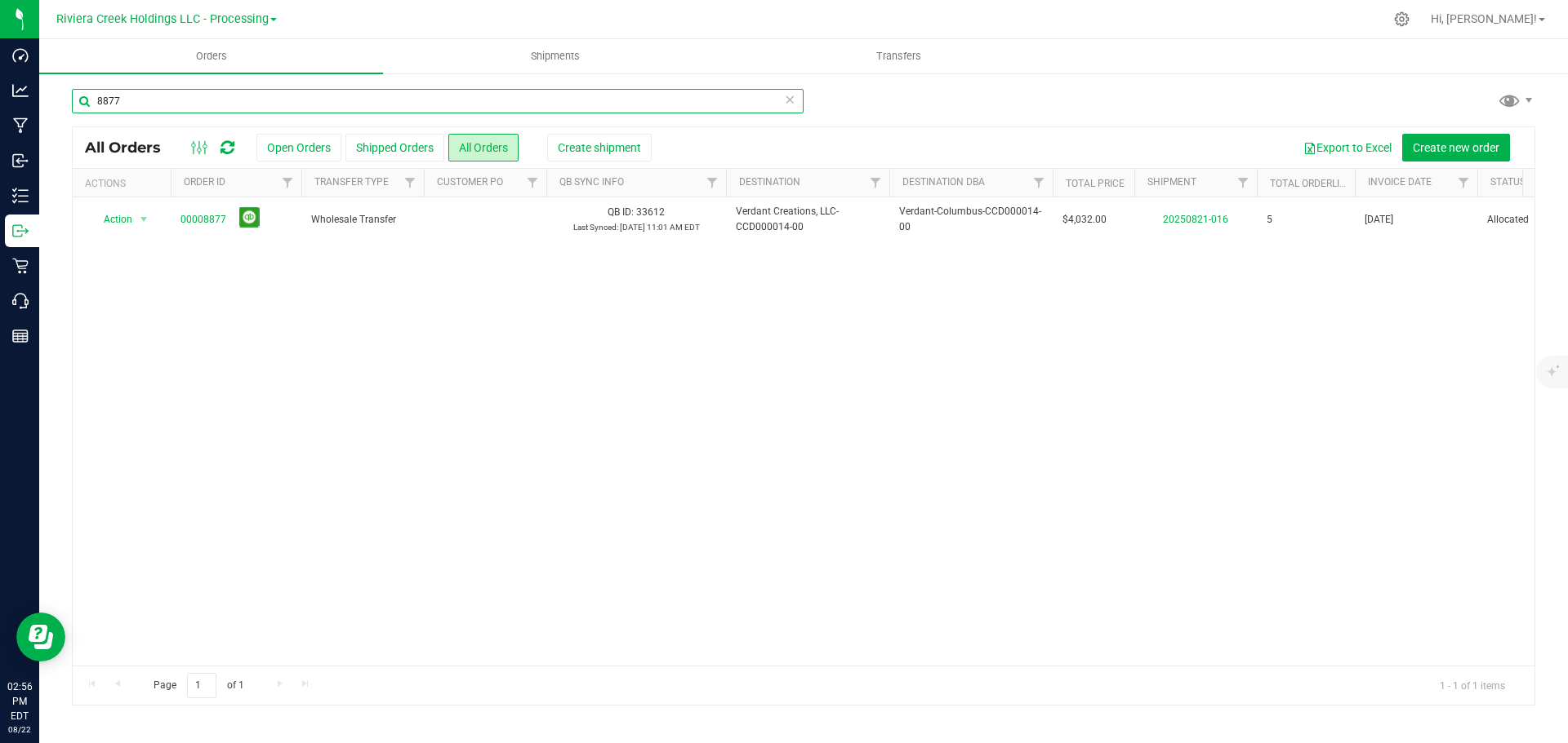
drag, startPoint x: 146, startPoint y: 103, endPoint x: 40, endPoint y: 97, distance: 106.2
click at [40, 97] on div "8877 All Orders Open Orders Shipped Orders All Orders Create shipment Export to…" at bounding box center [803, 397] width 1528 height 650
click at [402, 401] on div "Action Action Cancel order Clone order Edit order Mark as fully paid Order audi…" at bounding box center [804, 431] width 1462 height 468
click at [156, 106] on input "8823" at bounding box center [438, 101] width 732 height 24
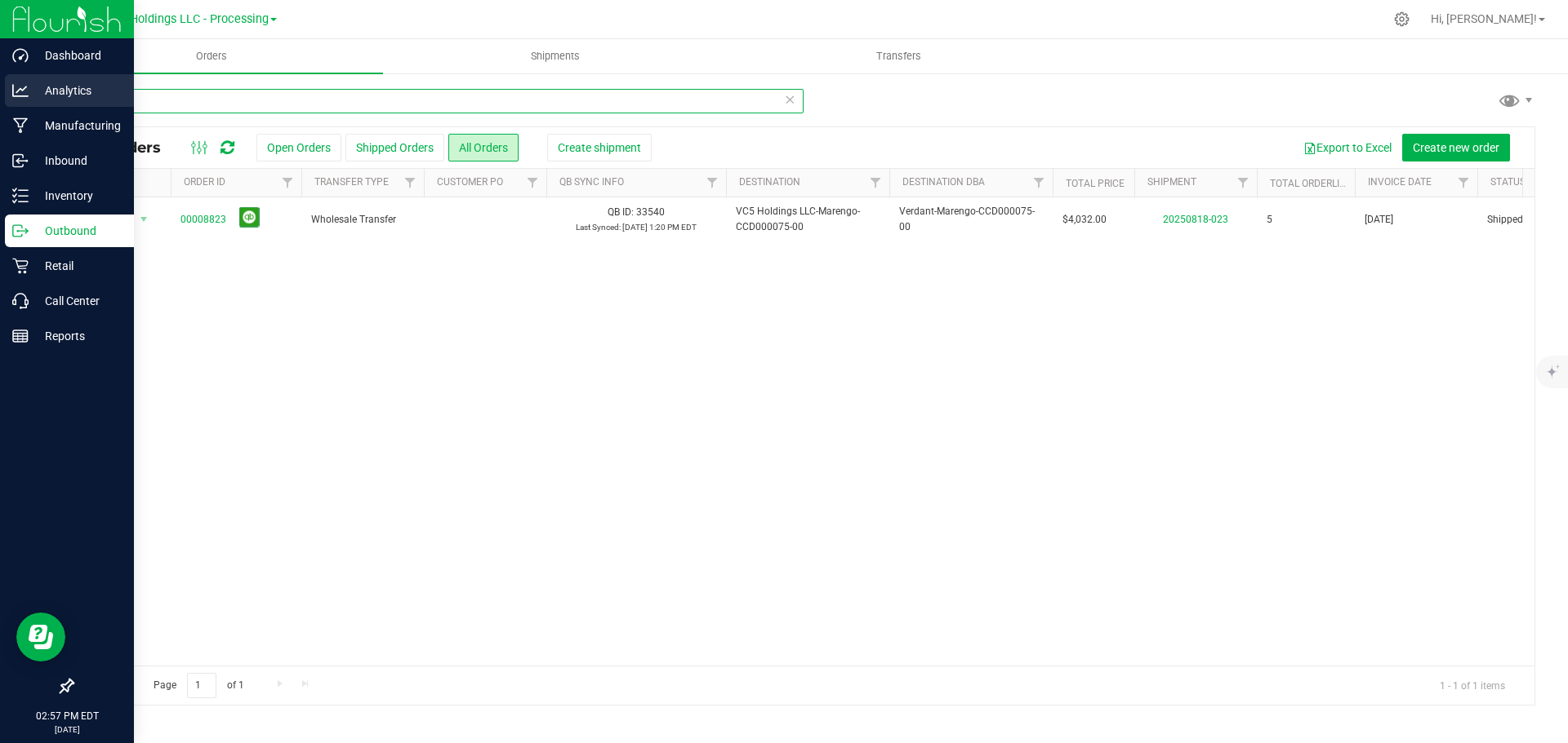
drag, startPoint x: 156, startPoint y: 104, endPoint x: 36, endPoint y: 105, distance: 120.0
click at [36, 105] on div "Dashboard Analytics Manufacturing Inbound Inventory Outbound Retail Call Center…" at bounding box center [784, 371] width 1568 height 743
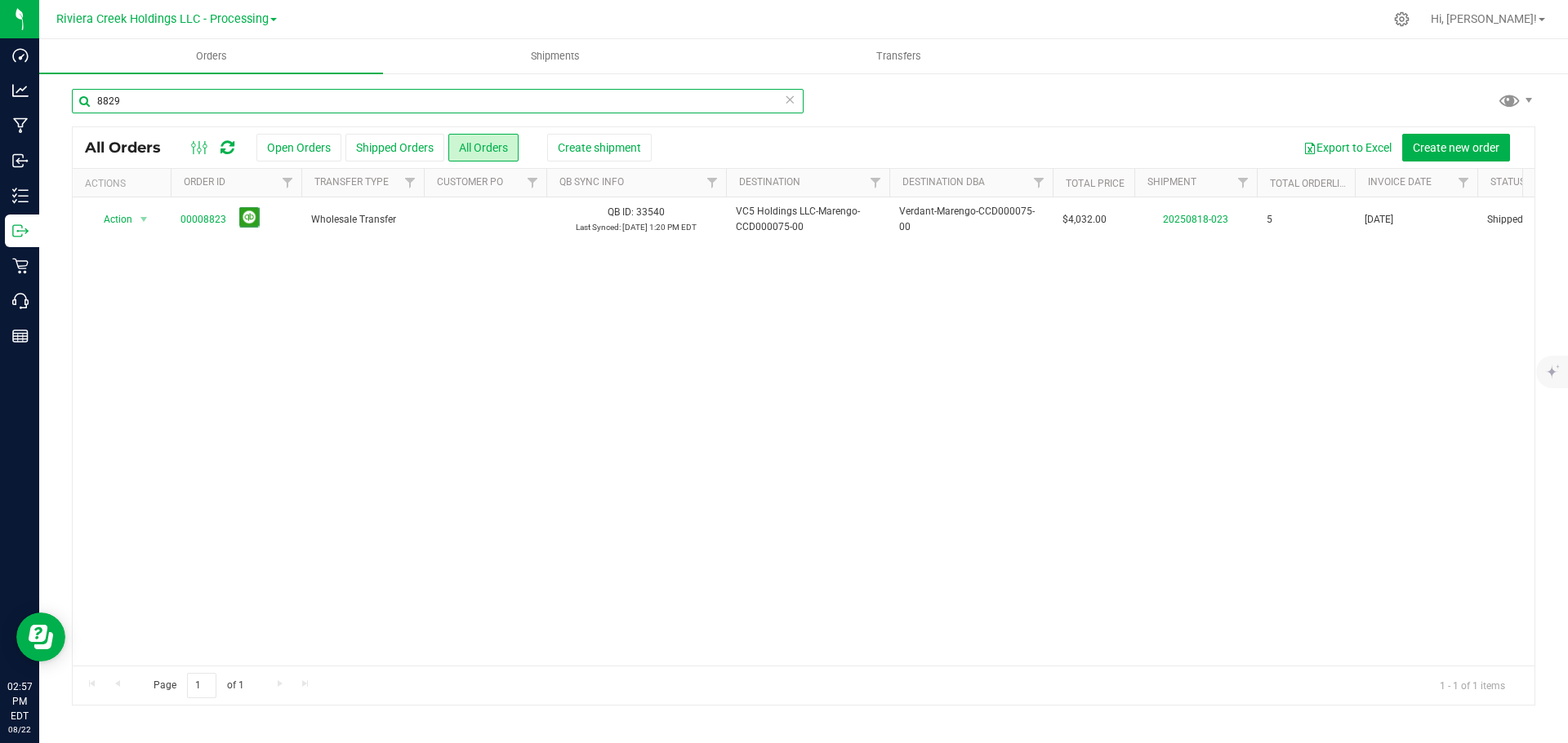
type input "8829"
click at [887, 400] on div "Action Action Clone order Mark as fully paid Order audit log Print COAs (single…" at bounding box center [804, 431] width 1462 height 468
click at [153, 115] on div "8829" at bounding box center [438, 108] width 732 height 38
drag, startPoint x: 151, startPoint y: 93, endPoint x: -58, endPoint y: 92, distance: 209.0
click at [0, 92] on html "Dashboard Analytics Manufacturing Inbound Inventory Outbound Retail Call Center…" at bounding box center [784, 371] width 1568 height 743
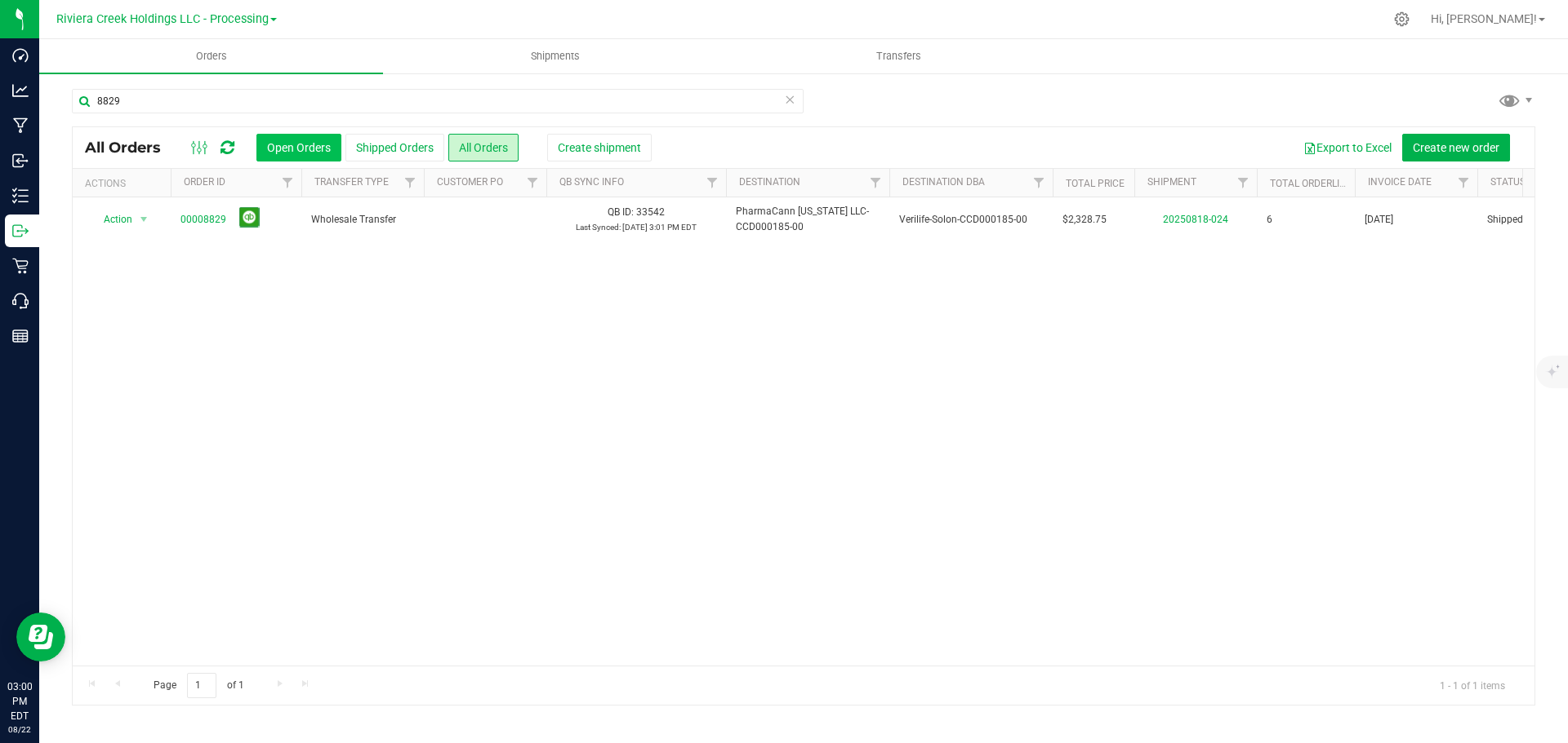
click at [298, 148] on button "Open Orders" at bounding box center [298, 148] width 85 height 28
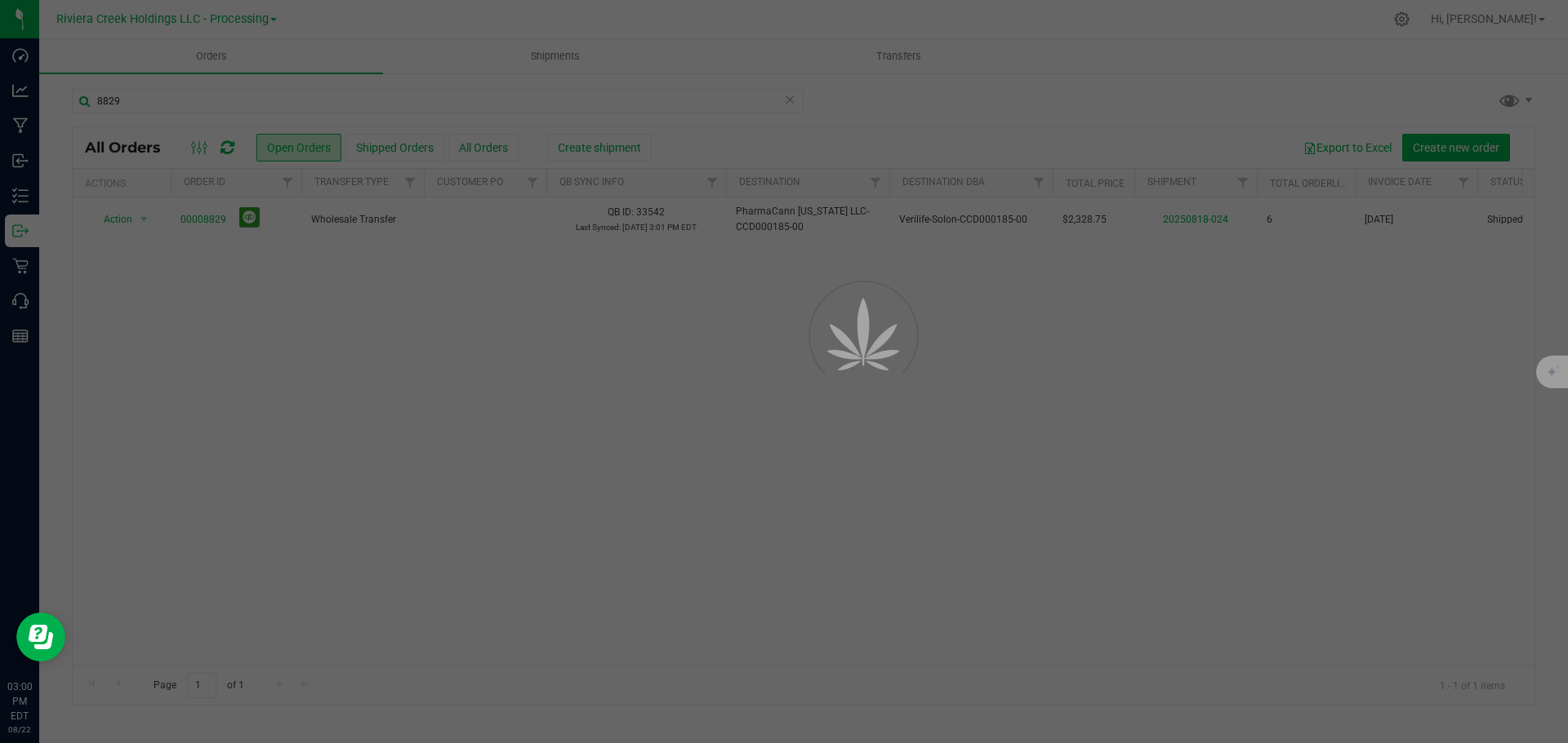
click at [141, 105] on div at bounding box center [784, 371] width 1568 height 743
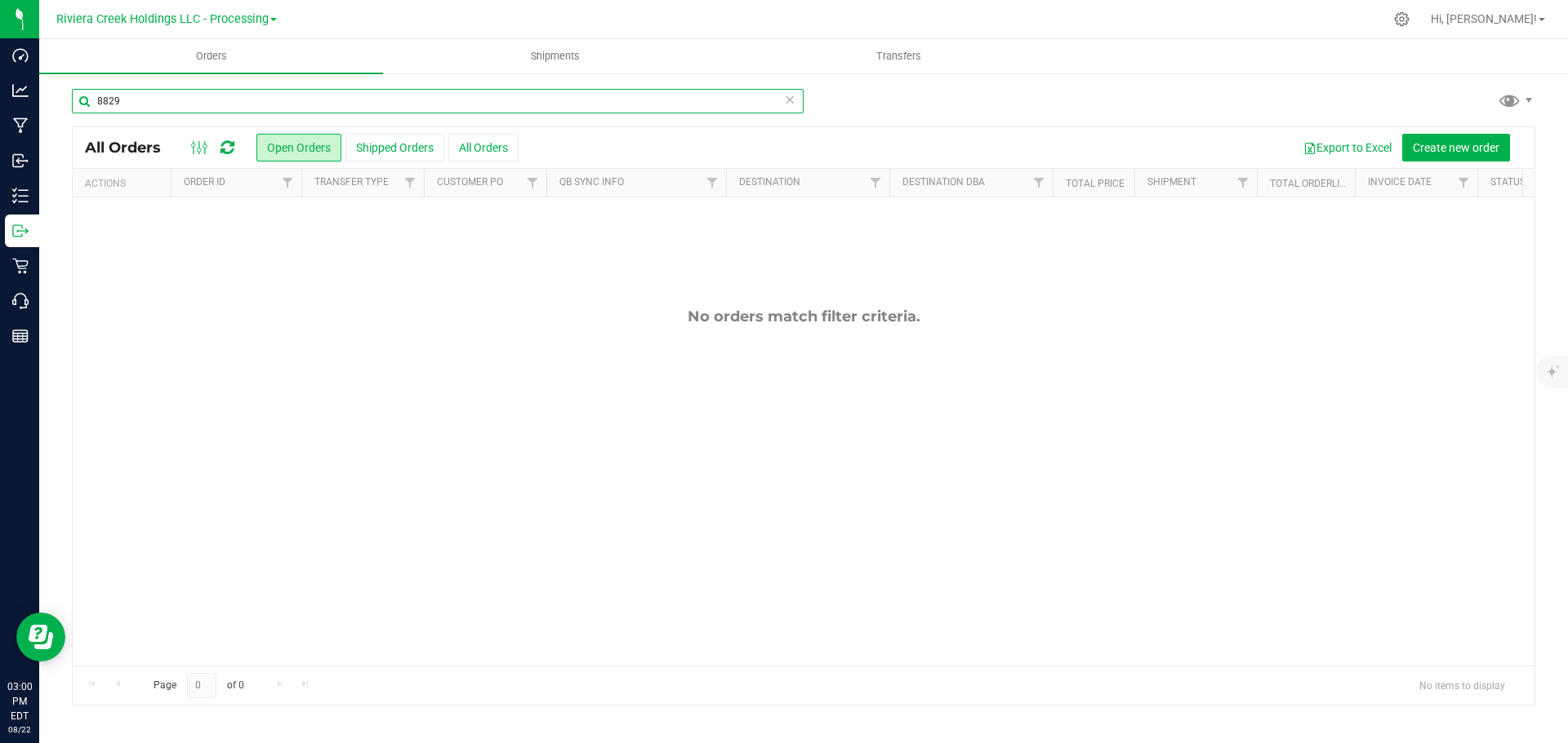
click at [143, 103] on input "8829" at bounding box center [438, 101] width 732 height 24
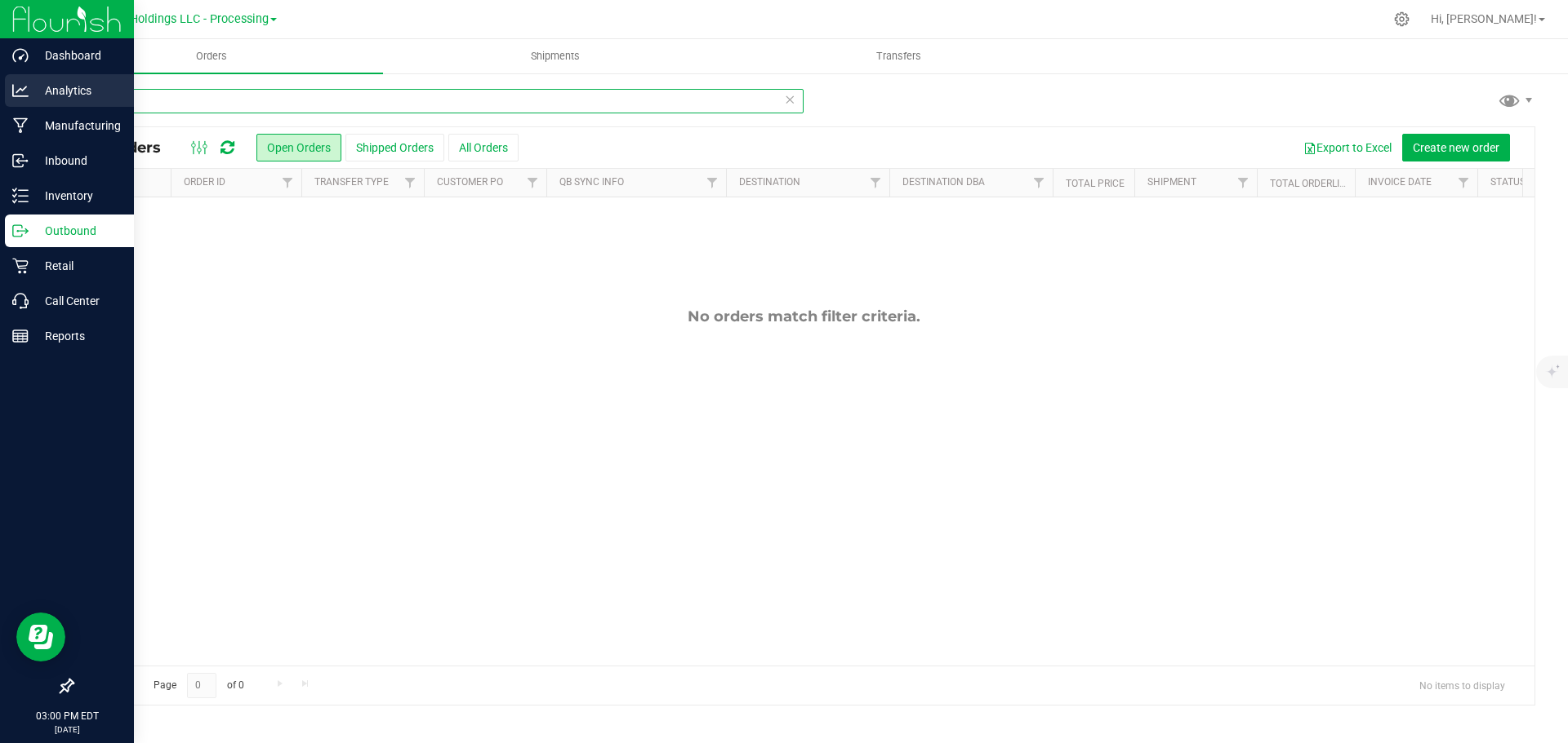
drag, startPoint x: 143, startPoint y: 103, endPoint x: 13, endPoint y: 88, distance: 130.9
click at [13, 88] on div "Dashboard Analytics Manufacturing Inbound Inventory Outbound Retail Call Center…" at bounding box center [784, 371] width 1568 height 743
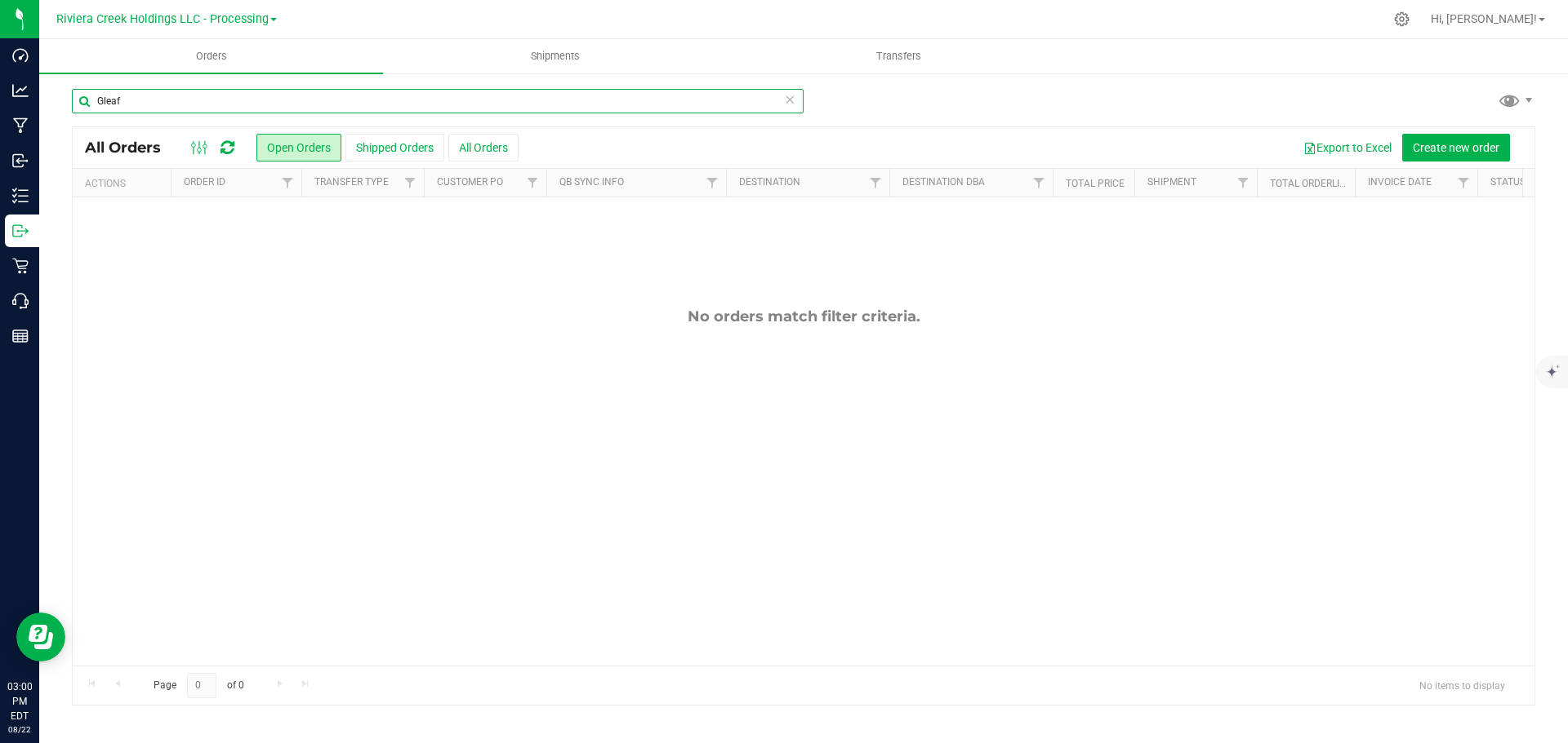
type input "Gleaf"
click at [606, 443] on div "No orders match filter criteria." at bounding box center [804, 486] width 1462 height 578
click at [486, 153] on button "All Orders" at bounding box center [483, 148] width 70 height 28
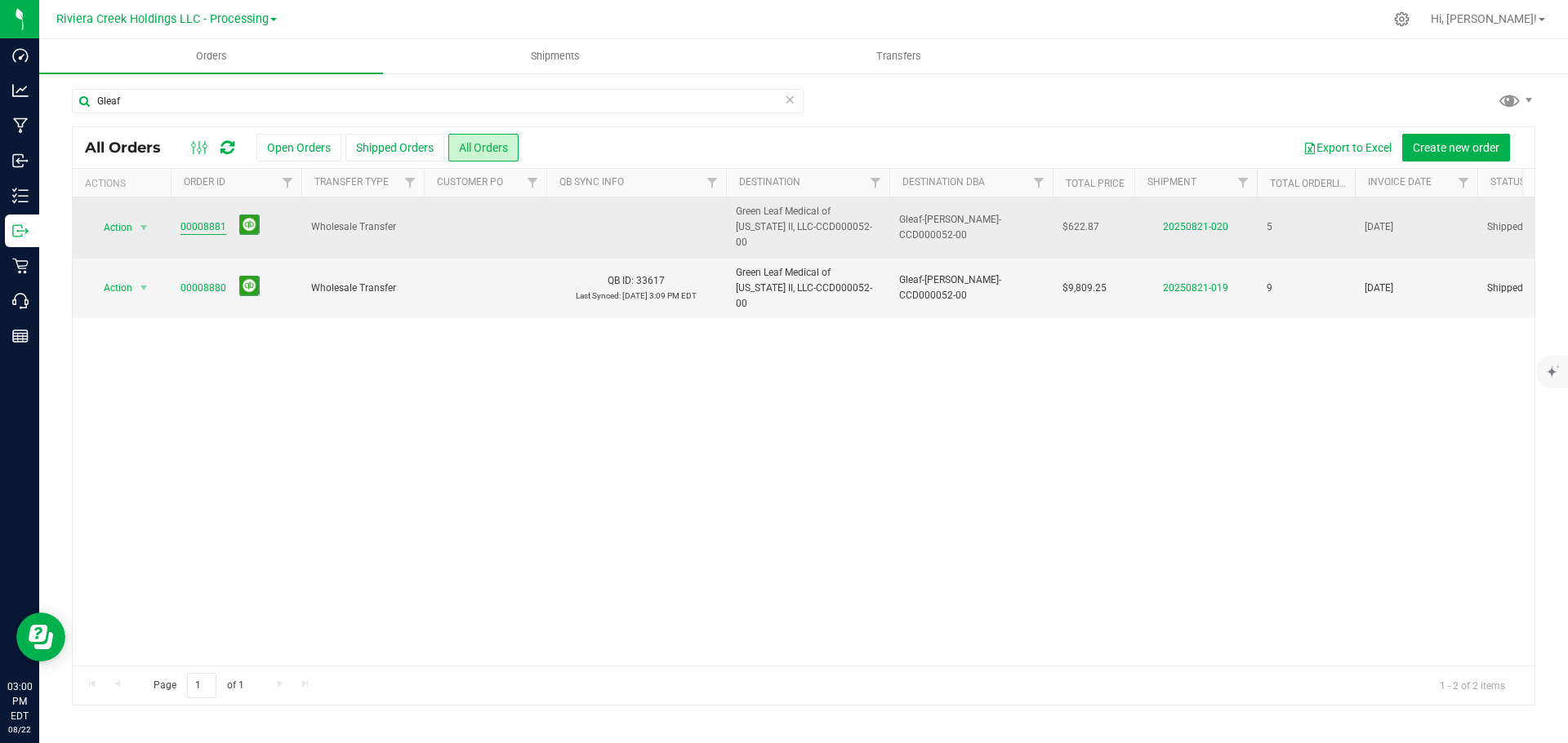
click at [187, 222] on link "00008881" at bounding box center [203, 227] width 46 height 15
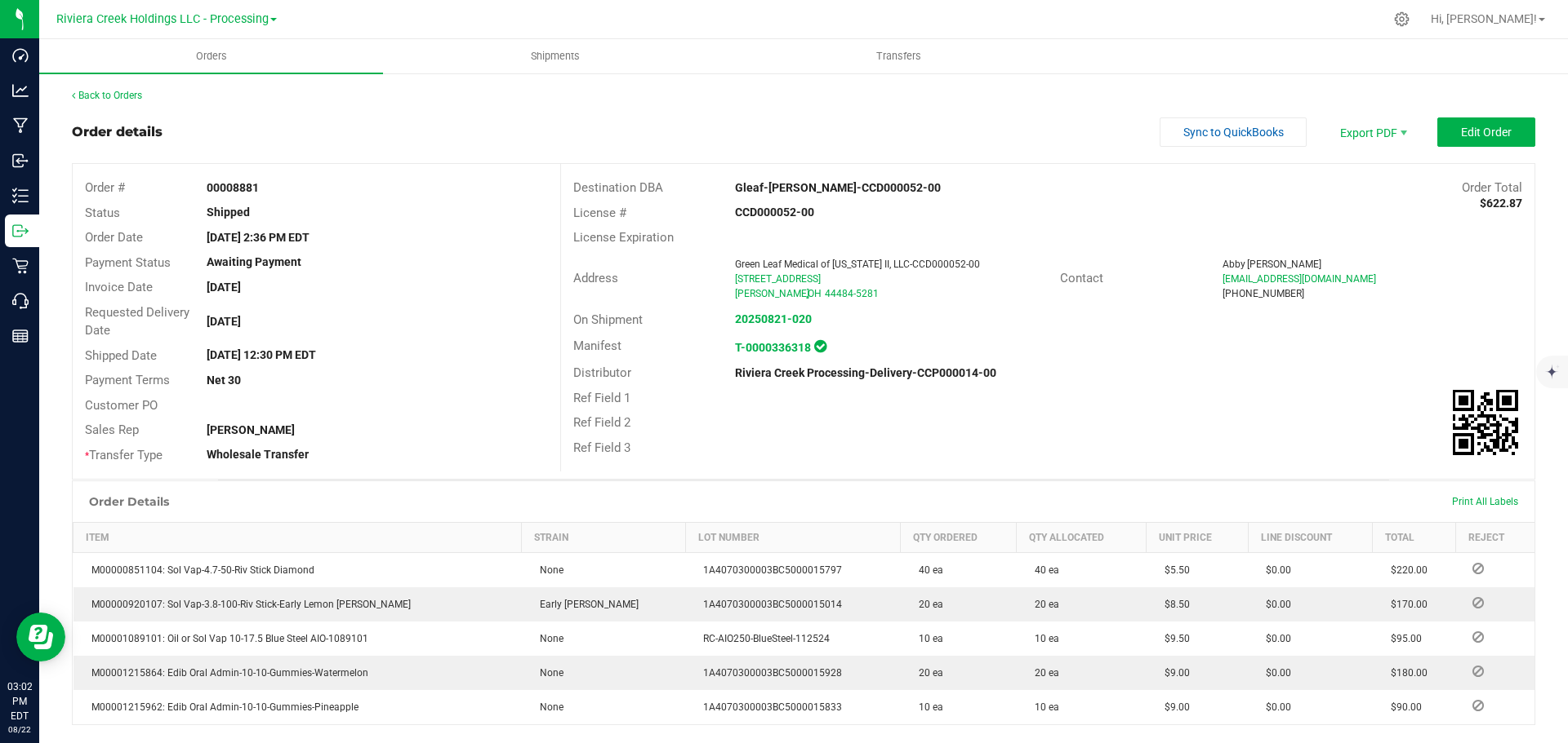
click at [109, 82] on div "Back to Orders Order details Sync to QuickBooks Export PDF Edit Order Order # 0…" at bounding box center [803, 540] width 1528 height 938
click at [109, 95] on link "Back to Orders" at bounding box center [107, 95] width 70 height 12
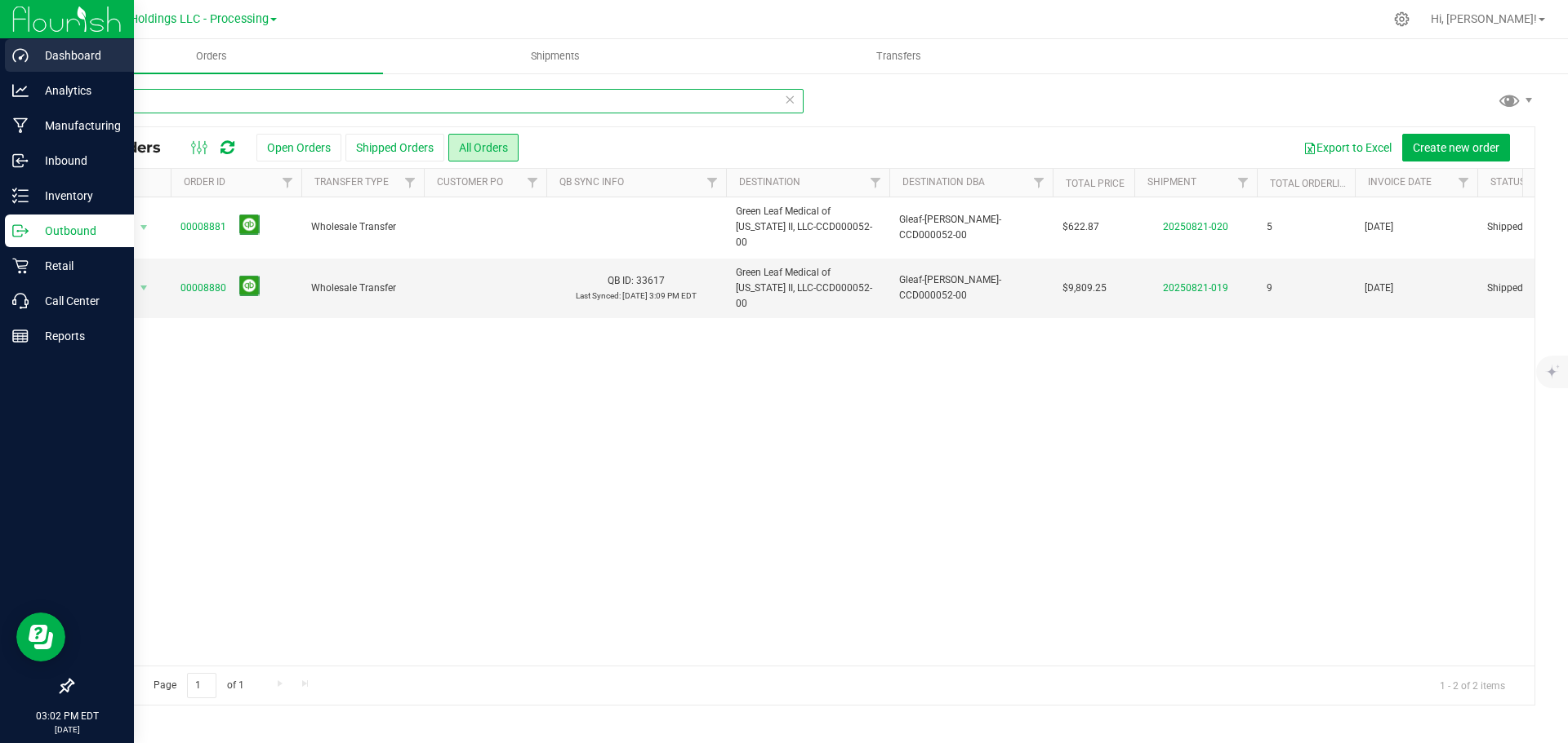
drag, startPoint x: 141, startPoint y: 92, endPoint x: 17, endPoint y: 73, distance: 125.4
click at [18, 74] on div "Dashboard Analytics Manufacturing Inbound Inventory Outbound Retail Call Center…" at bounding box center [784, 371] width 1568 height 743
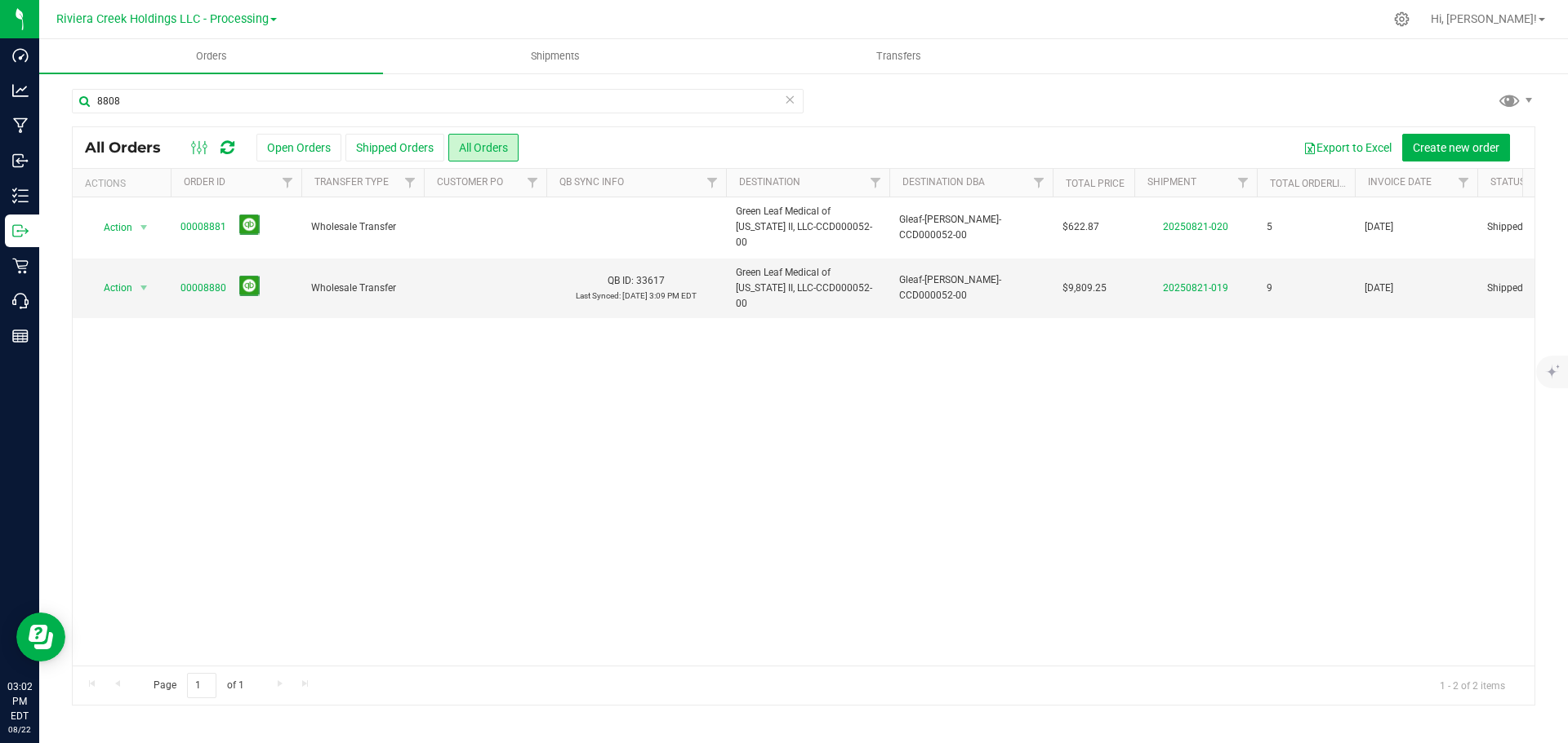
click at [471, 450] on div "Action Action Clone order Mark as fully paid Order audit log Print COAs (single…" at bounding box center [804, 431] width 1462 height 468
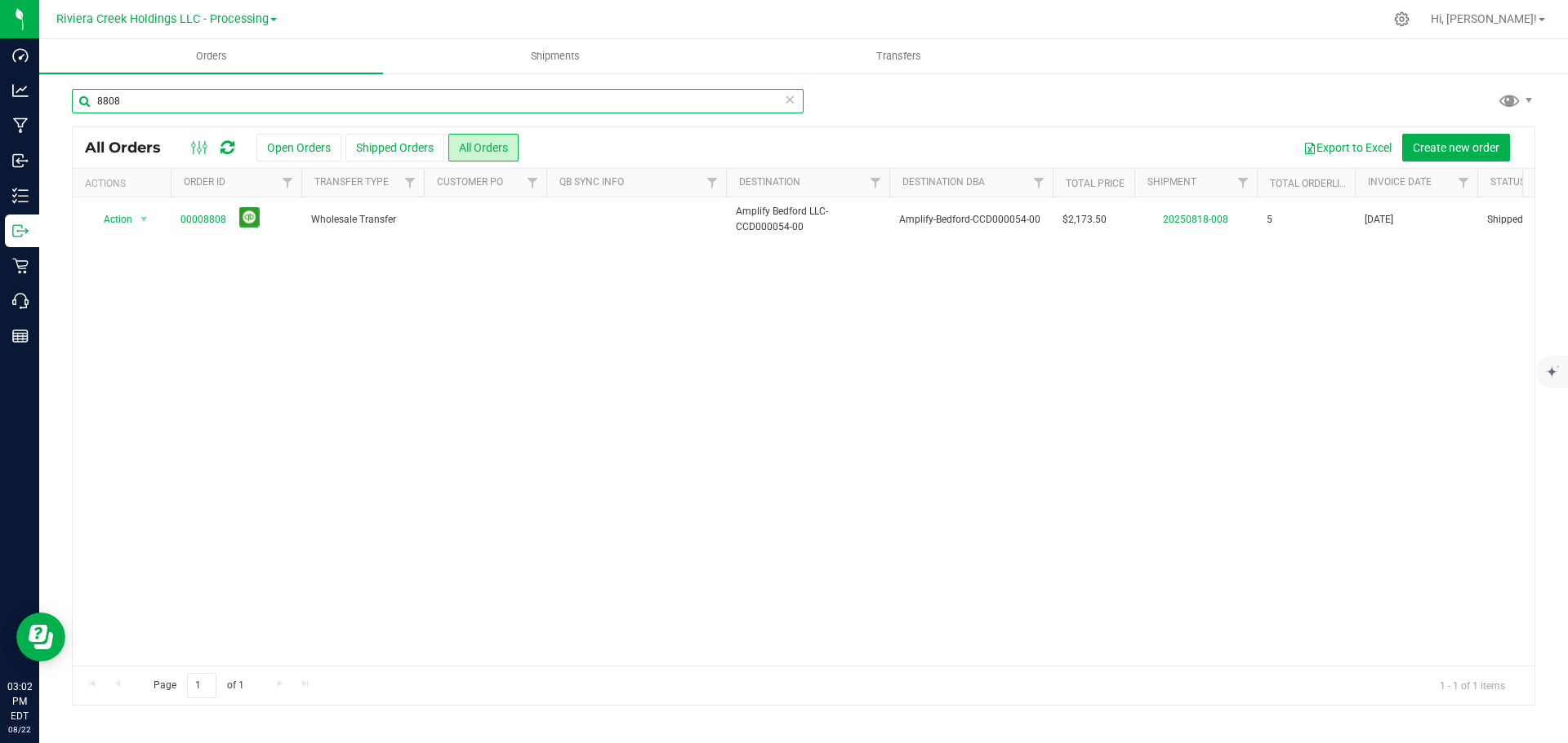
drag, startPoint x: 159, startPoint y: 98, endPoint x: -60, endPoint y: 87, distance: 219.3
click at [0, 87] on html "Dashboard Analytics Manufacturing Inbound Inventory Outbound Retail Call Center…" at bounding box center [784, 371] width 1568 height 743
click at [488, 400] on div "Action Action Clone order Mark as fully paid Order audit log Print COAs (single…" at bounding box center [804, 431] width 1462 height 468
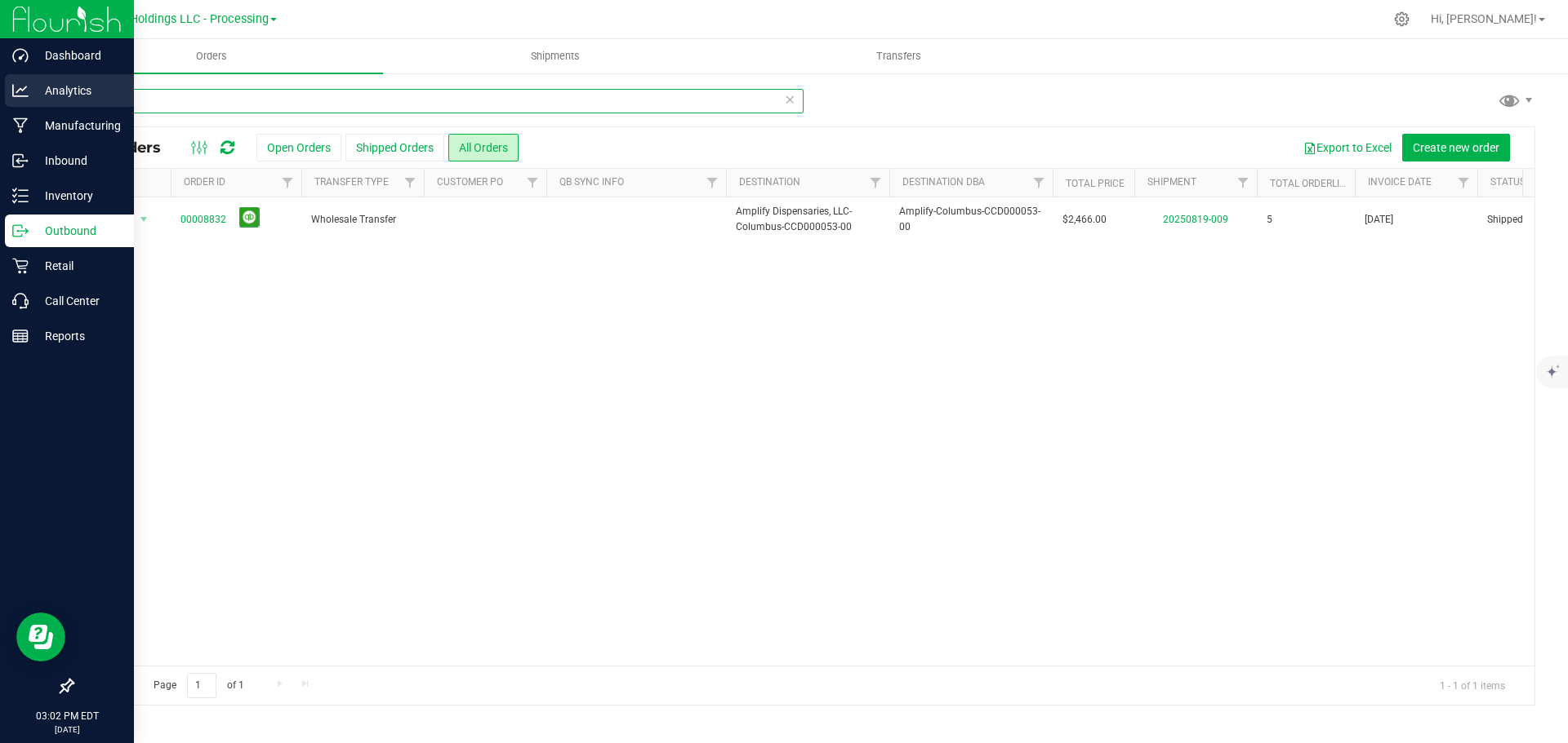
drag, startPoint x: 172, startPoint y: 100, endPoint x: 23, endPoint y: 95, distance: 149.1
click at [23, 95] on div "Dashboard Analytics Manufacturing Inbound Inventory Outbound Retail Call Center…" at bounding box center [784, 371] width 1568 height 743
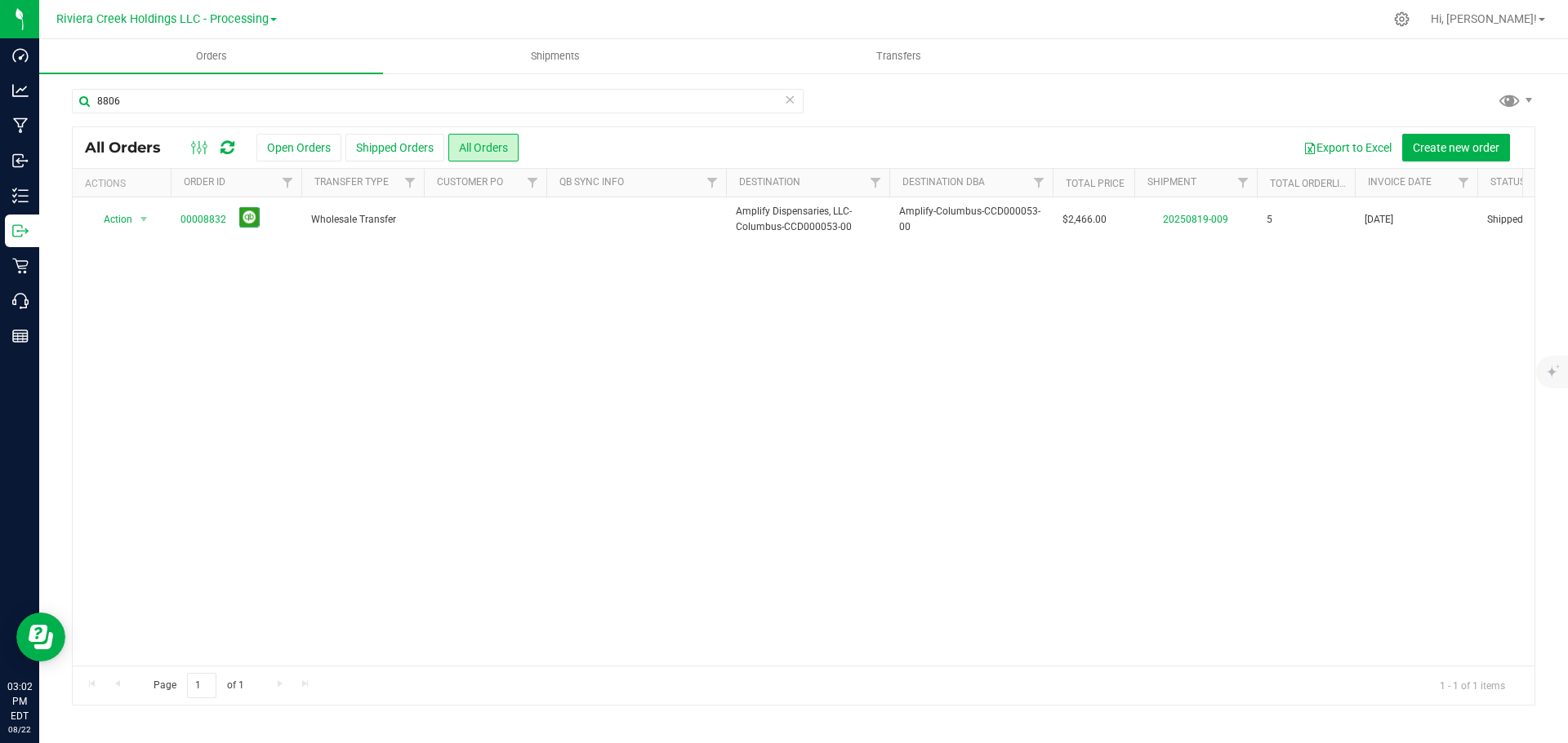
click at [455, 404] on div "Action Action Clone order Mark as fully paid Order audit log Print COAs (single…" at bounding box center [804, 431] width 1462 height 468
drag, startPoint x: 5, startPoint y: 96, endPoint x: -87, endPoint y: 89, distance: 92.3
click at [0, 89] on html "Dashboard Analytics Manufacturing Inbound Inventory Outbound Retail Call Center…" at bounding box center [784, 371] width 1568 height 743
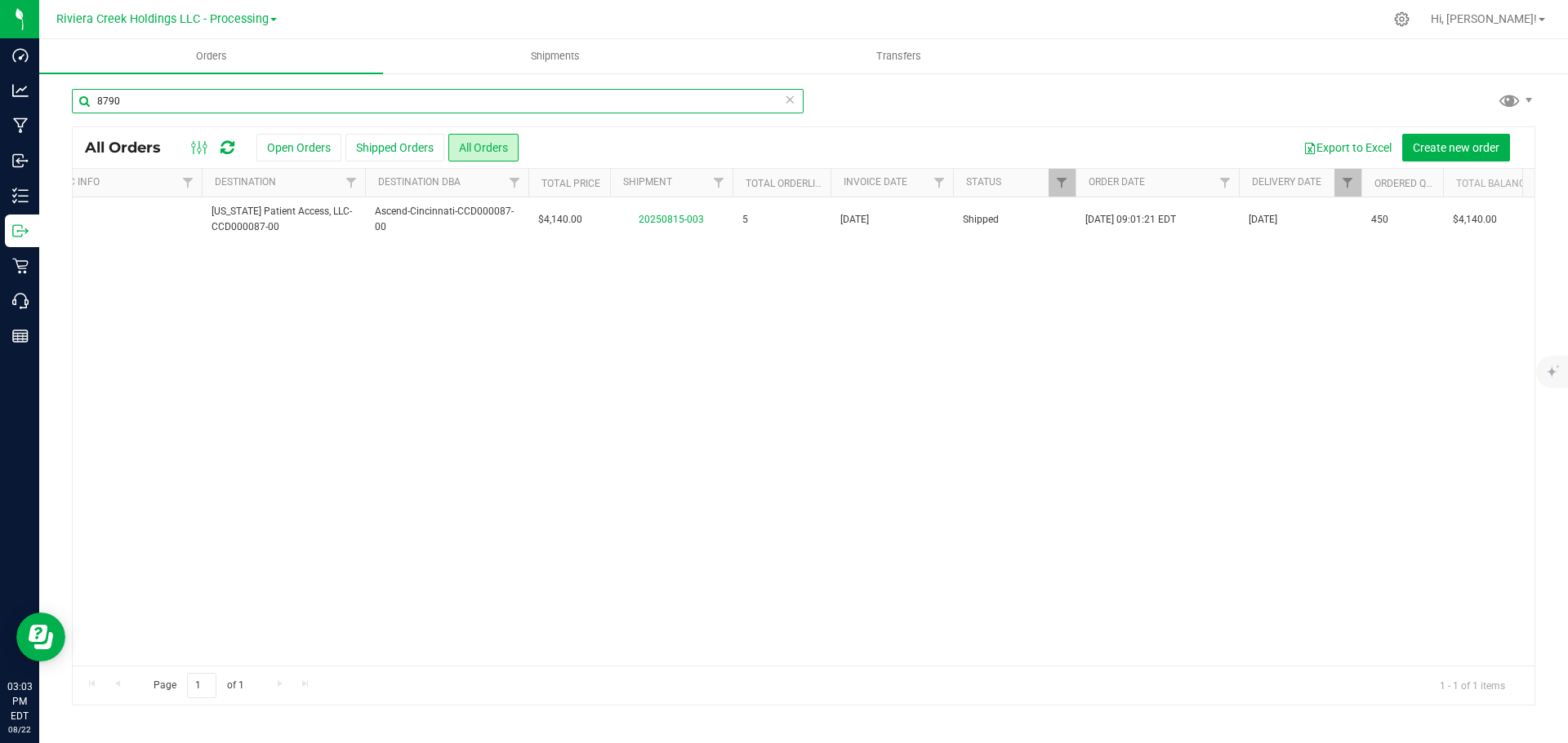
scroll to position [0, 115]
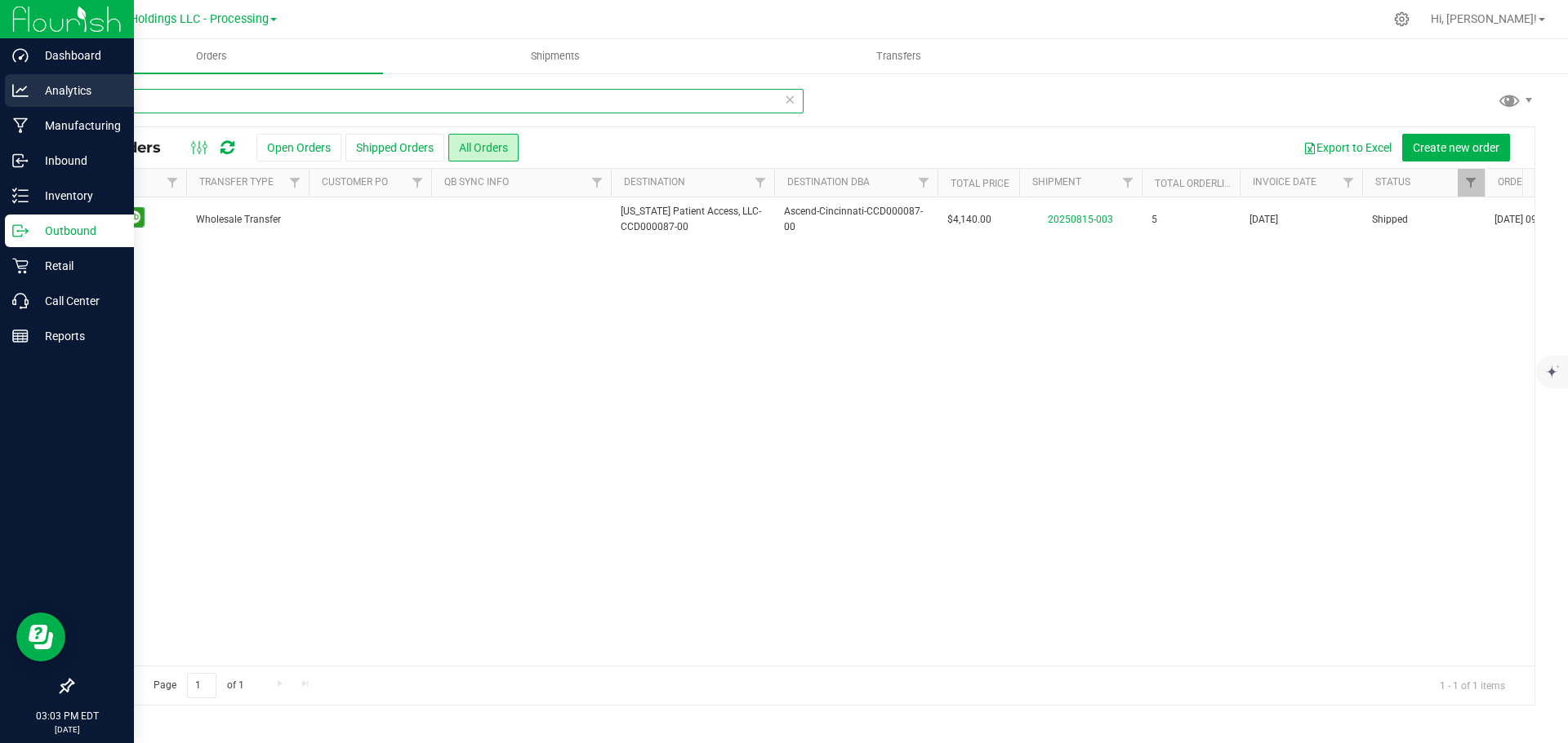
drag, startPoint x: 93, startPoint y: 97, endPoint x: 32, endPoint y: 96, distance: 61.0
click at [32, 96] on div "Dashboard Analytics Manufacturing Inbound Inventory Outbound Retail Call Center…" at bounding box center [784, 371] width 1568 height 743
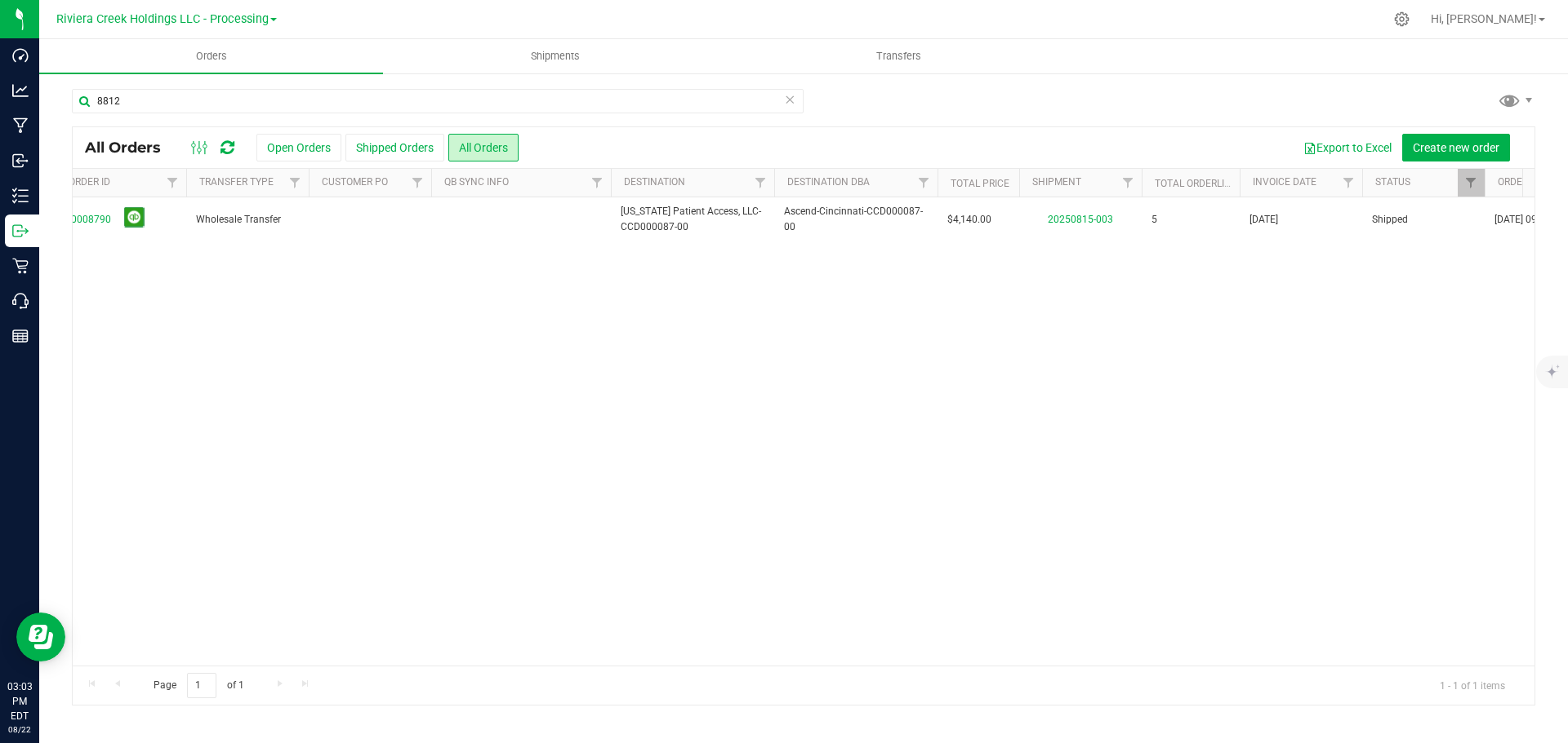
click at [865, 543] on div "Action Action Clone order Mark as fully paid Order audit log Print COAs (single…" at bounding box center [804, 431] width 1462 height 468
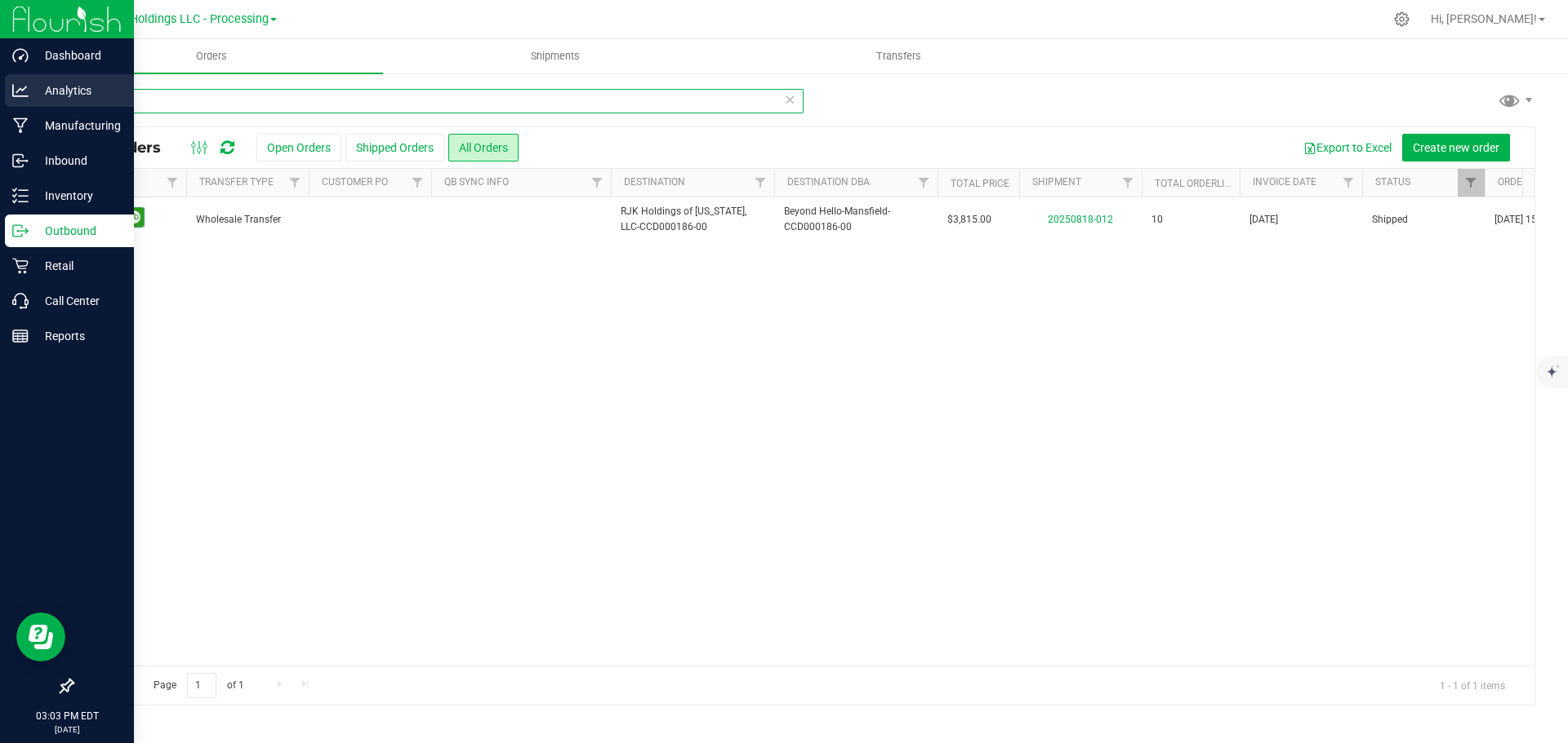
drag, startPoint x: 146, startPoint y: 97, endPoint x: 7, endPoint y: 93, distance: 139.1
click at [7, 93] on div "Dashboard Analytics Manufacturing Inbound Inventory Outbound Retail Call Center…" at bounding box center [784, 371] width 1568 height 743
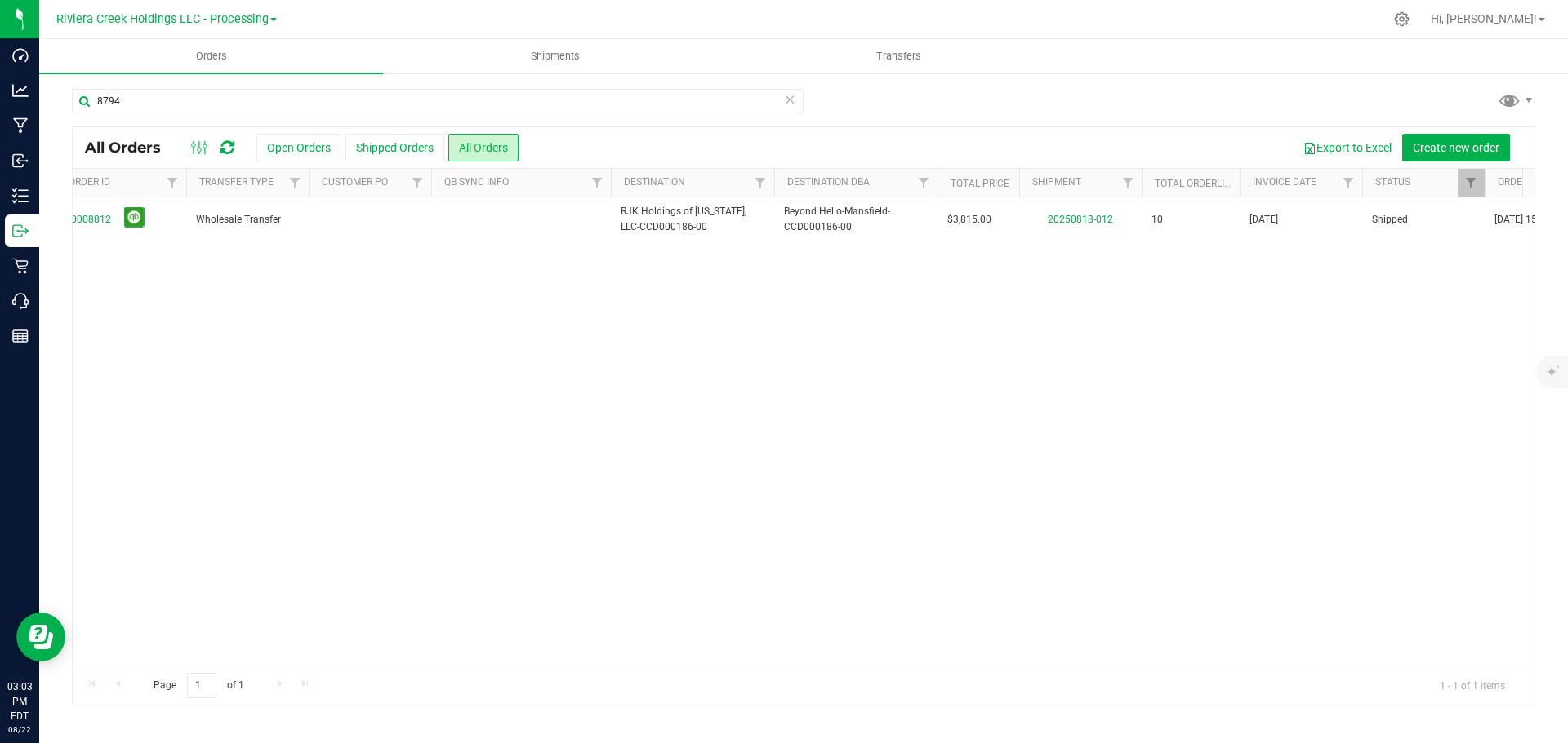
click at [746, 565] on div "Action Action Clone order Mark as fully paid Order audit log Print COAs (single…" at bounding box center [804, 431] width 1462 height 468
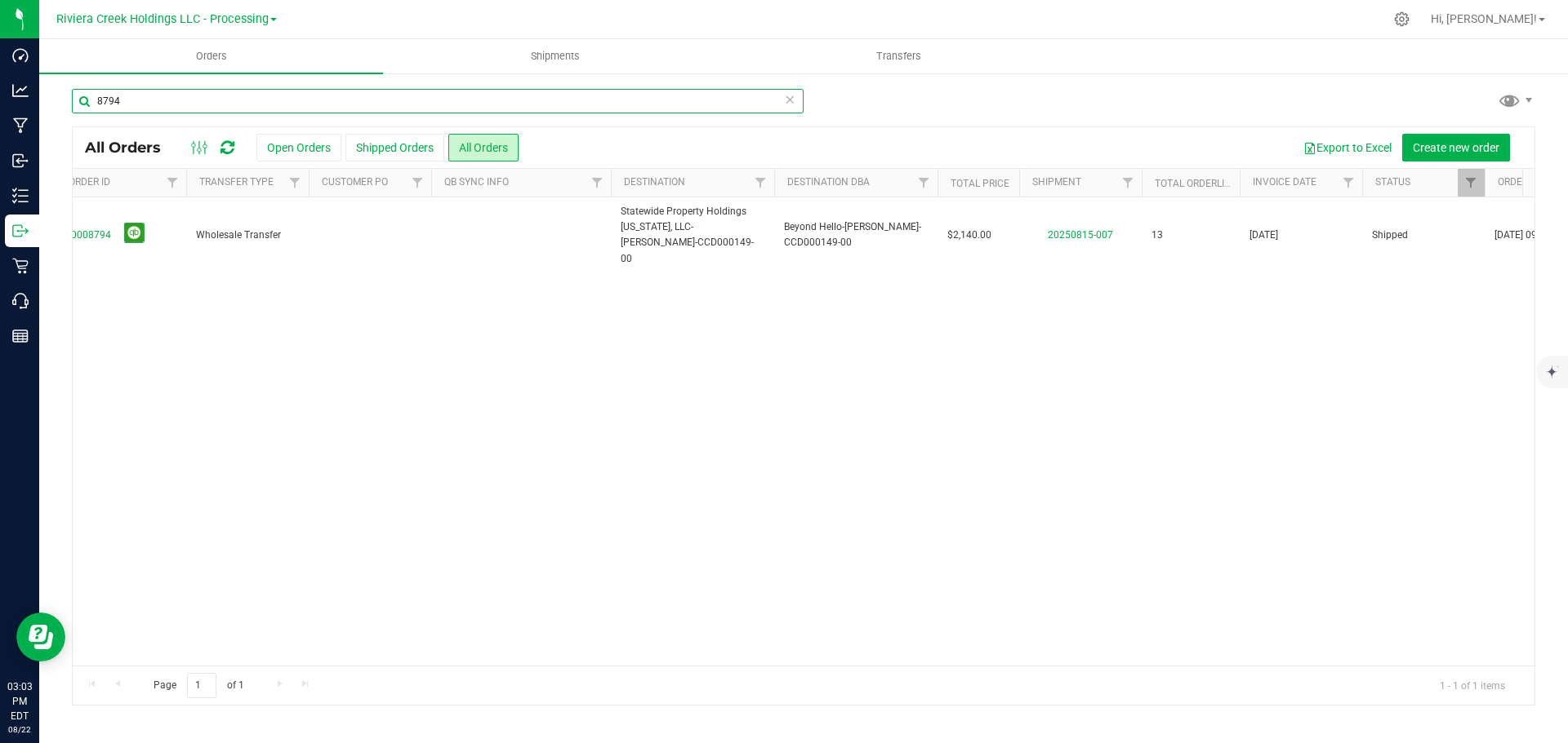
drag, startPoint x: 70, startPoint y: 96, endPoint x: -13, endPoint y: 90, distance: 83.2
click at [0, 90] on html "Dashboard Analytics Manufacturing Inbound Inventory Outbound Retail Call Center…" at bounding box center [784, 371] width 1568 height 743
drag, startPoint x: 640, startPoint y: 546, endPoint x: 376, endPoint y: 627, distance: 276.1
click at [640, 545] on div "Action Action Clone order Mark as fully paid Order audit log Print COAs (single…" at bounding box center [804, 431] width 1462 height 468
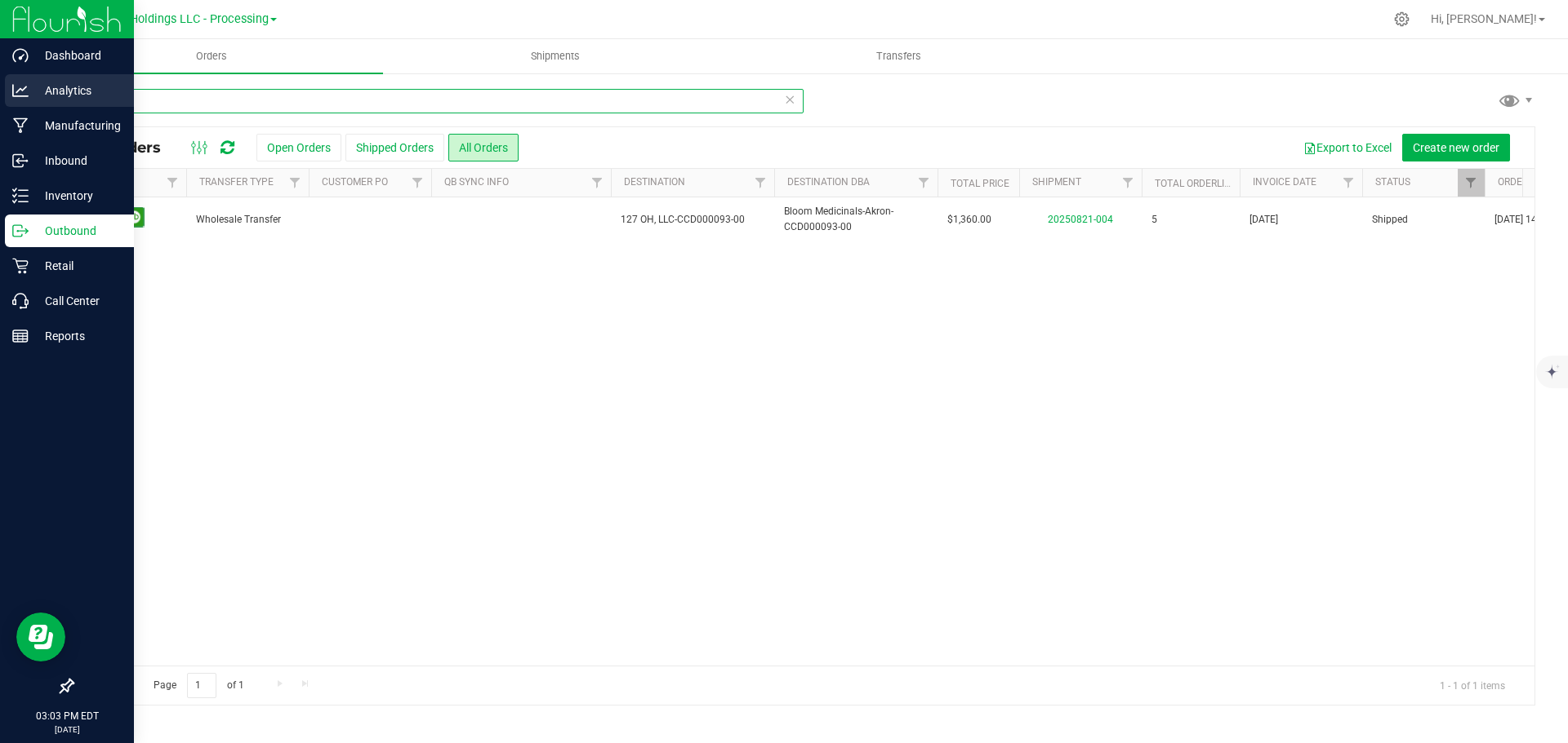
drag, startPoint x: 132, startPoint y: 91, endPoint x: 14, endPoint y: 90, distance: 118.0
click at [14, 90] on div "Dashboard Analytics Manufacturing Inbound Inventory Outbound Retail Call Center…" at bounding box center [784, 371] width 1568 height 743
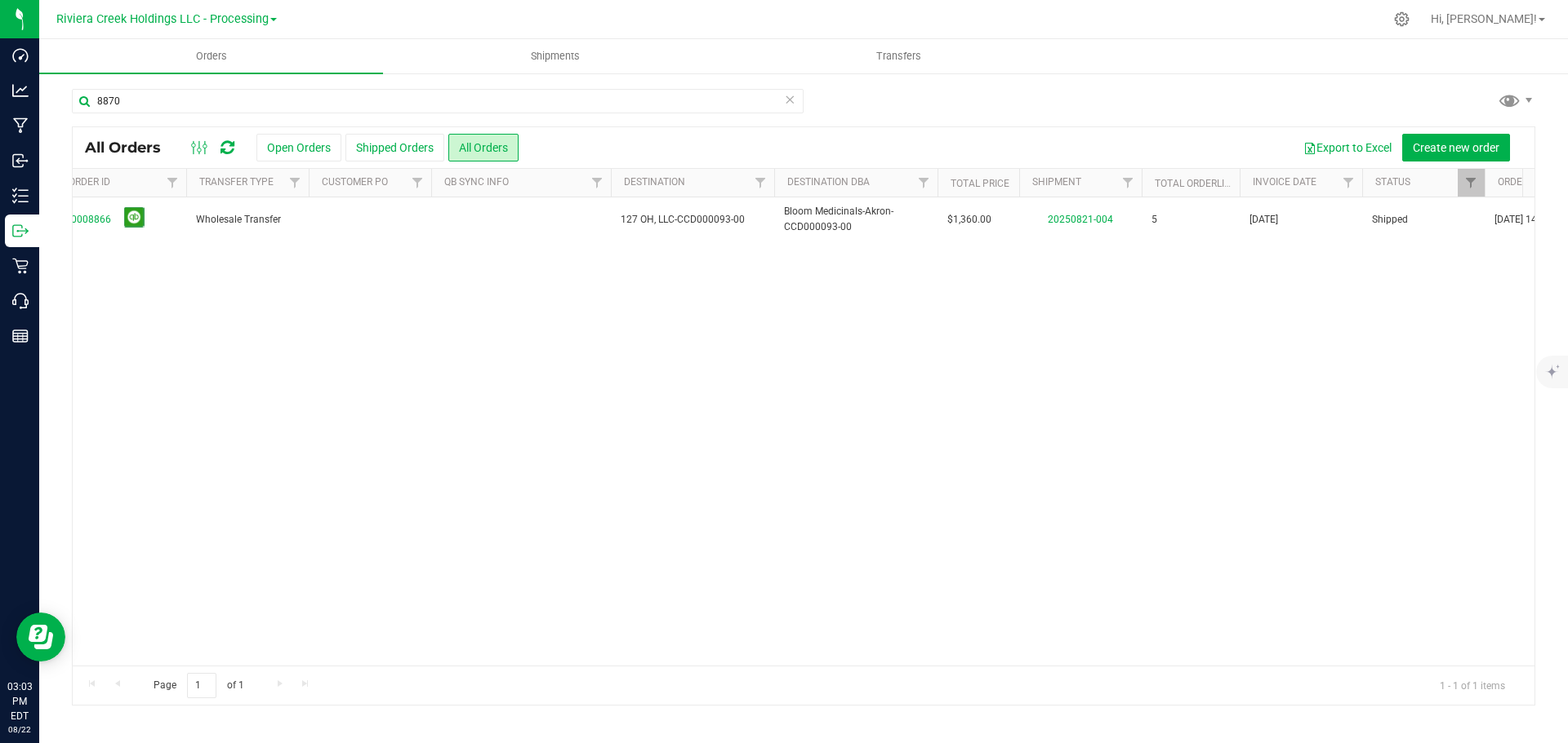
click at [795, 338] on div "Action Action Clone order Mark as fully paid Order audit log Print COAs (single…" at bounding box center [804, 431] width 1462 height 468
drag, startPoint x: 150, startPoint y: 91, endPoint x: 41, endPoint y: 91, distance: 109.0
click at [41, 91] on div "8870 All Orders Open Orders Shipped Orders All Orders Export to Excel Create ne…" at bounding box center [803, 397] width 1528 height 650
click at [691, 636] on div "Action Action Clone order Mark as fully paid Order audit log Print COAs (single…" at bounding box center [804, 431] width 1462 height 468
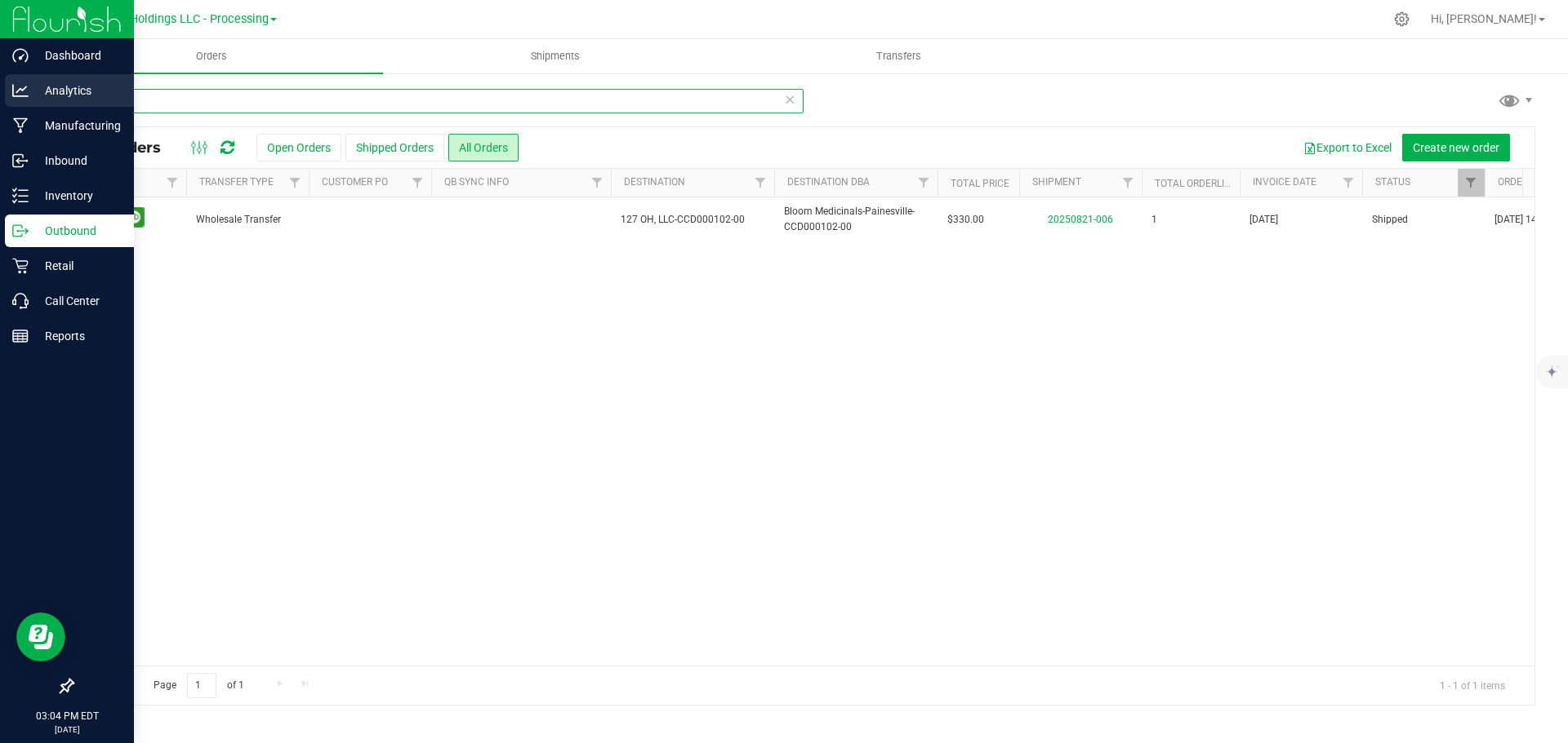
drag, startPoint x: 127, startPoint y: 106, endPoint x: 24, endPoint y: 101, distance: 103.1
click at [24, 101] on div "Dashboard Analytics Manufacturing Inbound Inventory Outbound Retail Call Center…" at bounding box center [784, 371] width 1568 height 743
type input "8856"
click at [24, 101] on div "Analytics" at bounding box center [68, 90] width 129 height 32
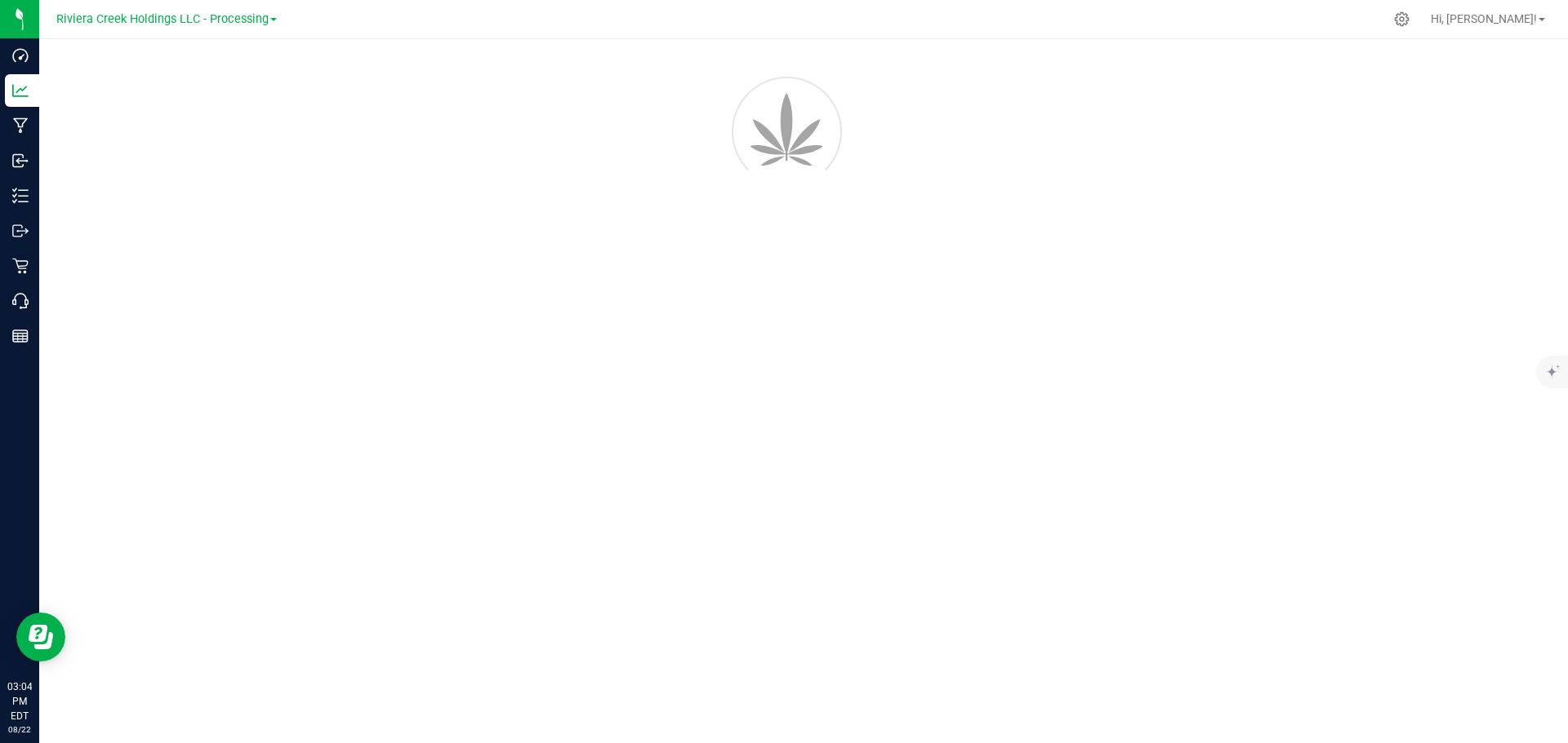
click at [560, 355] on div at bounding box center [803, 391] width 1528 height 704
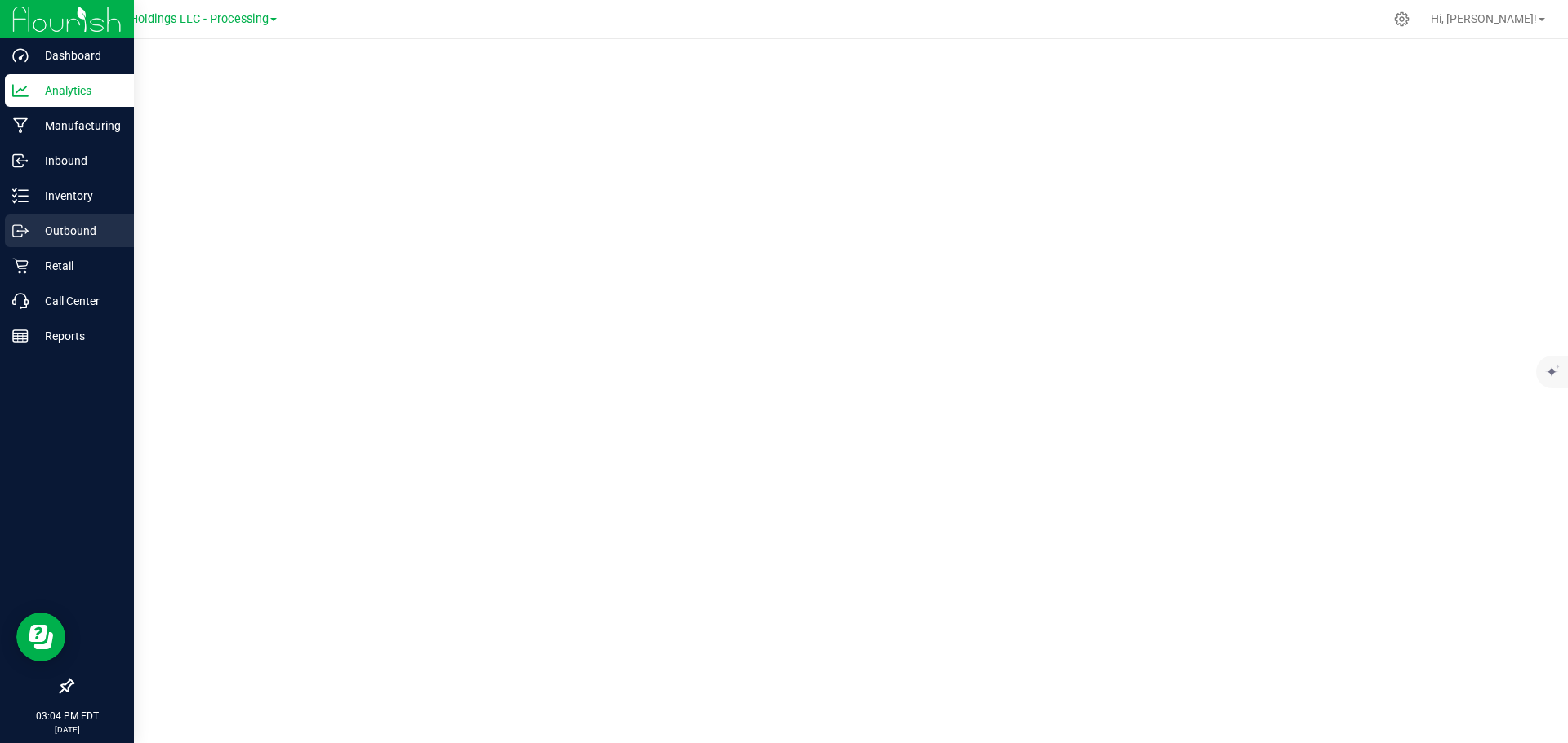
click at [66, 226] on p "Outbound" at bounding box center [77, 231] width 98 height 20
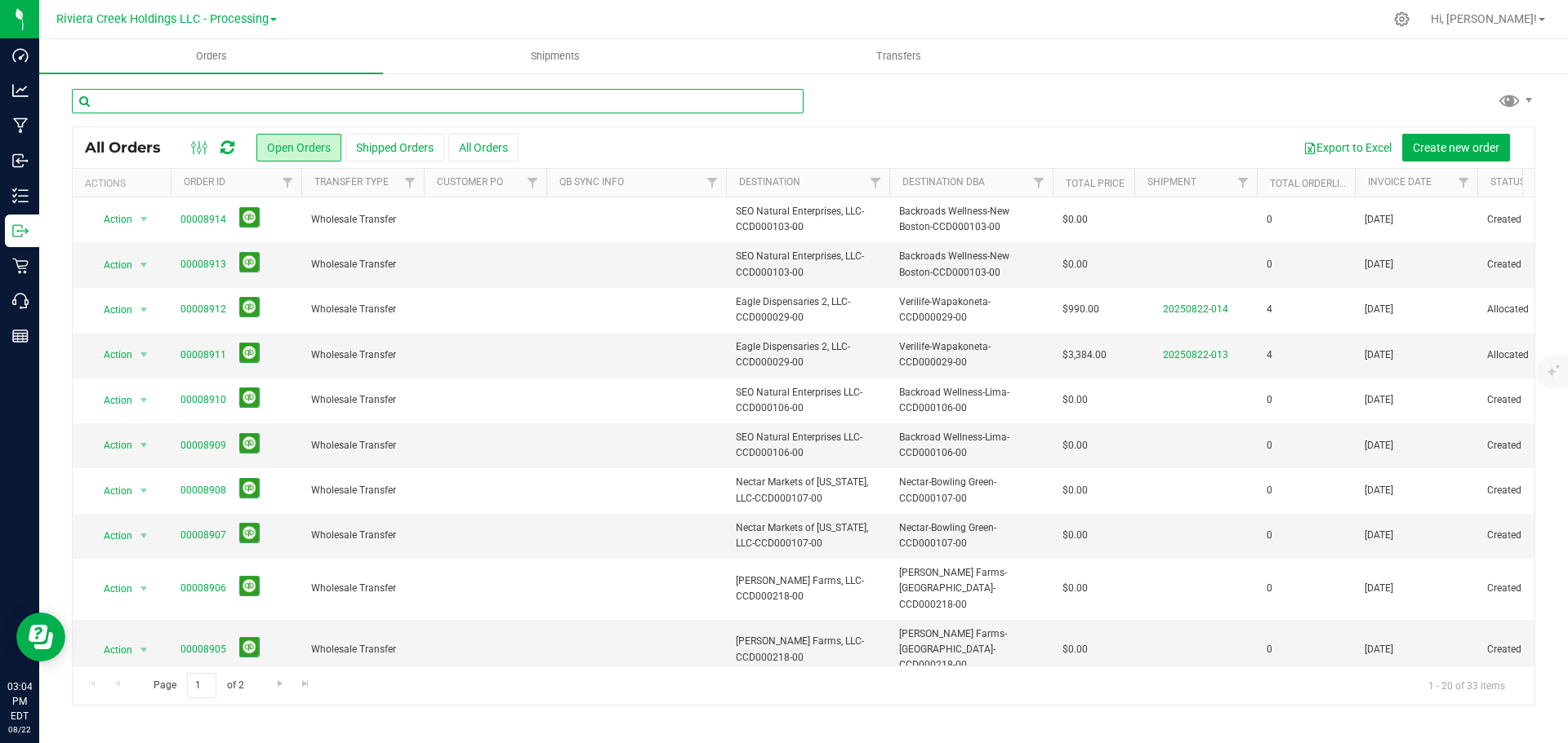
click at [180, 95] on input "text" at bounding box center [438, 101] width 732 height 24
click at [489, 153] on button "All Orders" at bounding box center [483, 148] width 70 height 28
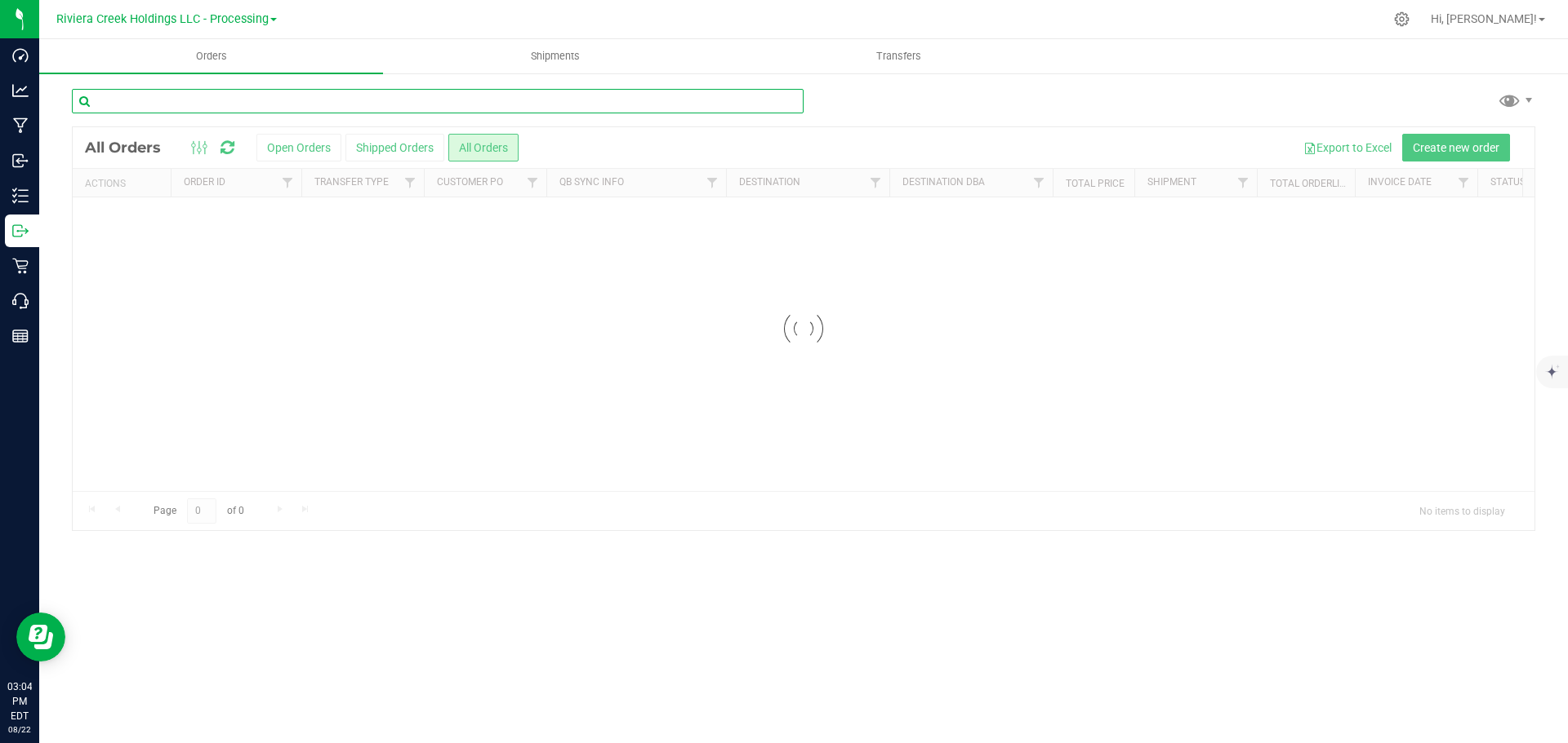
click at [178, 103] on input "text" at bounding box center [438, 101] width 732 height 24
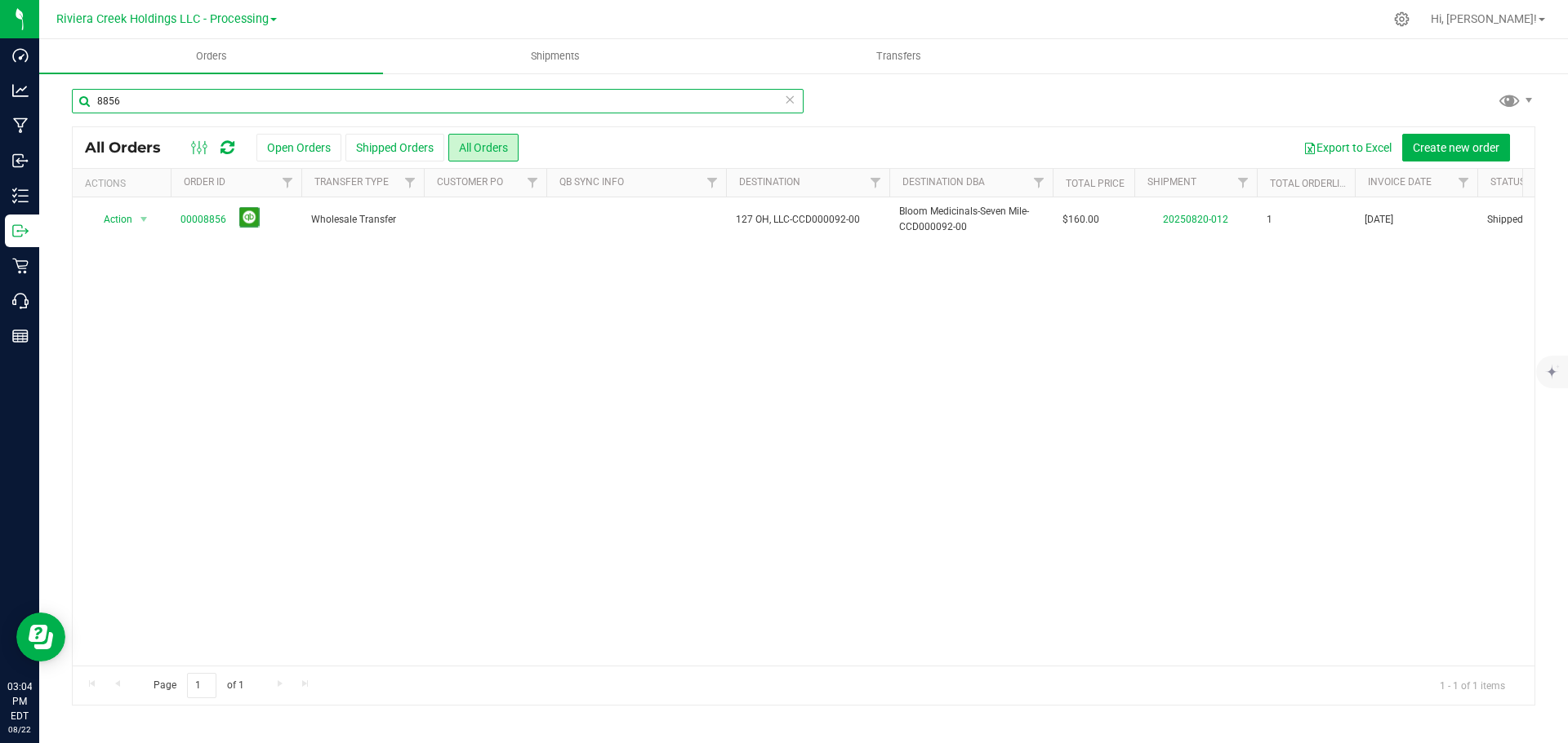
drag, startPoint x: 176, startPoint y: 94, endPoint x: -22, endPoint y: 85, distance: 198.2
click at [0, 85] on html "Dashboard Analytics Manufacturing Inbound Inventory Outbound Retail Call Center…" at bounding box center [784, 371] width 1568 height 743
click at [599, 628] on div "Action Action Clone order Mark as fully paid Order audit log Print COAs (single…" at bounding box center [804, 431] width 1462 height 468
drag, startPoint x: 137, startPoint y: 95, endPoint x: -24, endPoint y: 93, distance: 161.0
click at [0, 93] on html "Dashboard Analytics Manufacturing Inbound Inventory Outbound Retail Call Center…" at bounding box center [784, 371] width 1568 height 743
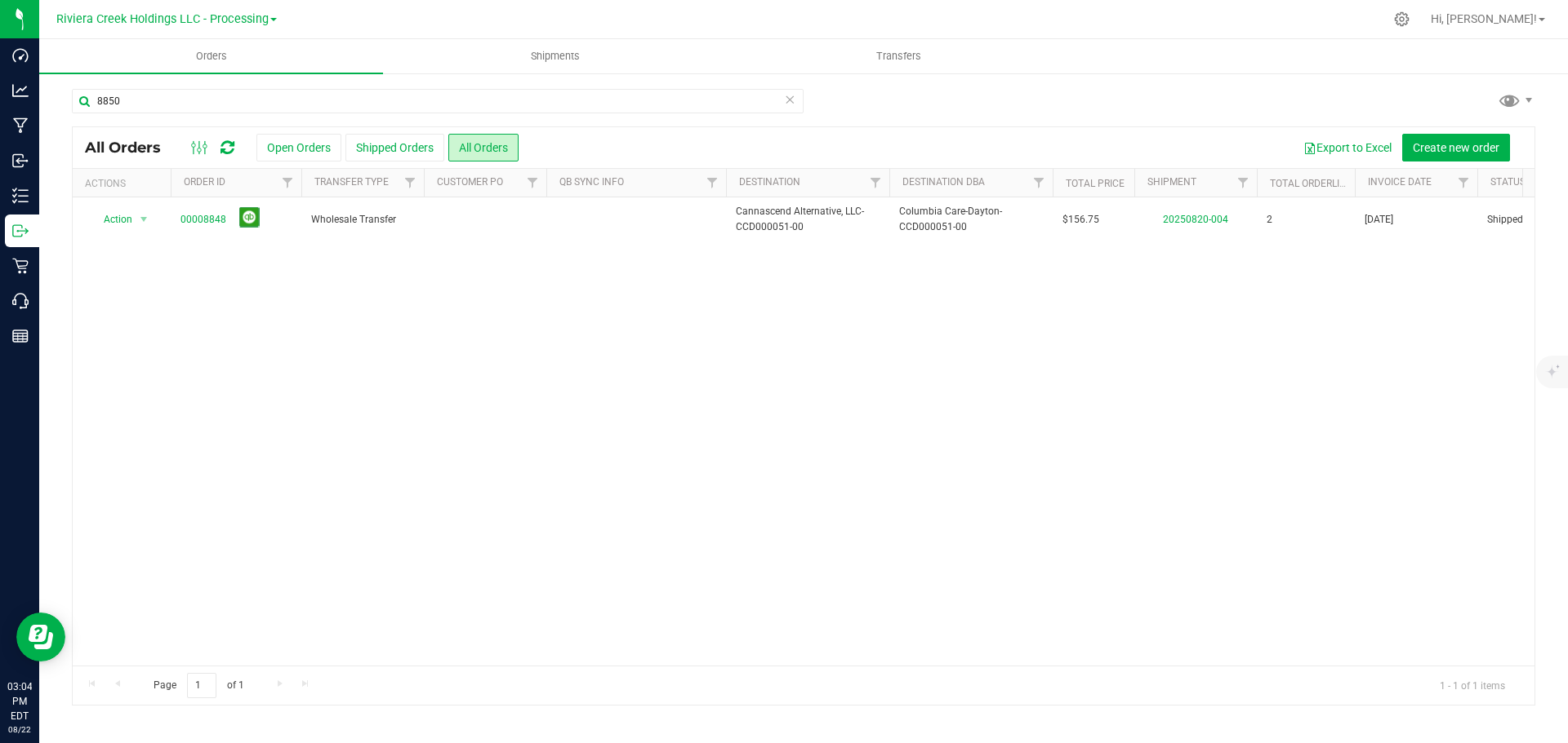
click at [630, 487] on div "Action Action Clone order Mark as fully paid Order audit log Print COAs (single…" at bounding box center [804, 431] width 1462 height 468
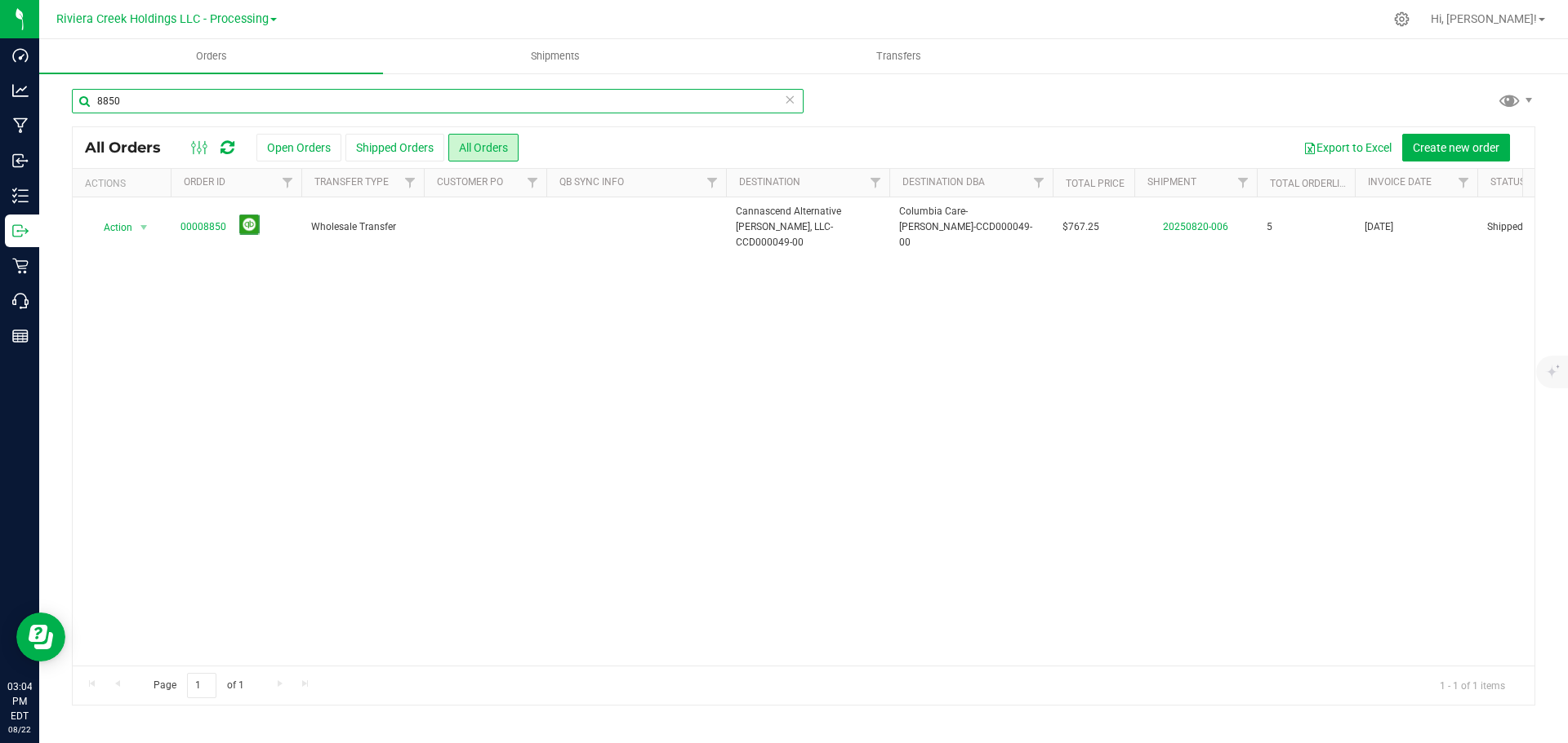
click at [147, 90] on input "8850" at bounding box center [438, 101] width 732 height 24
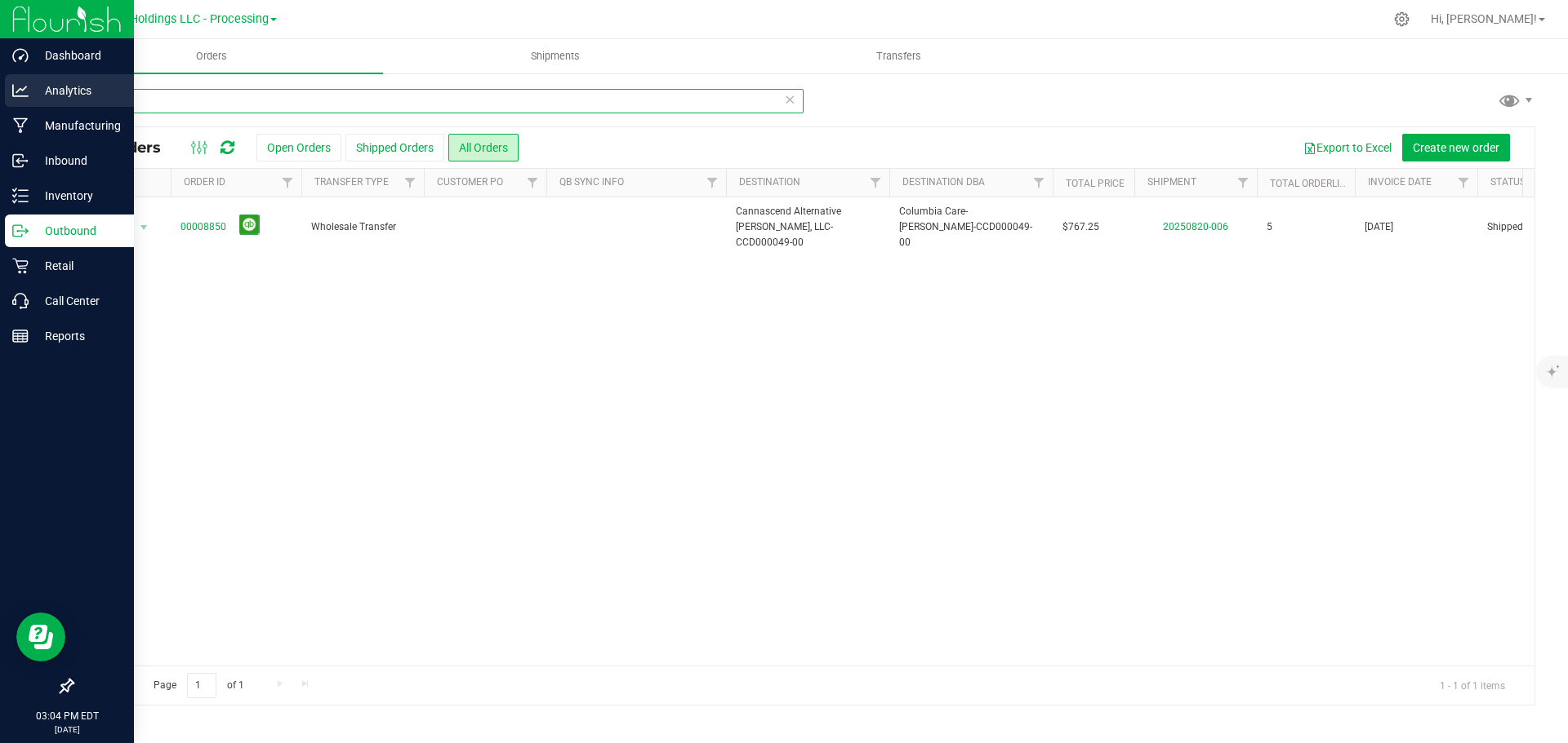
drag, startPoint x: 143, startPoint y: 99, endPoint x: 20, endPoint y: 88, distance: 123.5
click at [20, 88] on div "Dashboard Analytics Manufacturing Inbound Inventory Outbound Retail Call Center…" at bounding box center [784, 371] width 1568 height 743
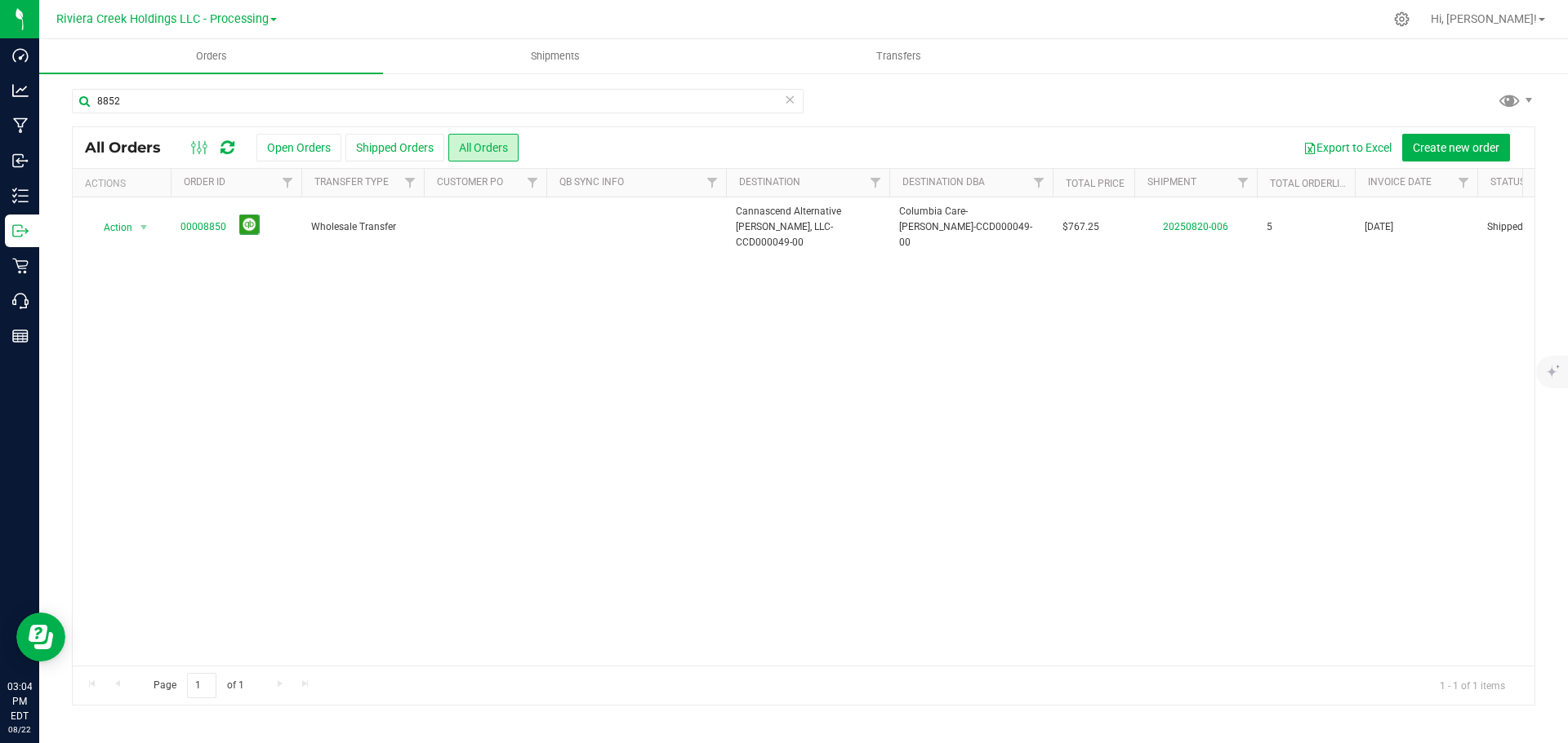
click at [842, 418] on div "Action Action Clone order Mark as fully paid Order audit log Print COAs (single…" at bounding box center [804, 431] width 1462 height 468
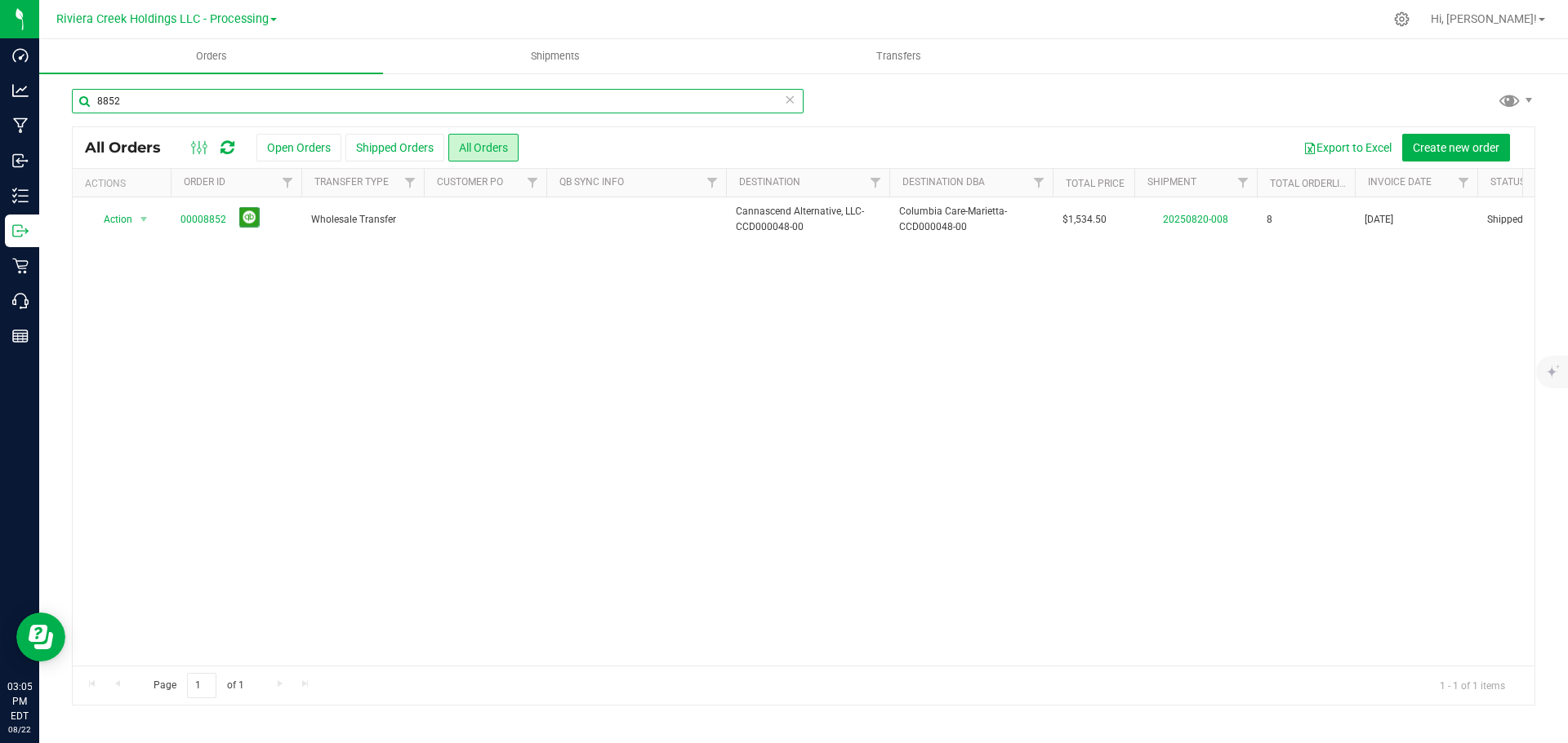
drag, startPoint x: 173, startPoint y: 101, endPoint x: -38, endPoint y: 81, distance: 211.9
click at [0, 81] on html "Dashboard Analytics Manufacturing Inbound Inventory Outbound Retail Call Center…" at bounding box center [784, 371] width 1568 height 743
click at [829, 449] on div "Action Action Clone order Mark as fully paid Order audit log Print COAs (single…" at bounding box center [804, 431] width 1462 height 468
drag, startPoint x: 169, startPoint y: 96, endPoint x: -62, endPoint y: 91, distance: 231.1
click at [0, 91] on html "Dashboard Analytics Manufacturing Inbound Inventory Outbound Retail Call Center…" at bounding box center [784, 371] width 1568 height 743
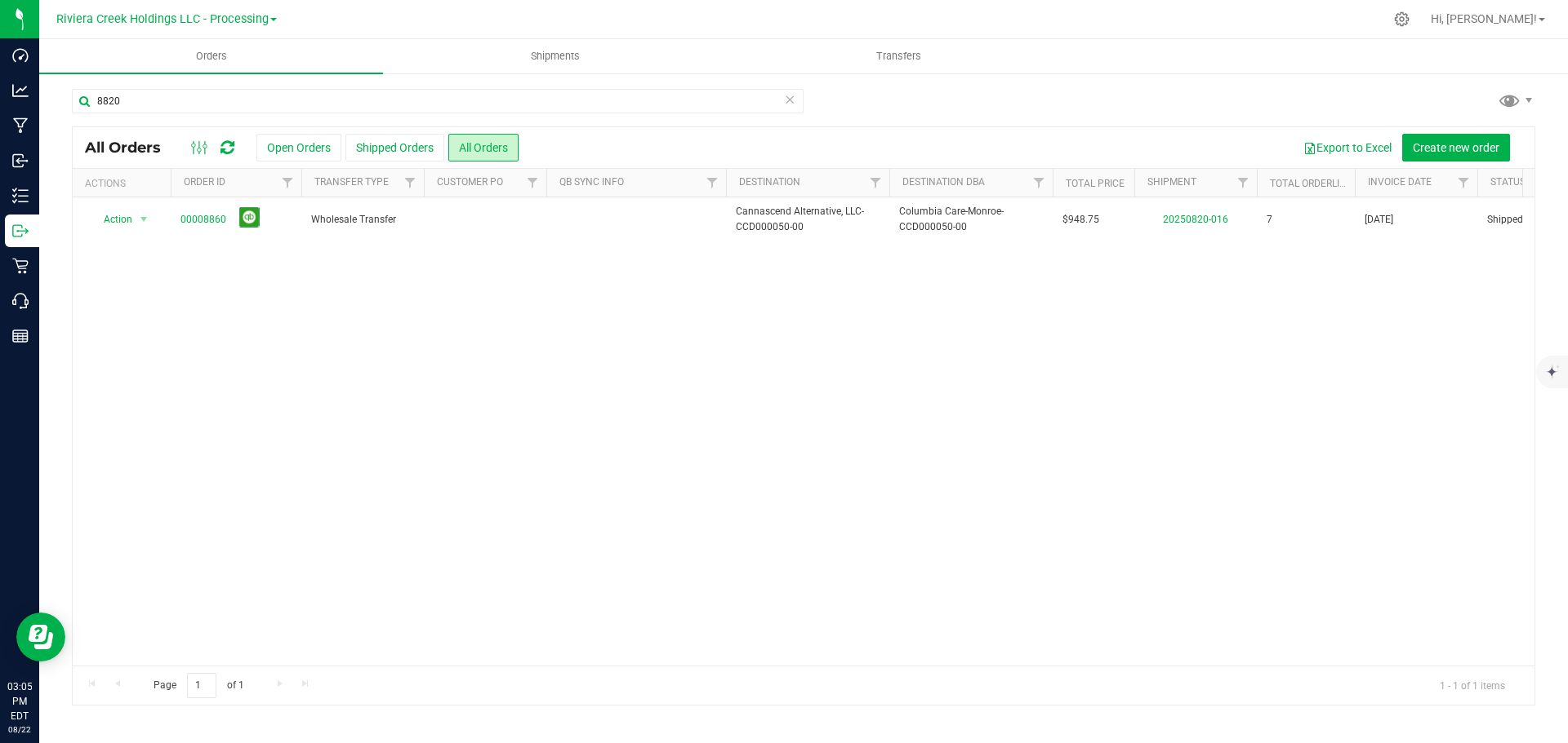
click at [728, 442] on div "Action Action Clone order Mark as fully paid Order audit log Print COAs (single…" at bounding box center [804, 431] width 1462 height 468
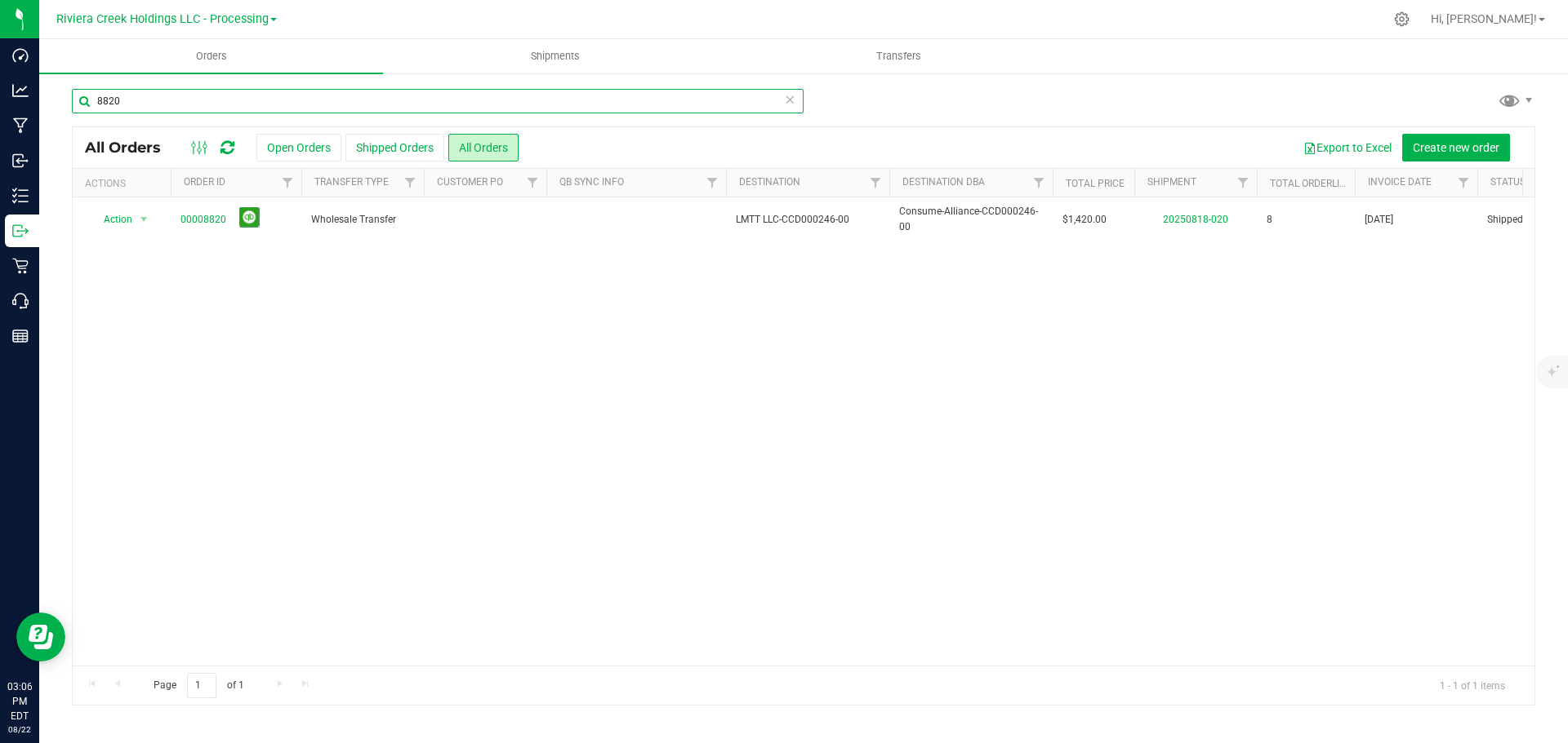
drag, startPoint x: 87, startPoint y: 96, endPoint x: -26, endPoint y: 91, distance: 113.1
click at [0, 91] on html "Dashboard Analytics Manufacturing Inbound Inventory Outbound Retail Call Center…" at bounding box center [784, 371] width 1568 height 743
drag, startPoint x: 716, startPoint y: 503, endPoint x: 701, endPoint y: 501, distance: 15.1
click at [702, 500] on div "Action Action Clone order Mark as fully paid Order audit log Print COAs (single…" at bounding box center [804, 431] width 1462 height 468
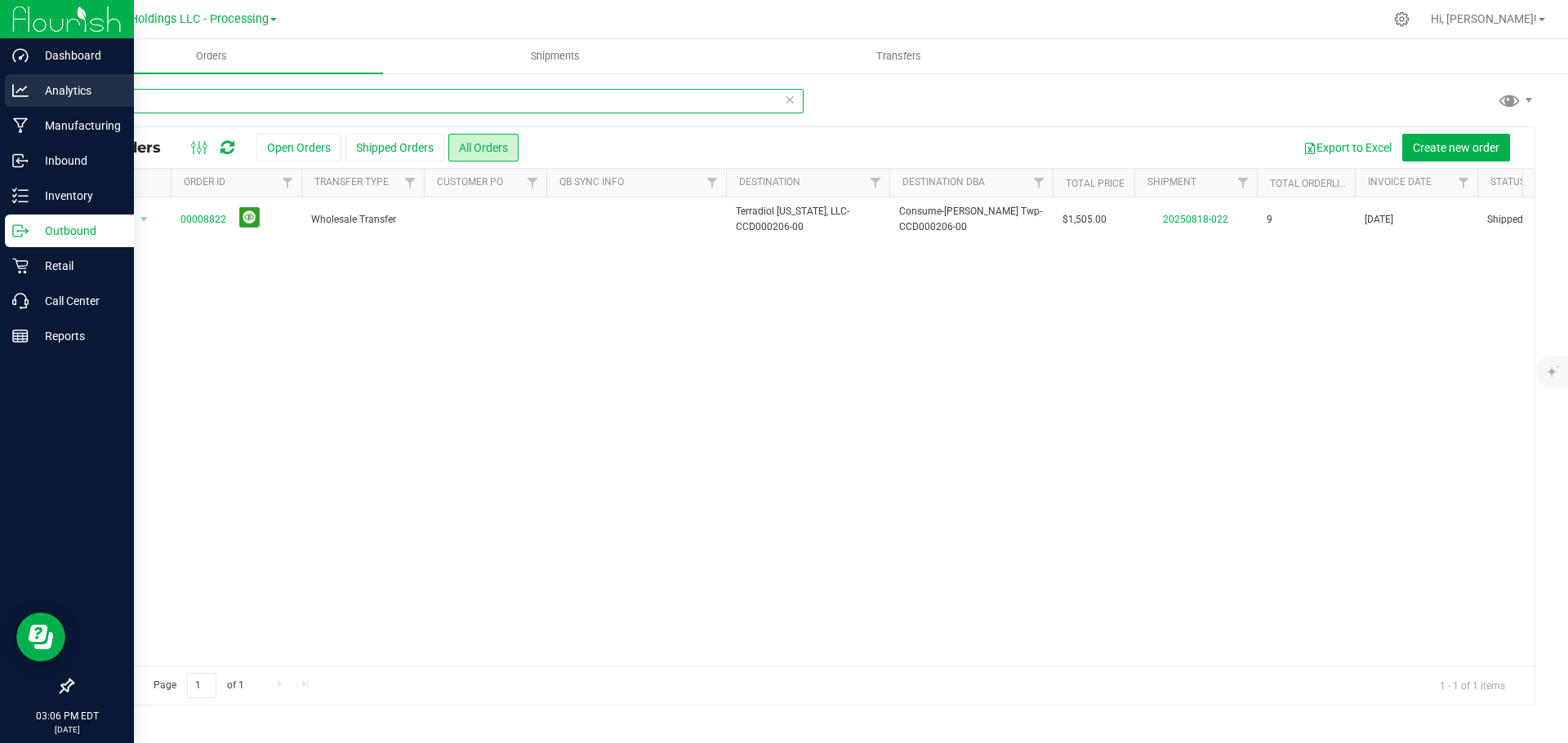
drag, startPoint x: 185, startPoint y: 97, endPoint x: 2, endPoint y: 94, distance: 183.0
click at [2, 94] on div "Dashboard Analytics Manufacturing Inbound Inventory Outbound Retail Call Center…" at bounding box center [784, 371] width 1568 height 743
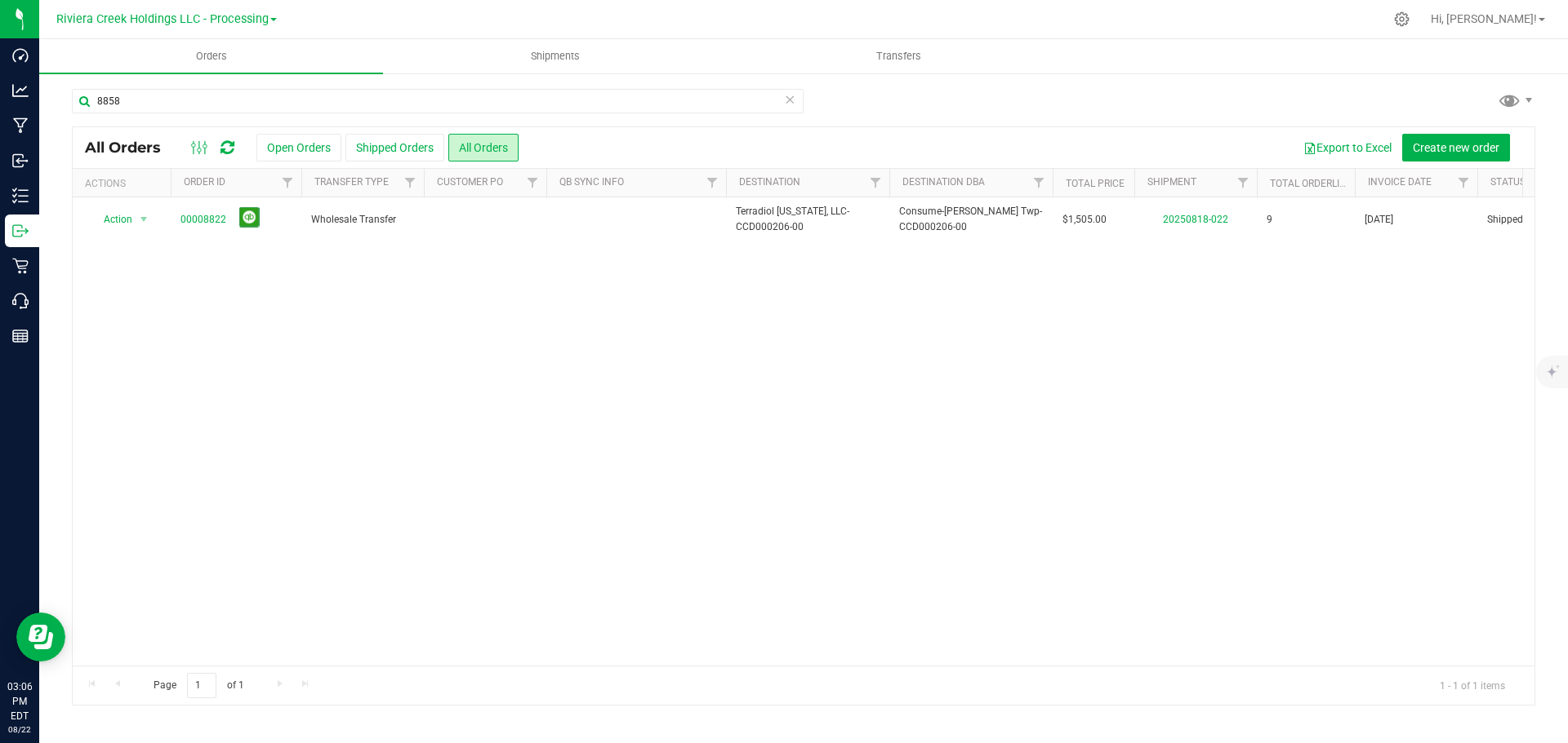
click at [704, 295] on div "Action Action Clone order Mark as fully paid Order audit log Print COAs (single…" at bounding box center [804, 431] width 1462 height 468
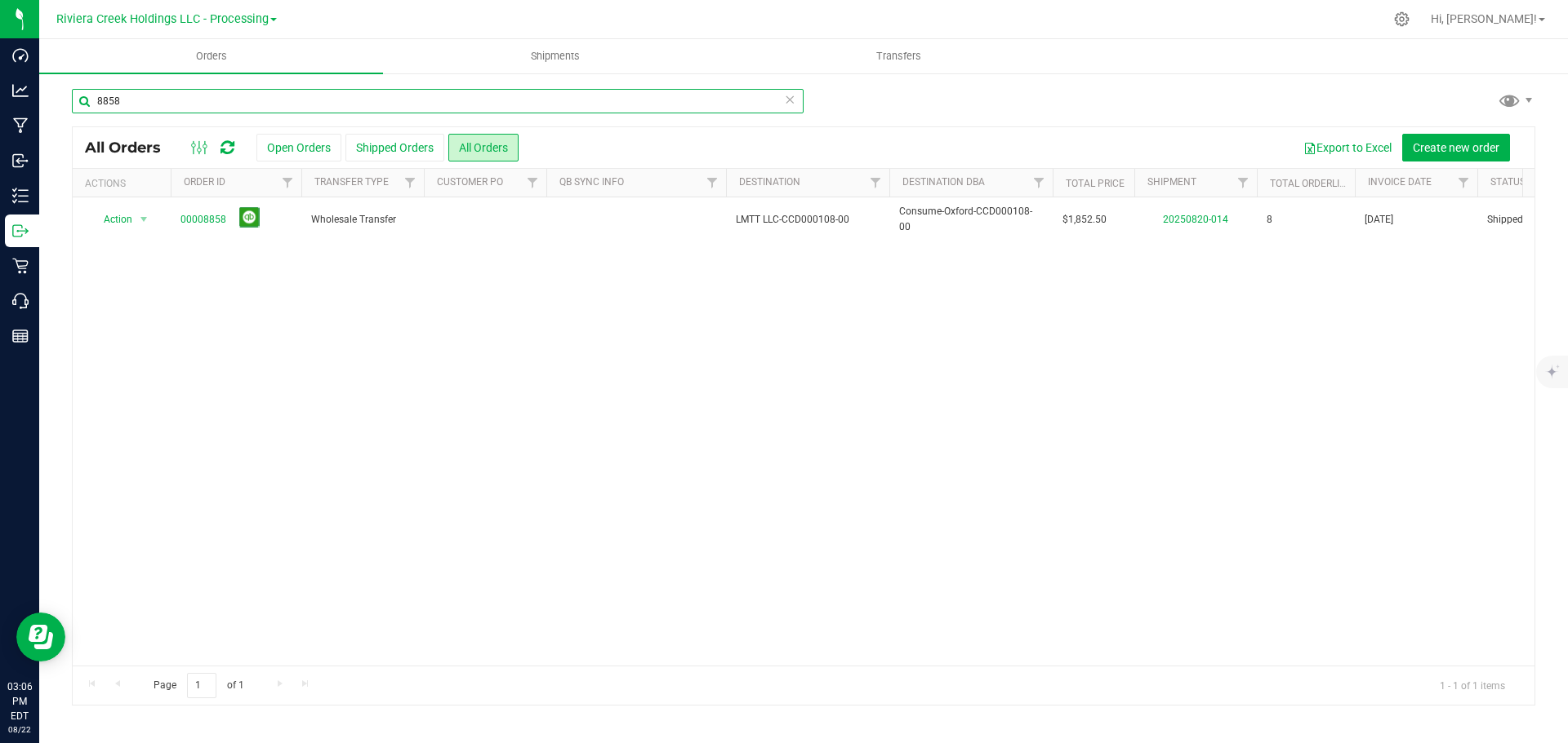
drag, startPoint x: 201, startPoint y: 104, endPoint x: -21, endPoint y: 95, distance: 222.2
click at [0, 95] on html "Dashboard Analytics Manufacturing Inbound Inventory Outbound Retail Call Center…" at bounding box center [784, 371] width 1568 height 743
click at [1034, 565] on div "Action Action Clone order Mark as fully paid Order audit log Print COAs (single…" at bounding box center [804, 431] width 1462 height 468
drag, startPoint x: 143, startPoint y: 104, endPoint x: -29, endPoint y: 92, distance: 172.4
click at [0, 92] on html "Dashboard Analytics Manufacturing Inbound Inventory Outbound Retail Call Center…" at bounding box center [784, 371] width 1568 height 743
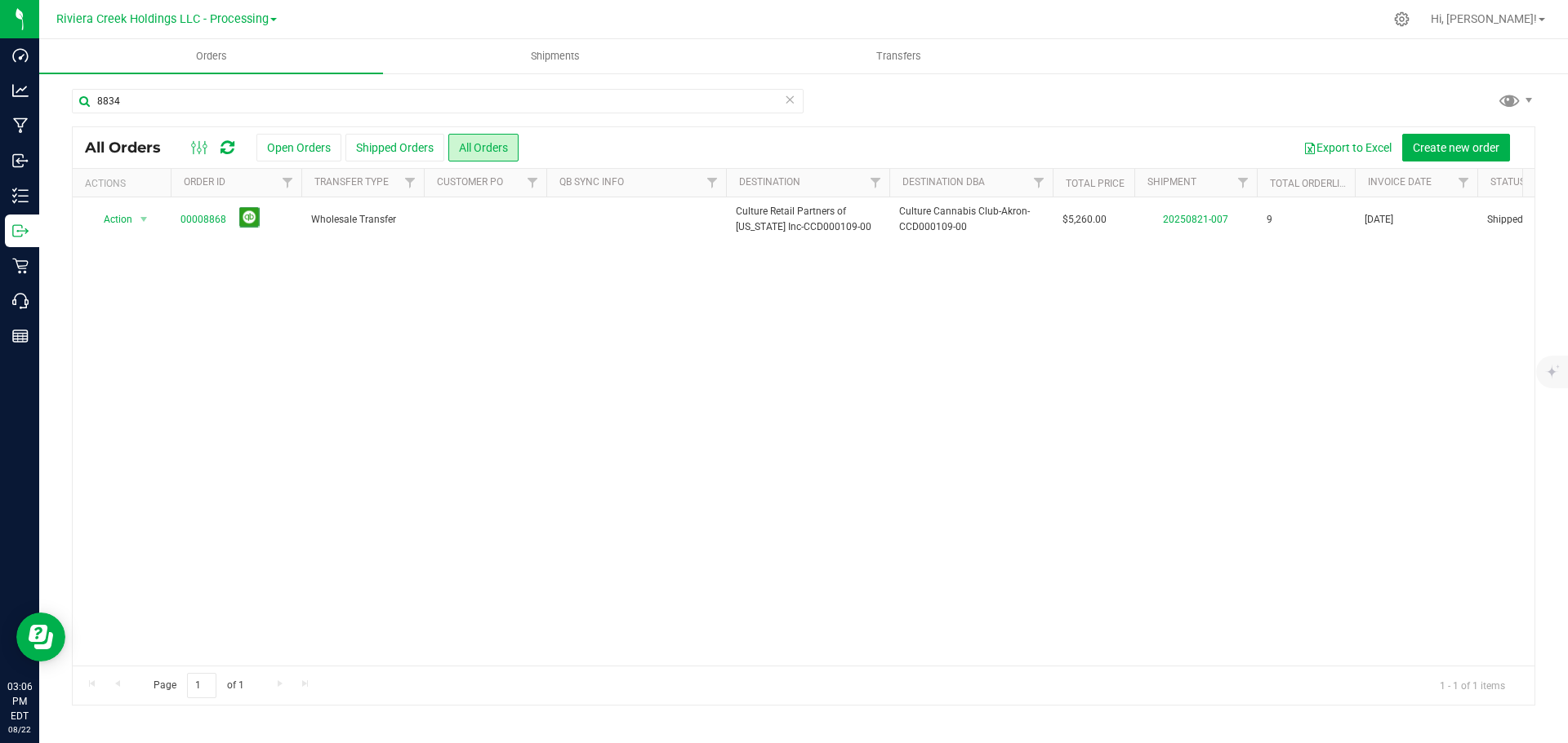
click at [751, 416] on div "Action Action Clone order Mark as fully paid Order audit log Print COAs (single…" at bounding box center [804, 431] width 1462 height 468
drag, startPoint x: 196, startPoint y: 122, endPoint x: 158, endPoint y: 106, distance: 41.2
click at [194, 122] on div "8834" at bounding box center [438, 108] width 732 height 38
drag, startPoint x: 135, startPoint y: 97, endPoint x: -17, endPoint y: 95, distance: 152.0
click at [0, 95] on html "Dashboard Analytics Manufacturing Inbound Inventory Outbound Retail Call Center…" at bounding box center [784, 371] width 1568 height 743
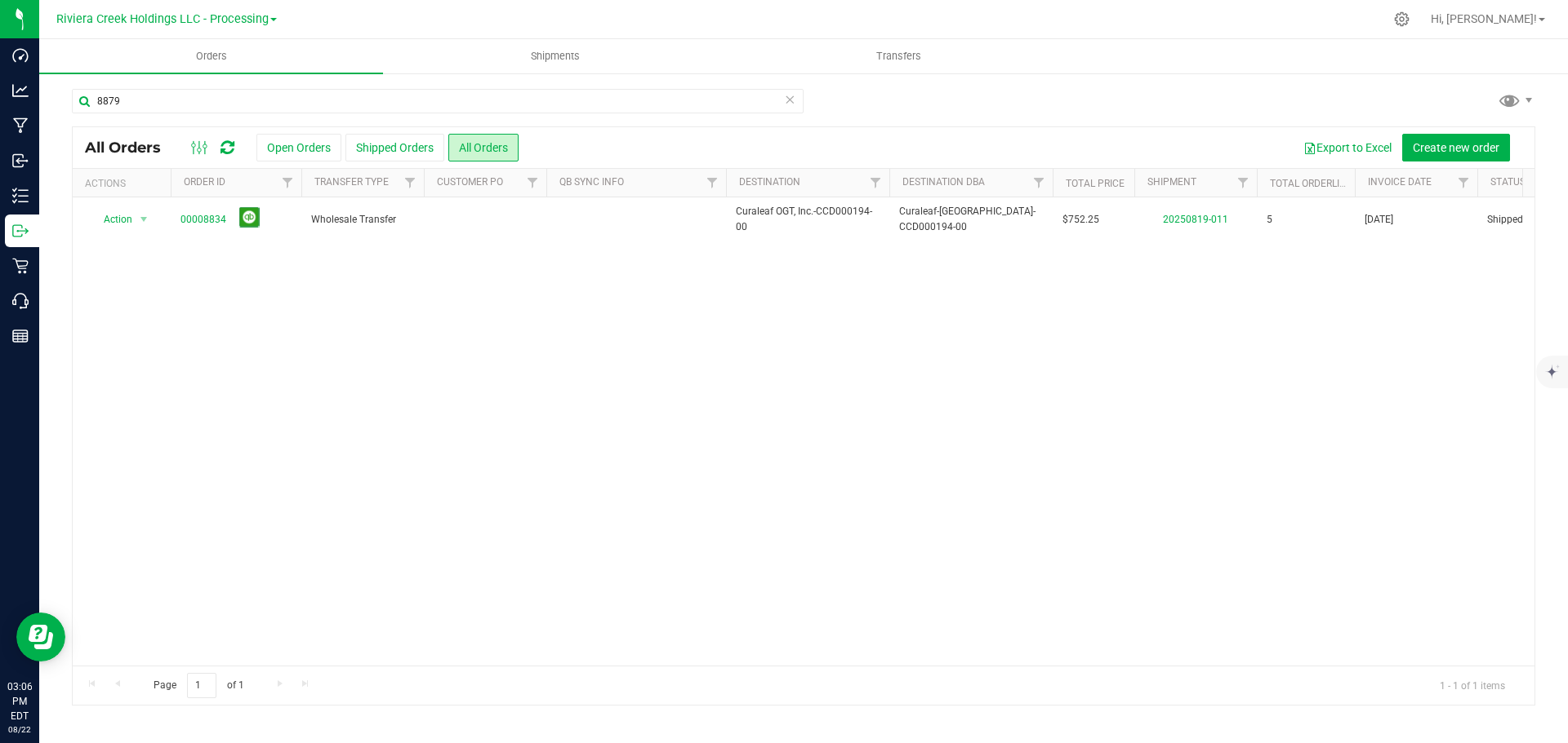
click at [916, 544] on div "Action Action Clone order Mark as fully paid Order audit log Print COAs (single…" at bounding box center [804, 431] width 1462 height 468
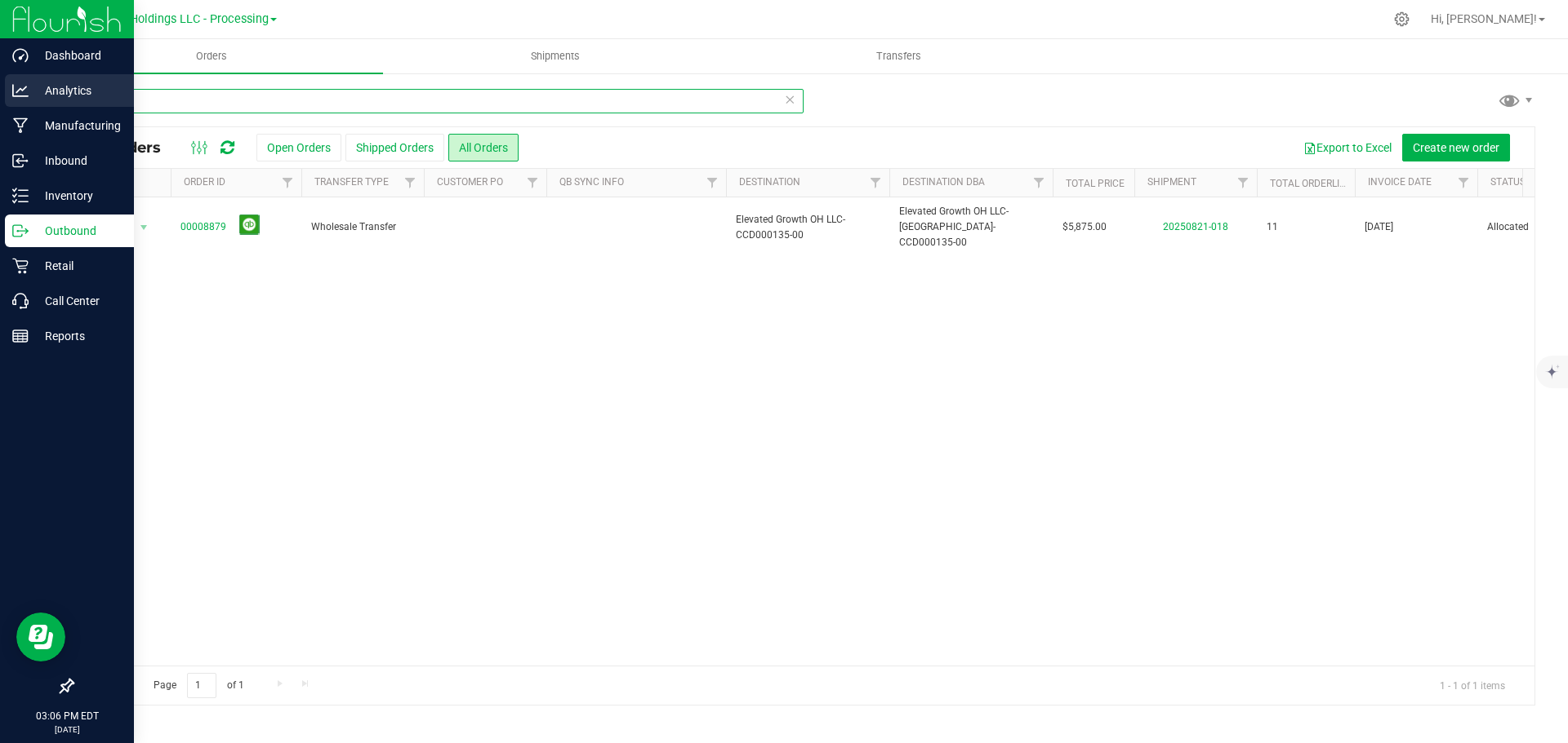
drag, startPoint x: 136, startPoint y: 103, endPoint x: 19, endPoint y: 100, distance: 117.0
click at [20, 100] on div "Dashboard Analytics Manufacturing Inbound Inventory Outbound Retail Call Center…" at bounding box center [784, 371] width 1568 height 743
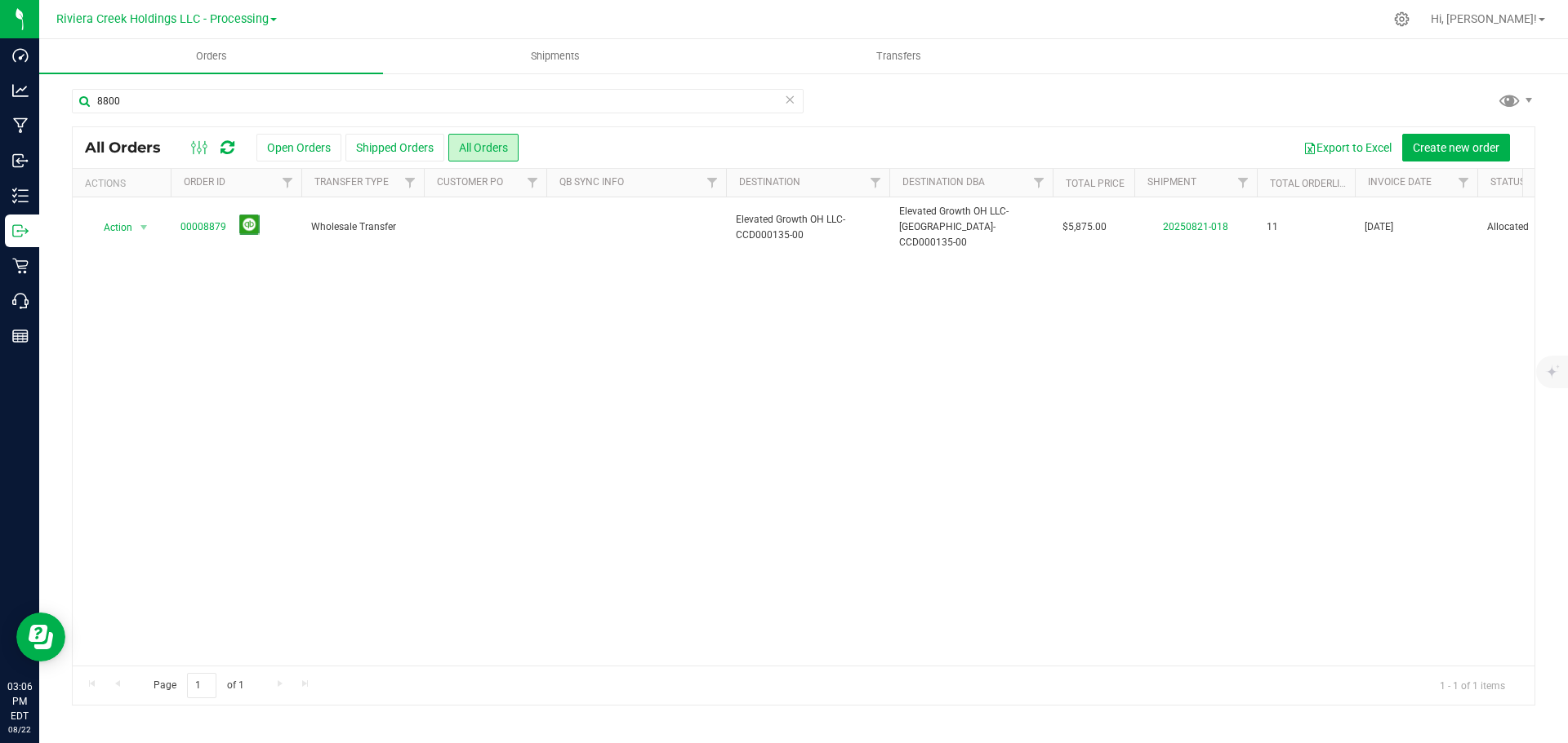
click at [795, 445] on div "Action Action Cancel order Clone order Edit order Mark as fully paid Order audi…" at bounding box center [804, 431] width 1462 height 468
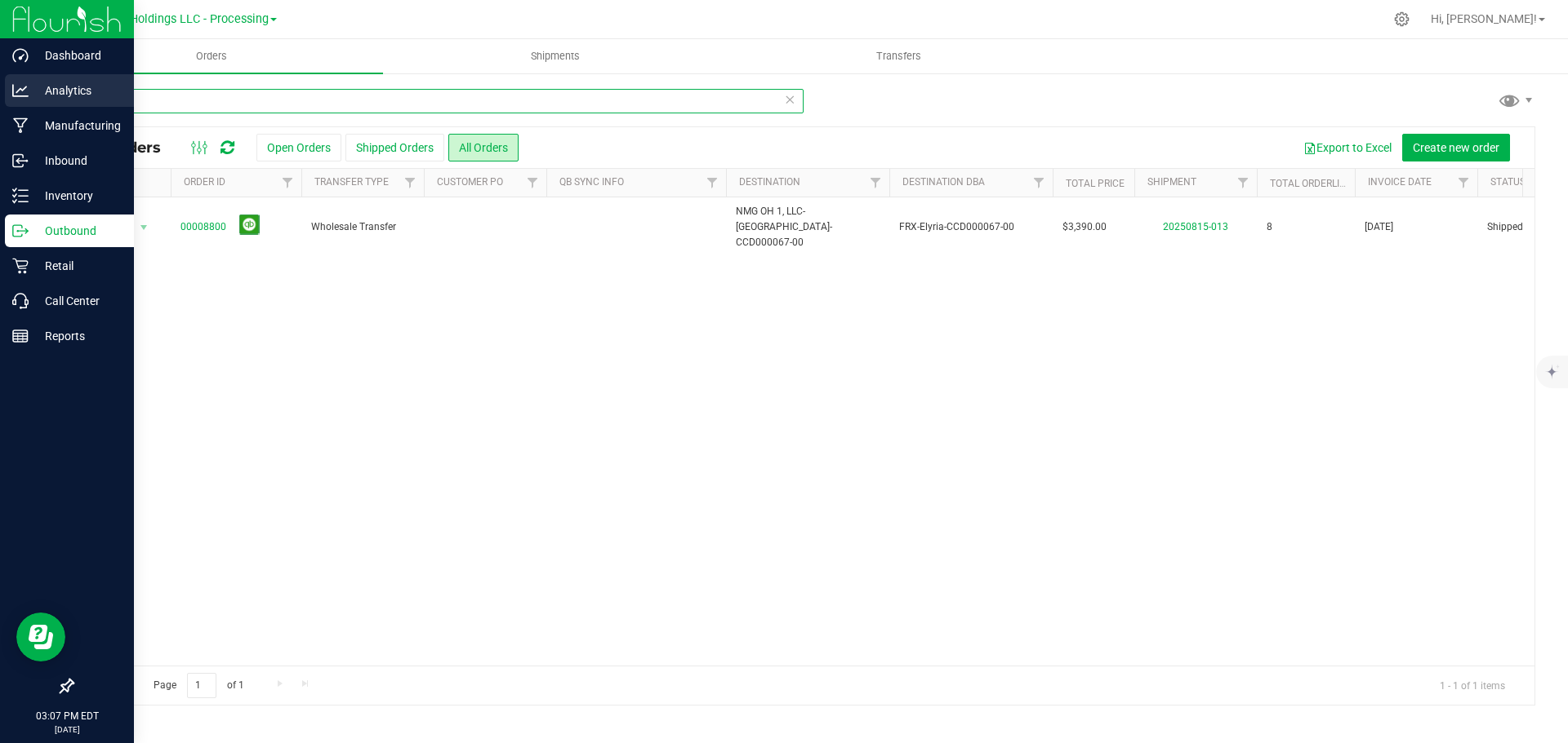
drag, startPoint x: 151, startPoint y: 95, endPoint x: 0, endPoint y: 92, distance: 151.0
click at [0, 92] on div "Dashboard Analytics Manufacturing Inbound Inventory Outbound Retail Call Center…" at bounding box center [784, 371] width 1568 height 743
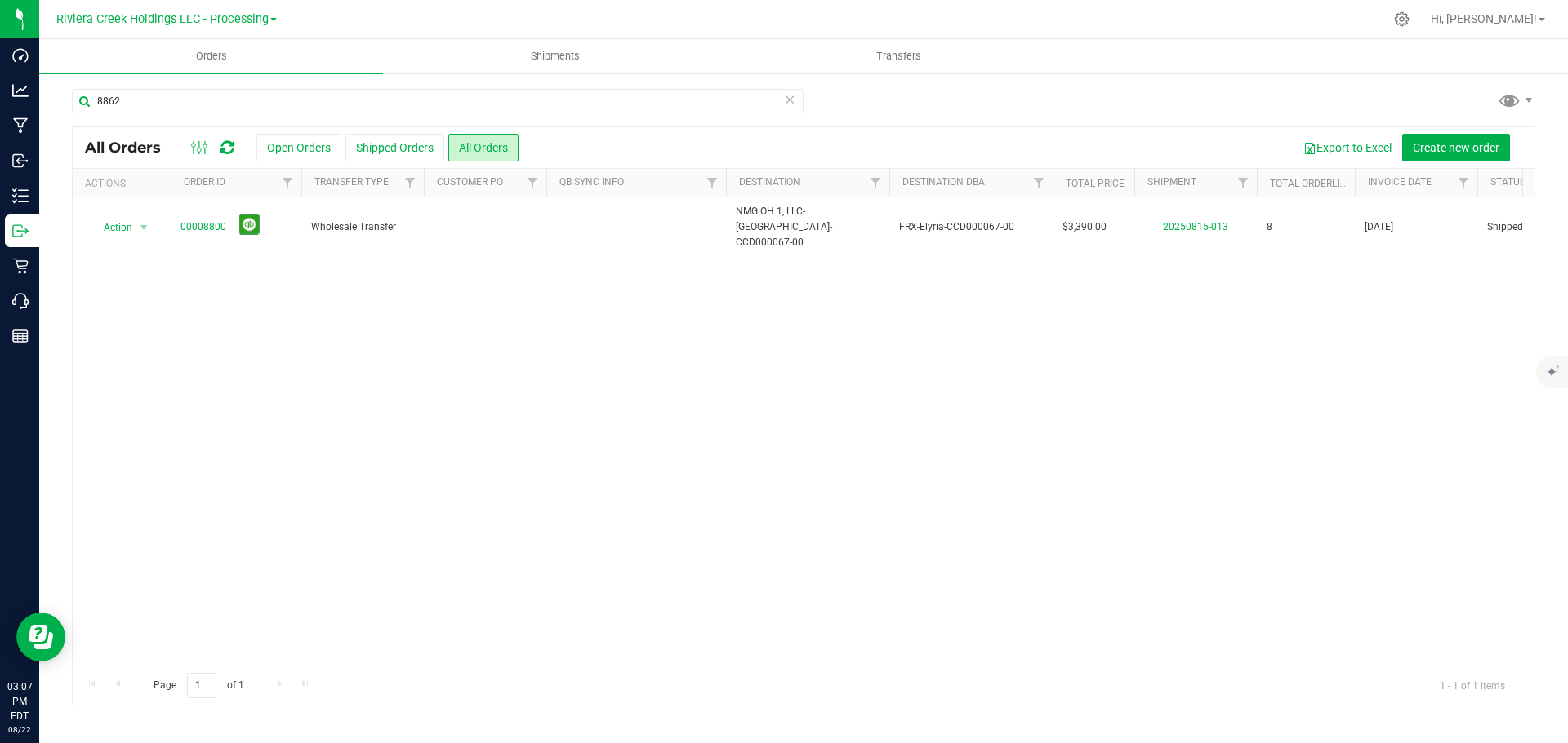
click at [691, 556] on div "Action Action Clone order Mark as fully paid Order audit log Print COAs (single…" at bounding box center [804, 431] width 1462 height 468
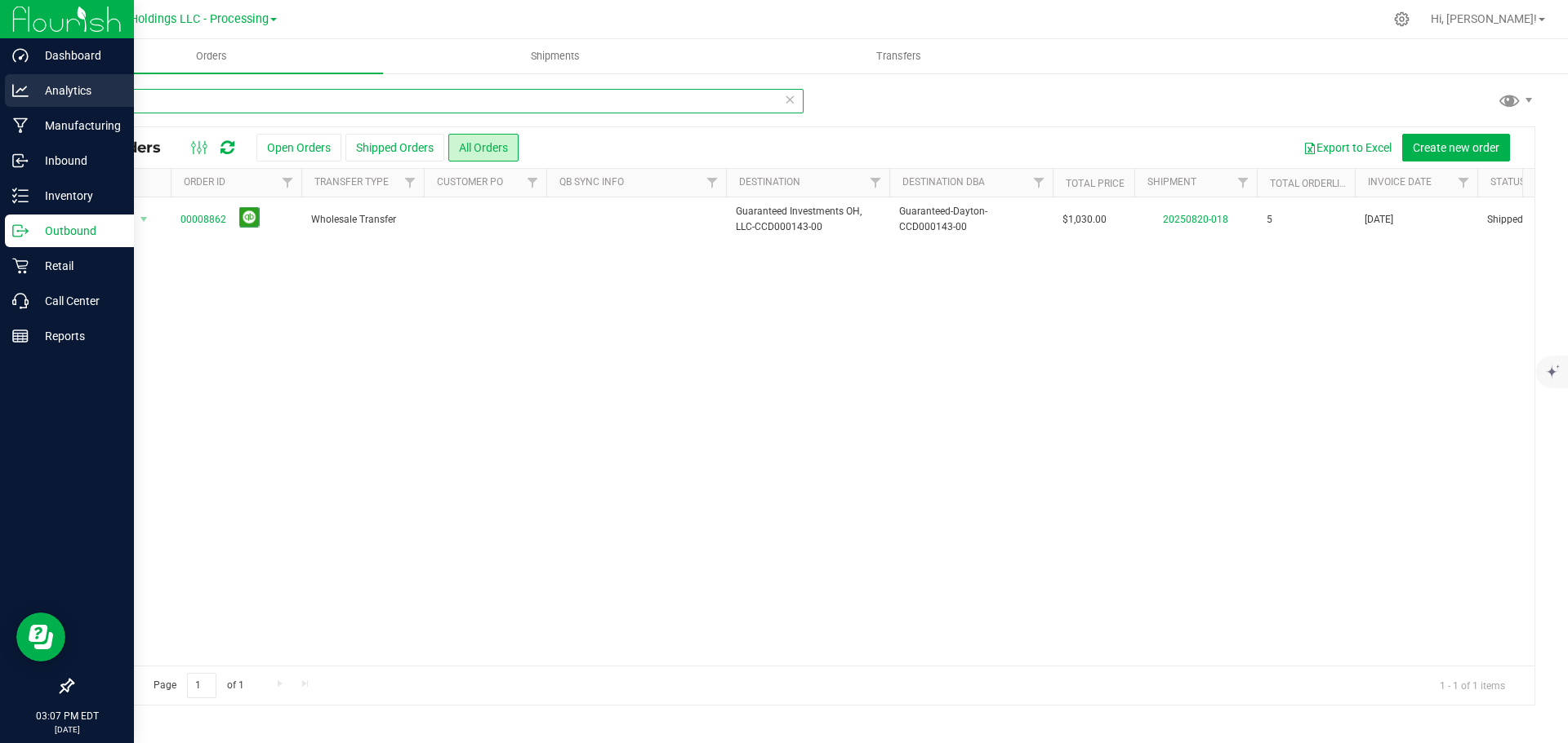
drag, startPoint x: 149, startPoint y: 98, endPoint x: 16, endPoint y: 93, distance: 133.1
click at [16, 94] on div "Dashboard Analytics Manufacturing Inbound Inventory Outbound Retail Call Center…" at bounding box center [784, 371] width 1568 height 743
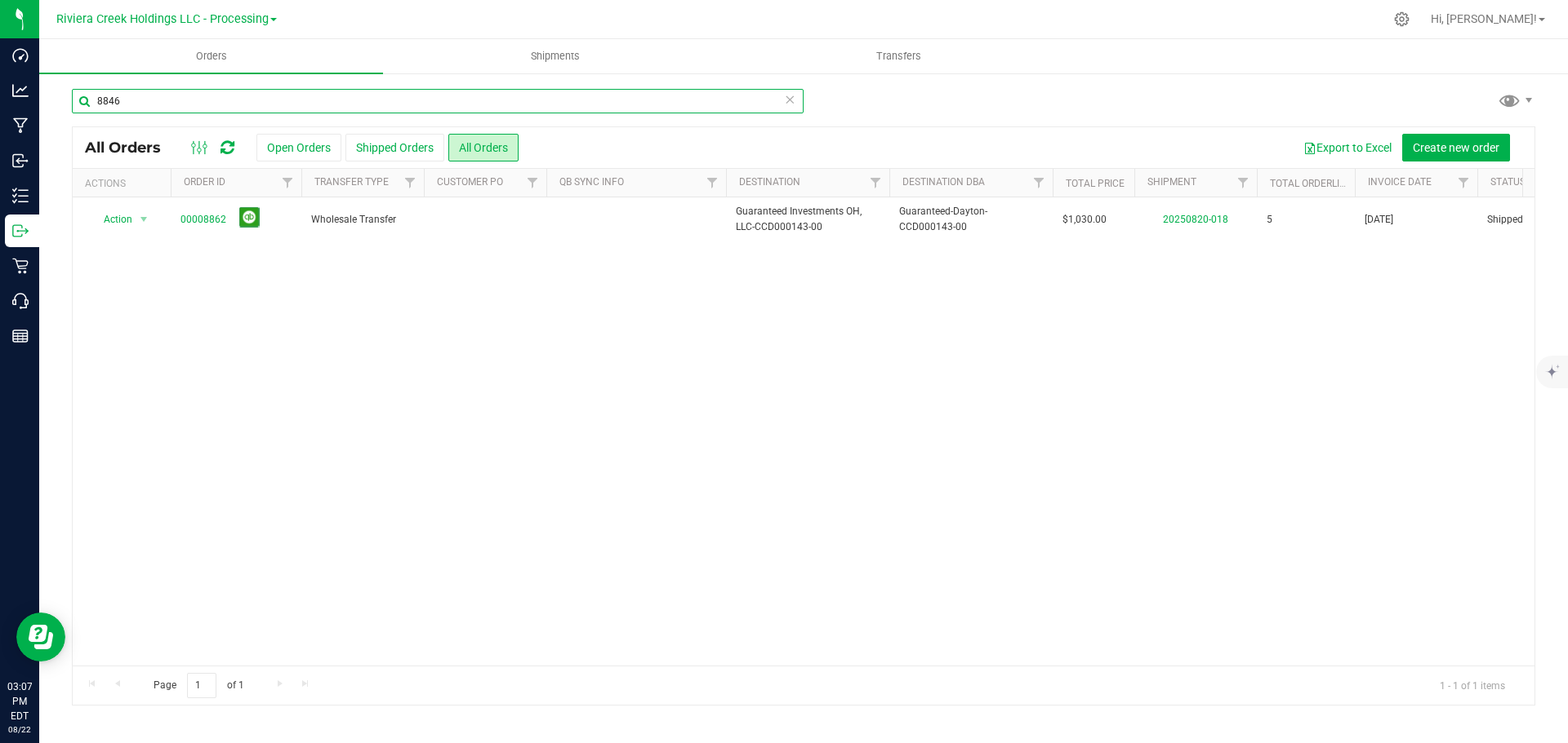
scroll to position [0, 1268]
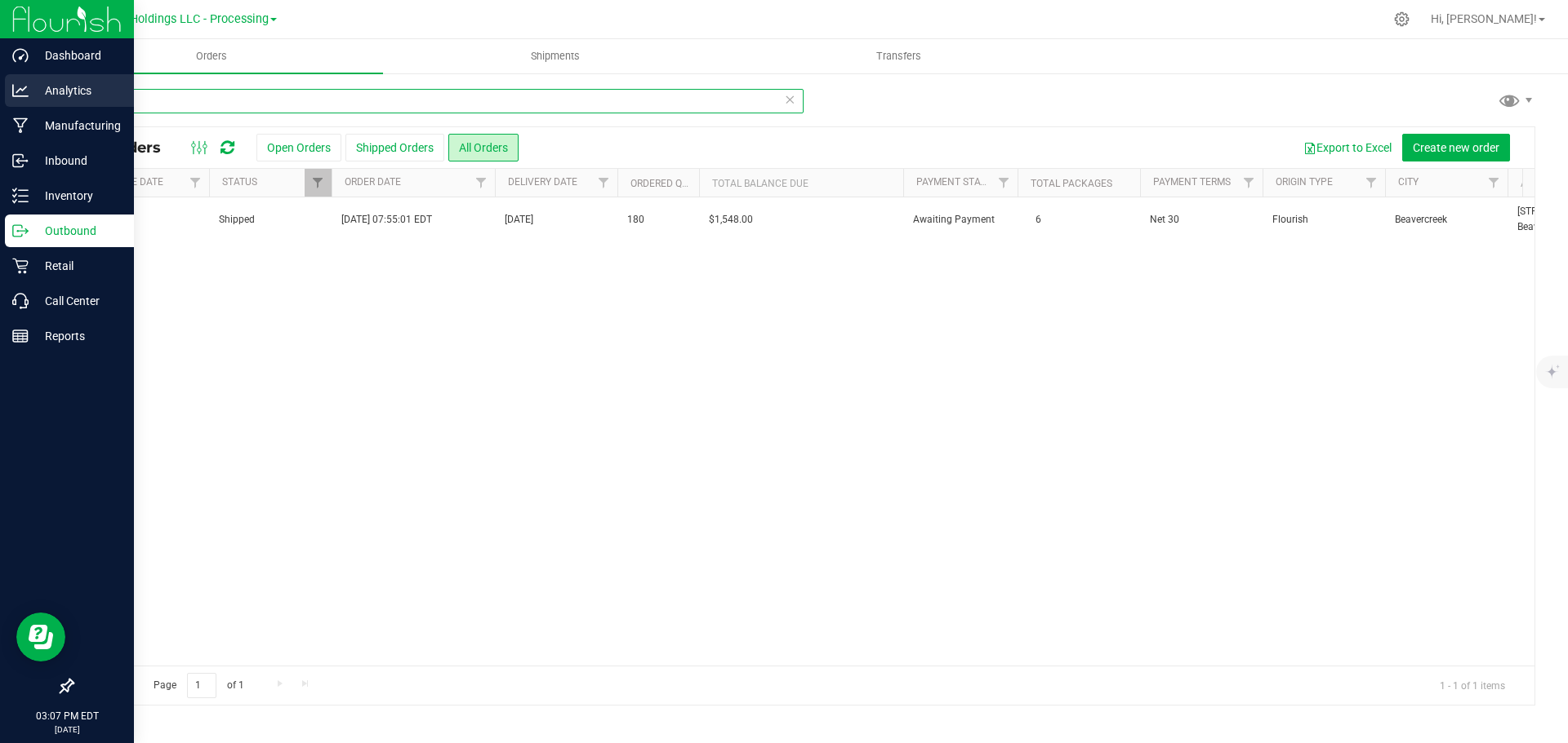
drag, startPoint x: 143, startPoint y: 96, endPoint x: 18, endPoint y: 90, distance: 125.1
click at [20, 91] on div "Dashboard Analytics Manufacturing Inbound Inventory Outbound Retail Call Center…" at bounding box center [784, 371] width 1568 height 743
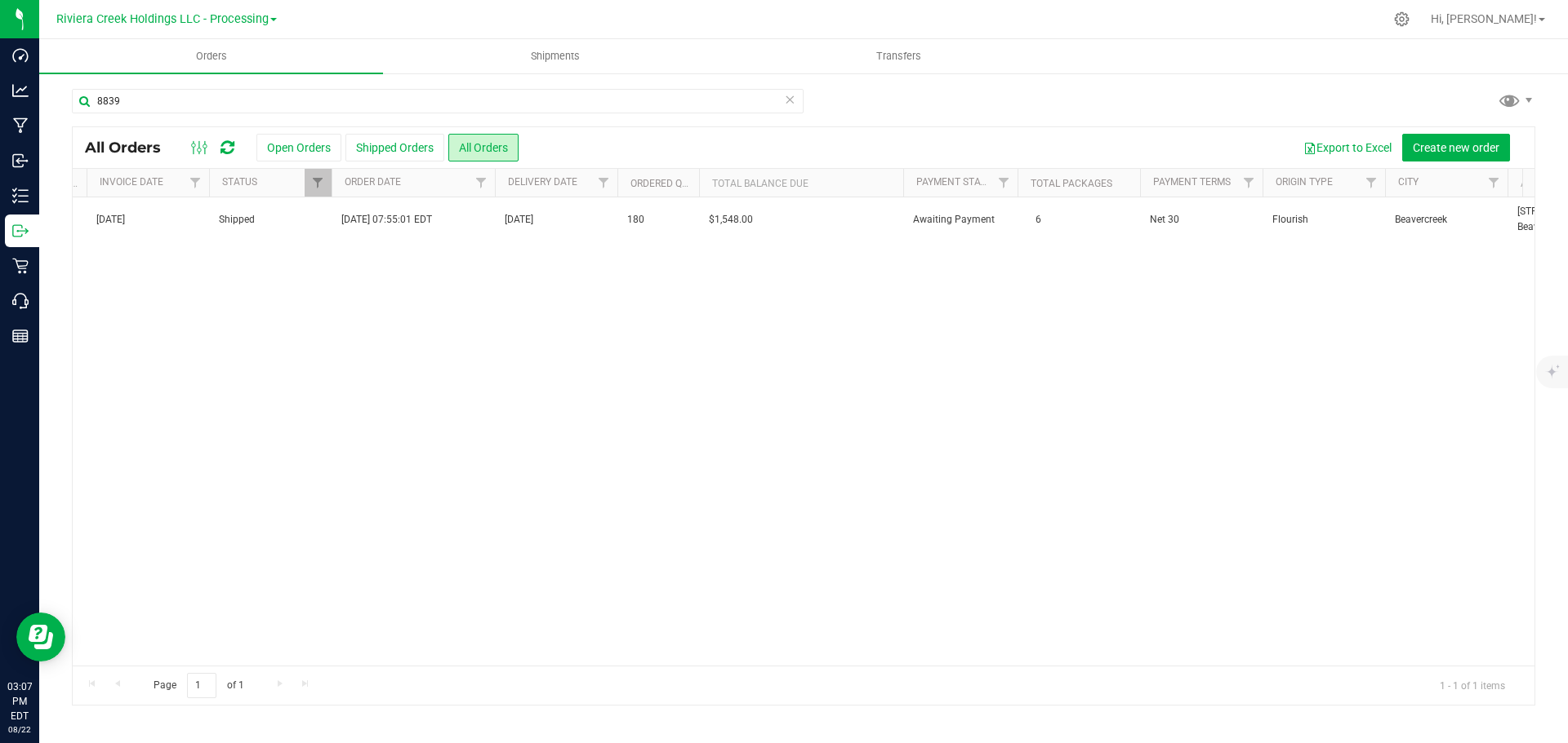
drag, startPoint x: 697, startPoint y: 484, endPoint x: 657, endPoint y: 487, distance: 40.1
click at [696, 484] on div "Action Action Clone order Mark as fully paid Order audit log Print COAs (single…" at bounding box center [804, 431] width 1462 height 468
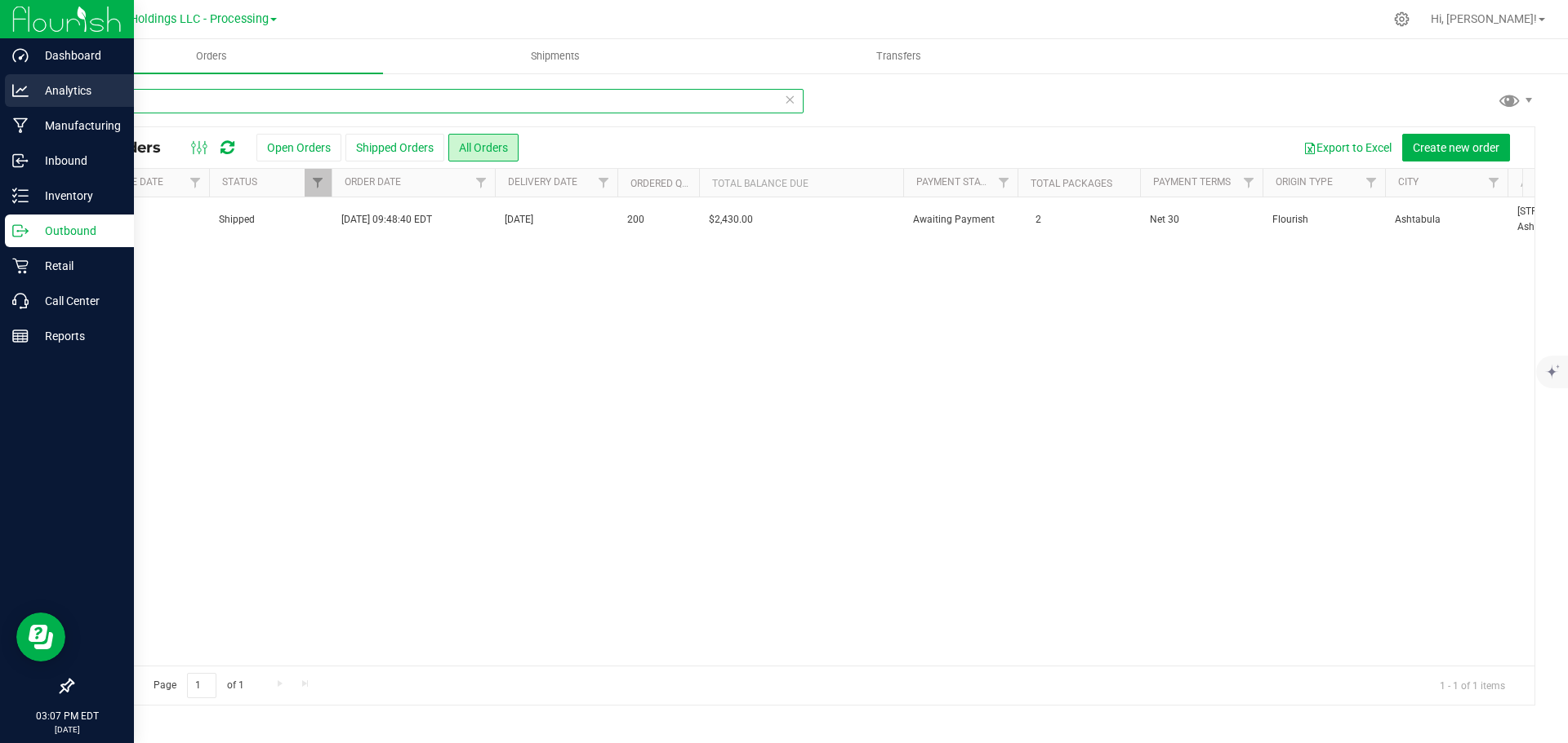
drag, startPoint x: 156, startPoint y: 102, endPoint x: 6, endPoint y: 94, distance: 150.2
click at [6, 94] on div "Dashboard Analytics Manufacturing Inbound Inventory Outbound Retail Call Center…" at bounding box center [784, 371] width 1568 height 743
drag, startPoint x: 603, startPoint y: 449, endPoint x: 29, endPoint y: 416, distance: 574.9
click at [603, 448] on div "Action Action Clone order Mark as fully paid Order audit log Print COAs (single…" at bounding box center [804, 431] width 1462 height 468
drag, startPoint x: 141, startPoint y: 100, endPoint x: 27, endPoint y: 99, distance: 114.0
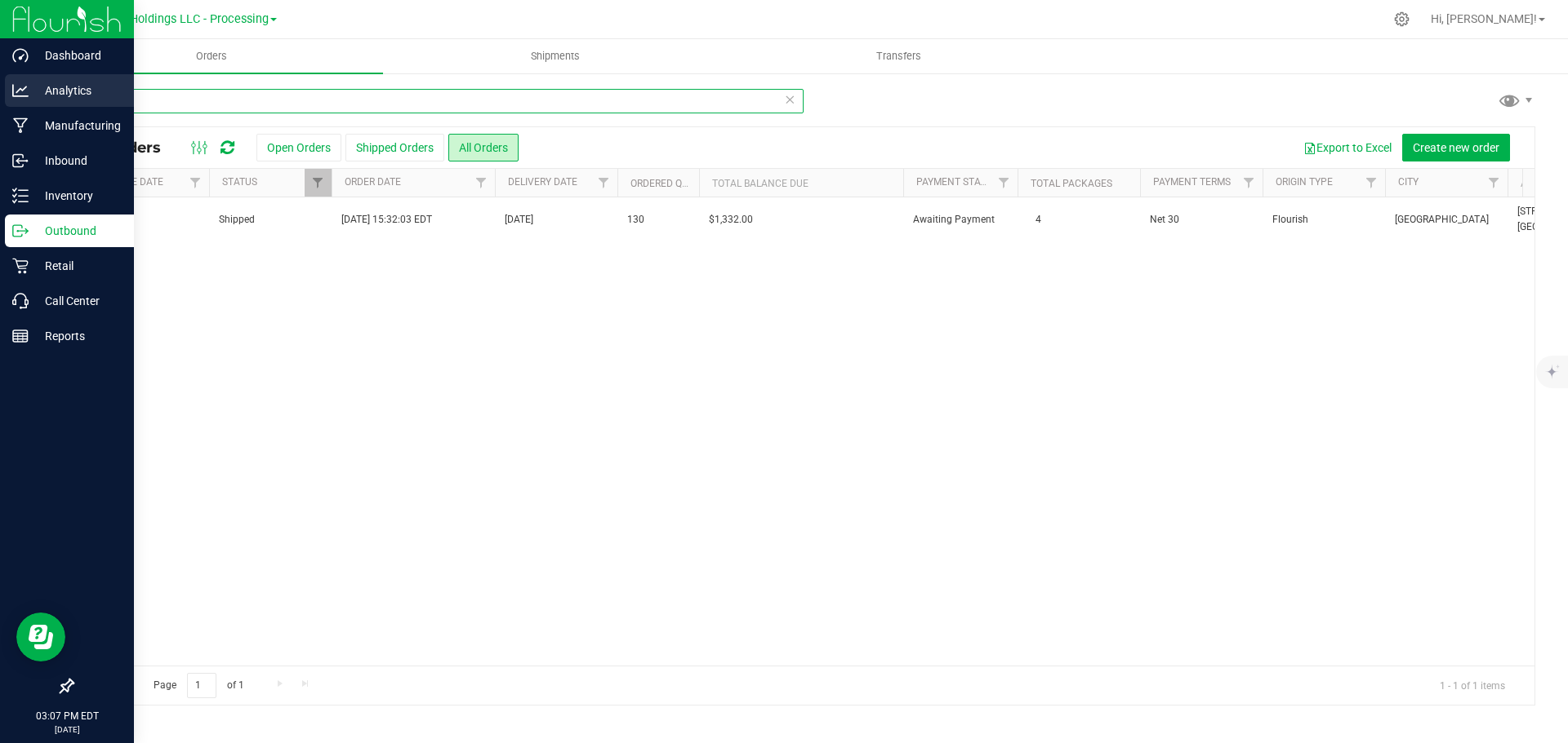
click at [27, 99] on div "Dashboard Analytics Manufacturing Inbound Inventory Outbound Retail Call Center…" at bounding box center [784, 371] width 1568 height 743
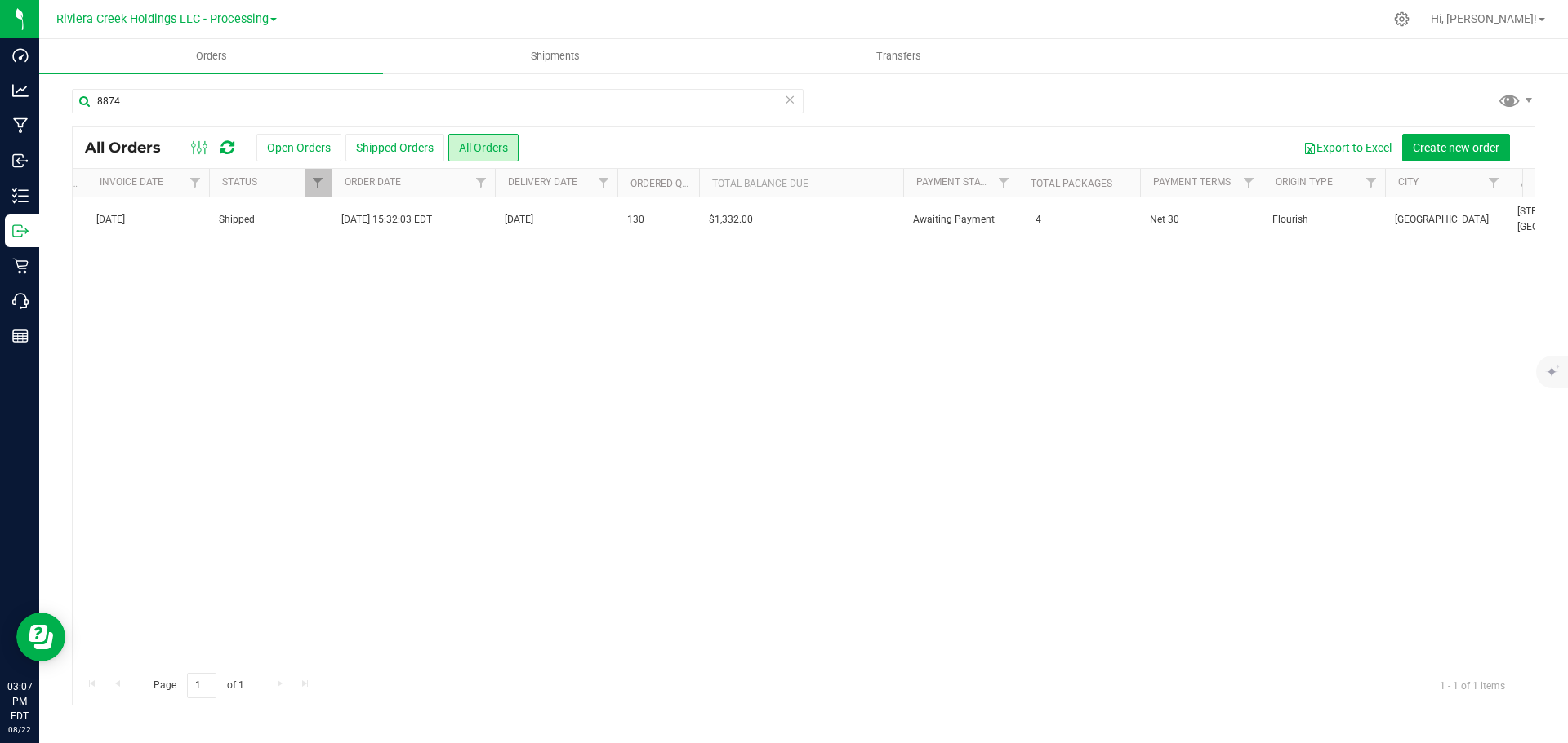
click at [516, 349] on div "Action Action Clone order Mark as fully paid Order audit log Print COAs (single…" at bounding box center [804, 431] width 1462 height 468
drag, startPoint x: 137, startPoint y: 98, endPoint x: 50, endPoint y: 95, distance: 87.1
click at [50, 95] on div "8874 All Orders Open Orders Shipped Orders All Orders Export to Excel Create ne…" at bounding box center [803, 397] width 1528 height 650
click at [388, 294] on div "Action Action Clone order Mark as fully paid Order audit log Print COAs (single…" at bounding box center [804, 431] width 1462 height 468
drag, startPoint x: 146, startPoint y: 104, endPoint x: 46, endPoint y: 103, distance: 100.0
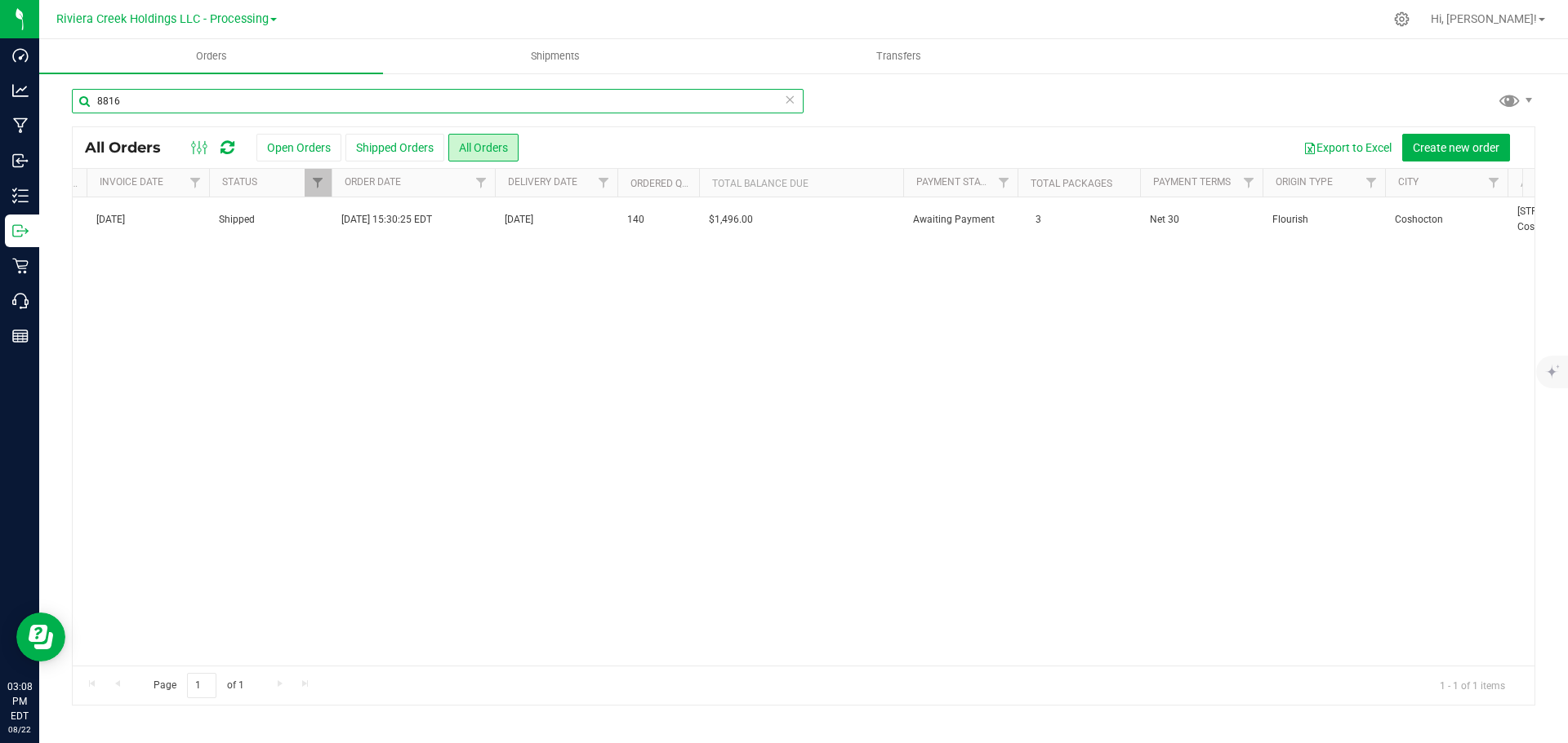
click at [46, 103] on div "8816 All Orders Open Orders Shipped Orders All Orders Export to Excel Create ne…" at bounding box center [803, 397] width 1528 height 650
drag, startPoint x: 471, startPoint y: 433, endPoint x: 361, endPoint y: 403, distance: 114.0
click at [471, 432] on div "Action Action Clone order Mark as fully paid Order audit log Print COAs (single…" at bounding box center [804, 431] width 1462 height 468
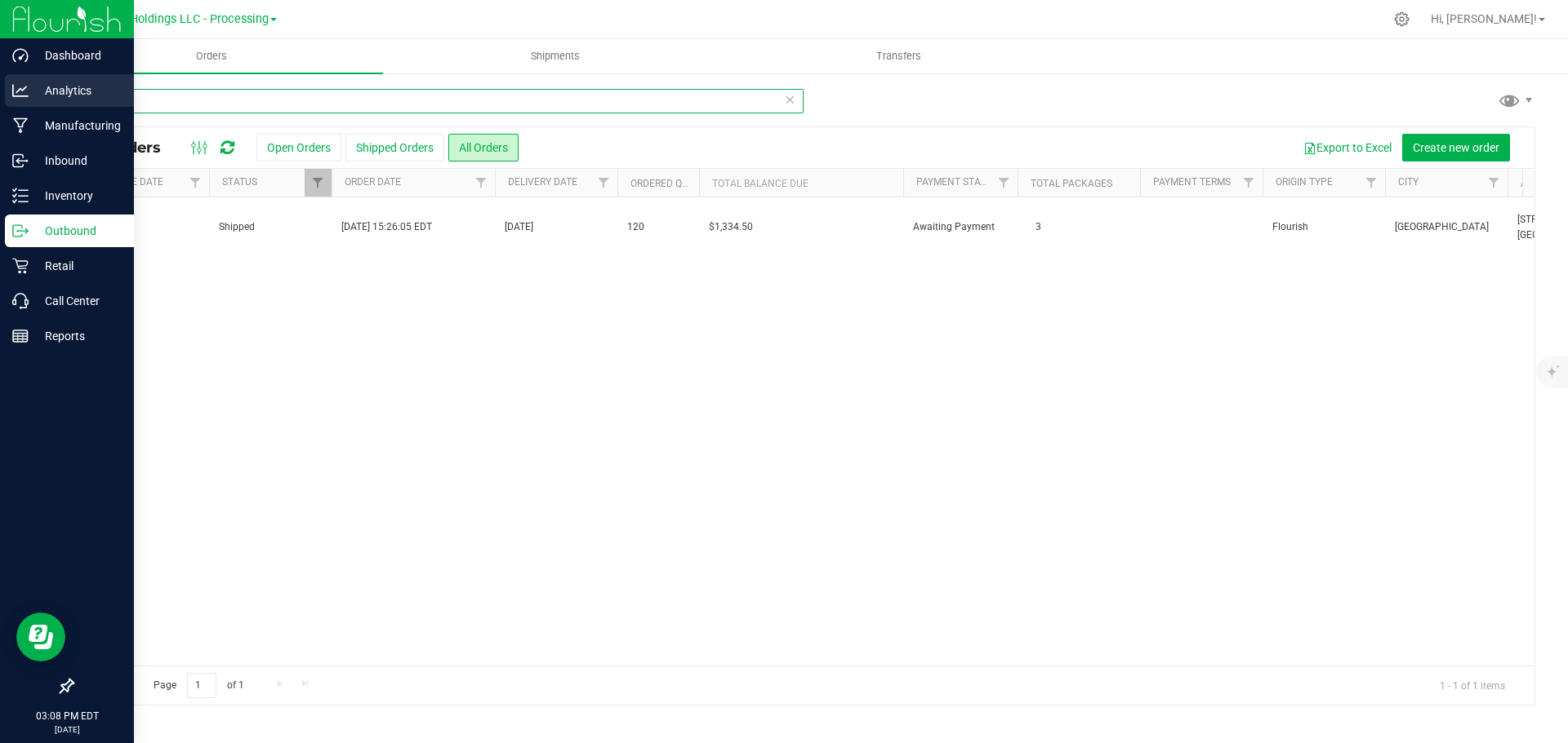
drag, startPoint x: 73, startPoint y: 93, endPoint x: 22, endPoint y: 96, distance: 51.1
click at [22, 96] on div "Dashboard Analytics Manufacturing Inbound Inventory Outbound Retail Call Center…" at bounding box center [784, 371] width 1568 height 743
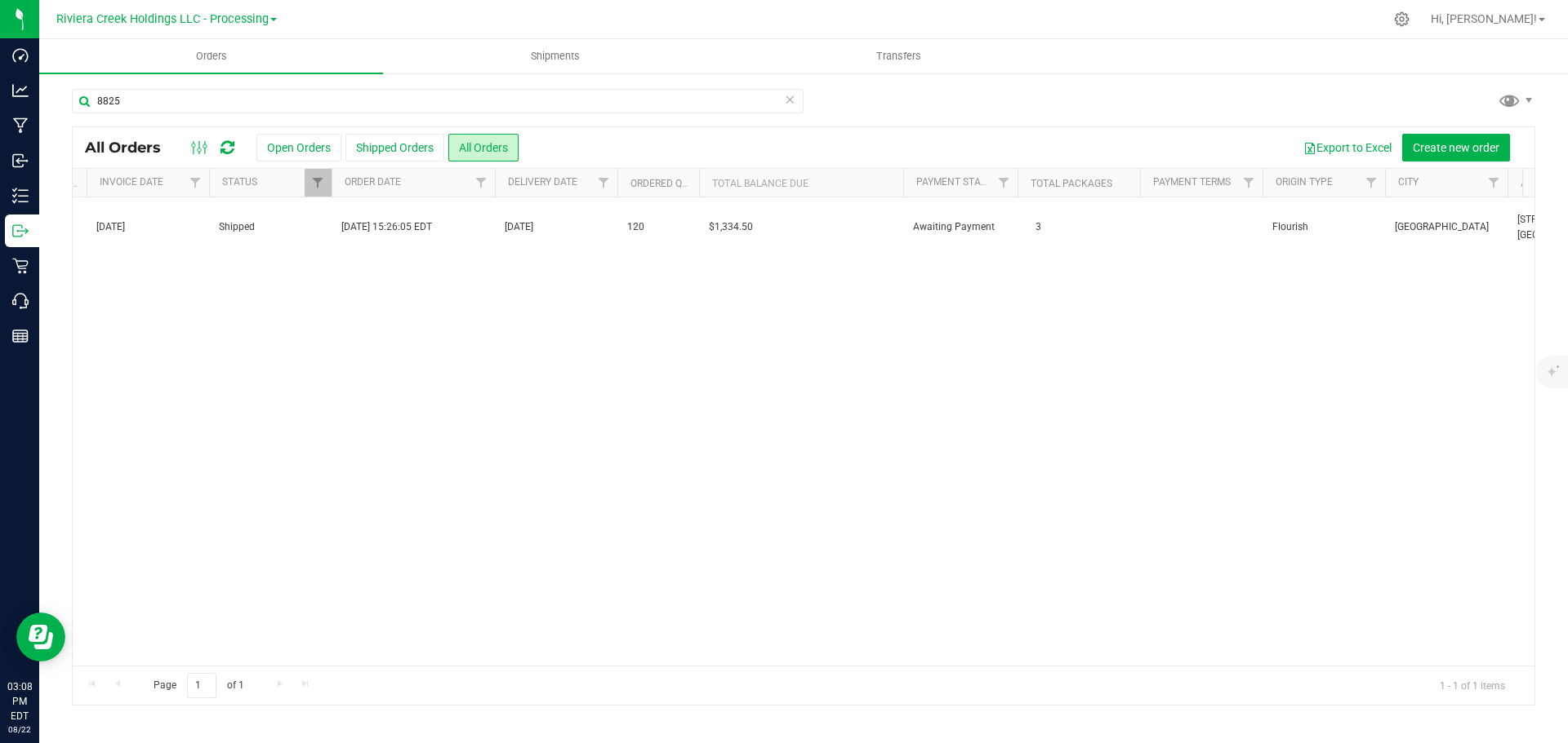
drag, startPoint x: 459, startPoint y: 360, endPoint x: 467, endPoint y: 353, distance: 10.6
click at [465, 354] on div "Action Action Clone order Mark as fully paid Order audit log Print COAs (single…" at bounding box center [804, 431] width 1462 height 468
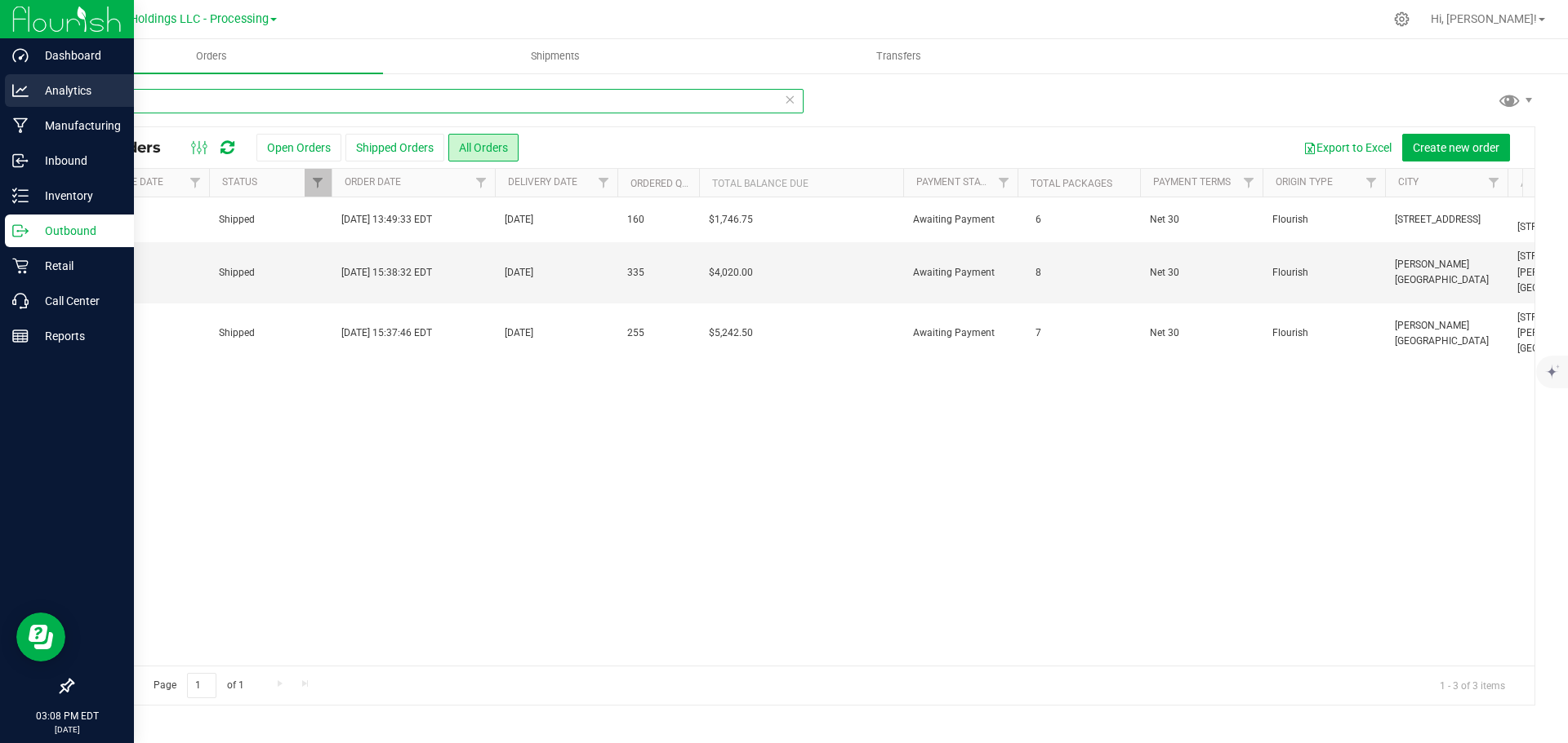
drag, startPoint x: 152, startPoint y: 104, endPoint x: 36, endPoint y: 87, distance: 117.2
click at [38, 87] on div "Dashboard Analytics Manufacturing Inbound Inventory Outbound Retail Call Center…" at bounding box center [784, 371] width 1568 height 743
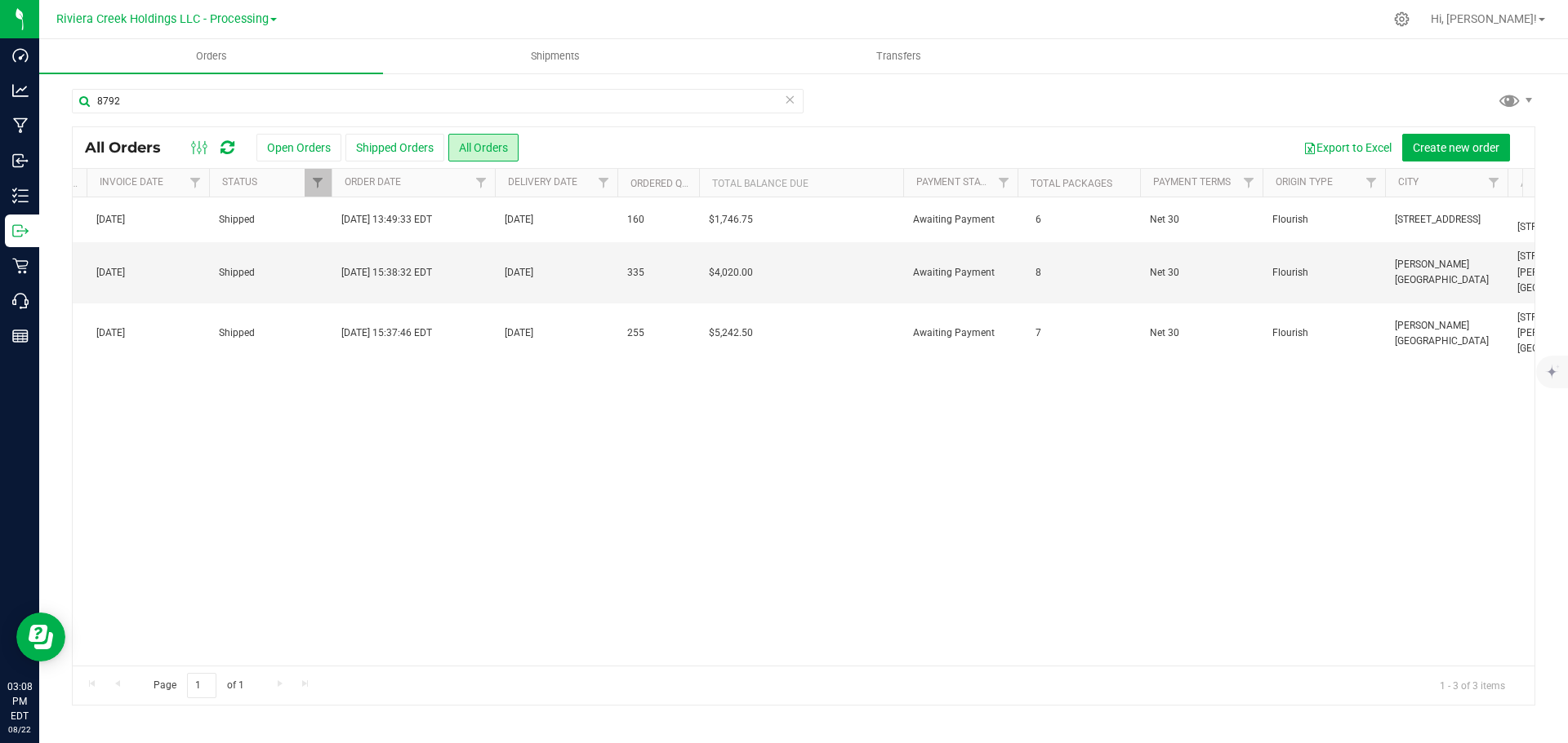
click at [419, 412] on div "Action Action Clone order Mark as fully paid Order audit log Print COAs (single…" at bounding box center [804, 431] width 1462 height 468
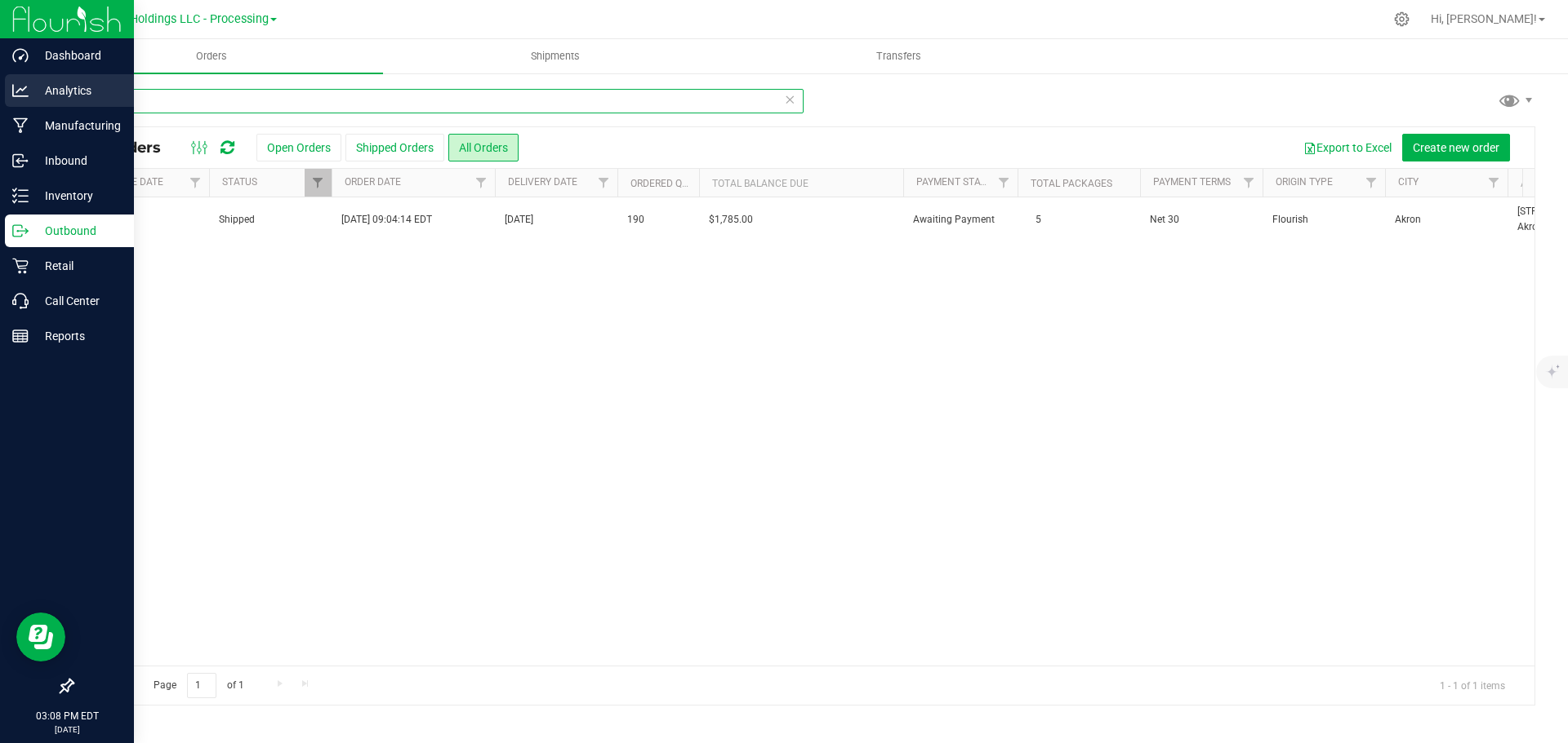
drag, startPoint x: 63, startPoint y: 101, endPoint x: 38, endPoint y: 101, distance: 25.0
click at [39, 101] on div "Dashboard Analytics Manufacturing Inbound Inventory Outbound Retail Call Center…" at bounding box center [784, 371] width 1568 height 743
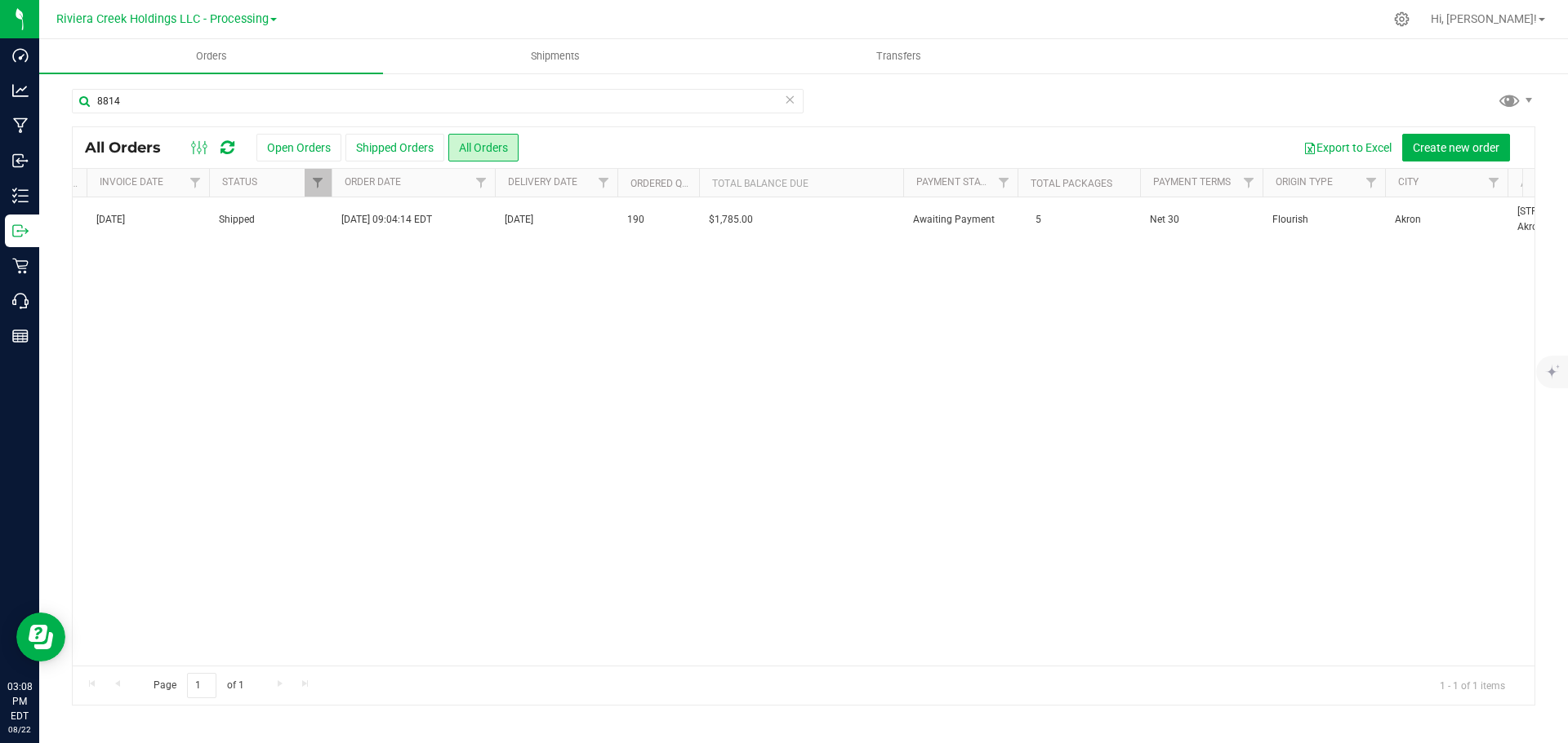
click at [322, 329] on div "Action Action Clone order Mark as fully paid Order audit log Print COAs (single…" at bounding box center [804, 431] width 1462 height 468
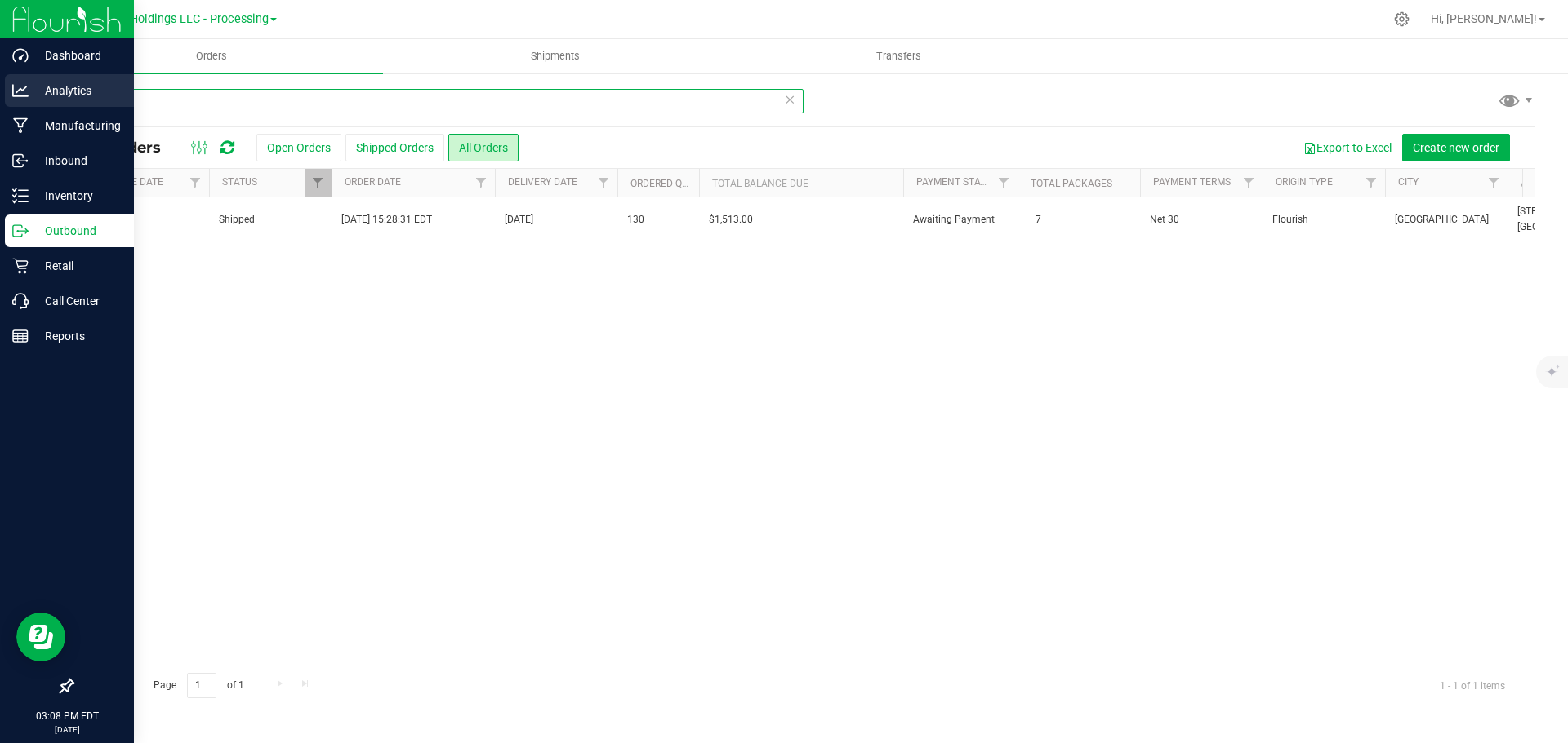
drag, startPoint x: 133, startPoint y: 99, endPoint x: 14, endPoint y: 98, distance: 119.0
click at [14, 98] on div "Dashboard Analytics Manufacturing Inbound Inventory Outbound Retail Call Center…" at bounding box center [784, 371] width 1568 height 743
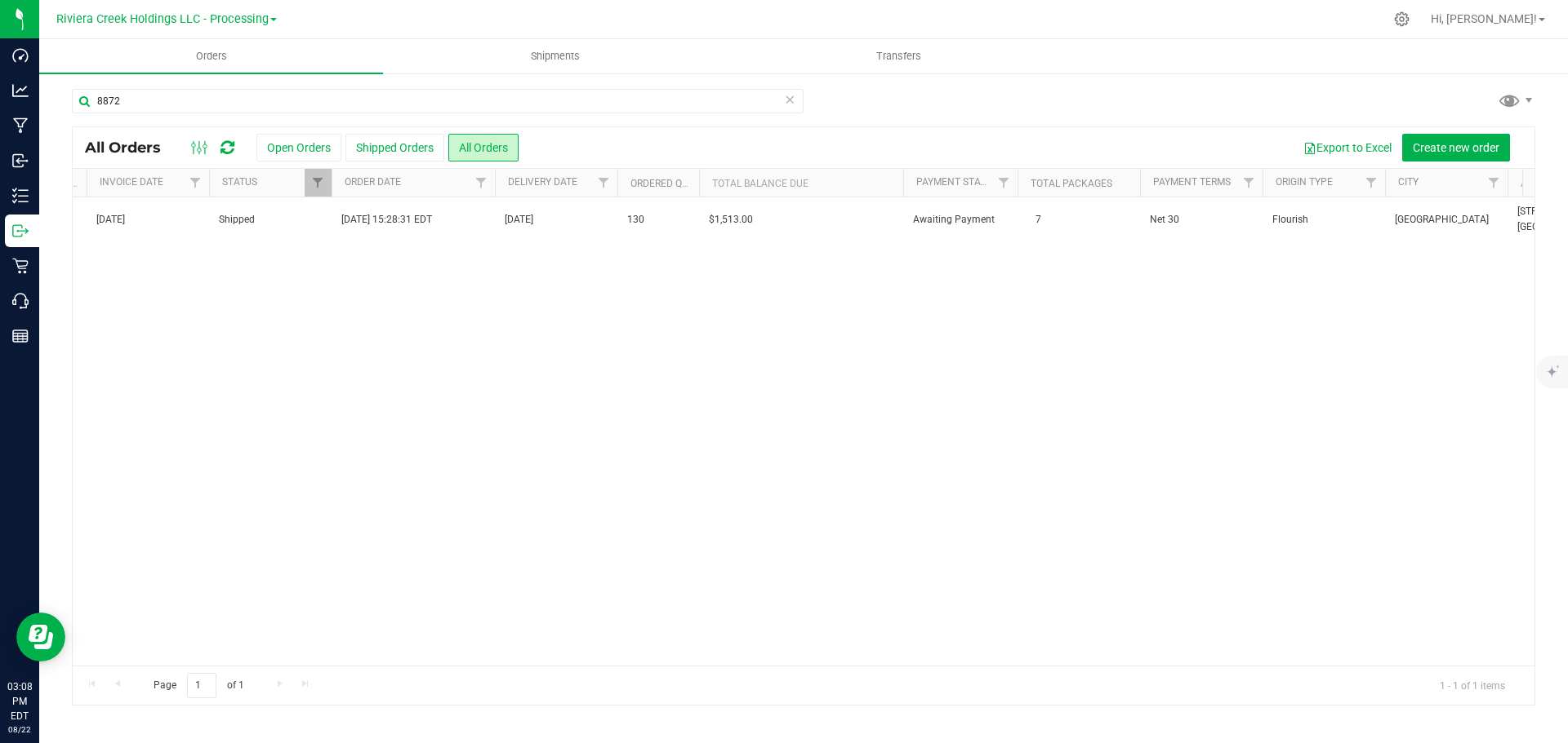
click at [635, 395] on div "Action Action Clone order Mark as fully paid Order audit log Print COAs (single…" at bounding box center [804, 431] width 1462 height 468
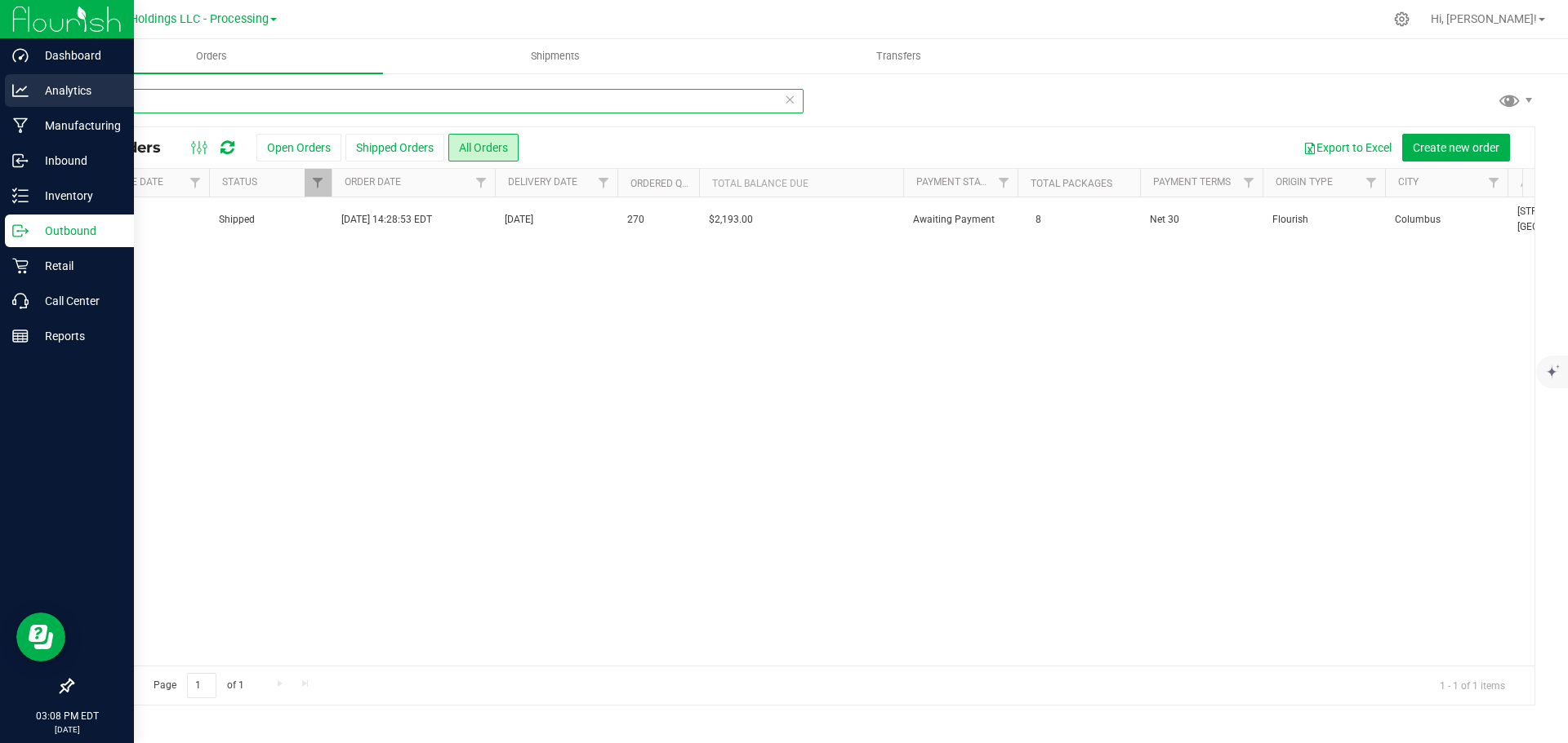
drag, startPoint x: 137, startPoint y: 103, endPoint x: 36, endPoint y: 100, distance: 101.0
click at [36, 100] on div "Dashboard Analytics Manufacturing Inbound Inventory Outbound Retail Call Center…" at bounding box center [784, 371] width 1568 height 743
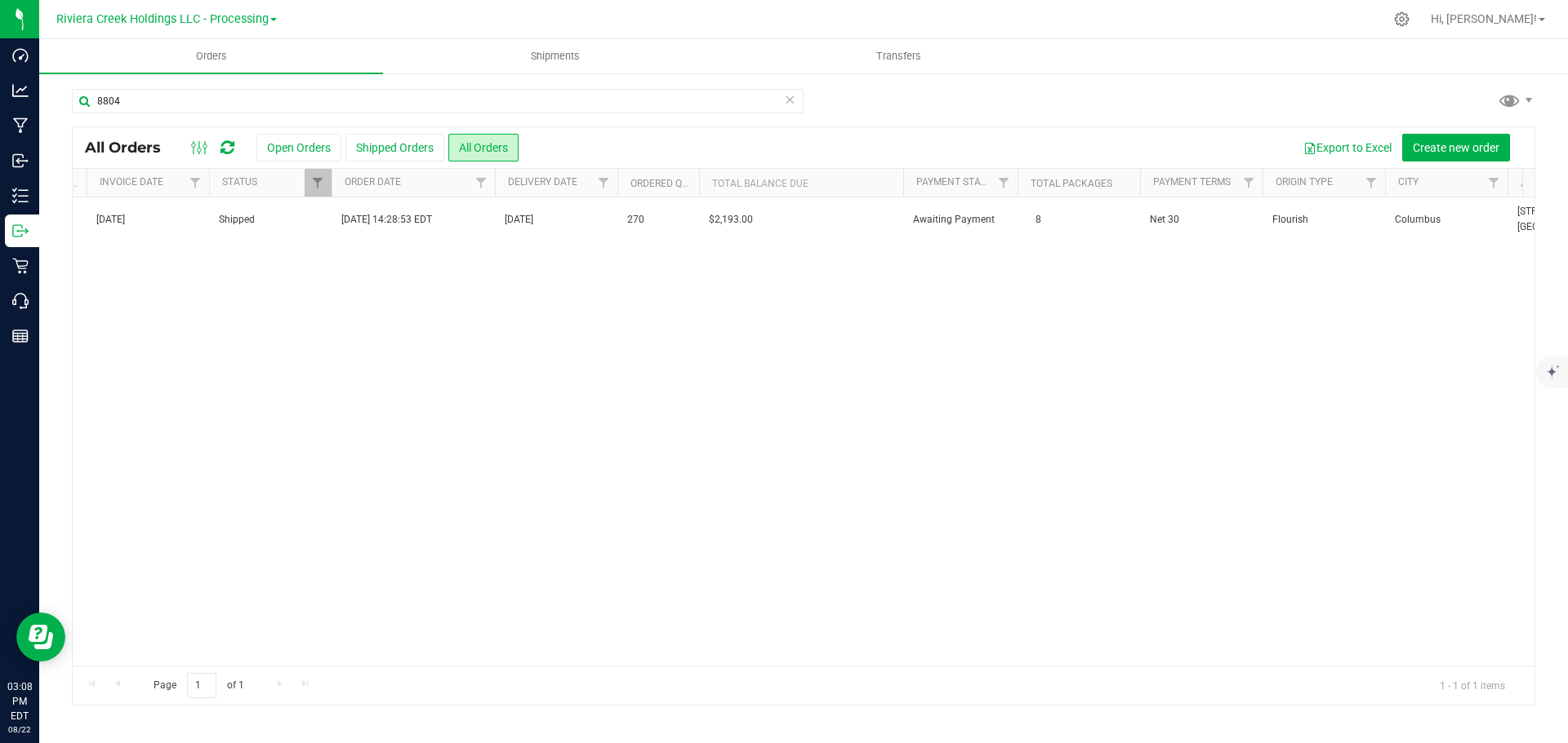
click at [644, 350] on div "Action Action Clone order Mark as fully paid Order audit log Print COAs (single…" at bounding box center [804, 431] width 1462 height 468
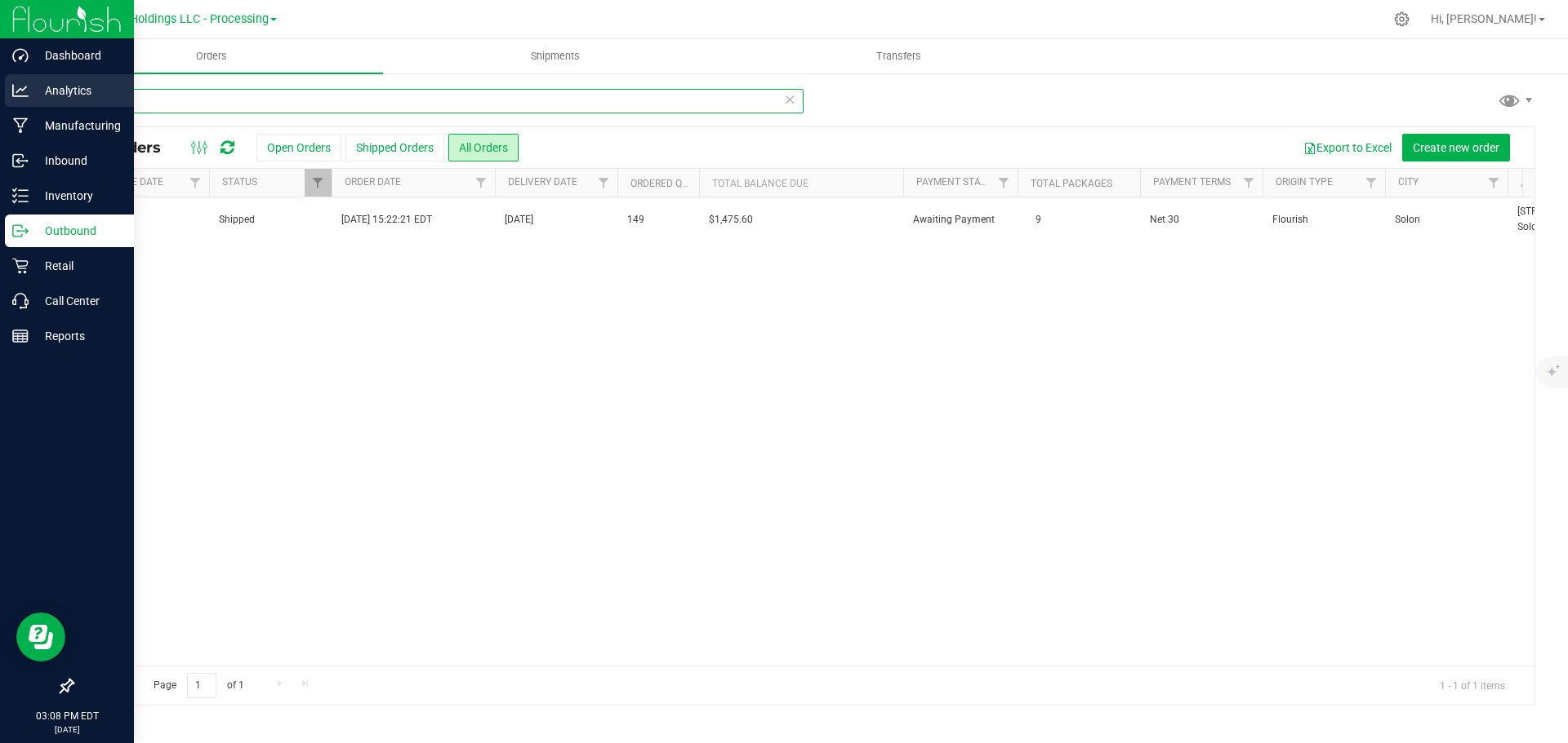
drag, startPoint x: 145, startPoint y: 98, endPoint x: 17, endPoint y: 91, distance: 128.2
click at [17, 91] on div "Dashboard Analytics Manufacturing Inbound Inventory Outbound Retail Call Center…" at bounding box center [784, 371] width 1568 height 743
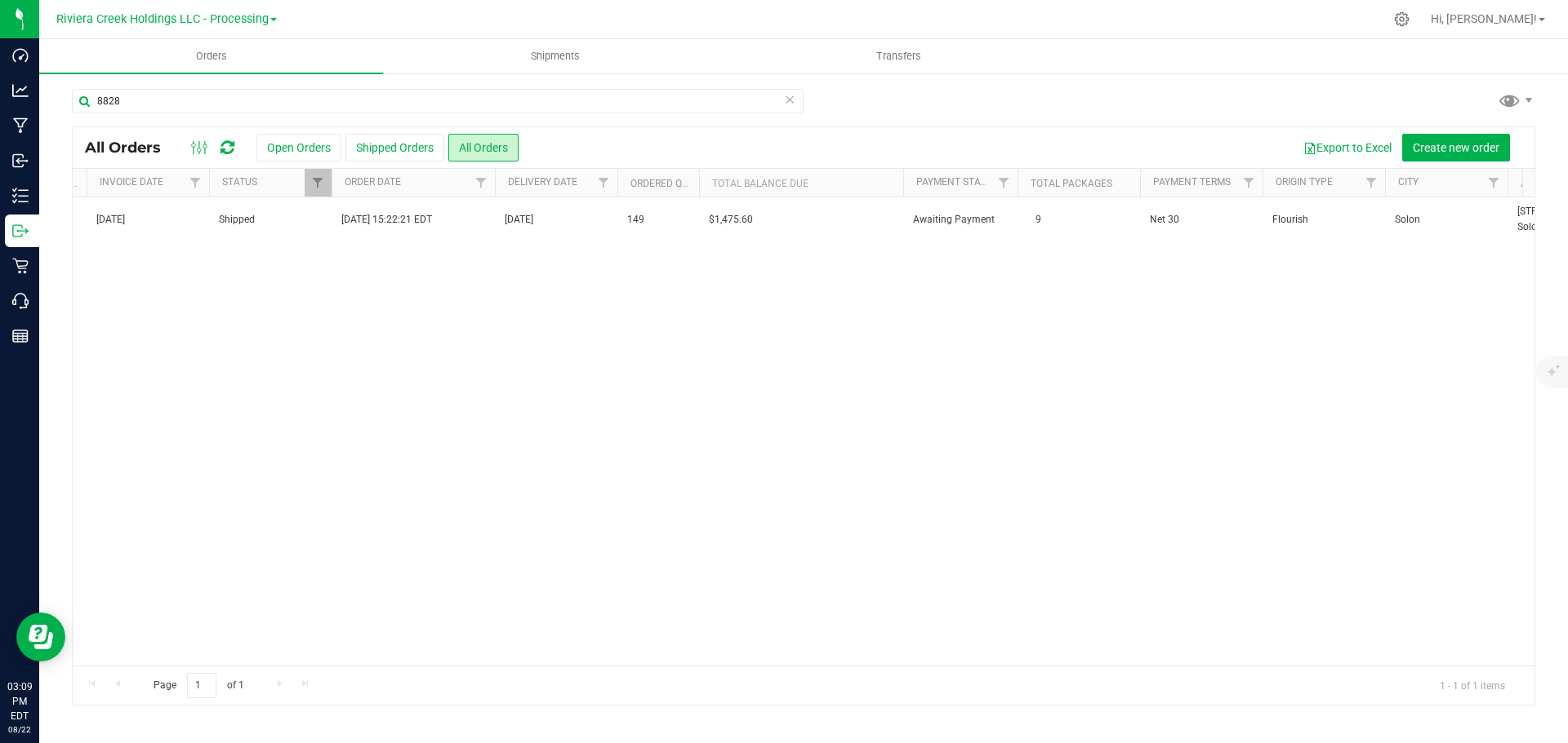
click at [659, 458] on div "Action Action Clone order Mark as fully paid Order audit log Print COAs (single…" at bounding box center [804, 431] width 1462 height 468
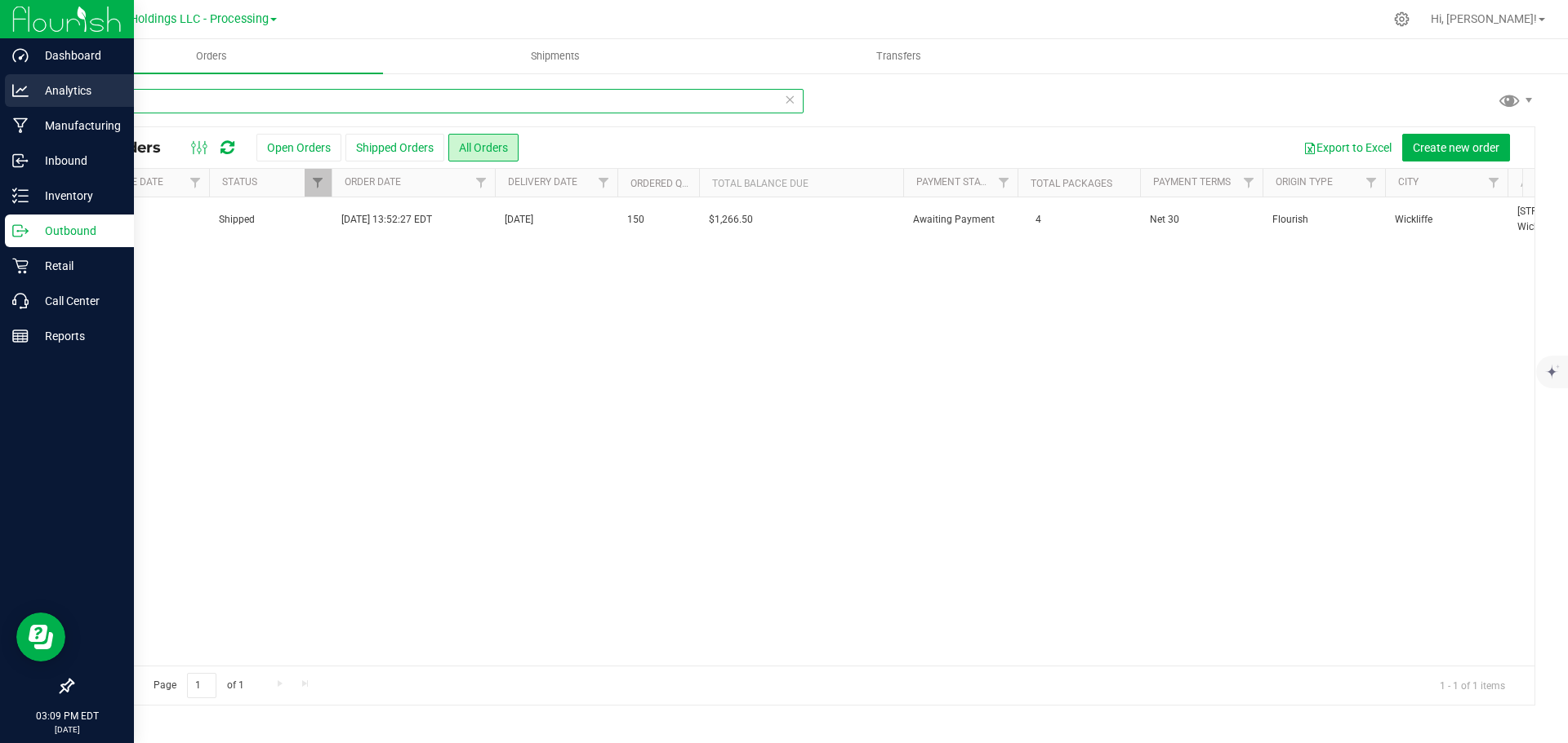
drag, startPoint x: 143, startPoint y: 99, endPoint x: 24, endPoint y: 87, distance: 119.6
click at [24, 87] on div "Dashboard Analytics Manufacturing Inbound Inventory Outbound Retail Call Center…" at bounding box center [784, 371] width 1568 height 743
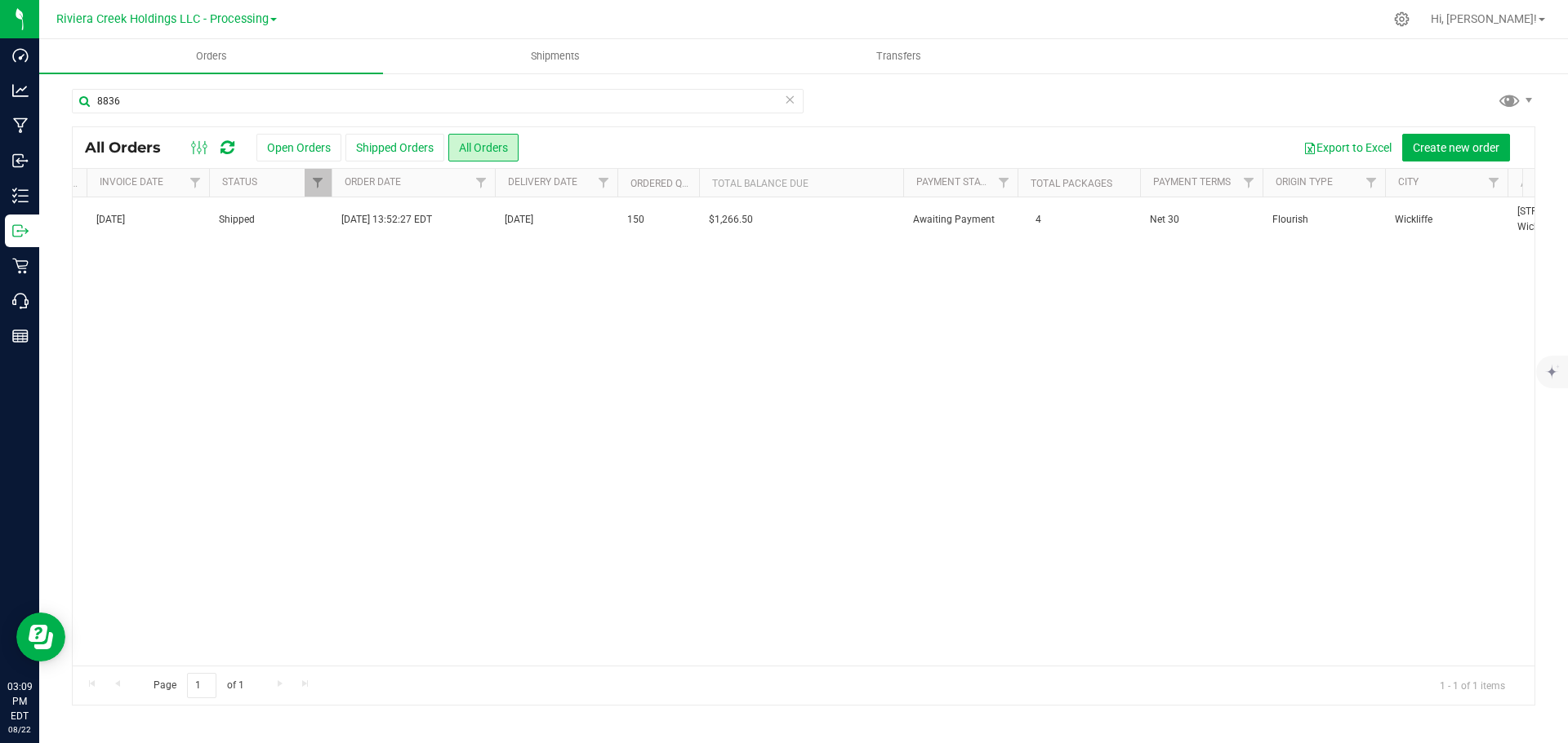
click at [499, 409] on div "Action Action Clone order Mark as fully paid Order audit log Print COAs (single…" at bounding box center [804, 431] width 1462 height 468
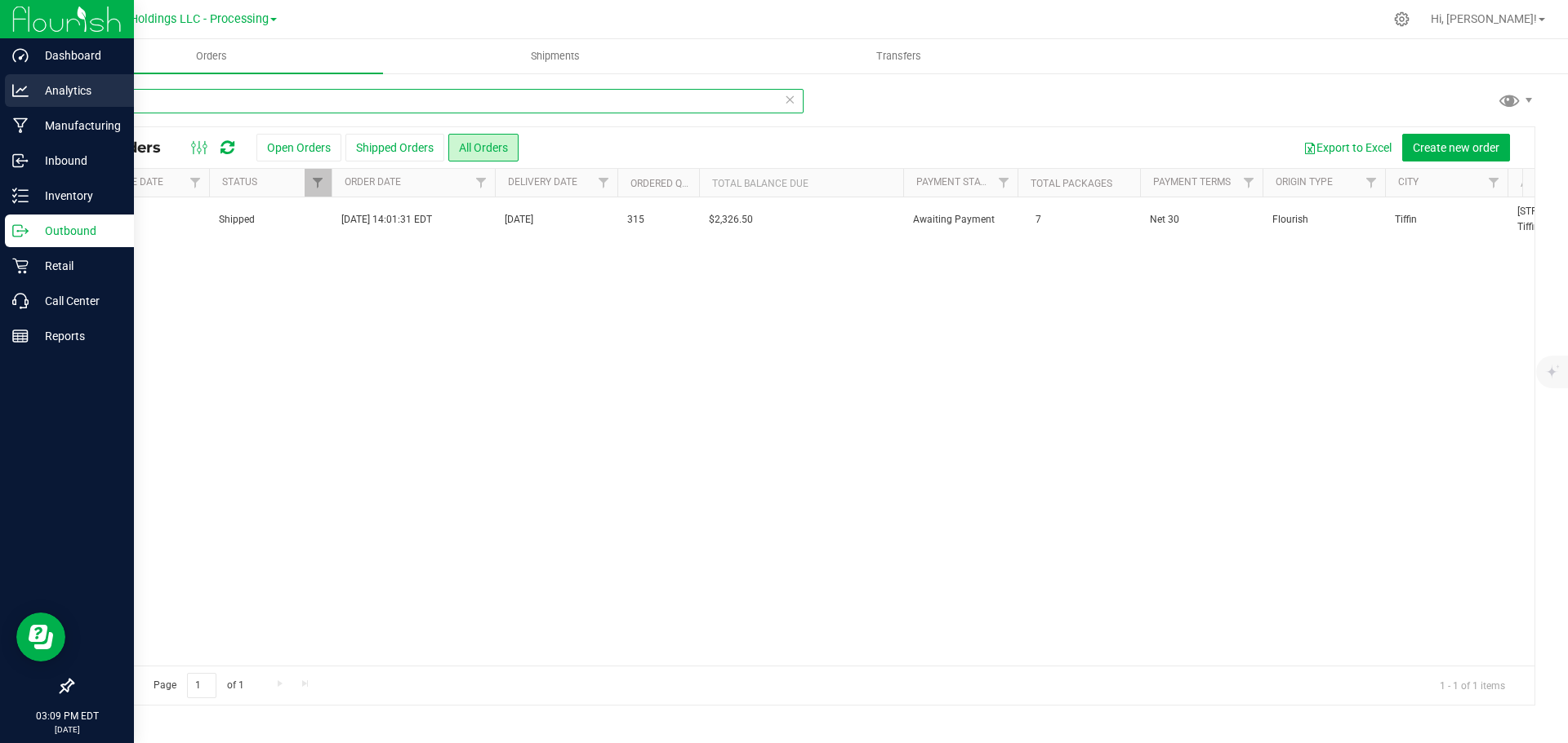
drag, startPoint x: 141, startPoint y: 99, endPoint x: 11, endPoint y: 97, distance: 130.0
click at [12, 97] on div "Dashboard Analytics Manufacturing Inbound Inventory Outbound Retail Call Center…" at bounding box center [784, 371] width 1568 height 743
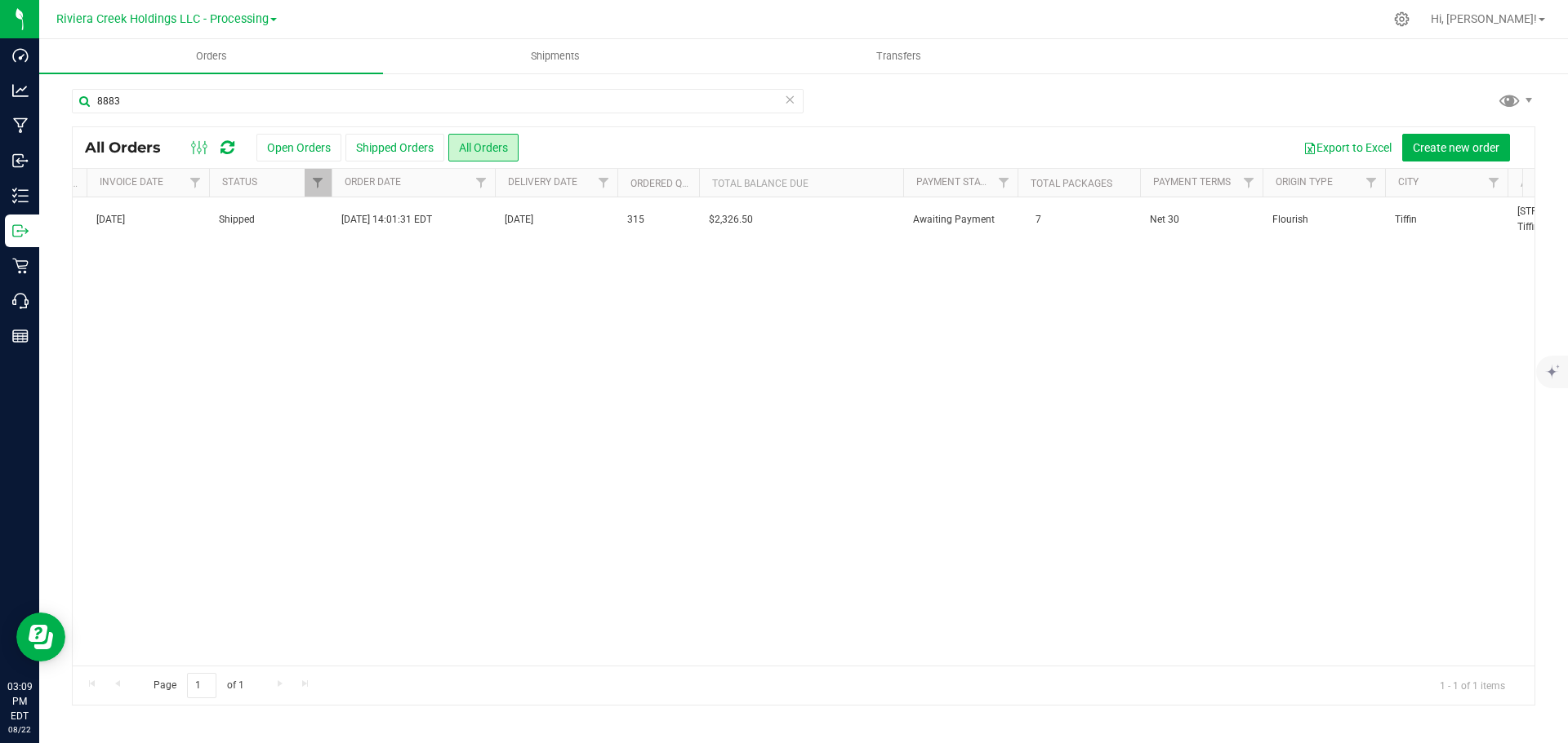
click at [682, 386] on div "Action Action Clone order Mark as fully paid Order audit log Print COAs (single…" at bounding box center [804, 431] width 1462 height 468
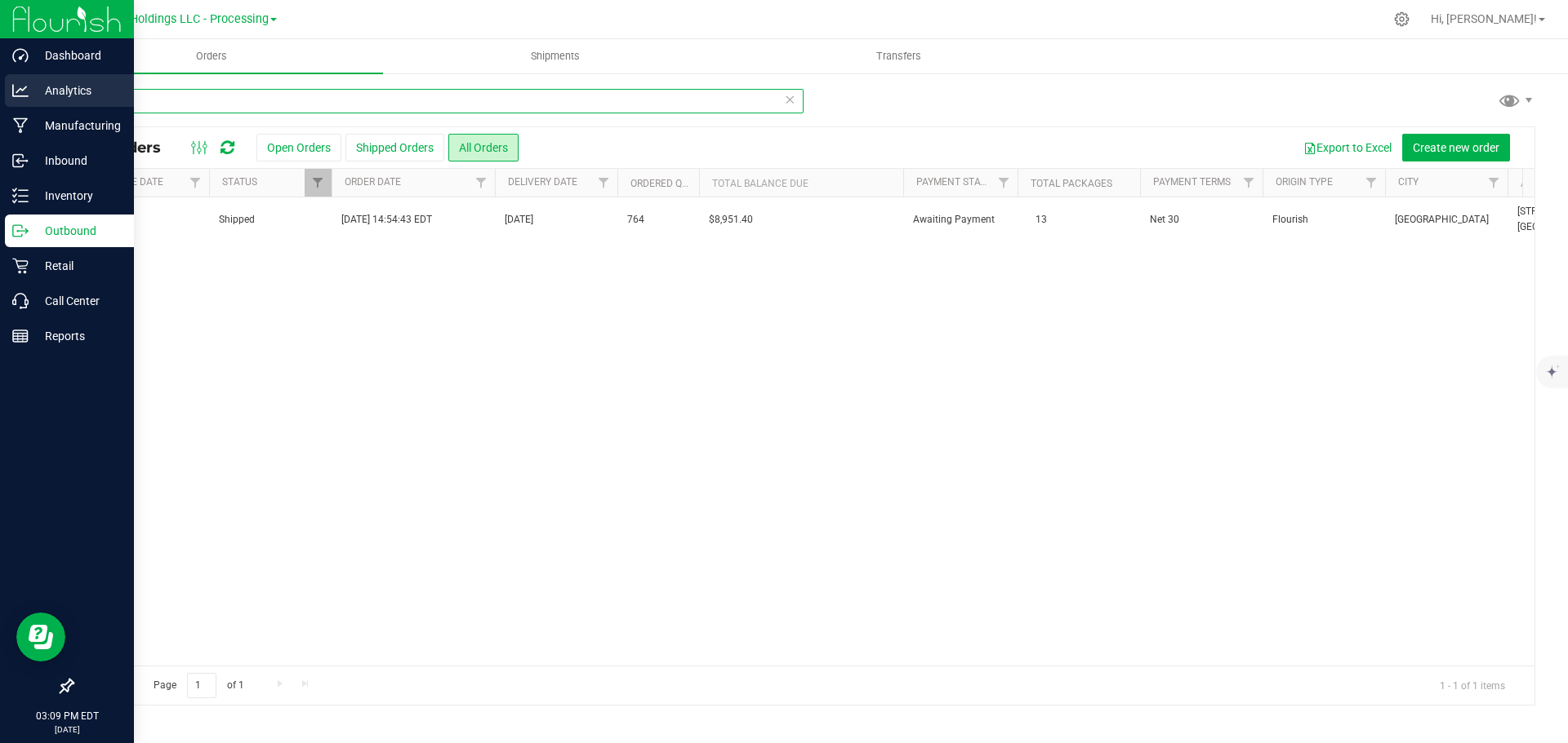
drag, startPoint x: 140, startPoint y: 95, endPoint x: 10, endPoint y: 83, distance: 130.6
click at [11, 83] on div "Dashboard Analytics Manufacturing Inbound Inventory Outbound Retail Call Center…" at bounding box center [784, 371] width 1568 height 743
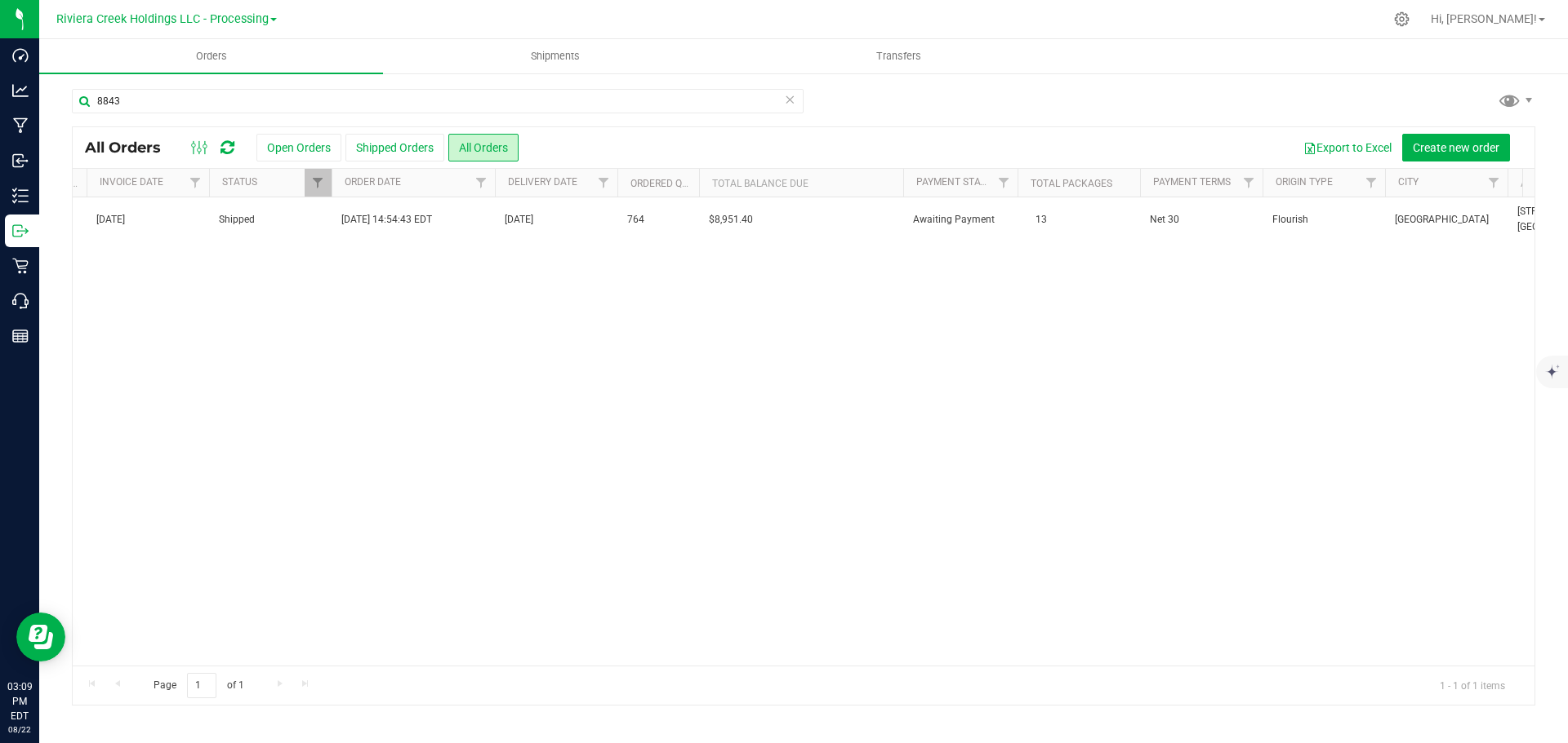
click at [460, 422] on div "Action Action Clone order Mark as fully paid Order audit log Print COAs (single…" at bounding box center [804, 431] width 1462 height 468
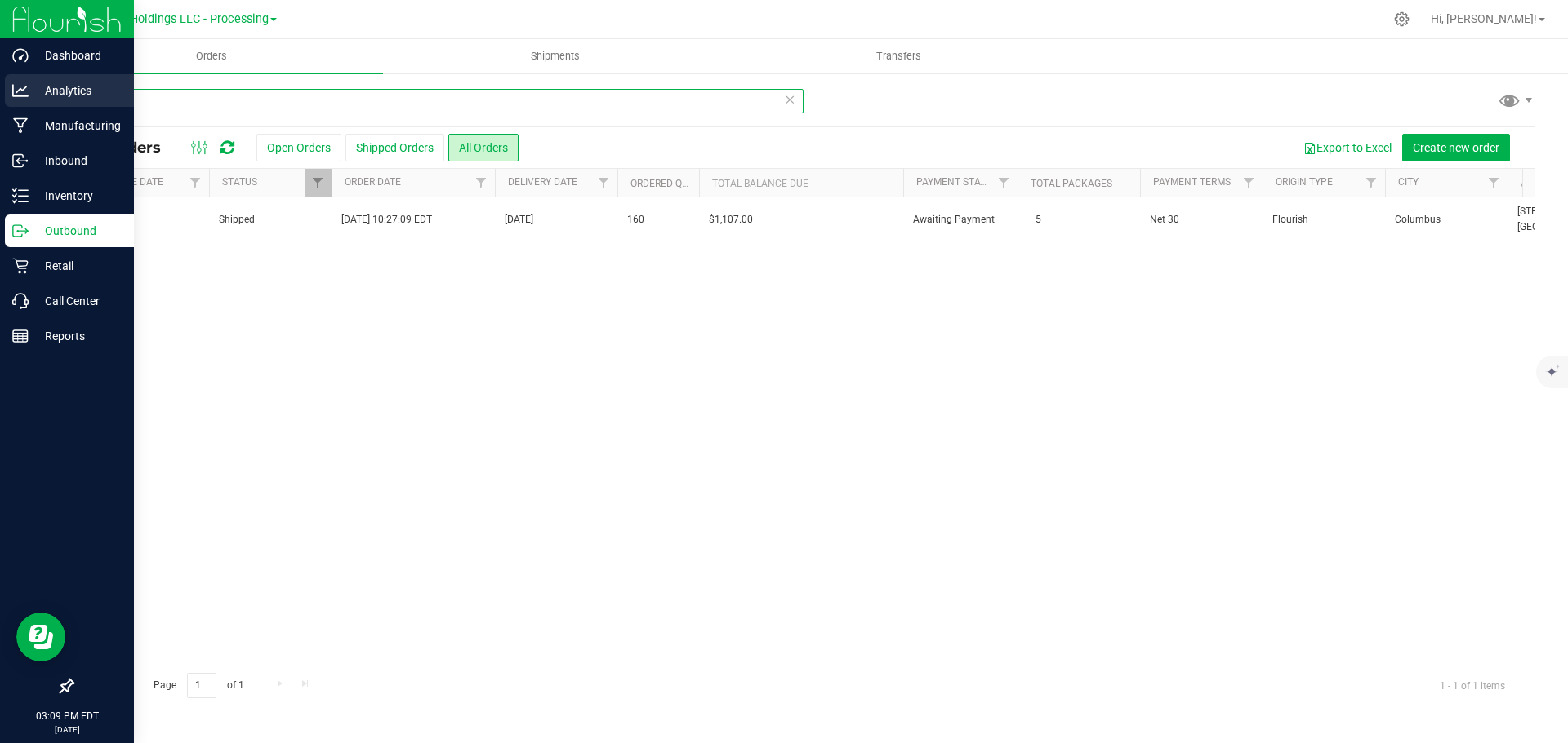
drag, startPoint x: 134, startPoint y: 106, endPoint x: 24, endPoint y: 97, distance: 110.4
click at [24, 97] on div "Dashboard Analytics Manufacturing Inbound Inventory Outbound Retail Call Center…" at bounding box center [784, 371] width 1568 height 743
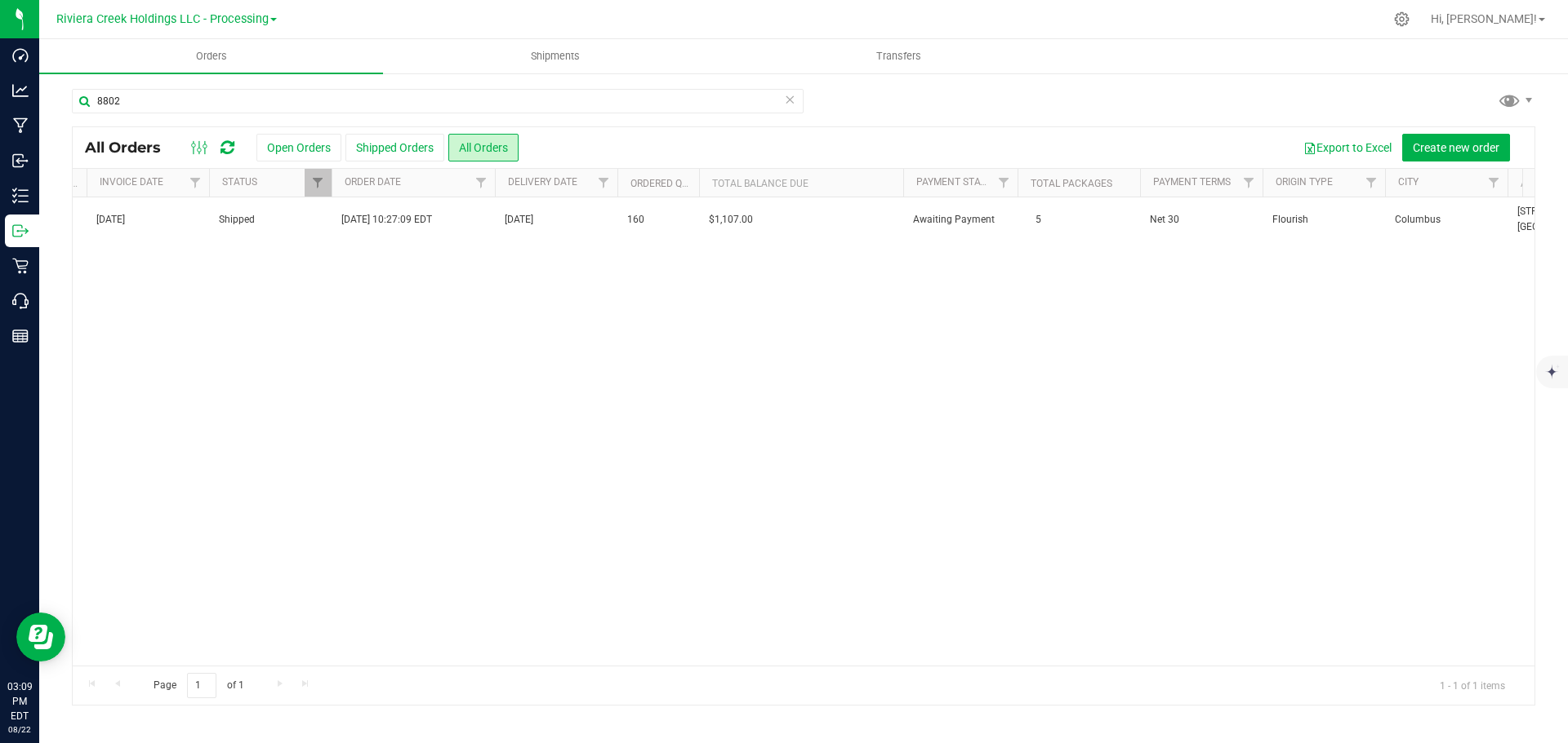
click at [588, 381] on div "Action Action Clone order Mark as fully paid Order audit log Print COAs (single…" at bounding box center [804, 431] width 1462 height 468
drag, startPoint x: 150, startPoint y: 98, endPoint x: -24, endPoint y: 93, distance: 174.1
click at [0, 93] on html "Dashboard Analytics Manufacturing Inbound Inventory Outbound Retail Call Center…" at bounding box center [784, 371] width 1568 height 743
click at [453, 519] on div "Action Action Clone order Mark as fully paid Order audit log Print COAs (single…" at bounding box center [804, 431] width 1462 height 468
drag, startPoint x: 164, startPoint y: 99, endPoint x: -35, endPoint y: 78, distance: 200.1
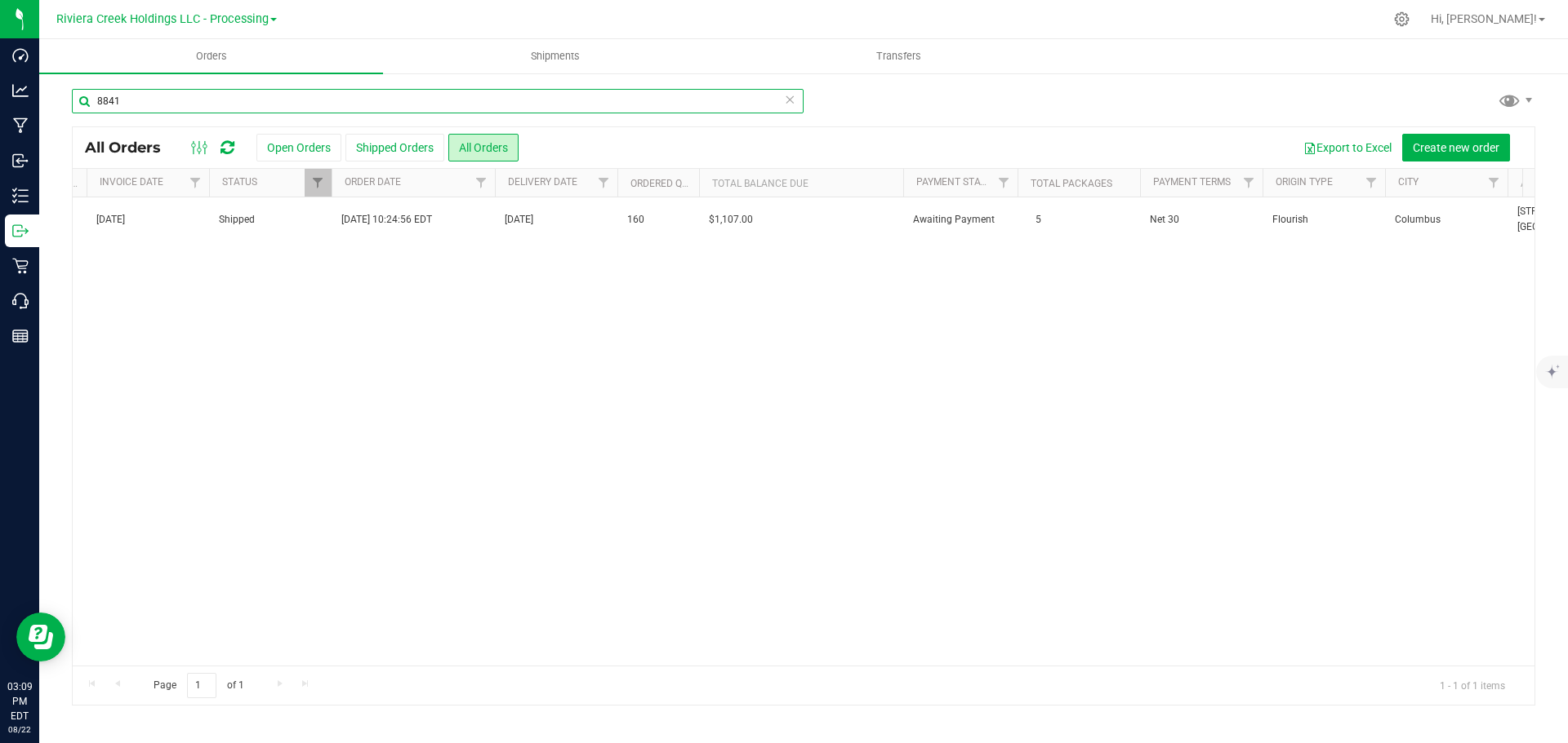
click at [0, 78] on html "Dashboard Analytics Manufacturing Inbound Inventory Outbound Retail Call Center…" at bounding box center [784, 371] width 1568 height 743
drag, startPoint x: 901, startPoint y: 553, endPoint x: 409, endPoint y: 504, distance: 494.4
click at [899, 552] on div "Action Action Clone order Mark as fully paid Order audit log Print COAs (single…" at bounding box center [804, 431] width 1462 height 468
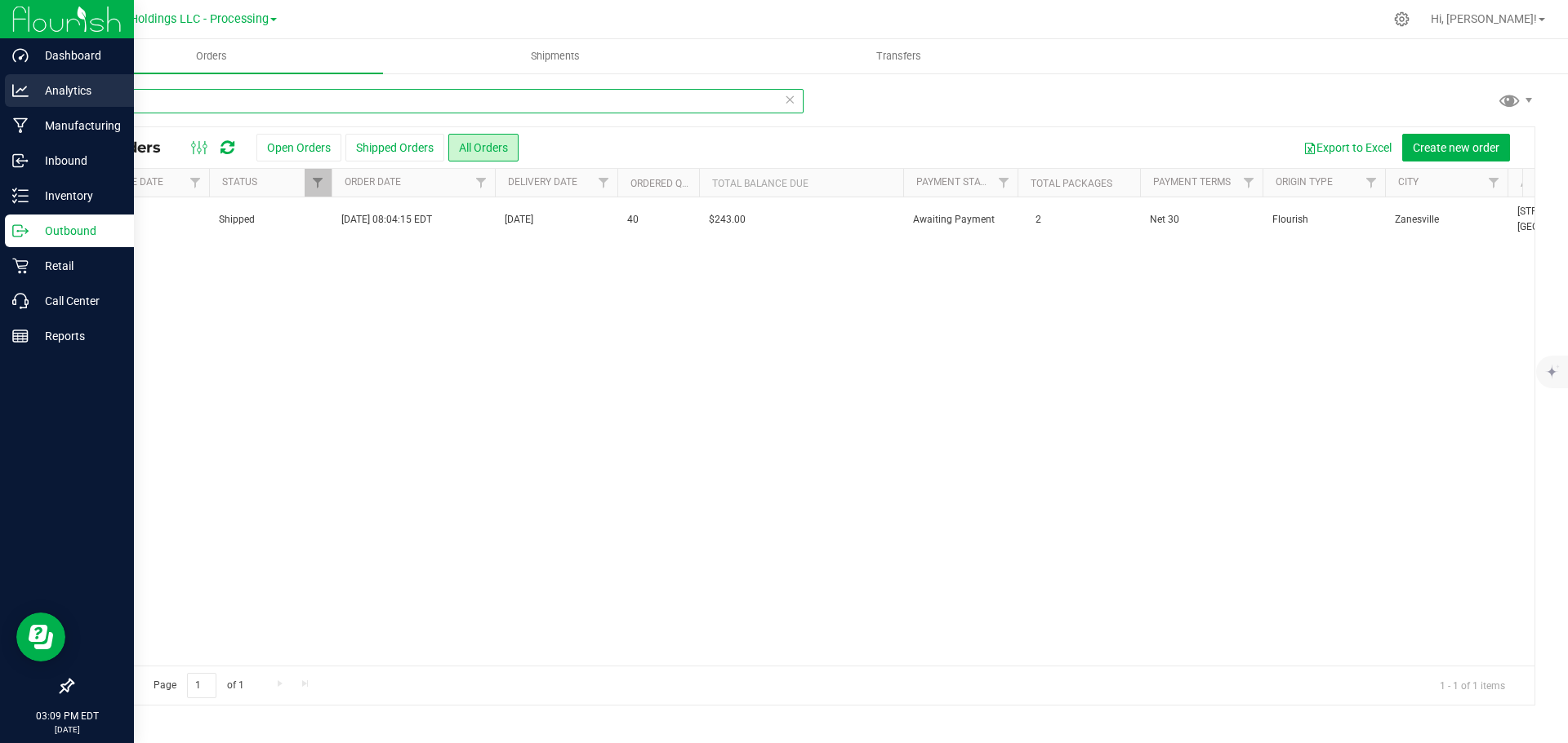
drag, startPoint x: 146, startPoint y: 98, endPoint x: 27, endPoint y: 97, distance: 119.0
click at [28, 97] on div "Dashboard Analytics Manufacturing Inbound Inventory Outbound Retail Call Center…" at bounding box center [784, 371] width 1568 height 743
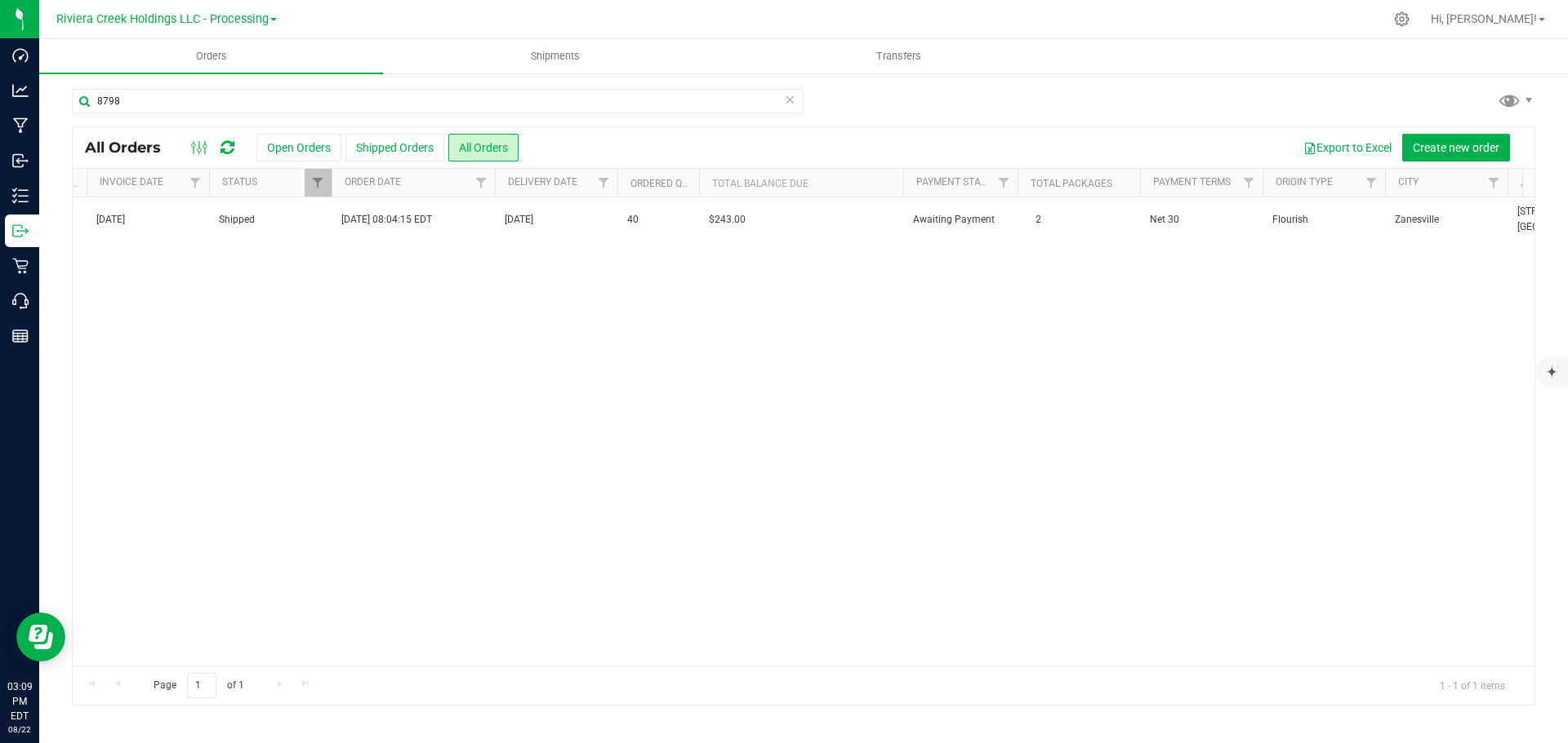
click at [686, 414] on div "Action Action Clone order Mark as fully paid Order audit log Print COAs (single…" at bounding box center [804, 431] width 1462 height 468
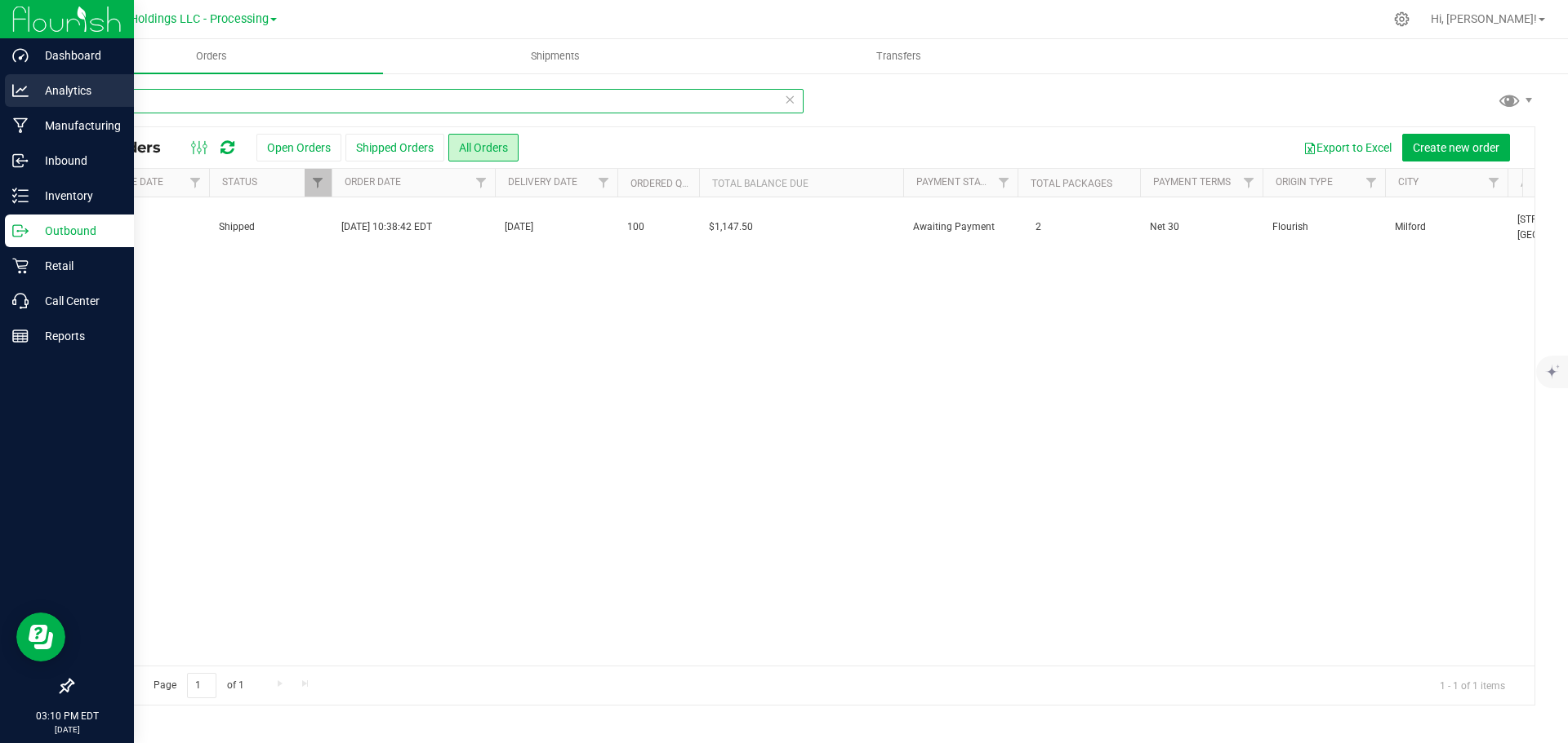
drag, startPoint x: 144, startPoint y: 100, endPoint x: 22, endPoint y: 96, distance: 122.1
click at [22, 96] on div "Dashboard Analytics Manufacturing Inbound Inventory Outbound Retail Call Center…" at bounding box center [784, 371] width 1568 height 743
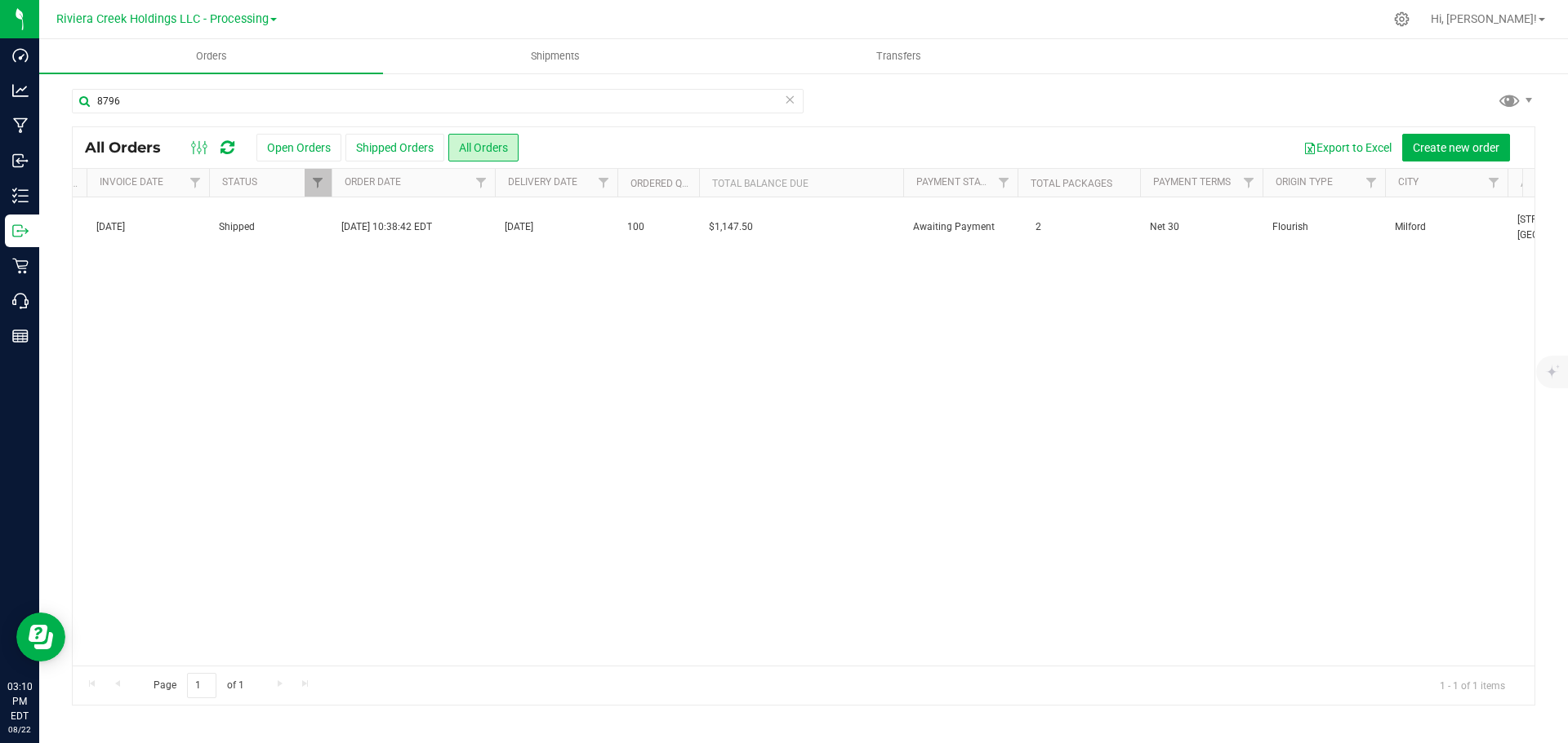
click at [791, 506] on div "Action Action Clone order Mark as fully paid Order audit log Print COAs (single…" at bounding box center [804, 431] width 1462 height 468
click at [122, 91] on input "8796" at bounding box center [438, 101] width 732 height 24
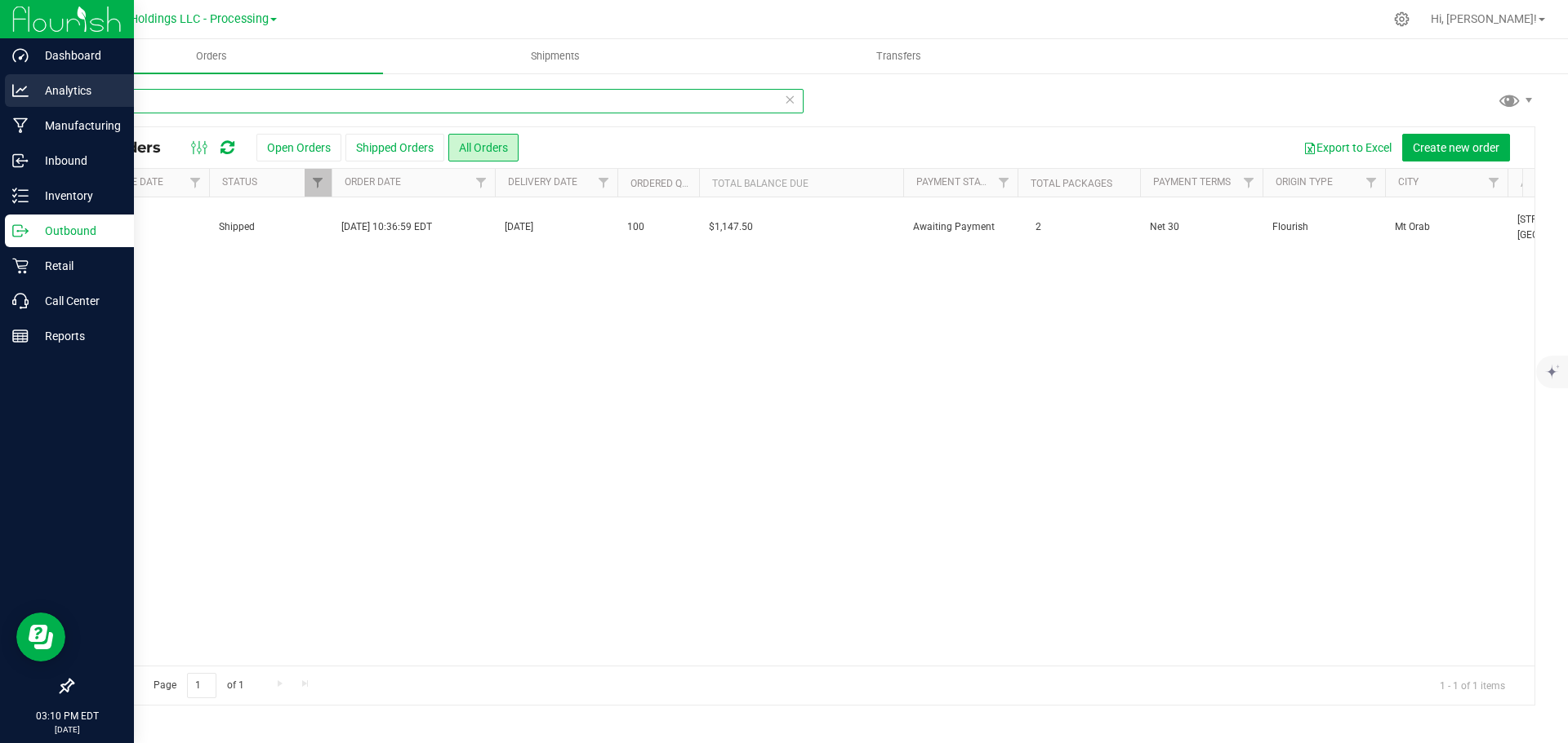
drag, startPoint x: 133, startPoint y: 94, endPoint x: 25, endPoint y: 93, distance: 108.0
click at [25, 93] on div "Dashboard Analytics Manufacturing Inbound Inventory Outbound Retail Call Center…" at bounding box center [784, 371] width 1568 height 743
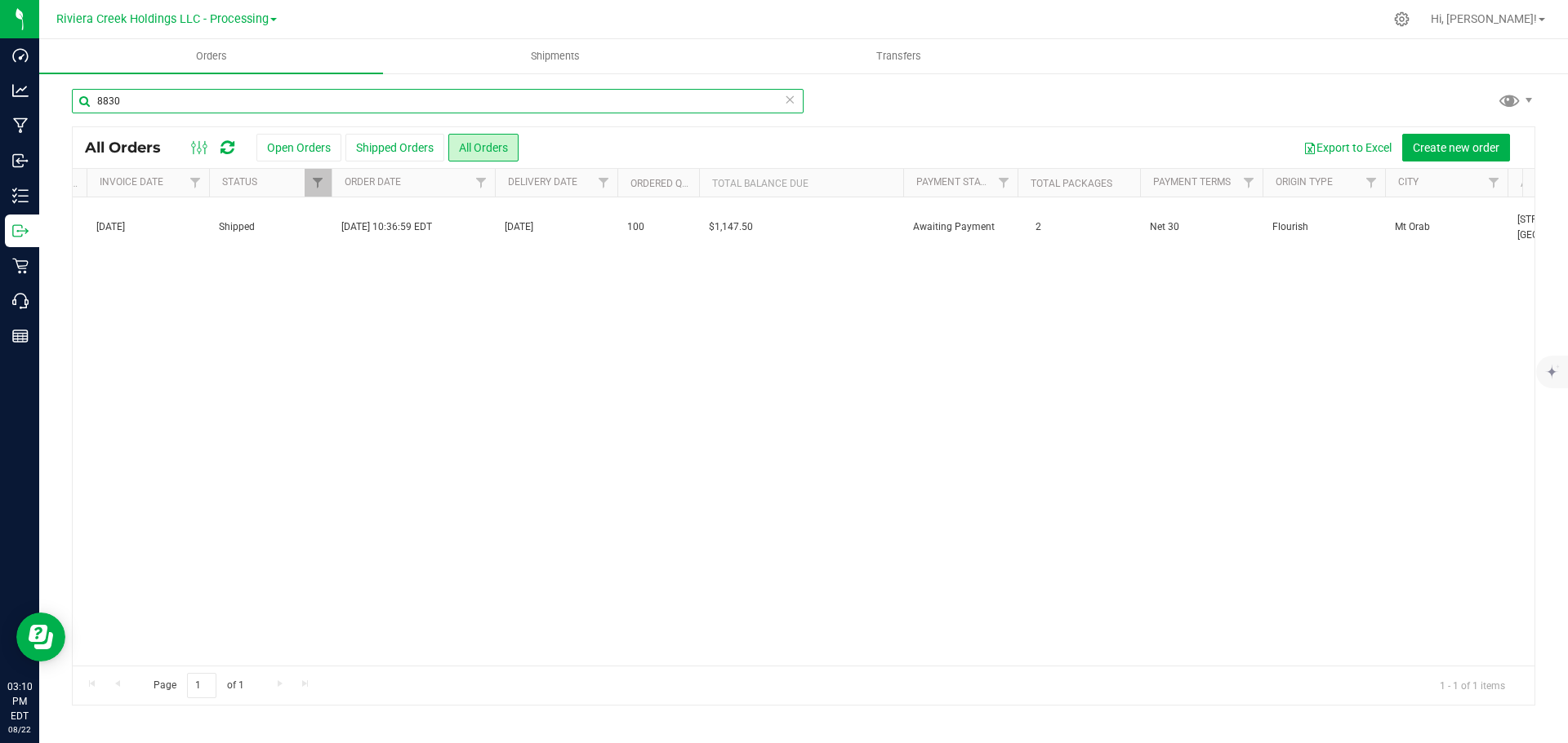
type input "8830"
click at [949, 469] on div "Action Action Clone order Mark as fully paid Order audit log Print COAs (single…" at bounding box center [804, 431] width 1462 height 468
